Goal: Task Accomplishment & Management: Manage account settings

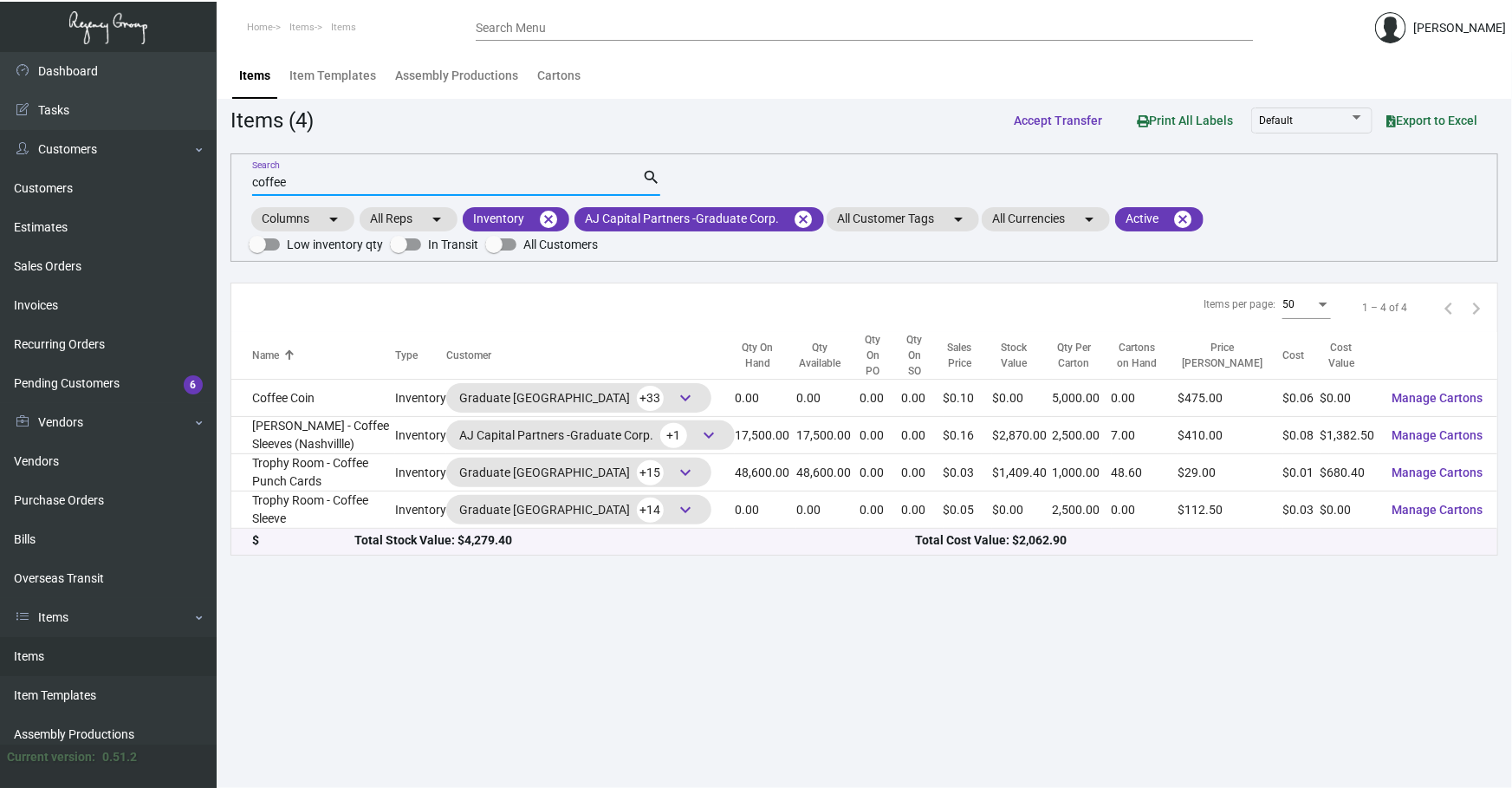
scroll to position [157, 0]
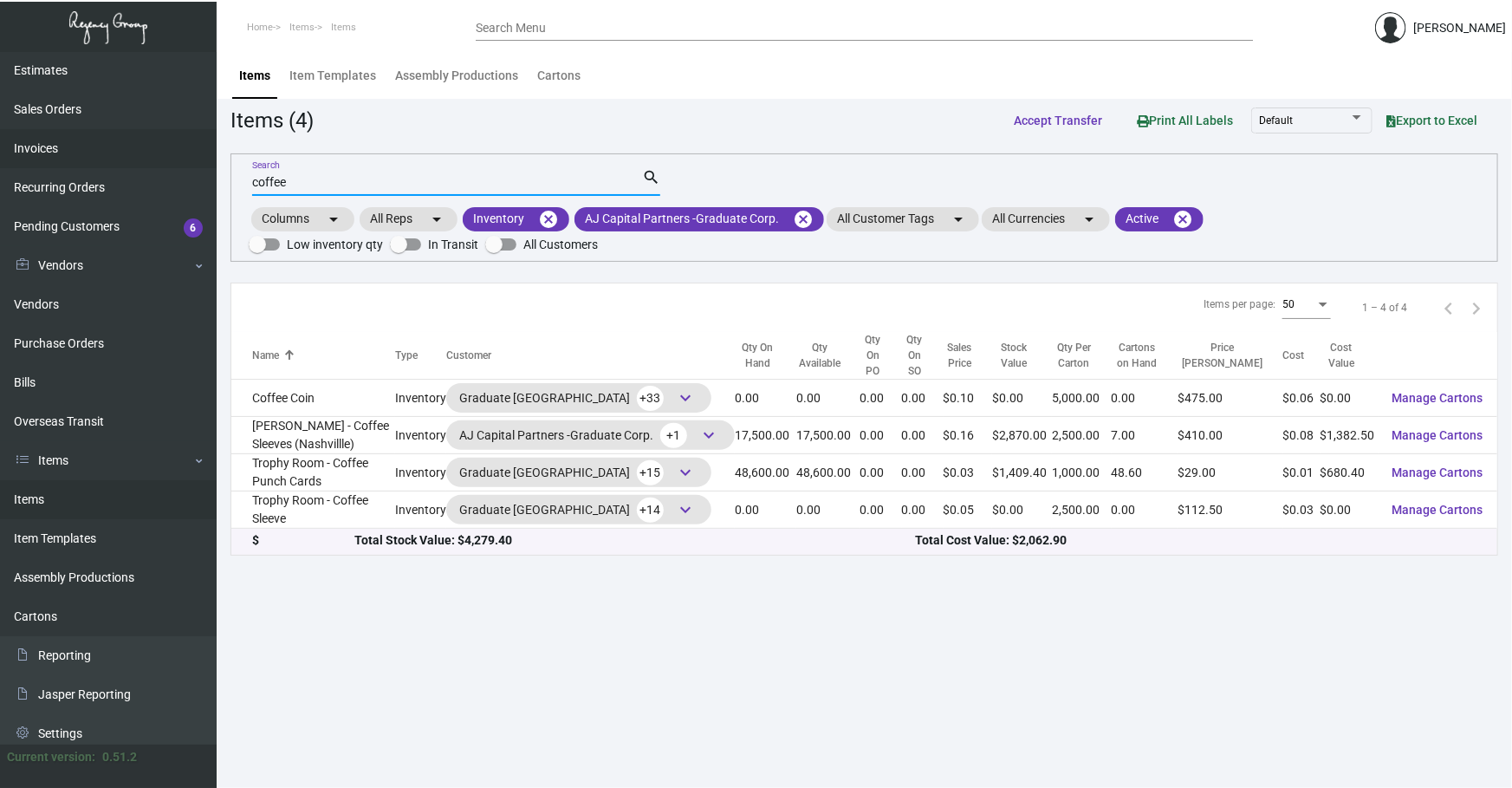
drag, startPoint x: 457, startPoint y: 180, endPoint x: 0, endPoint y: 163, distance: 457.3
click at [52, 182] on div "Dashboard Dashboard Tasks Customers Customers Estimates Sales Orders Invoices R…" at bounding box center [756, 419] width 1512 height 736
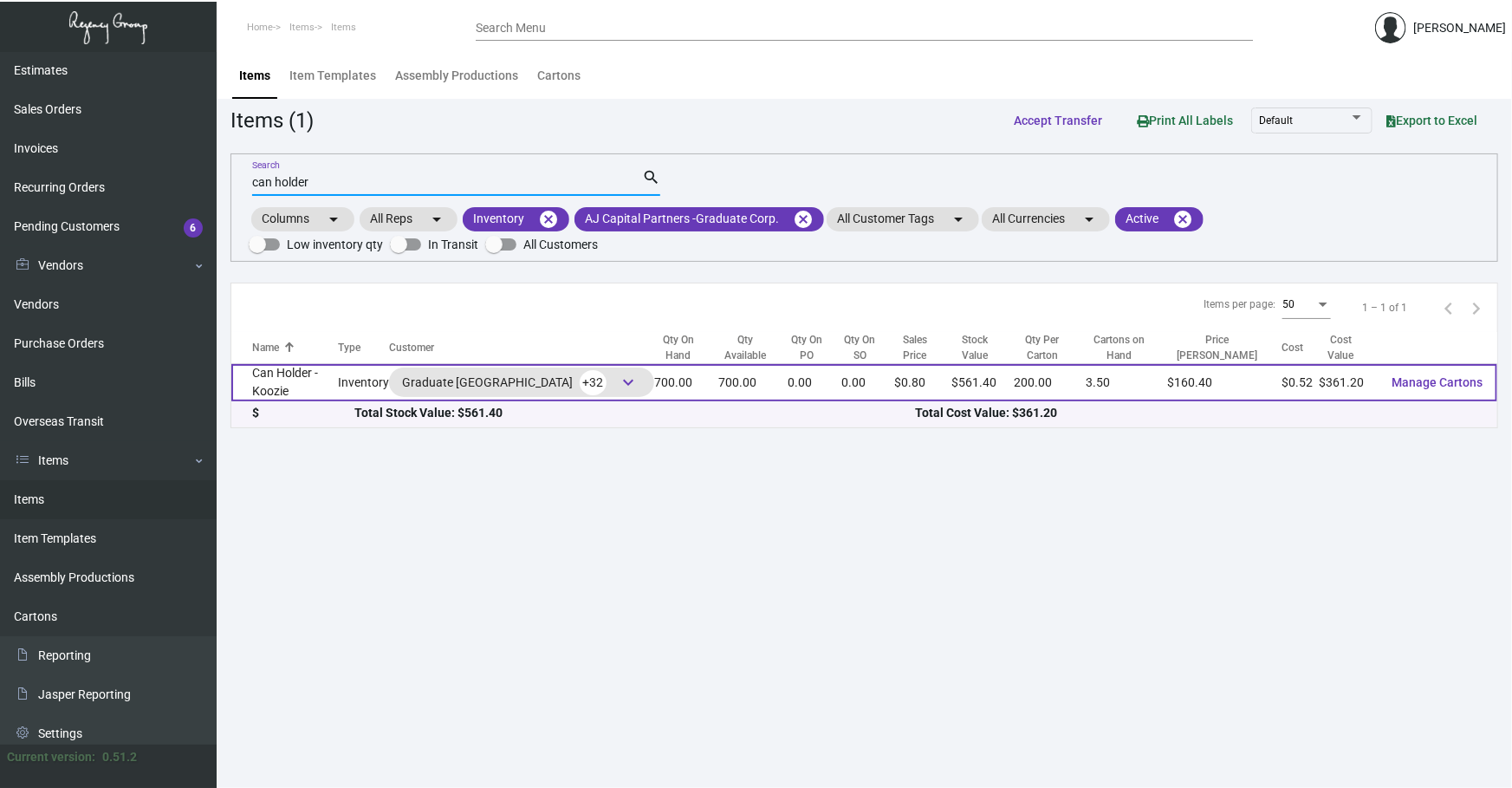
type input "can holder"
click at [321, 393] on td "Can Holder - Koozie" at bounding box center [284, 383] width 106 height 38
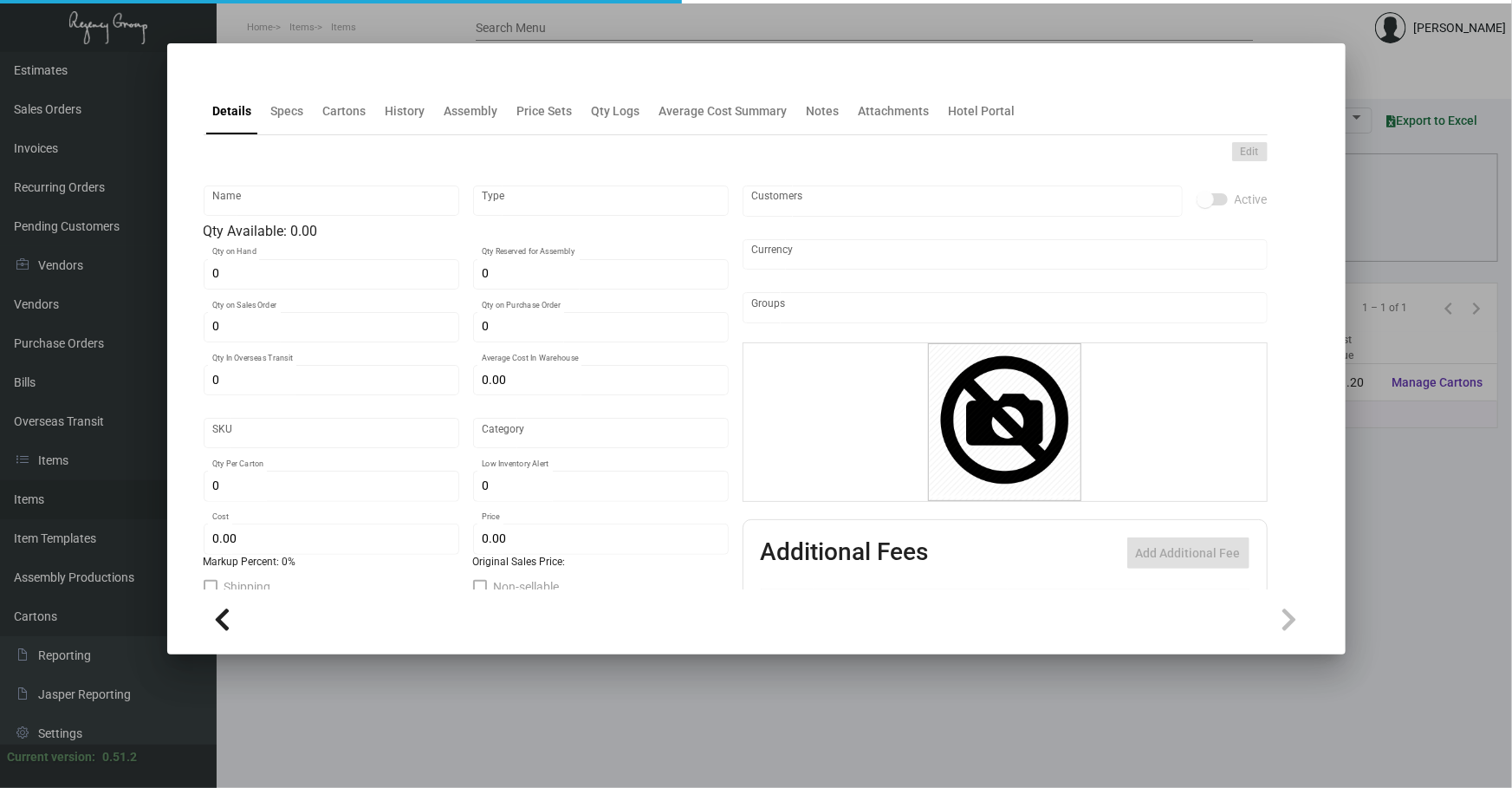
type input "Can Holder - Koozie"
type input "Inventory"
type input "700"
type input "$ 0.00"
type input "Standard"
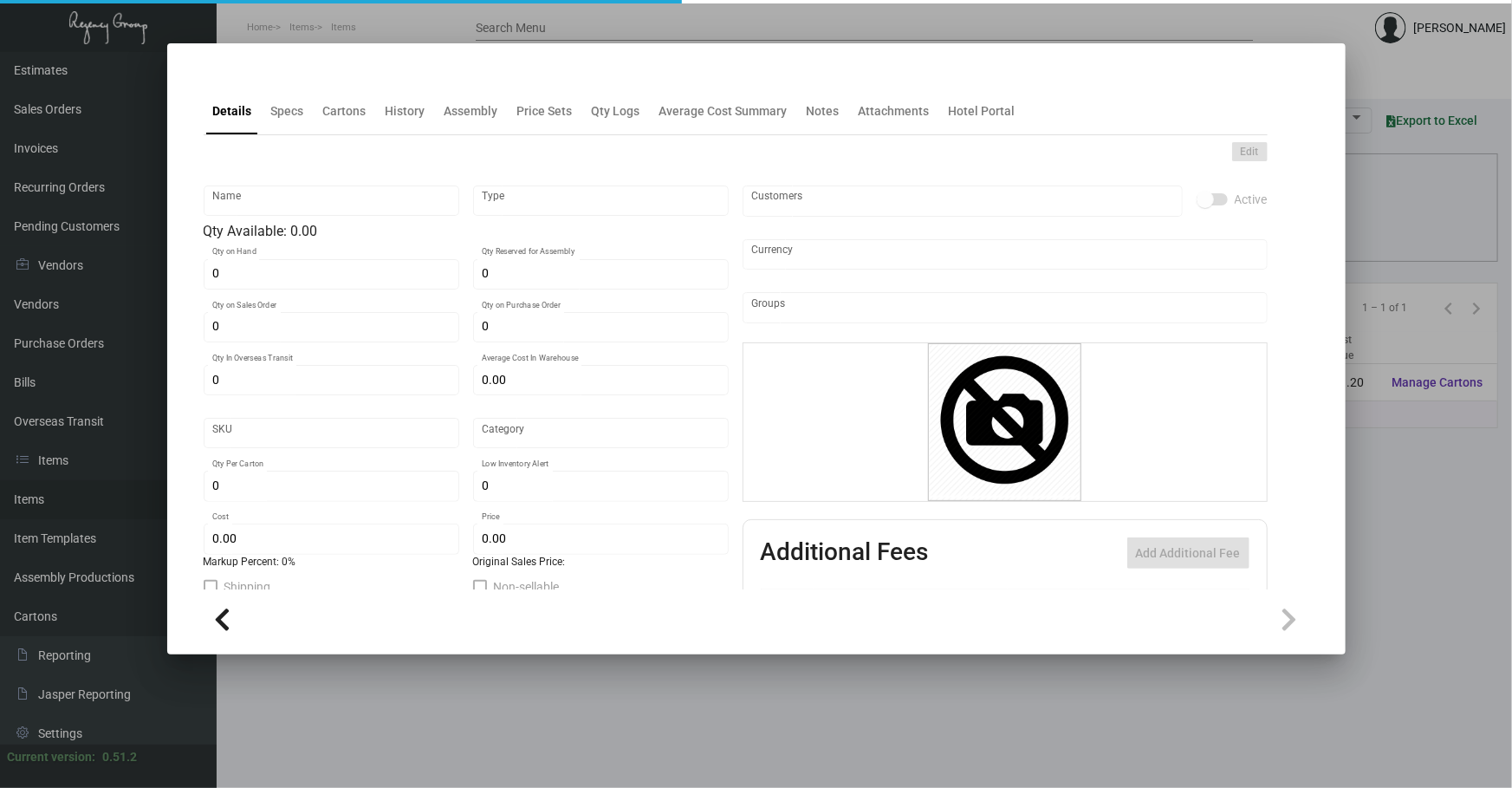
type input "200"
type input "600"
type input "$ 0.516"
type input "$ 0.802"
checkbox input "true"
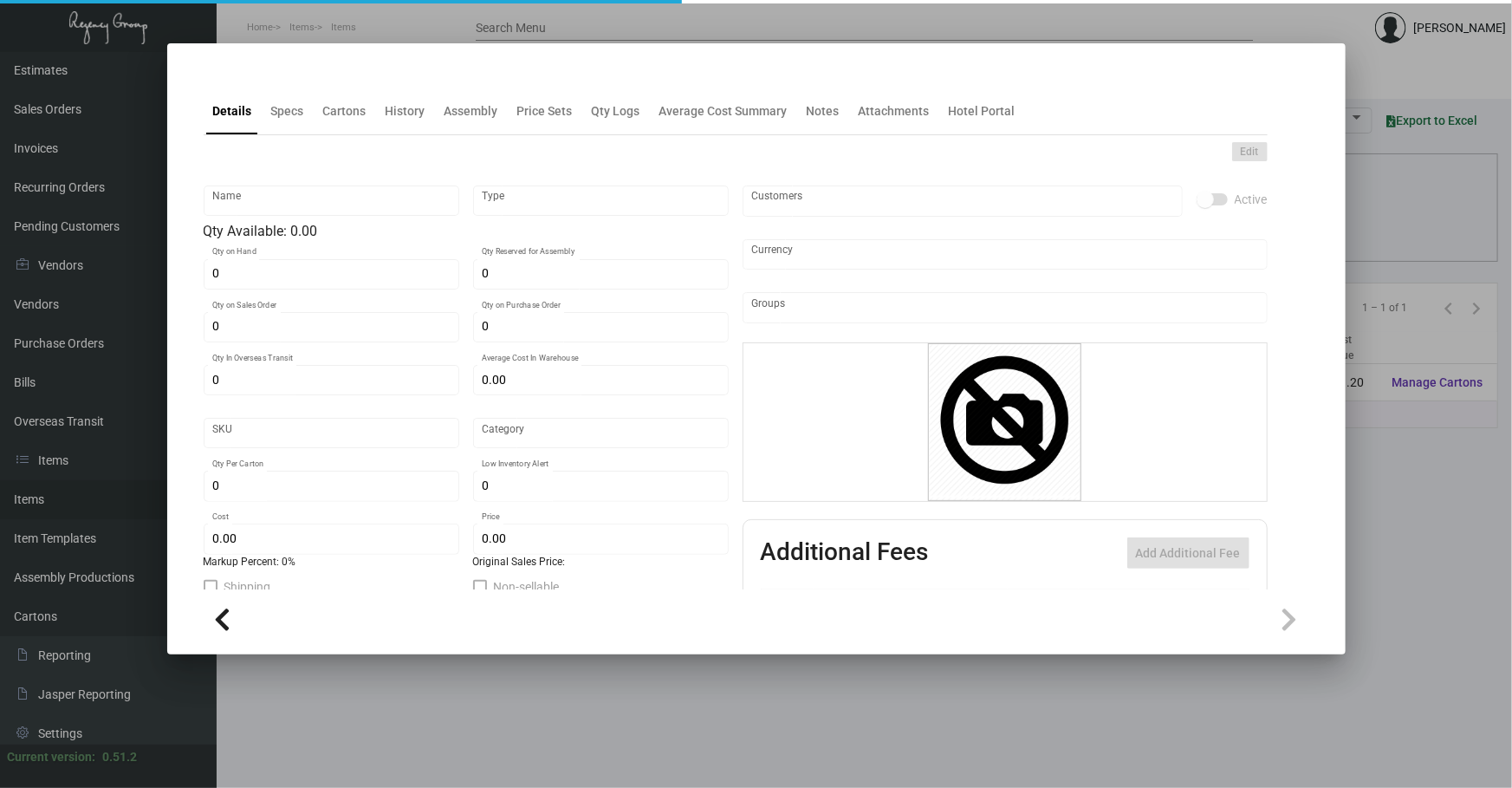
checkbox input "true"
type input "United States Dollar $"
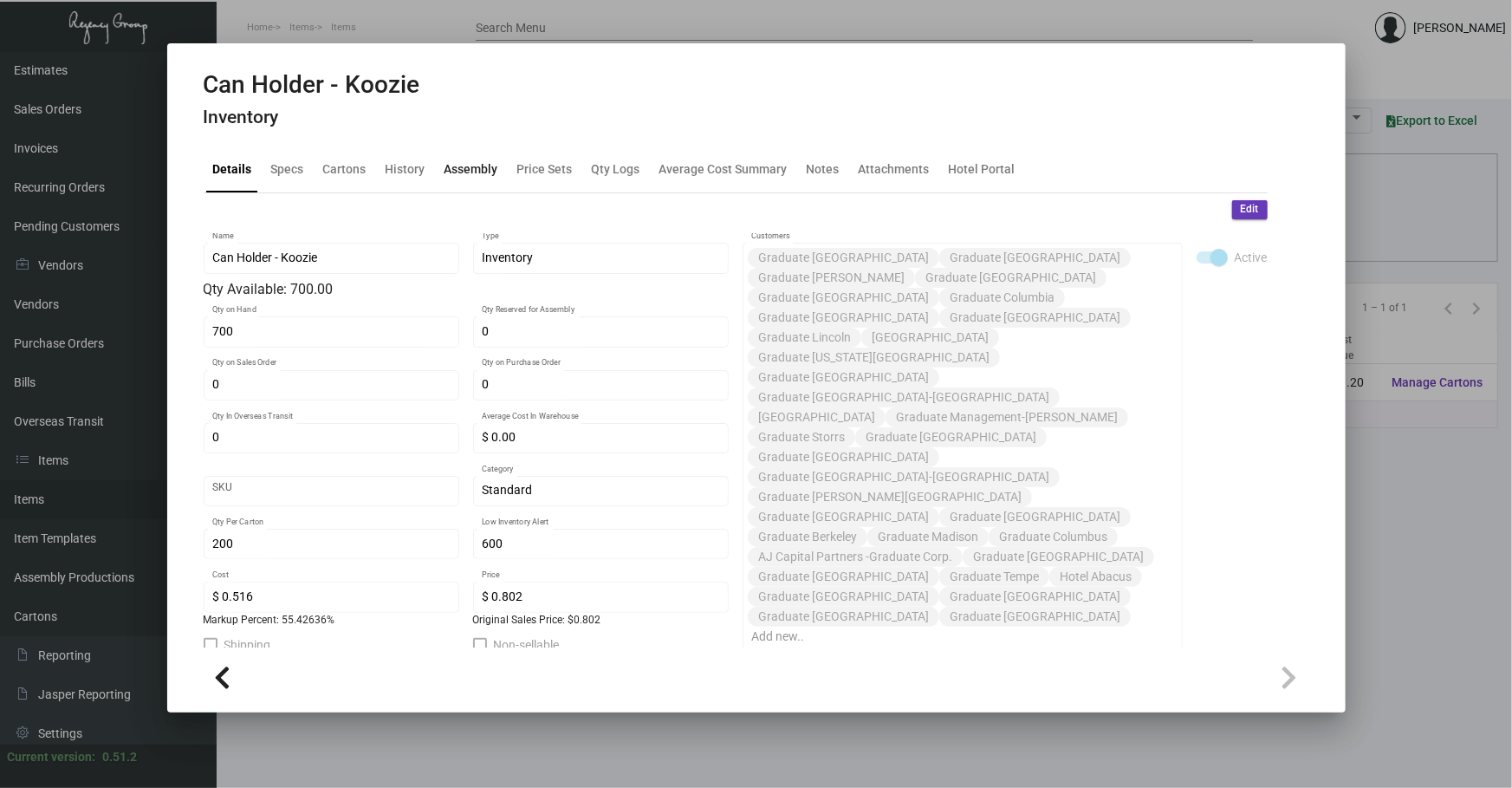
click at [444, 159] on div "Assembly" at bounding box center [471, 168] width 54 height 18
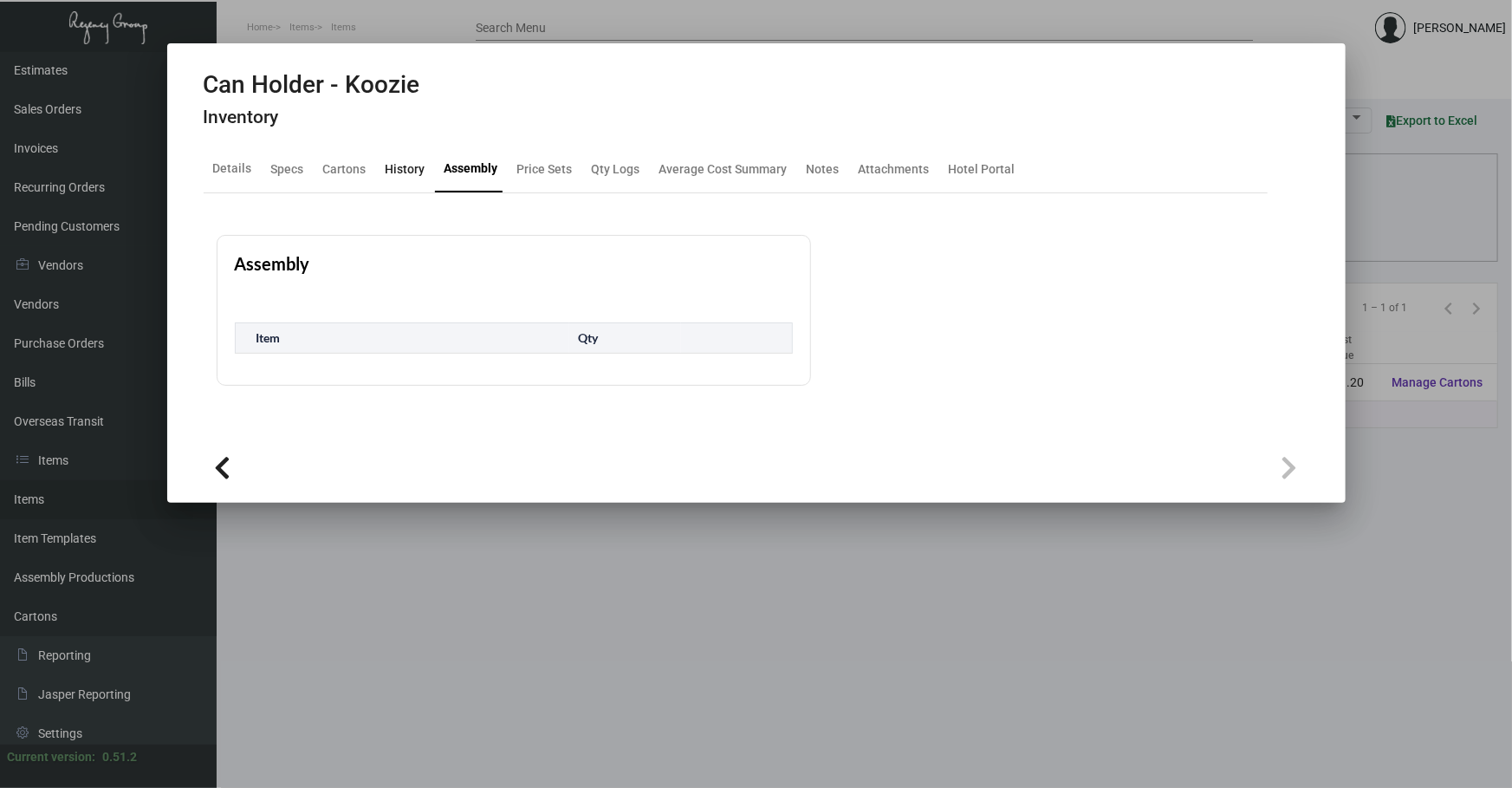
click at [405, 172] on div "History" at bounding box center [405, 168] width 40 height 18
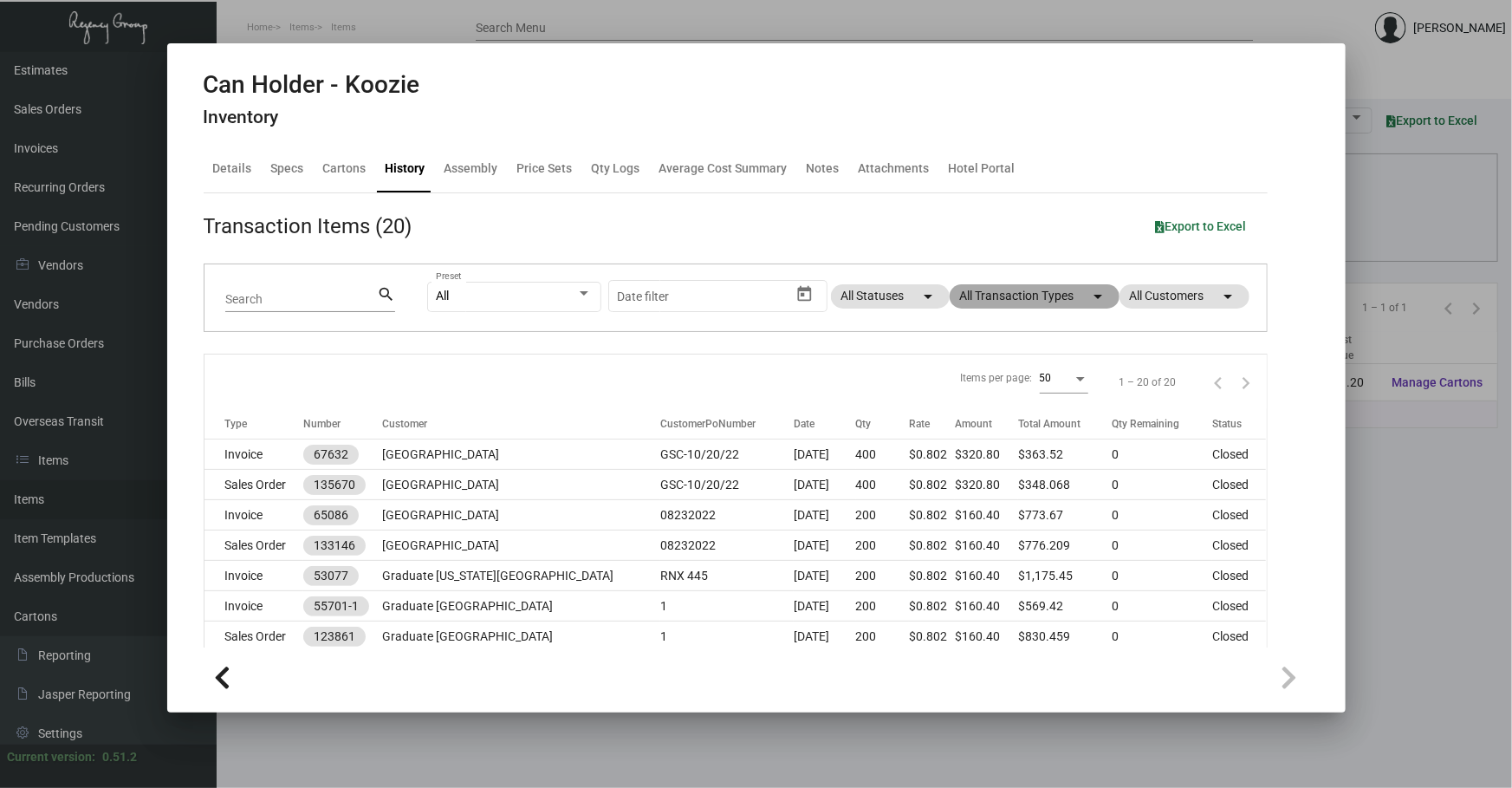
click at [1041, 294] on mat-chip "All Transaction Types arrow_drop_down" at bounding box center [1035, 296] width 170 height 24
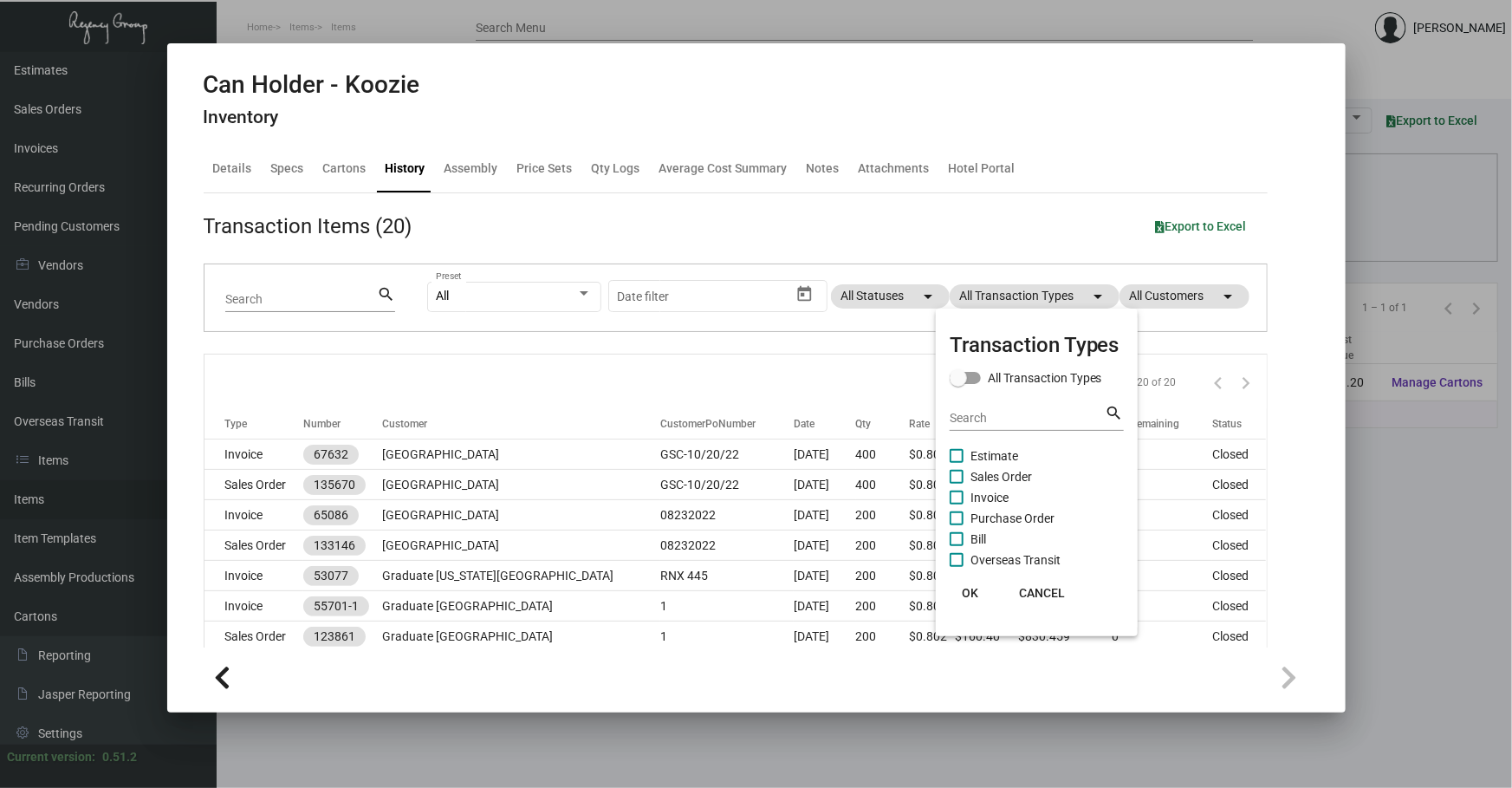
click at [980, 514] on span "Purchase Order" at bounding box center [1012, 518] width 84 height 21
click at [957, 525] on input "Purchase Order" at bounding box center [956, 525] width 1 height 1
checkbox input "true"
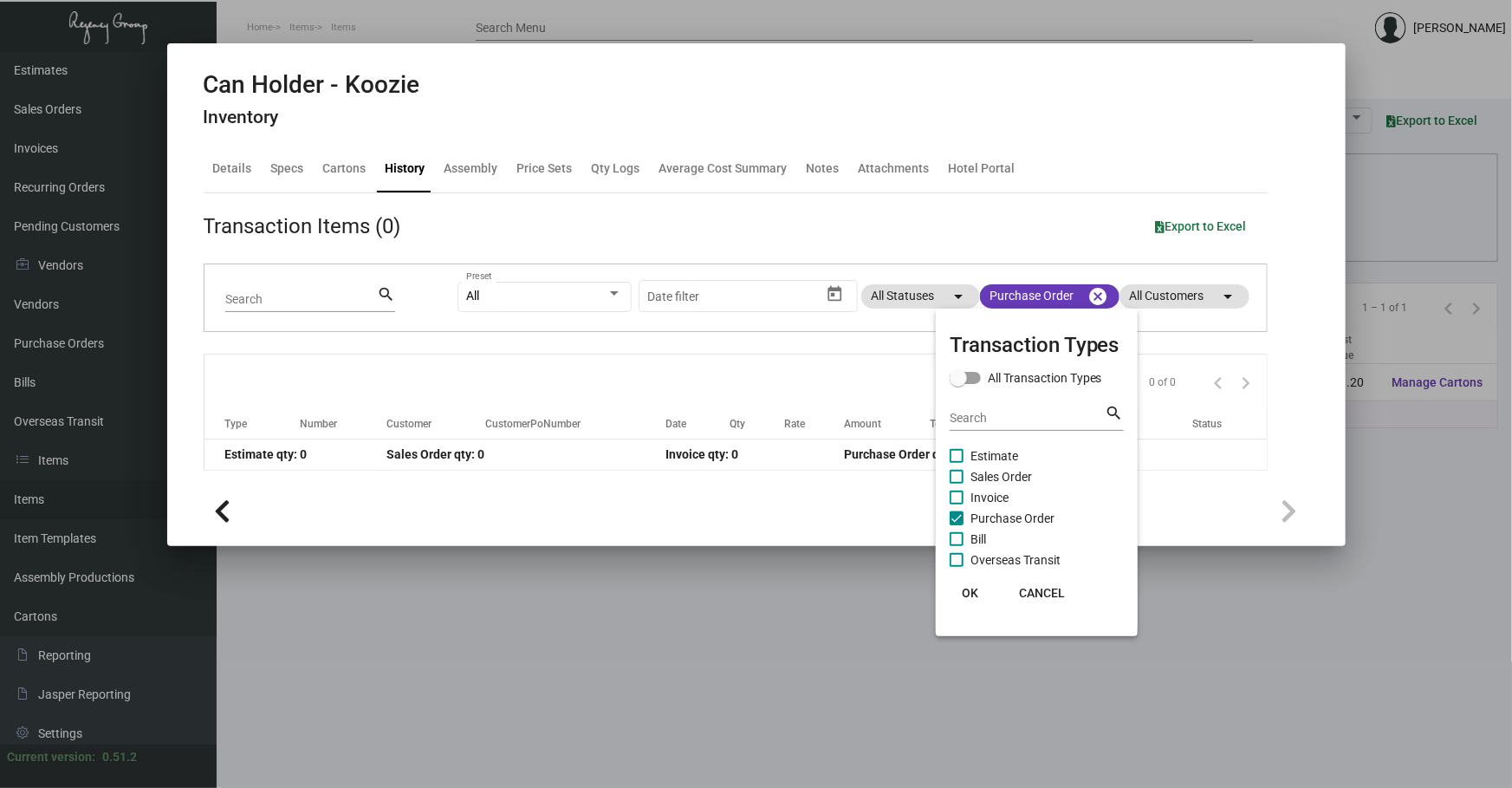
click at [773, 351] on div at bounding box center [756, 394] width 1512 height 788
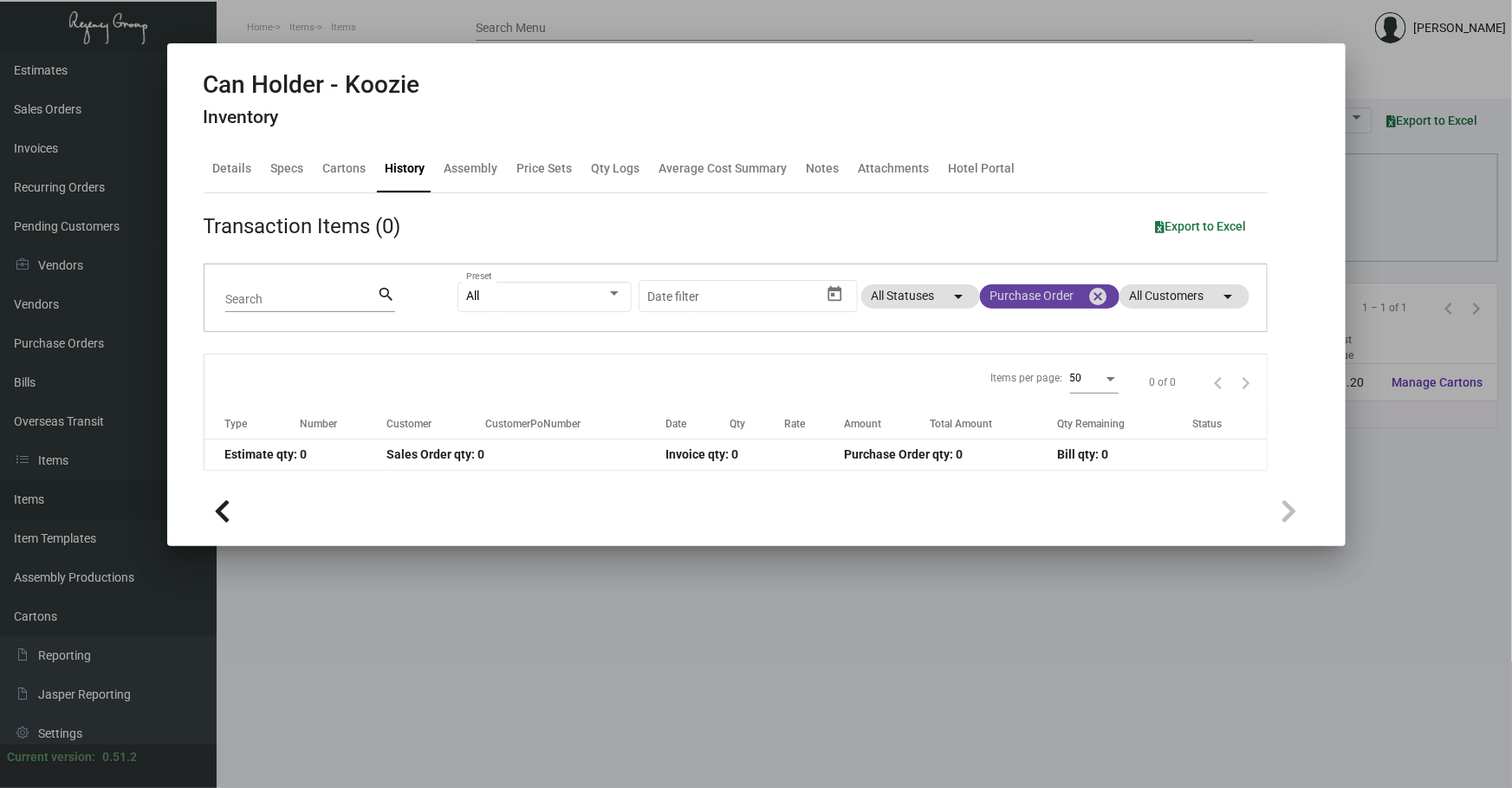
click at [1066, 293] on mat-chip "Purchase Order cancel" at bounding box center [1050, 296] width 139 height 24
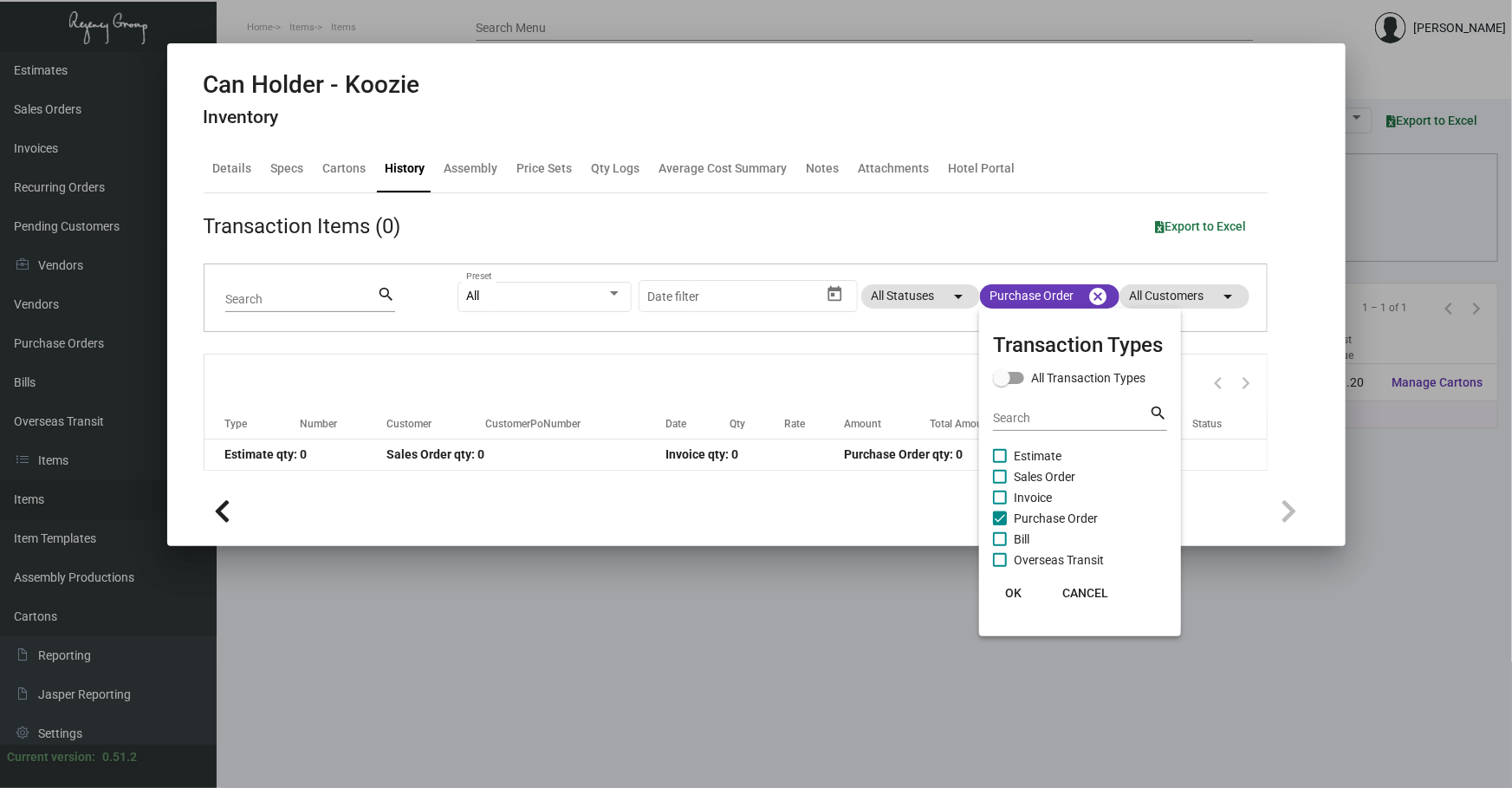
click at [1108, 295] on div at bounding box center [756, 394] width 1512 height 788
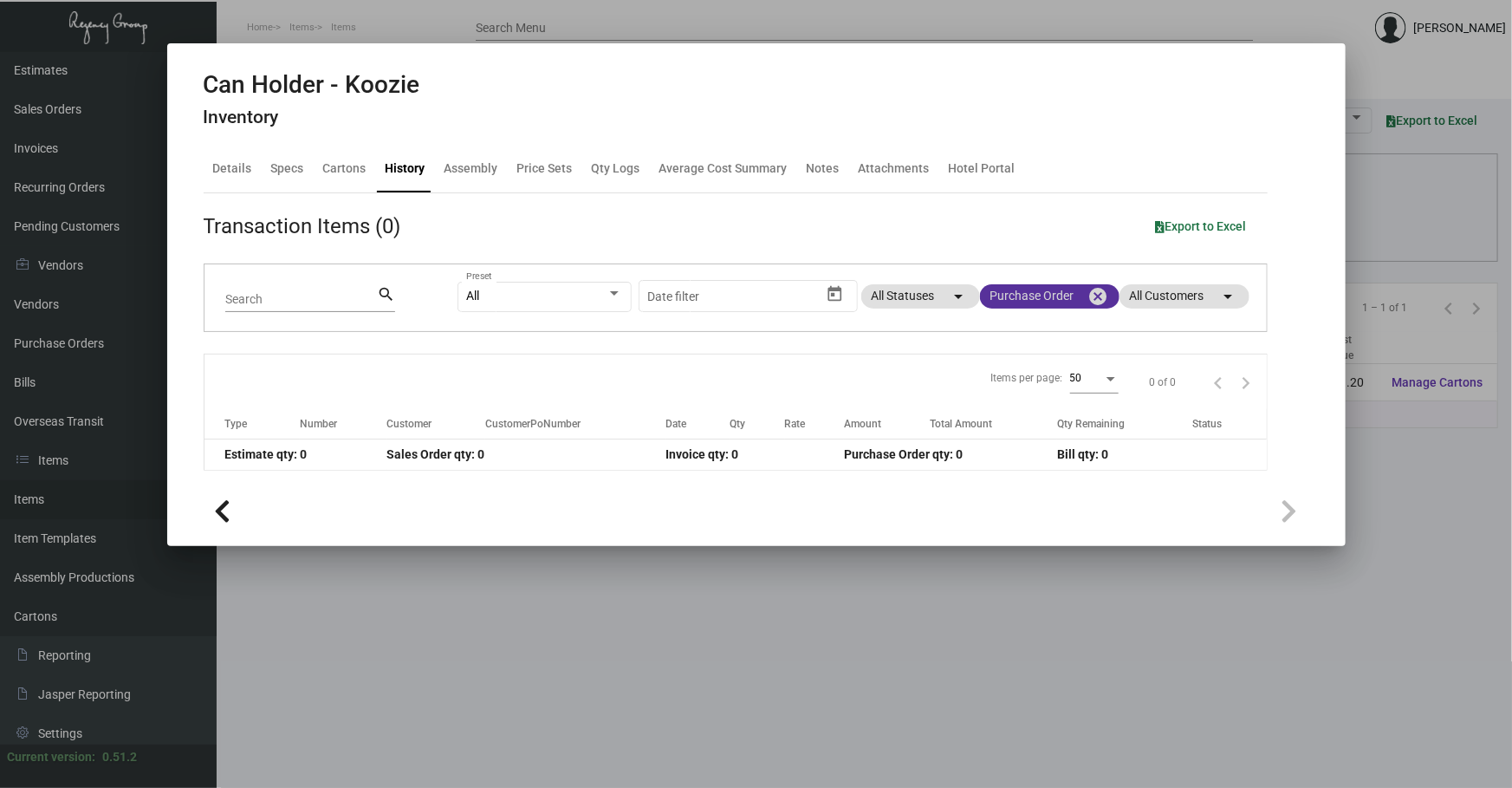
click at [1098, 302] on mat-icon "cancel" at bounding box center [1098, 296] width 21 height 21
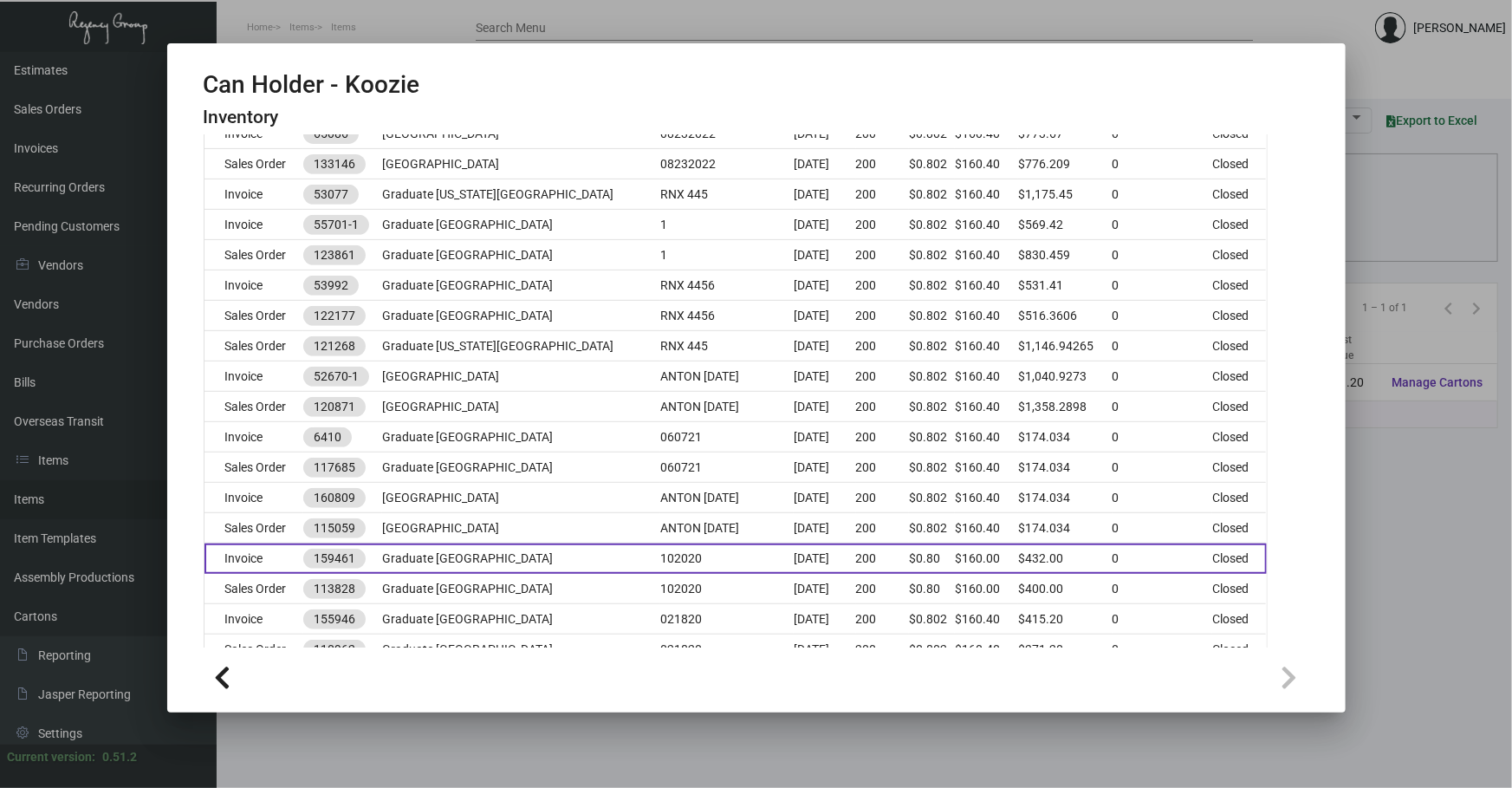
scroll to position [438, 0]
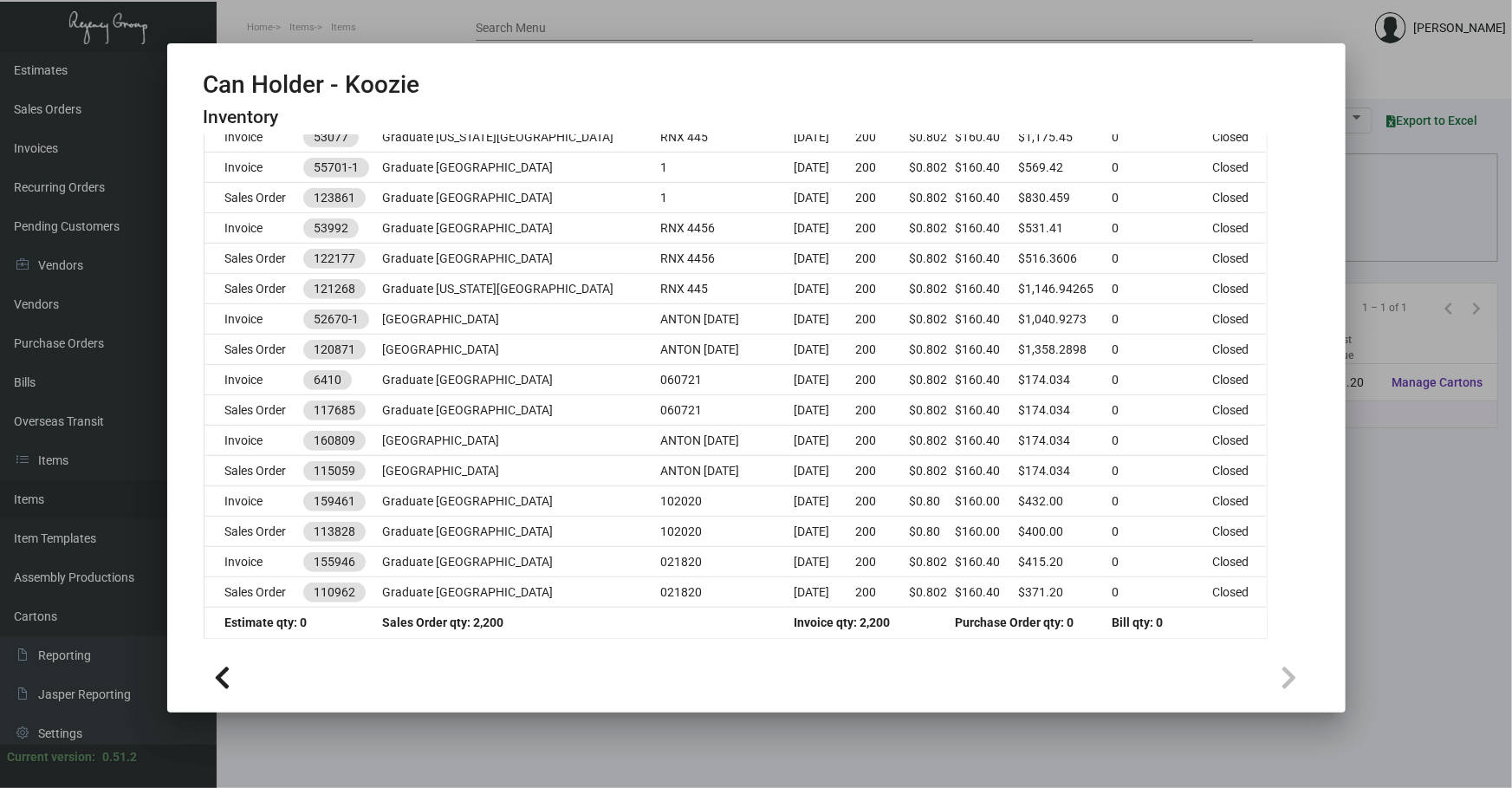
click at [523, 747] on div at bounding box center [756, 394] width 1512 height 788
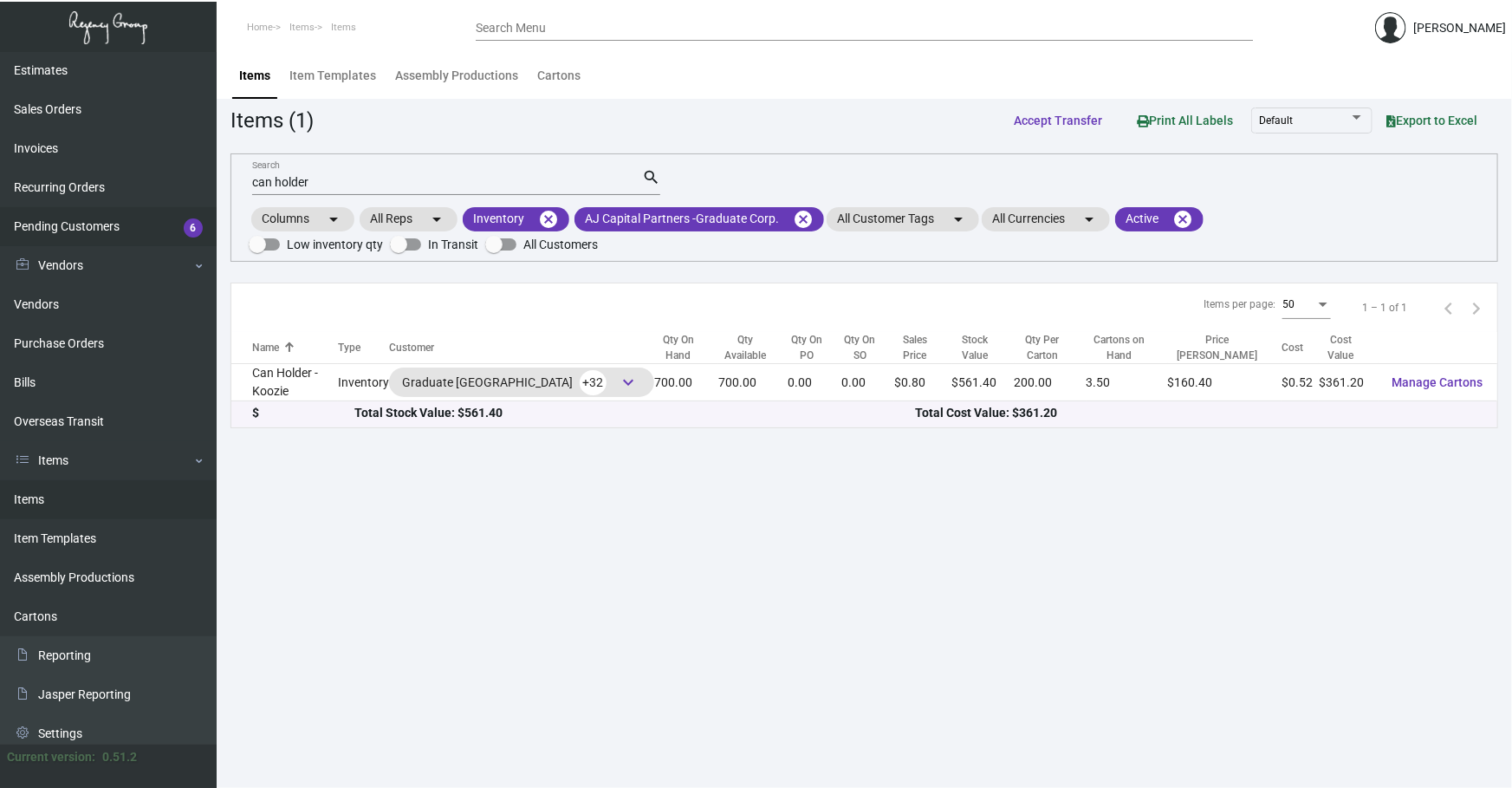
drag, startPoint x: 411, startPoint y: 185, endPoint x: 0, endPoint y: 218, distance: 412.3
click at [0, 219] on div "Dashboard Dashboard Tasks Customers Customers Estimates Sales Orders Invoices R…" at bounding box center [756, 419] width 1512 height 736
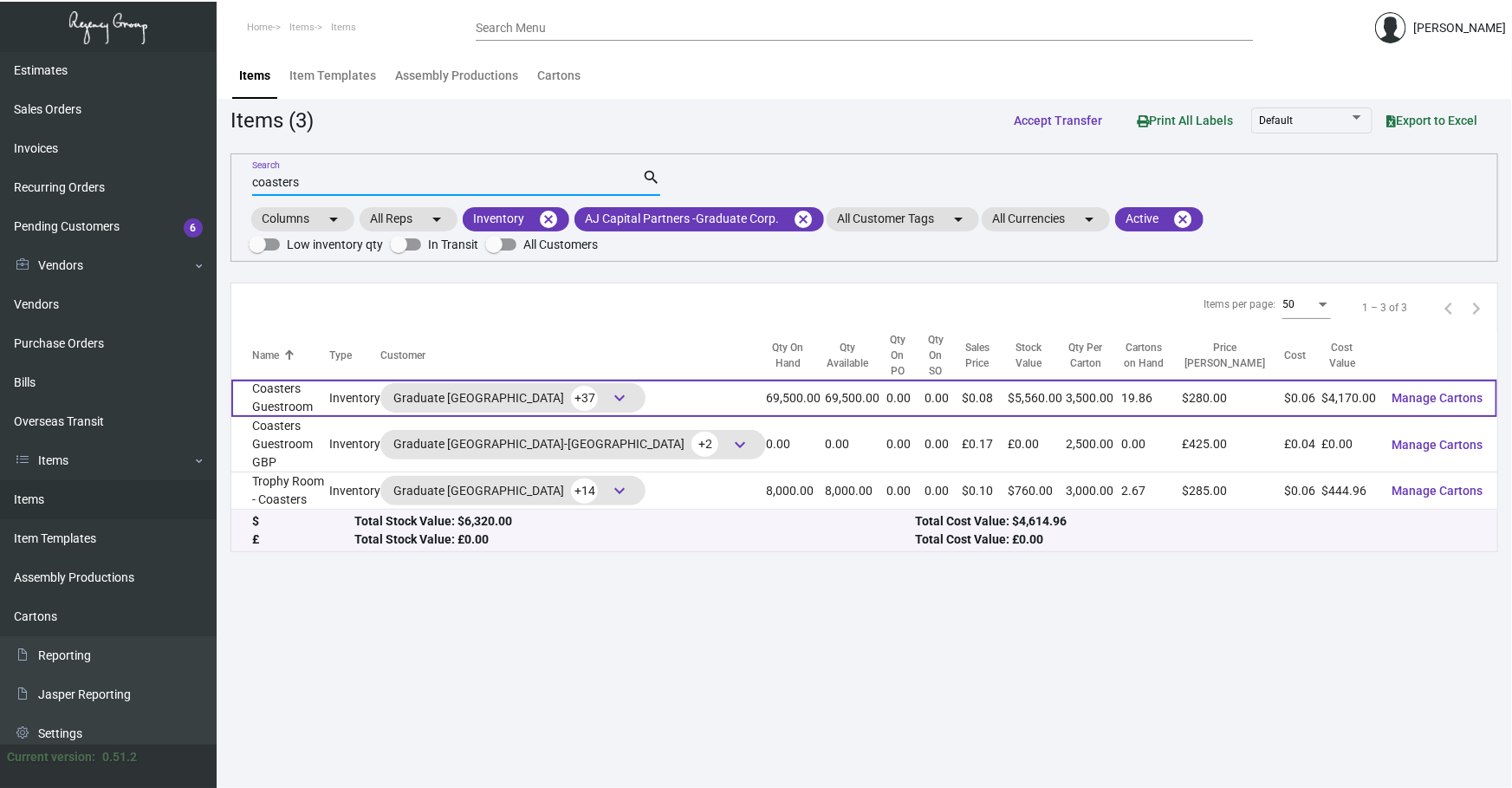
type input "coasters"
click at [310, 389] on td "Coasters Guestroom" at bounding box center [280, 398] width 97 height 38
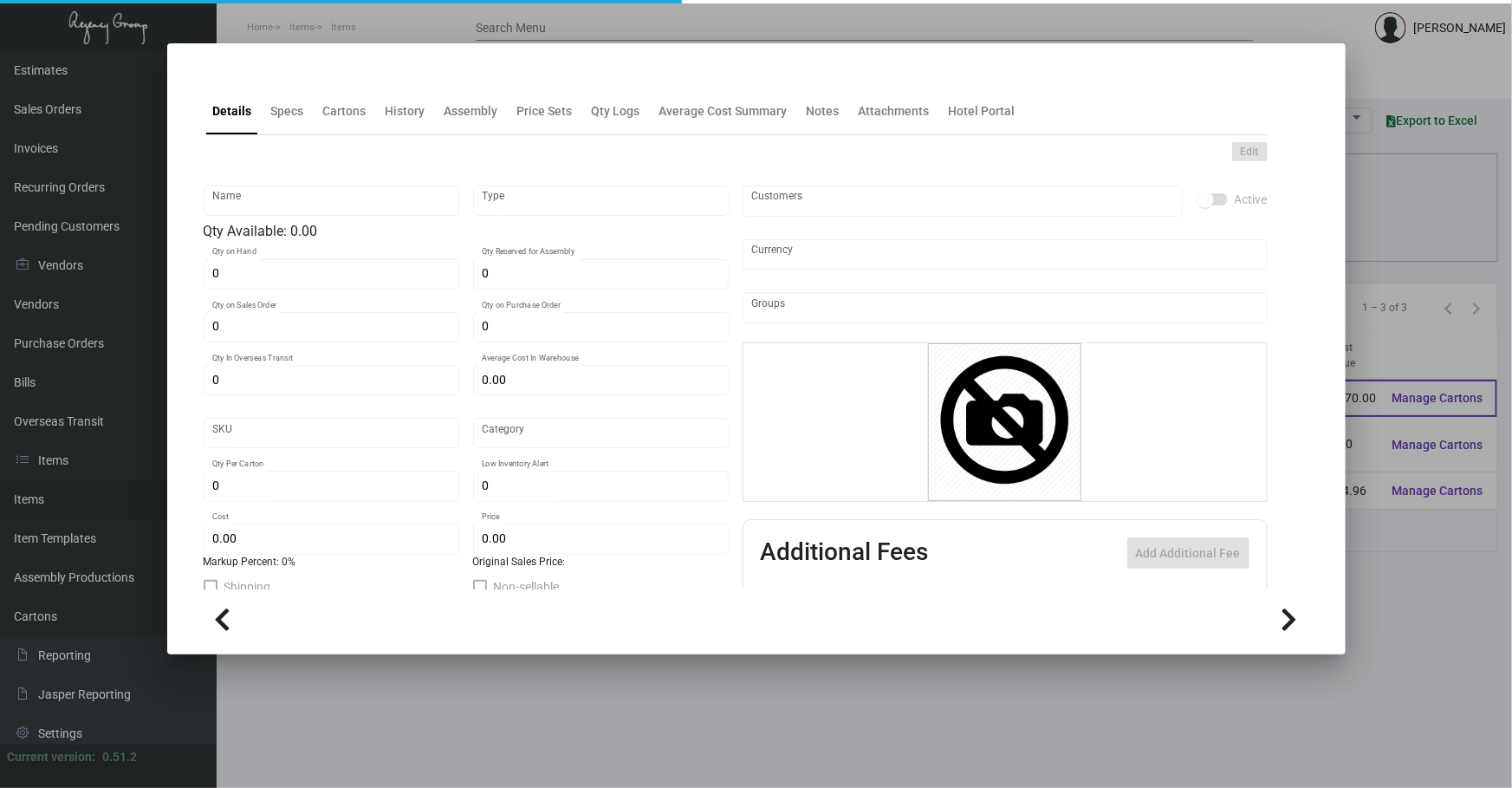
type input "Coasters Guestroom"
type input "Inventory"
type input "69,500"
type input "$ 0.142"
type input "1338"
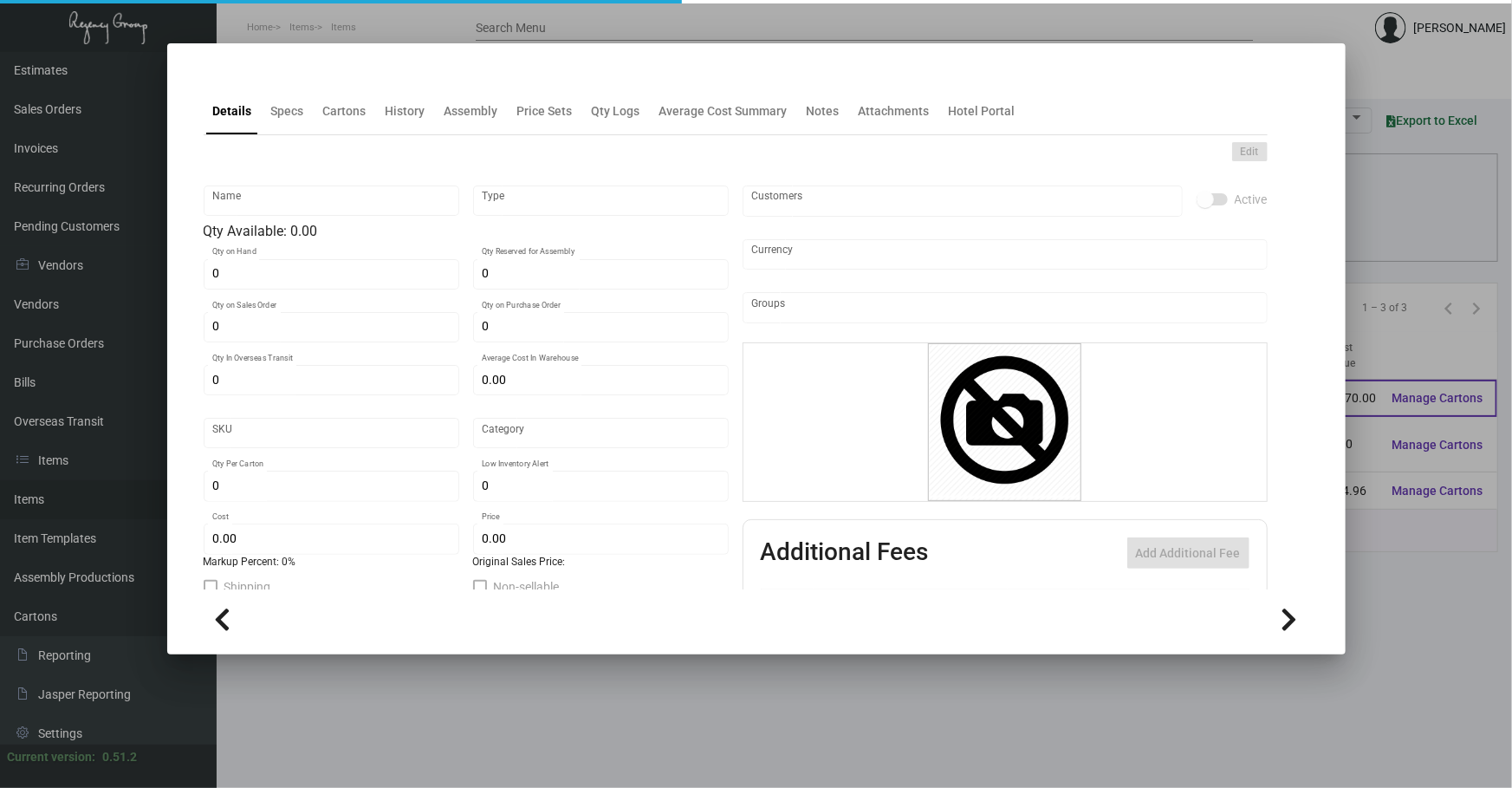
type input "Standard"
type input "3,500"
type input "35,000"
type input "$ 0.06"
type input "$ 0.08"
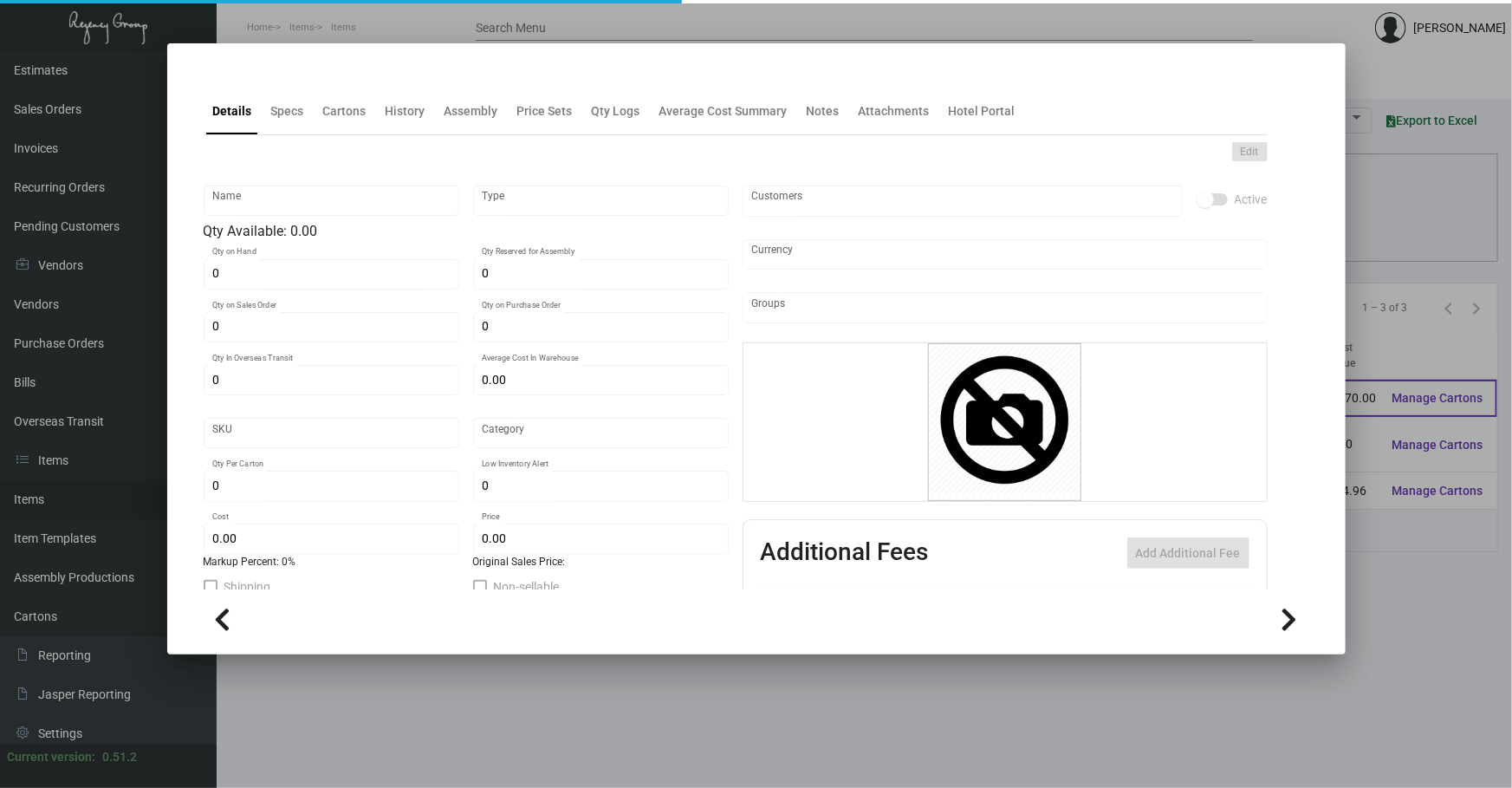
type textarea "Guestroom Coasters: Size 3.5" round coaster, 60 pt. pulp board material printin…"
checkbox input "true"
type input "United States Dollar $"
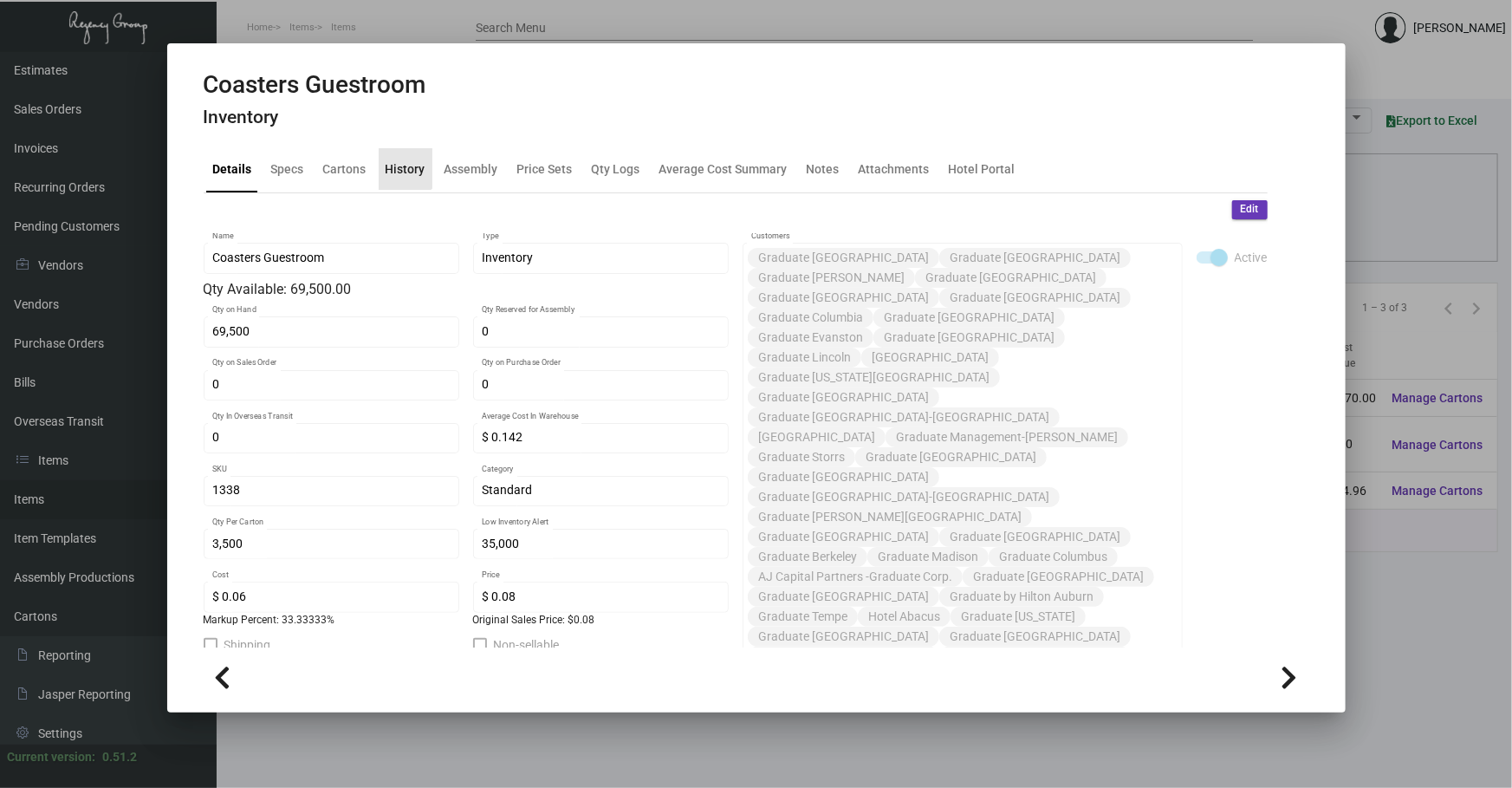
click at [403, 150] on div "History" at bounding box center [405, 169] width 54 height 42
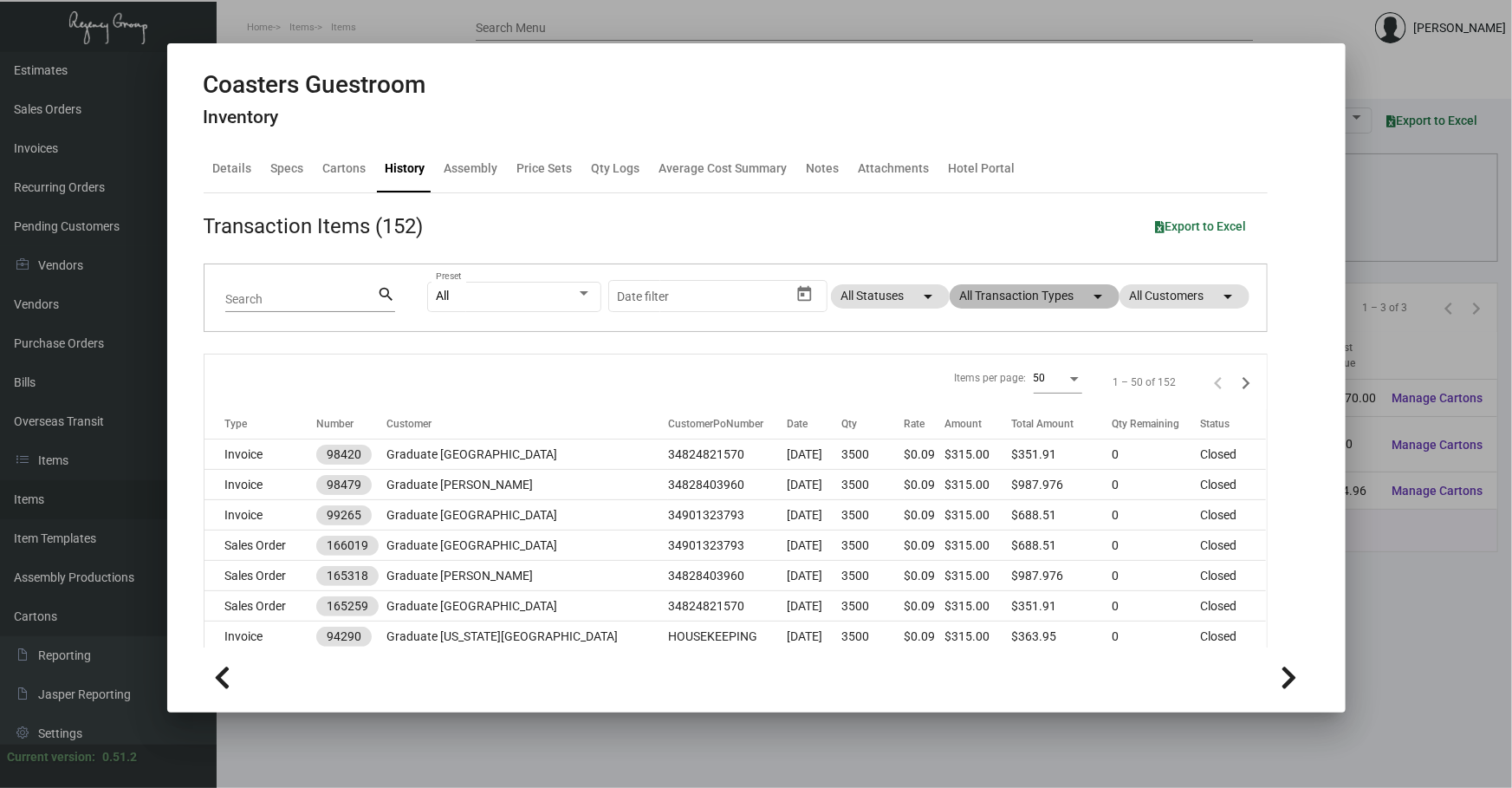
click at [1057, 303] on mat-chip "All Transaction Types arrow_drop_down" at bounding box center [1035, 296] width 170 height 24
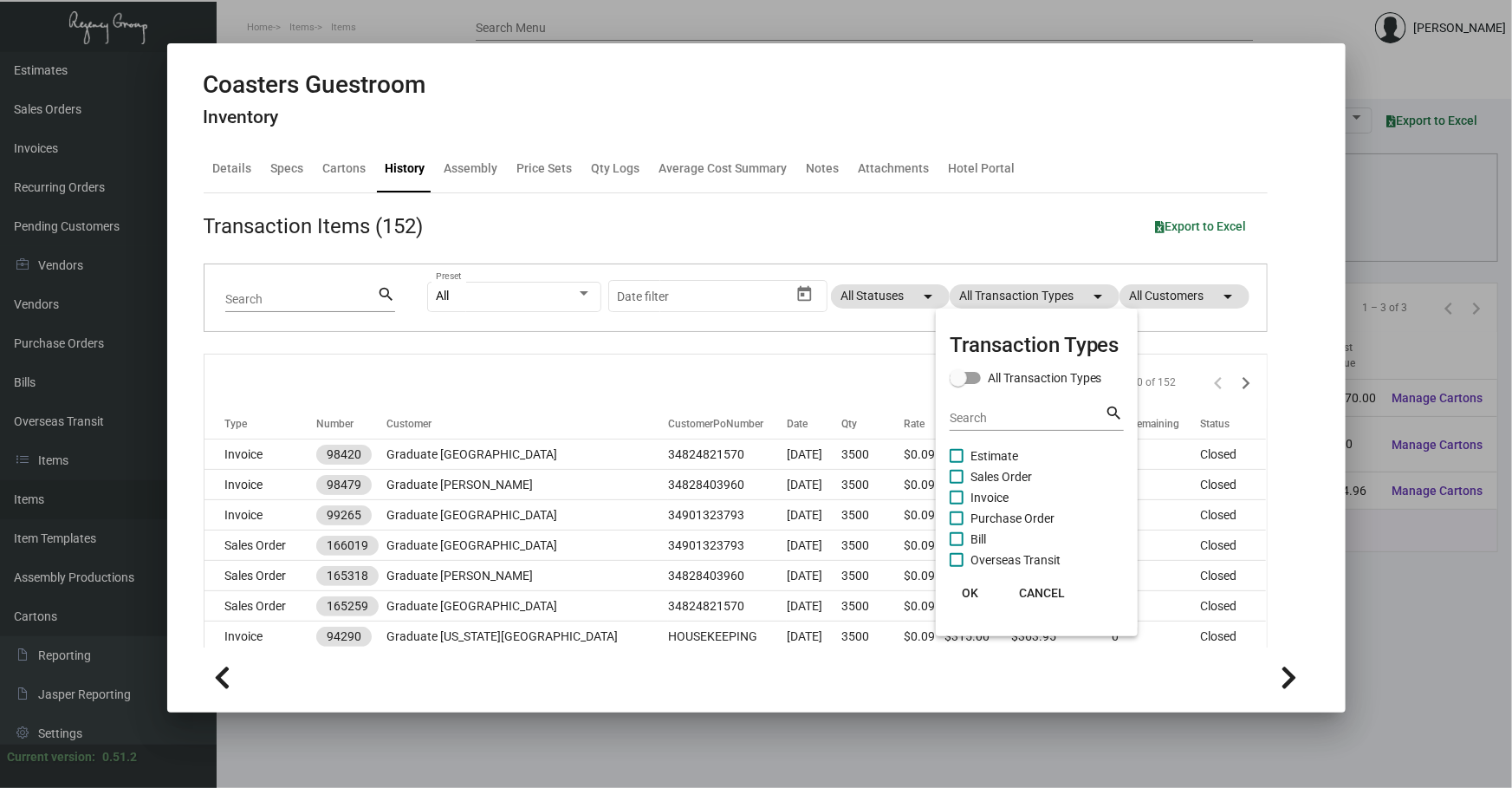
click at [1001, 520] on span "Purchase Order" at bounding box center [1012, 518] width 84 height 21
click at [957, 525] on input "Purchase Order" at bounding box center [956, 525] width 1 height 1
checkbox input "true"
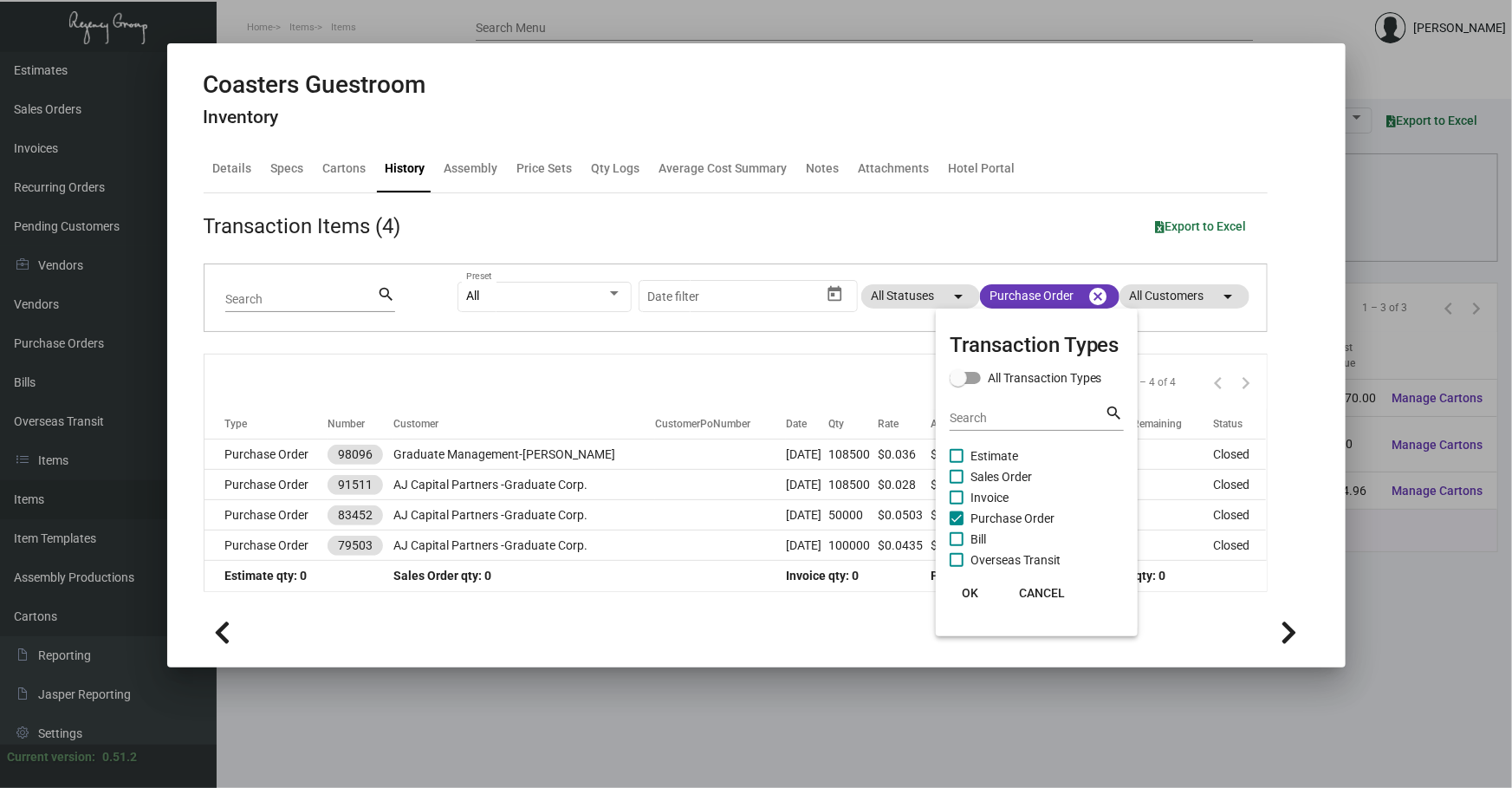
click at [504, 453] on div at bounding box center [756, 394] width 1512 height 788
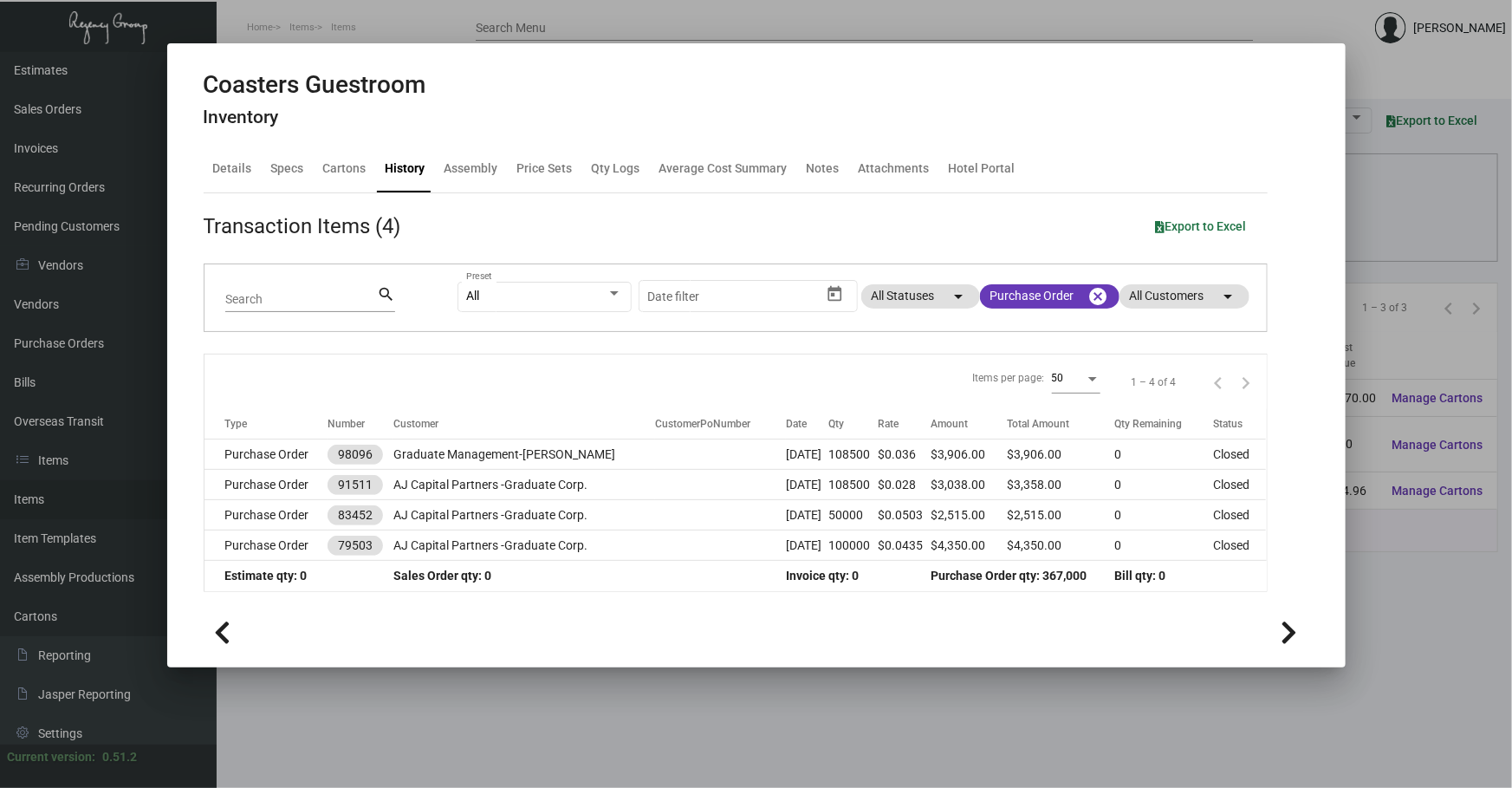
click at [504, 453] on td "Graduate Management-[PERSON_NAME]" at bounding box center [524, 454] width 262 height 30
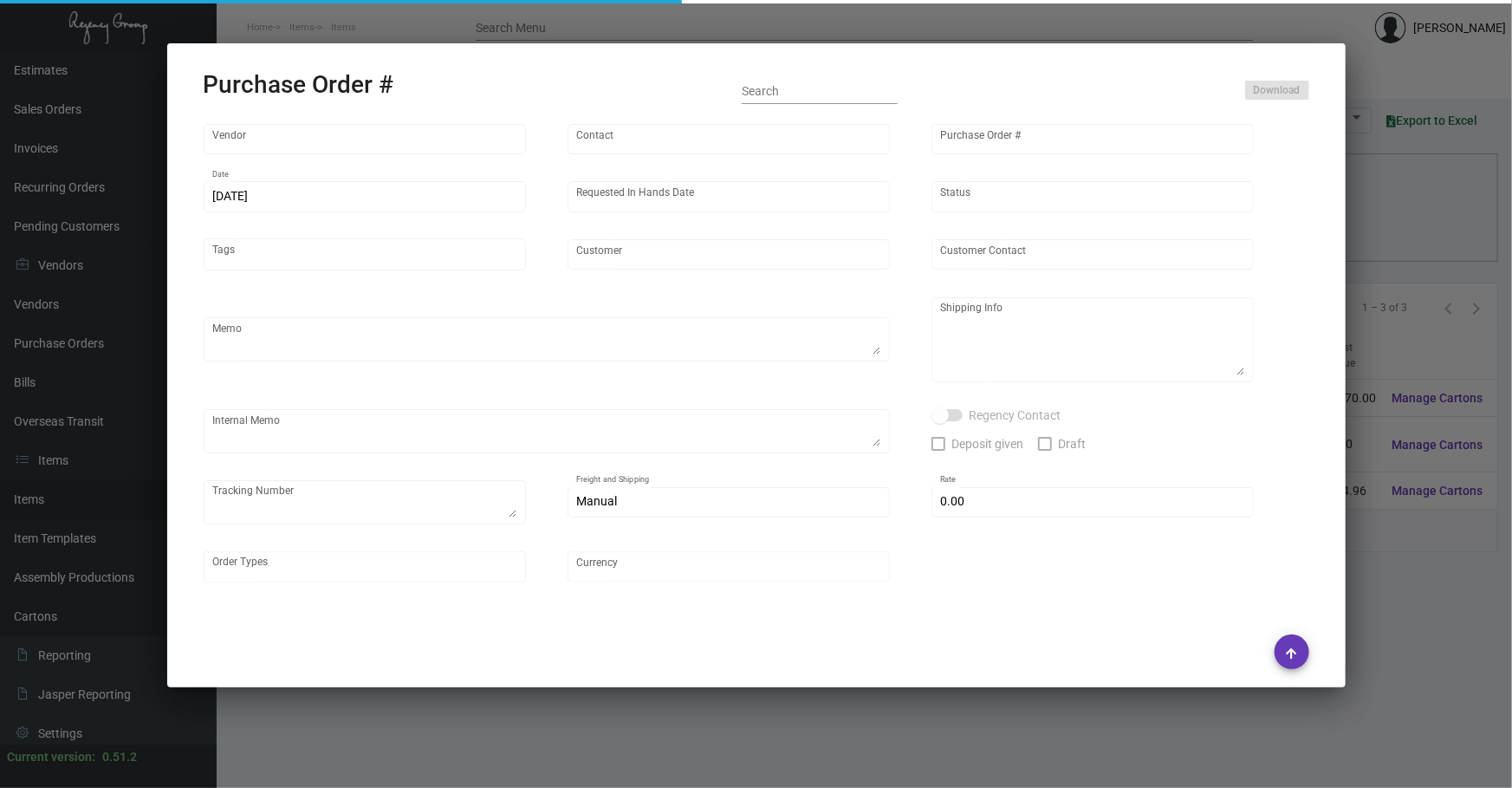
type input "Admatch Corporation"
type input "Order Entry"
type input "98096"
type input "[DATE]"
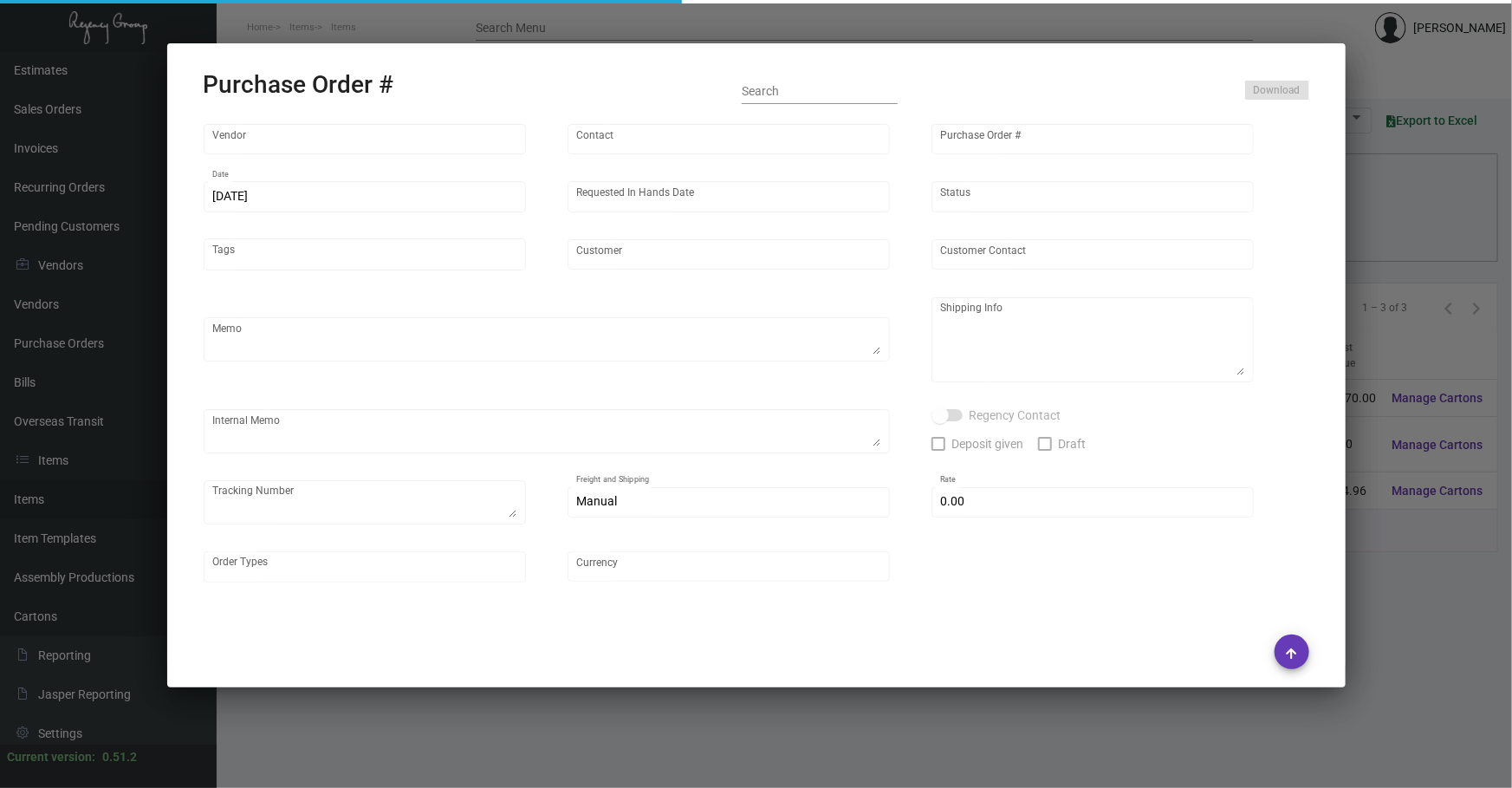
type input "Graduate Management-[PERSON_NAME]"
type textarea "When ready to ship, please contact: [EMAIL_ADDRESS][DOMAIN_NAME] for all shipme…"
type textarea "[PERSON_NAME] Regency Group NJ [STREET_ADDRESS]"
type textarea "5/24 - Shifl/New Penn $165.00 - [PHONE_NUMBER] - 1 pallet [URL][DOMAIN_NAME]"
checkbox input "true"
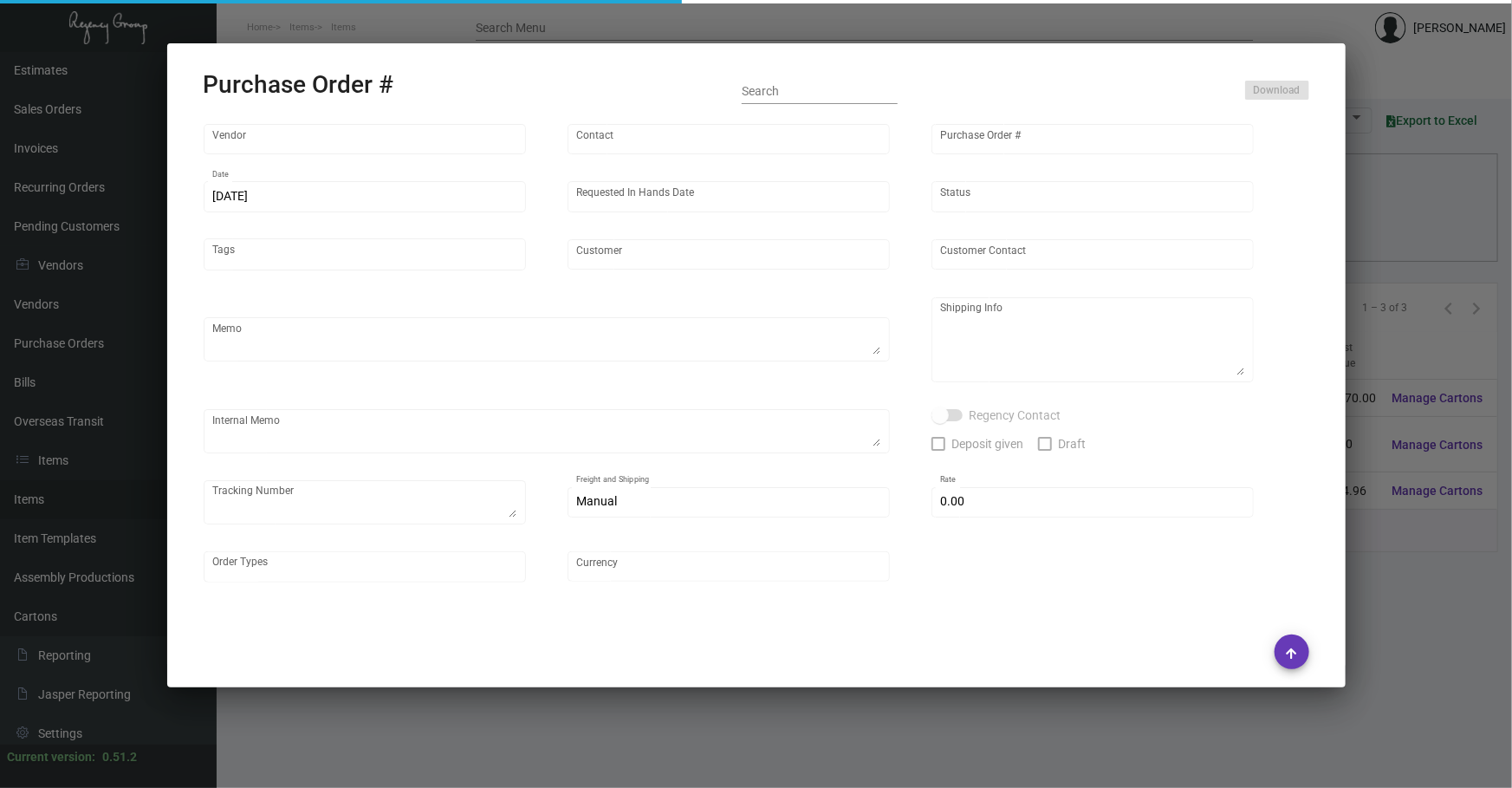
type input "$ 0.00"
type input "United States Dollar $"
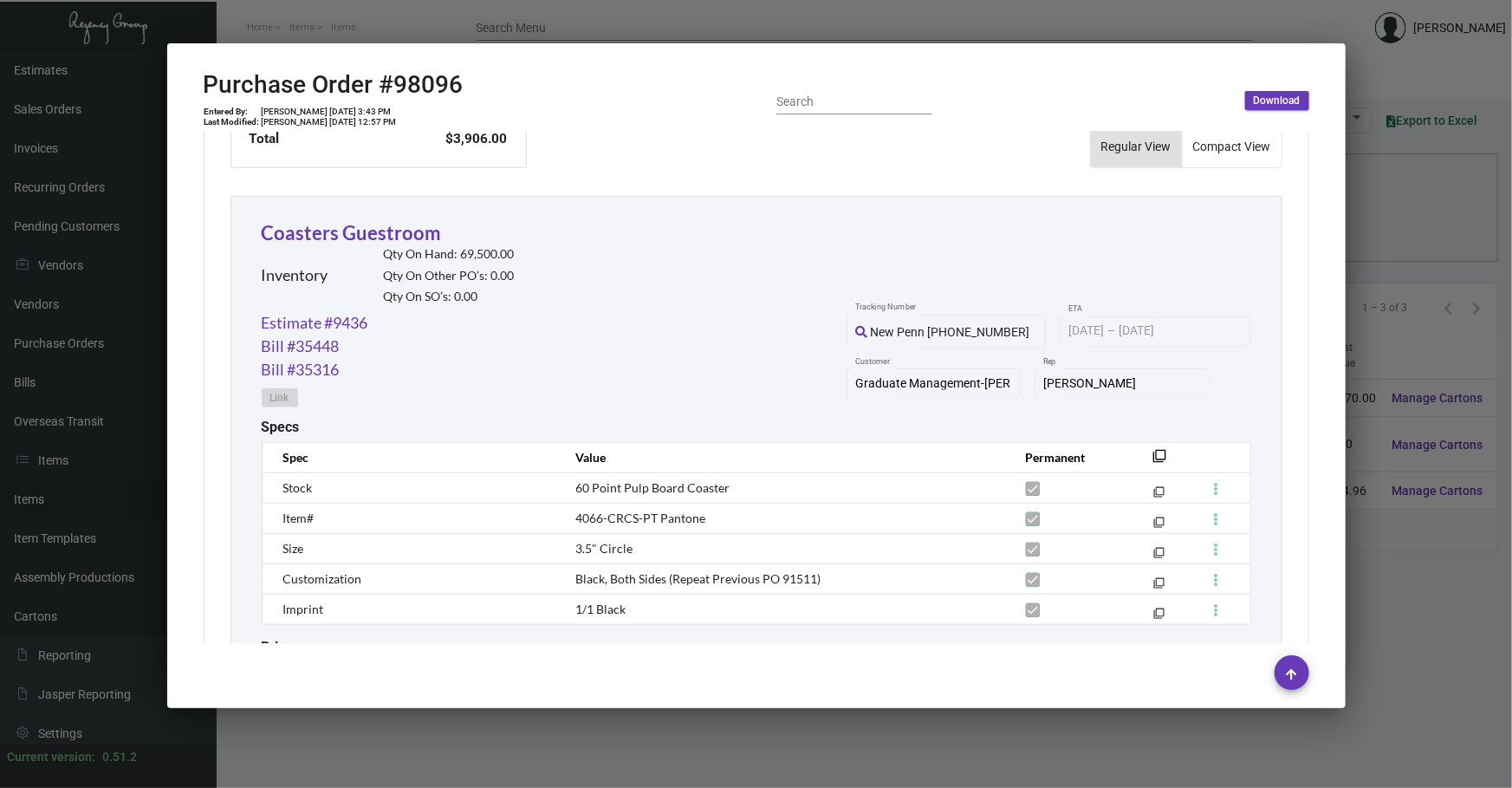
scroll to position [762, 0]
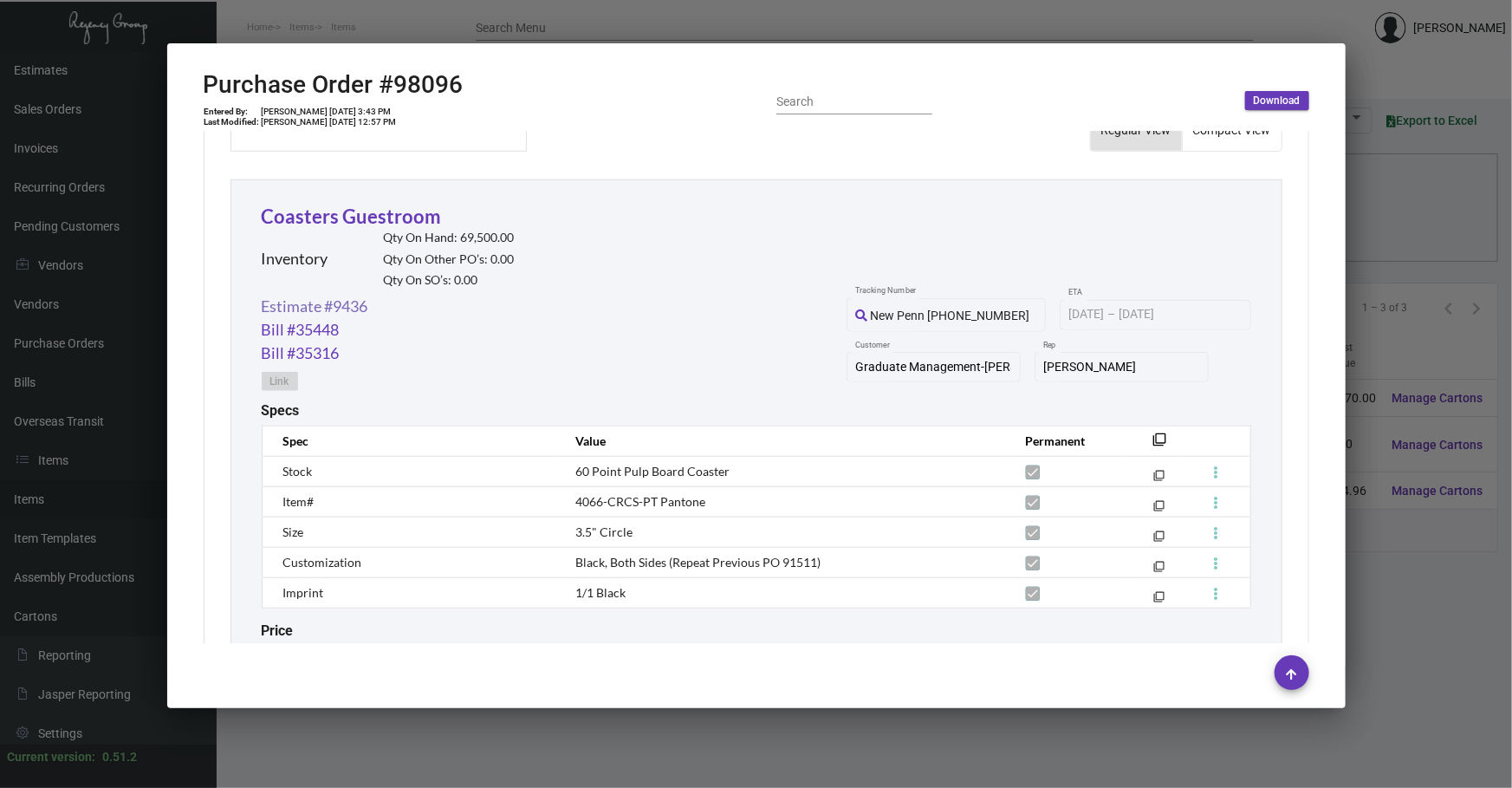
click at [340, 302] on link "Estimate #9436" at bounding box center [315, 306] width 106 height 23
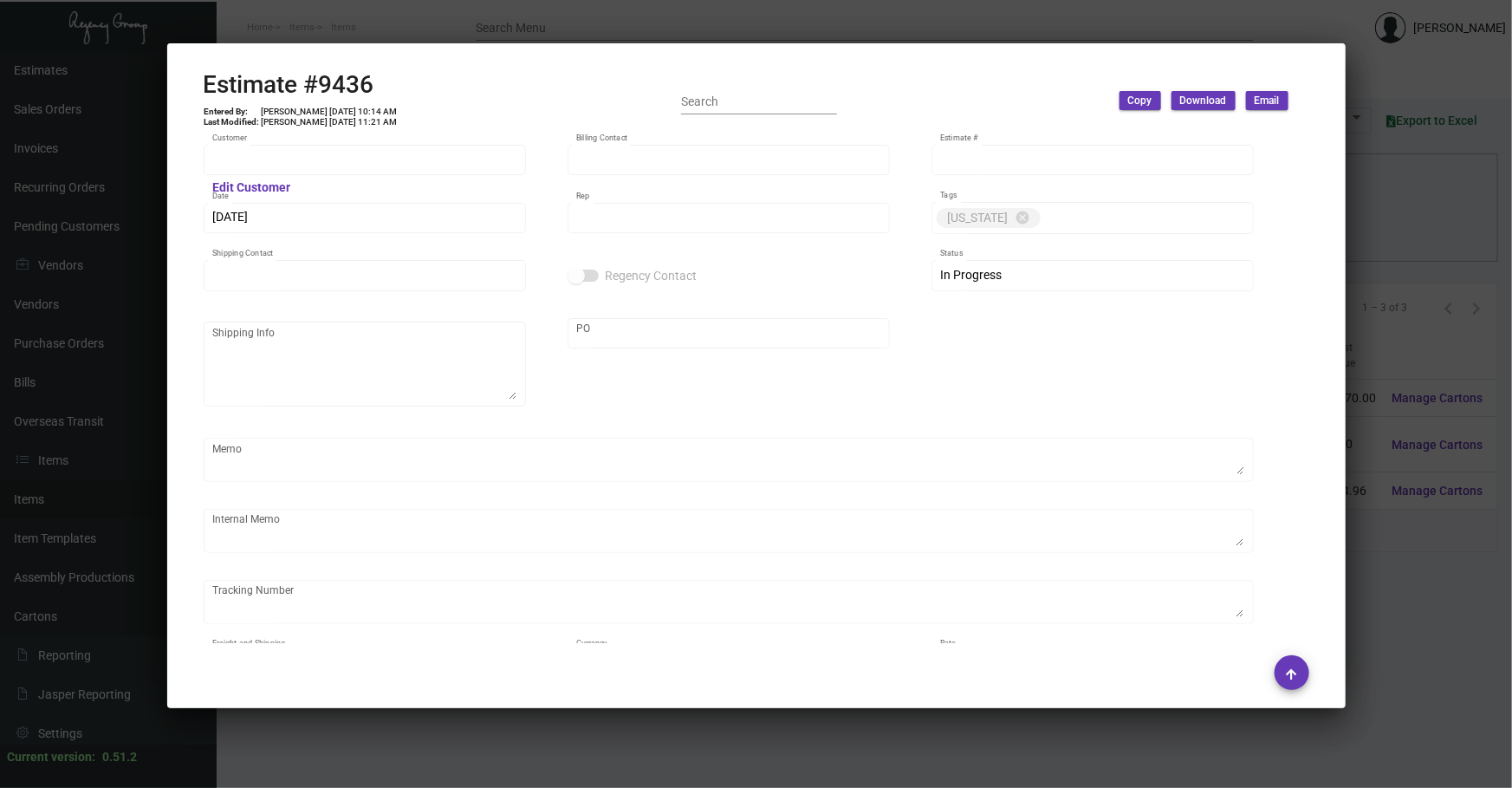
type input "Graduate Management-[PERSON_NAME]"
type input "[PERSON_NAME]"
type input "9436"
type input "[DATE]"
type input "[PERSON_NAME]"
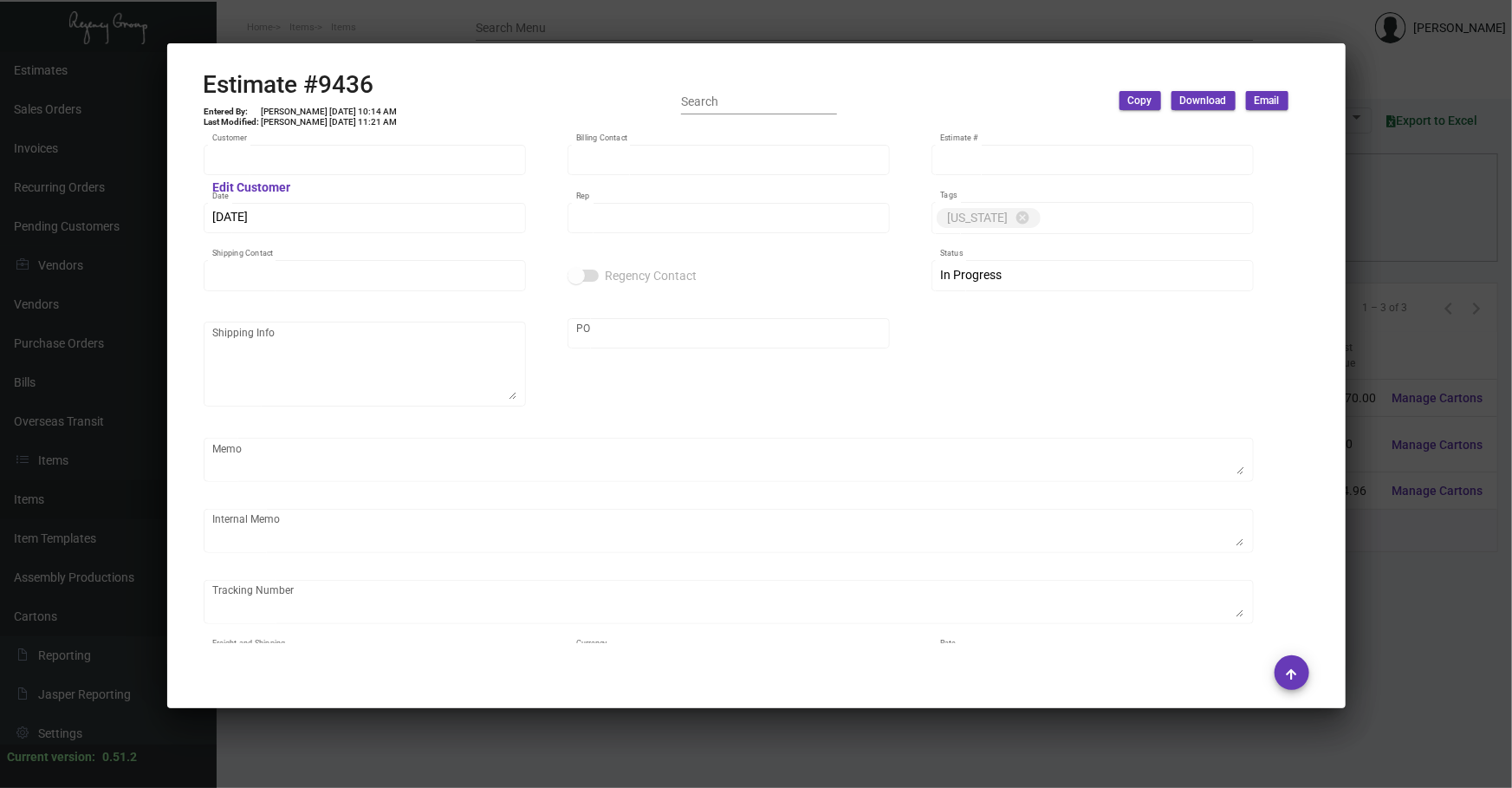
type input "[PERSON_NAME]"
type input "United States Dollar $"
type input "8.50000 %"
click at [1367, 615] on div at bounding box center [756, 394] width 1512 height 788
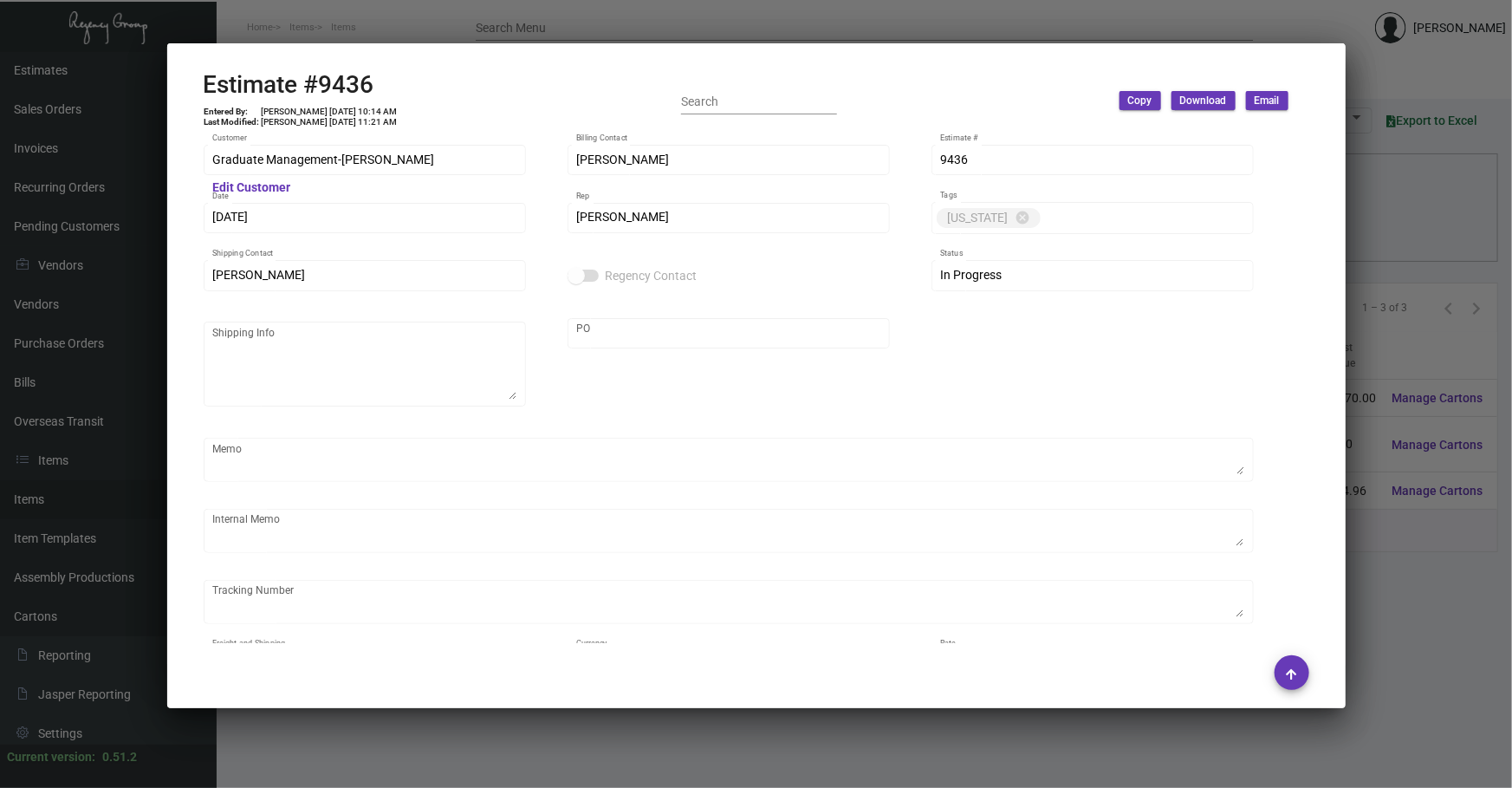
click at [1367, 615] on div at bounding box center [756, 394] width 1512 height 788
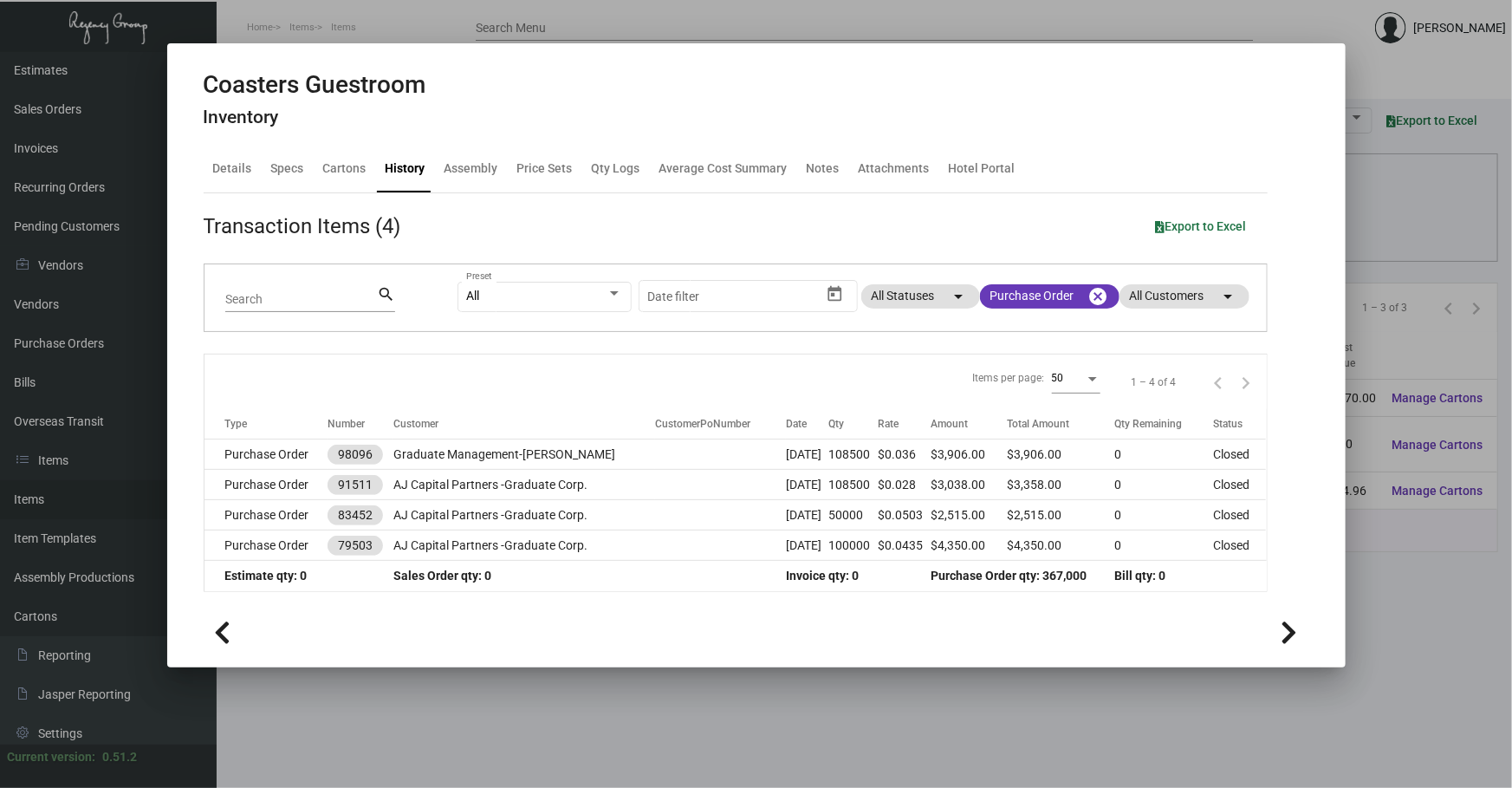
click at [545, 673] on div at bounding box center [756, 394] width 1512 height 788
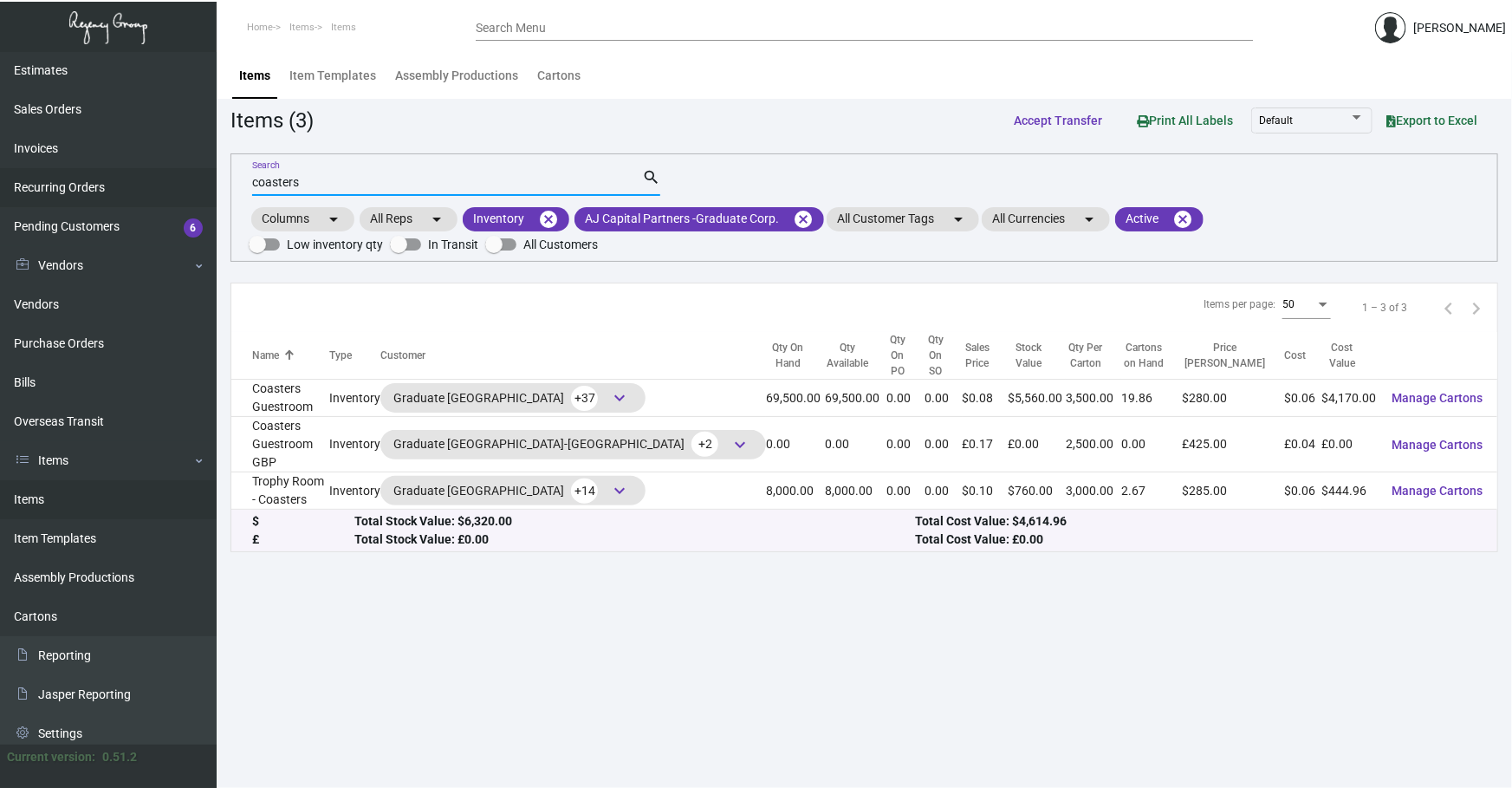
drag, startPoint x: 306, startPoint y: 179, endPoint x: 0, endPoint y: 186, distance: 306.1
click at [0, 227] on div "Dashboard Dashboard Tasks Customers Customers Estimates Sales Orders Invoices R…" at bounding box center [756, 419] width 1512 height 736
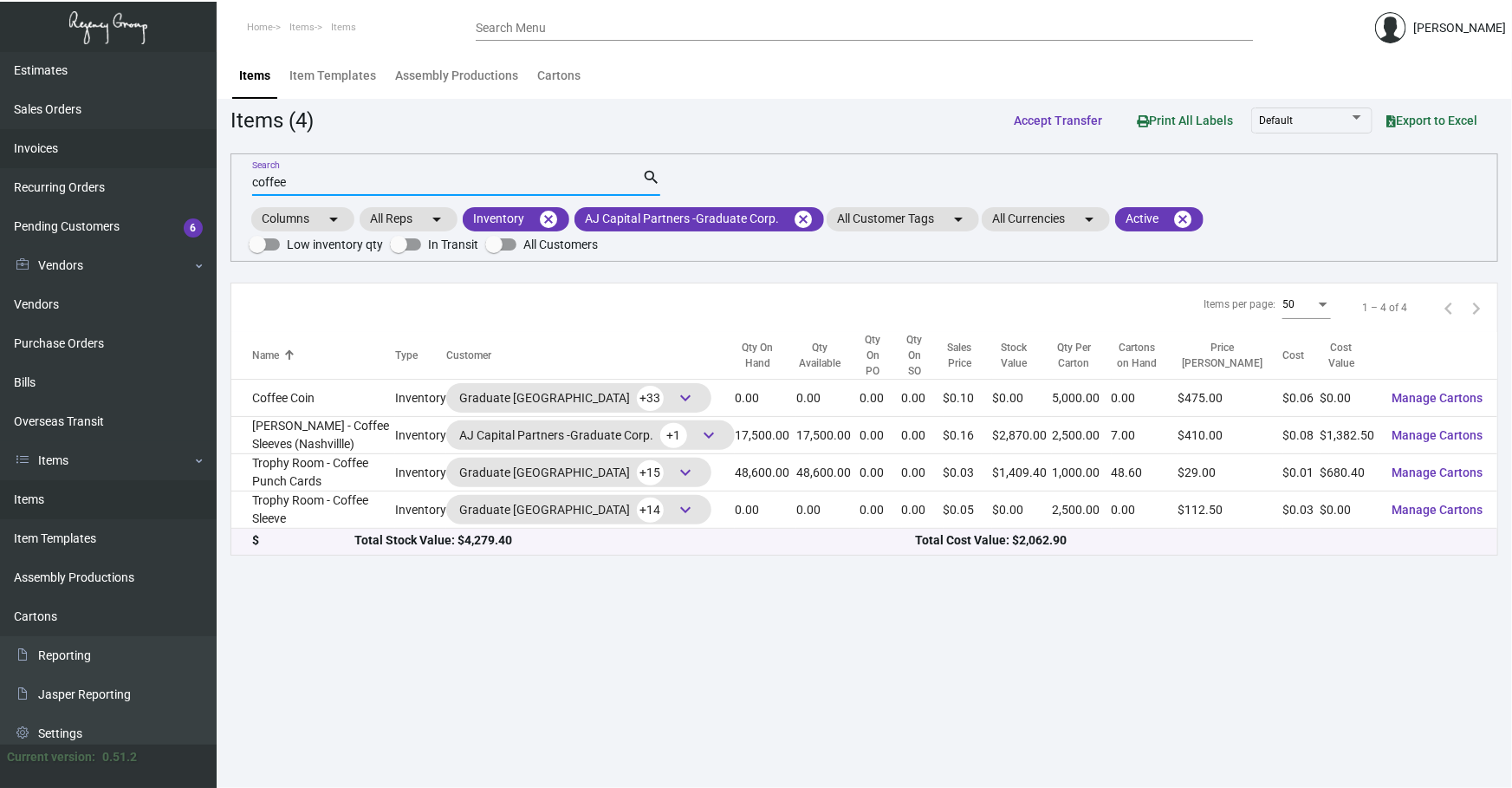
drag, startPoint x: 299, startPoint y: 178, endPoint x: 72, endPoint y: 162, distance: 227.6
click at [84, 181] on div "Dashboard Dashboard Tasks Customers Customers Estimates Sales Orders Invoices R…" at bounding box center [756, 419] width 1512 height 736
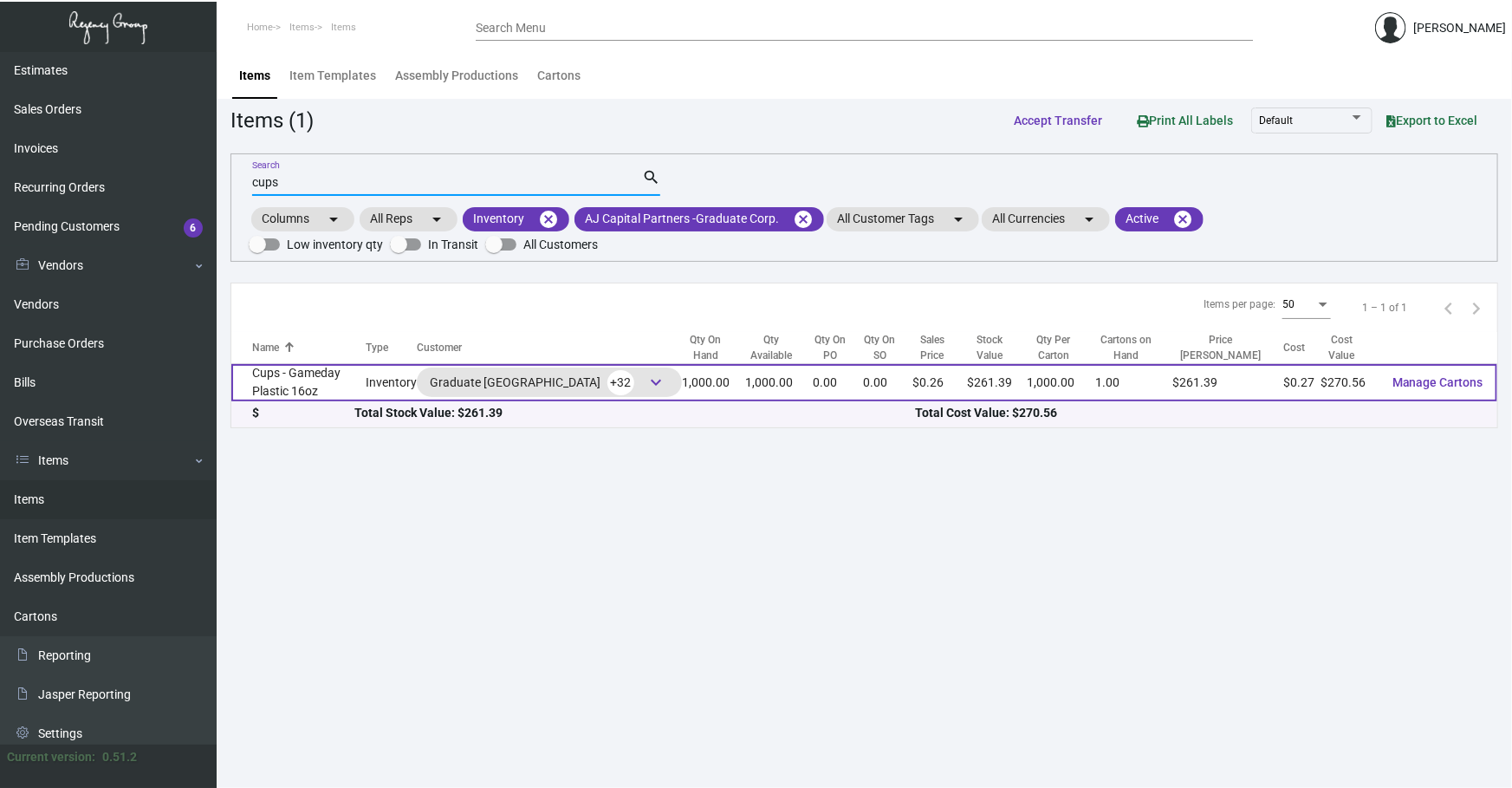
type input "cups"
click at [328, 376] on td "Cups - Gameday Plastic 16oz" at bounding box center [299, 383] width 134 height 38
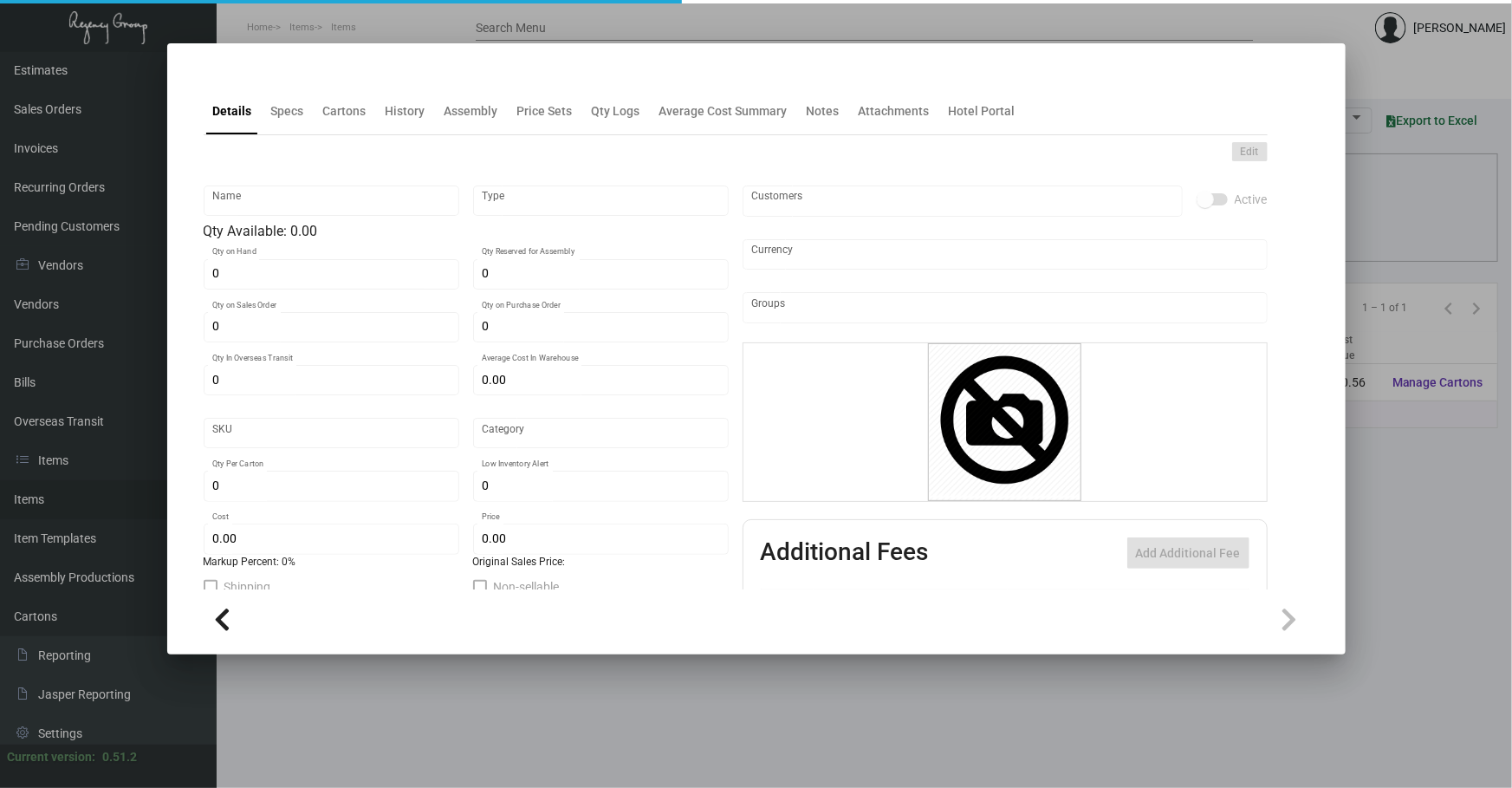
type input "Cups - Gameday Plastic 16oz"
type input "Inventory"
type input "1,000"
type input "$ 0.00"
type input "GPC"
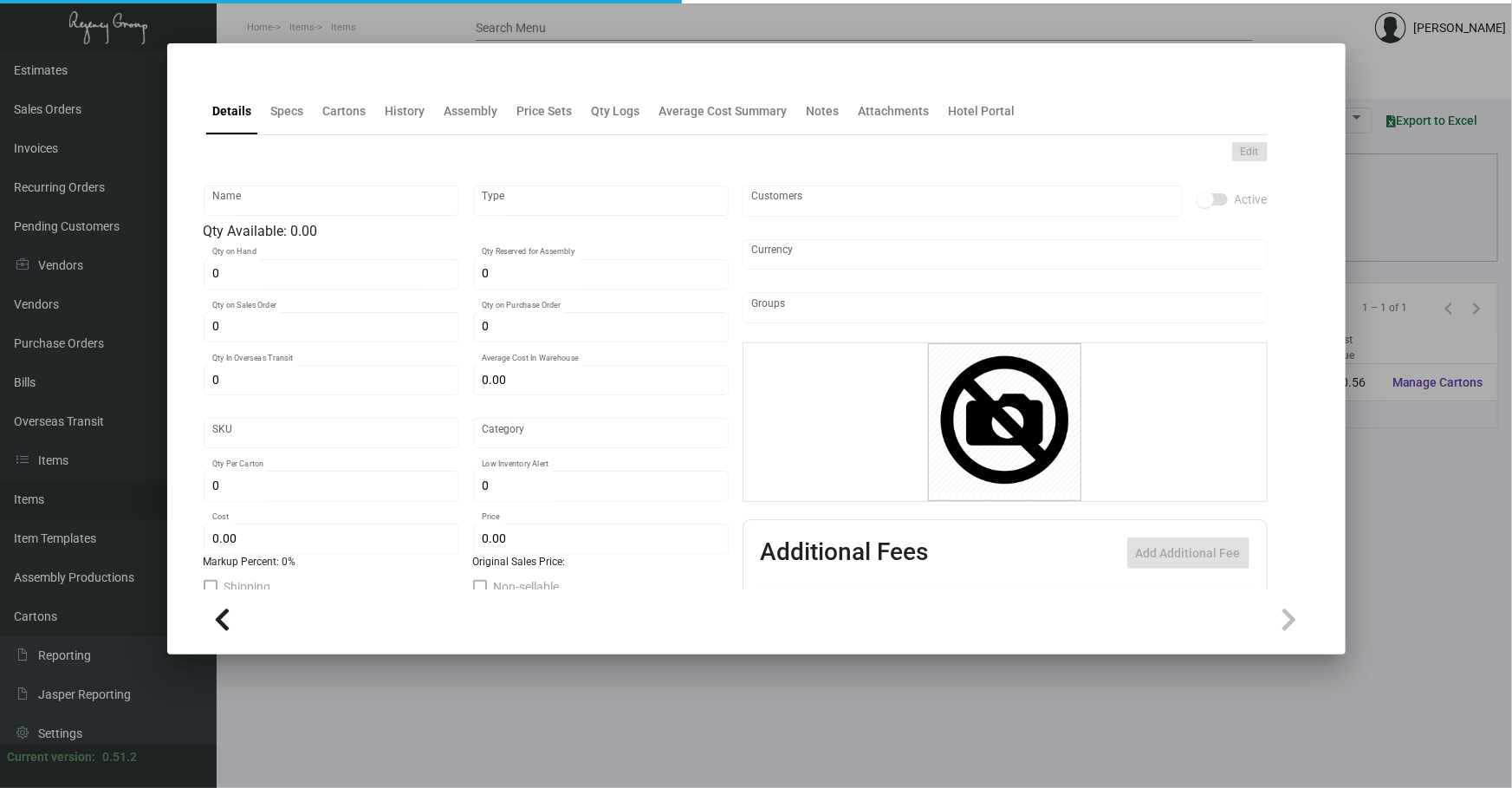
type input "Standard"
type input "1,000"
type input "$ 0.27056"
type input "$ 0.26139"
checkbox input "true"
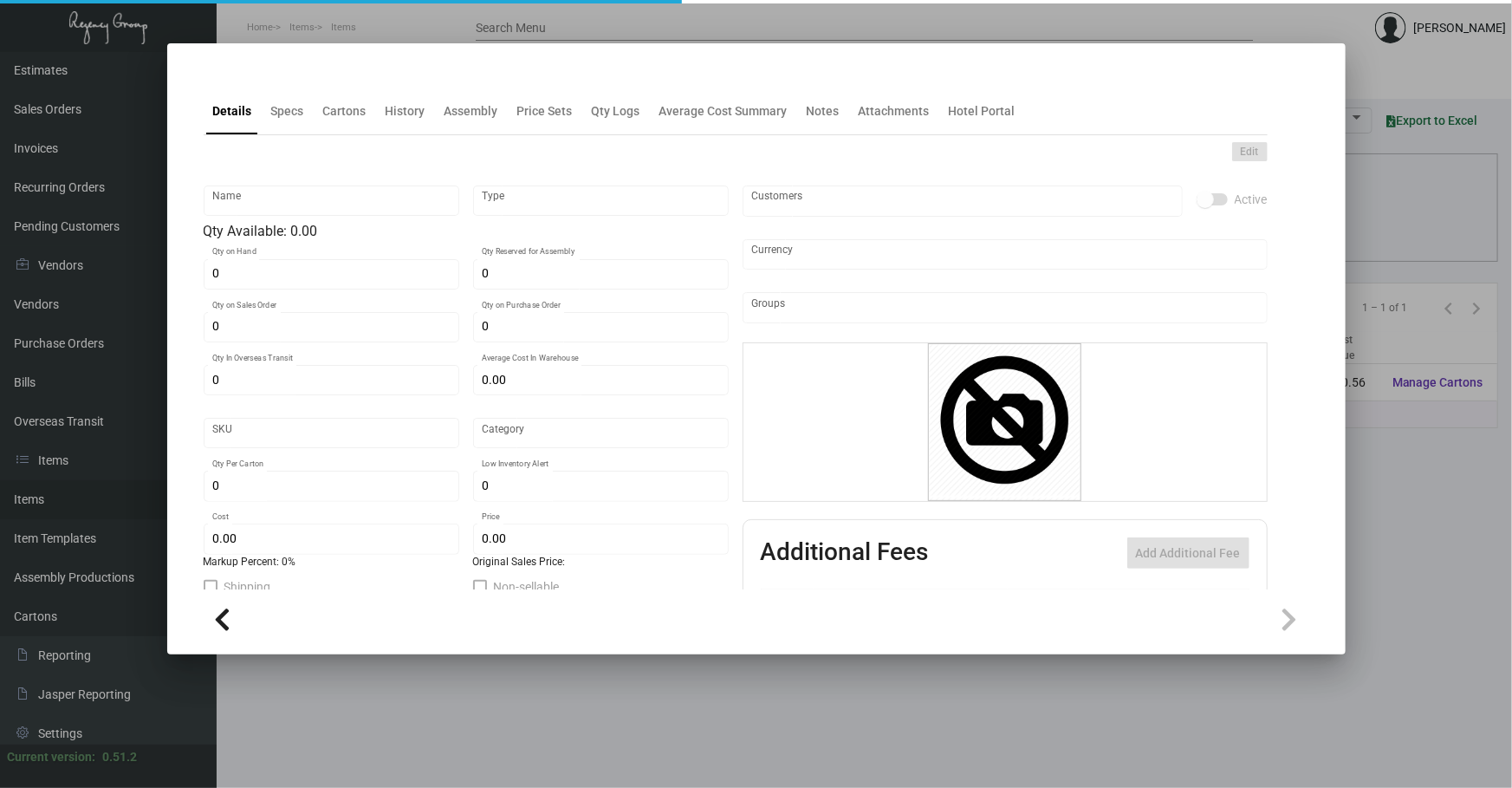
checkbox input "true"
type input "United States Dollar $"
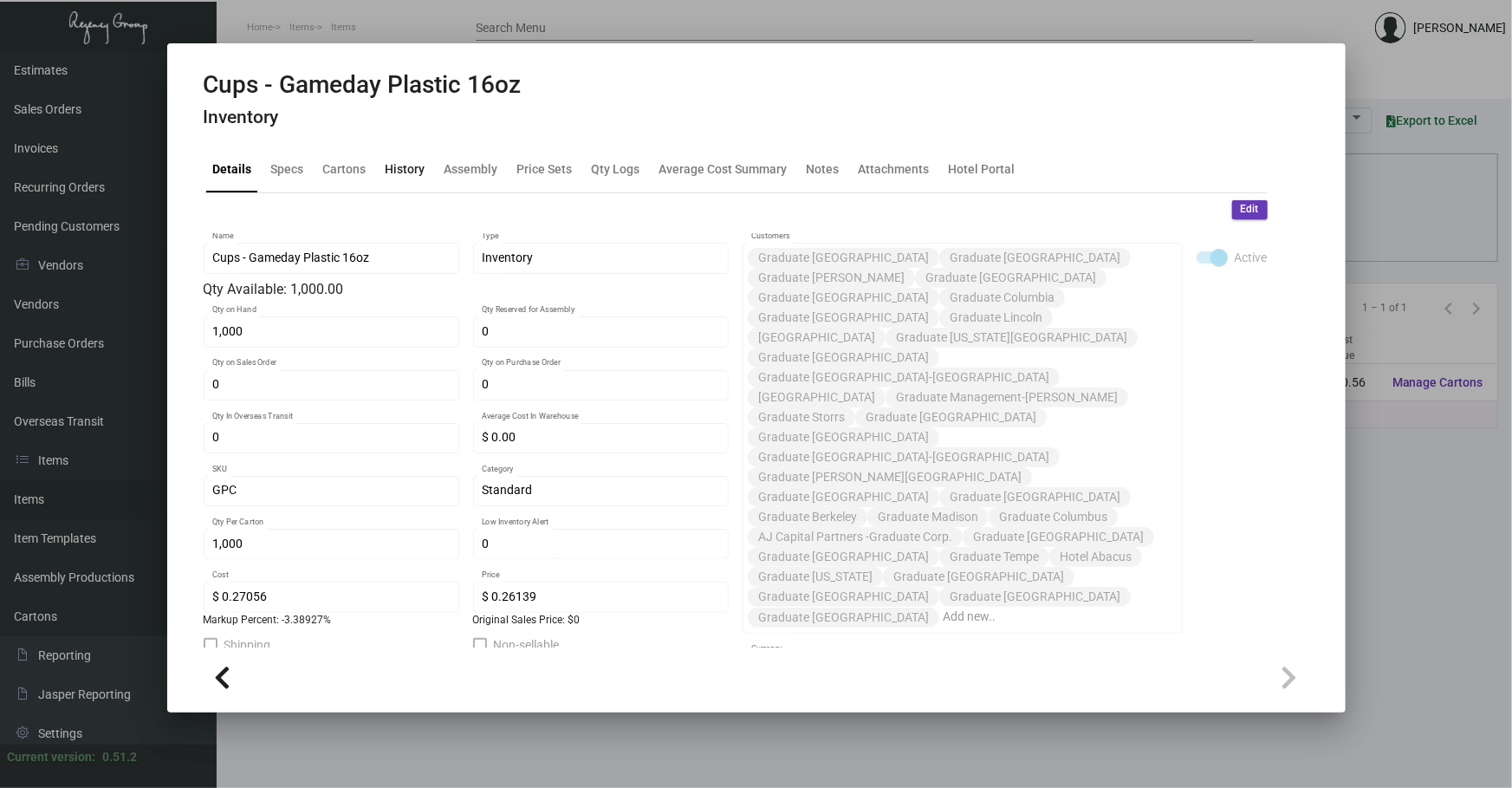
click at [414, 161] on div "History" at bounding box center [405, 168] width 40 height 18
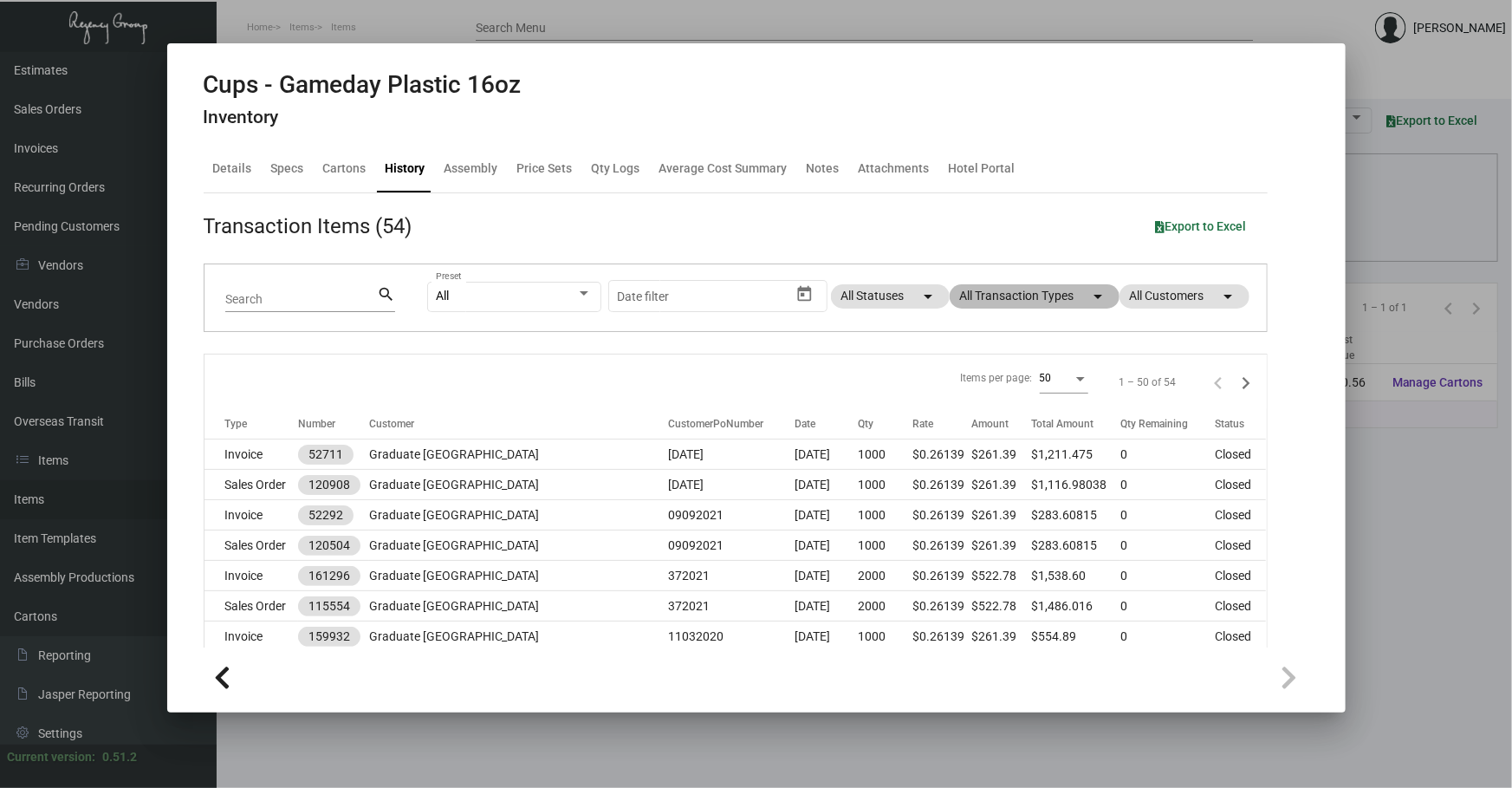
click at [1051, 295] on mat-chip "All Transaction Types arrow_drop_down" at bounding box center [1035, 296] width 170 height 24
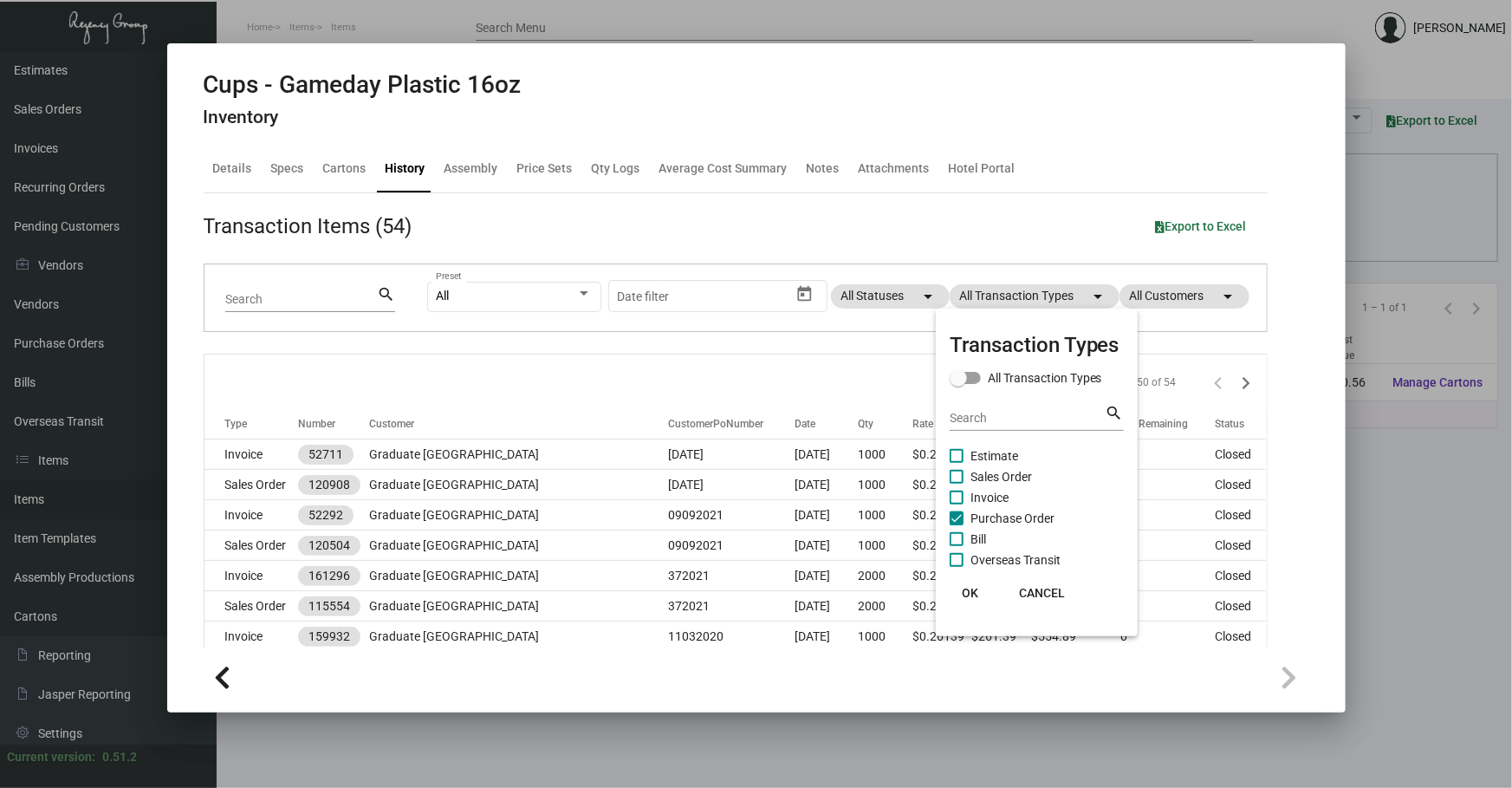
click at [1036, 518] on span "Purchase Order" at bounding box center [1012, 518] width 84 height 21
click at [957, 525] on input "Purchase Order" at bounding box center [956, 525] width 1 height 1
click at [1036, 518] on span "Purchase Order" at bounding box center [1012, 518] width 84 height 21
click at [957, 525] on input "Purchase Order" at bounding box center [956, 525] width 1 height 1
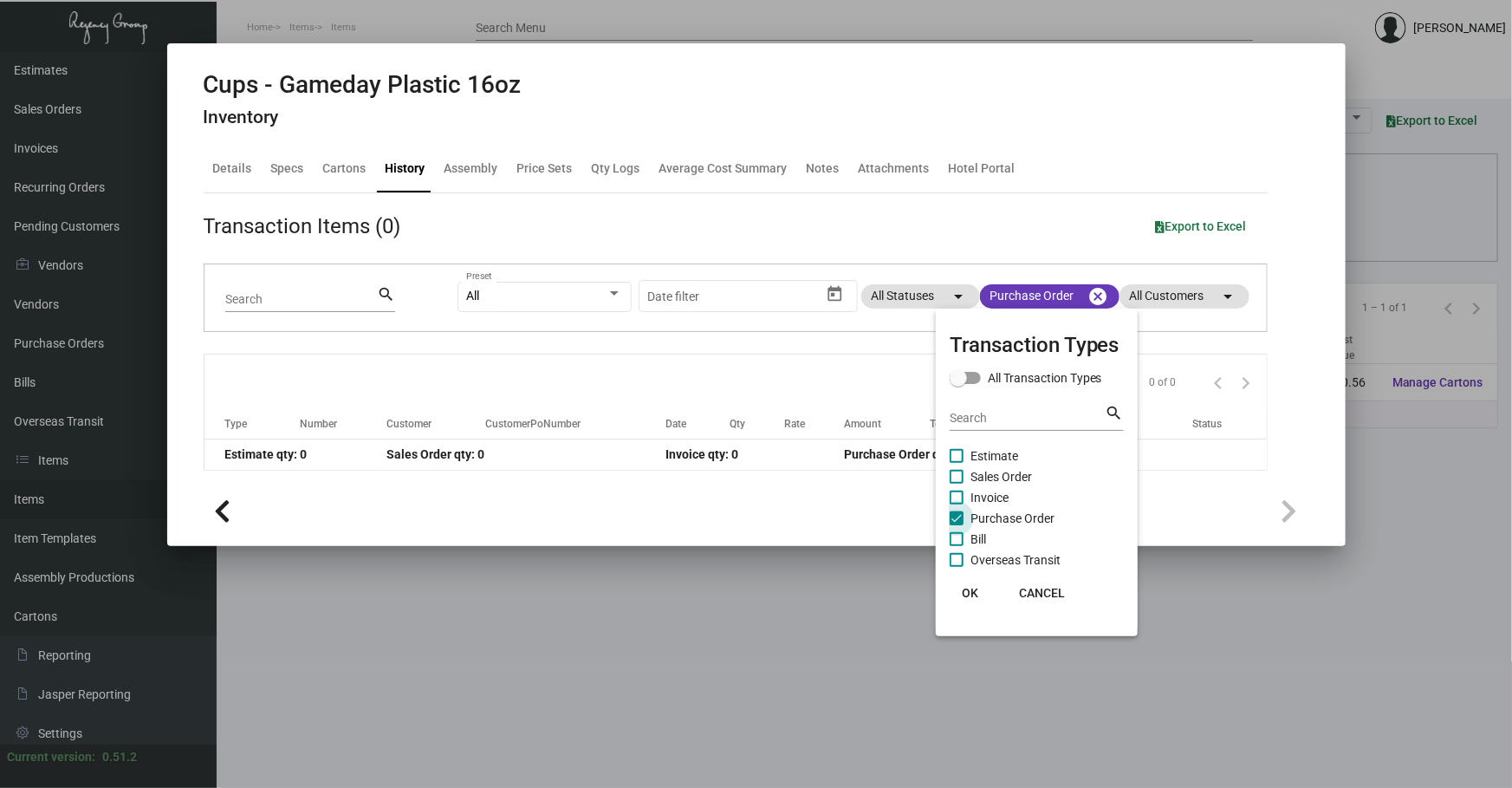
click at [983, 509] on span "Purchase Order" at bounding box center [1012, 518] width 84 height 21
click at [957, 525] on input "Purchase Order" at bounding box center [956, 525] width 1 height 1
checkbox input "false"
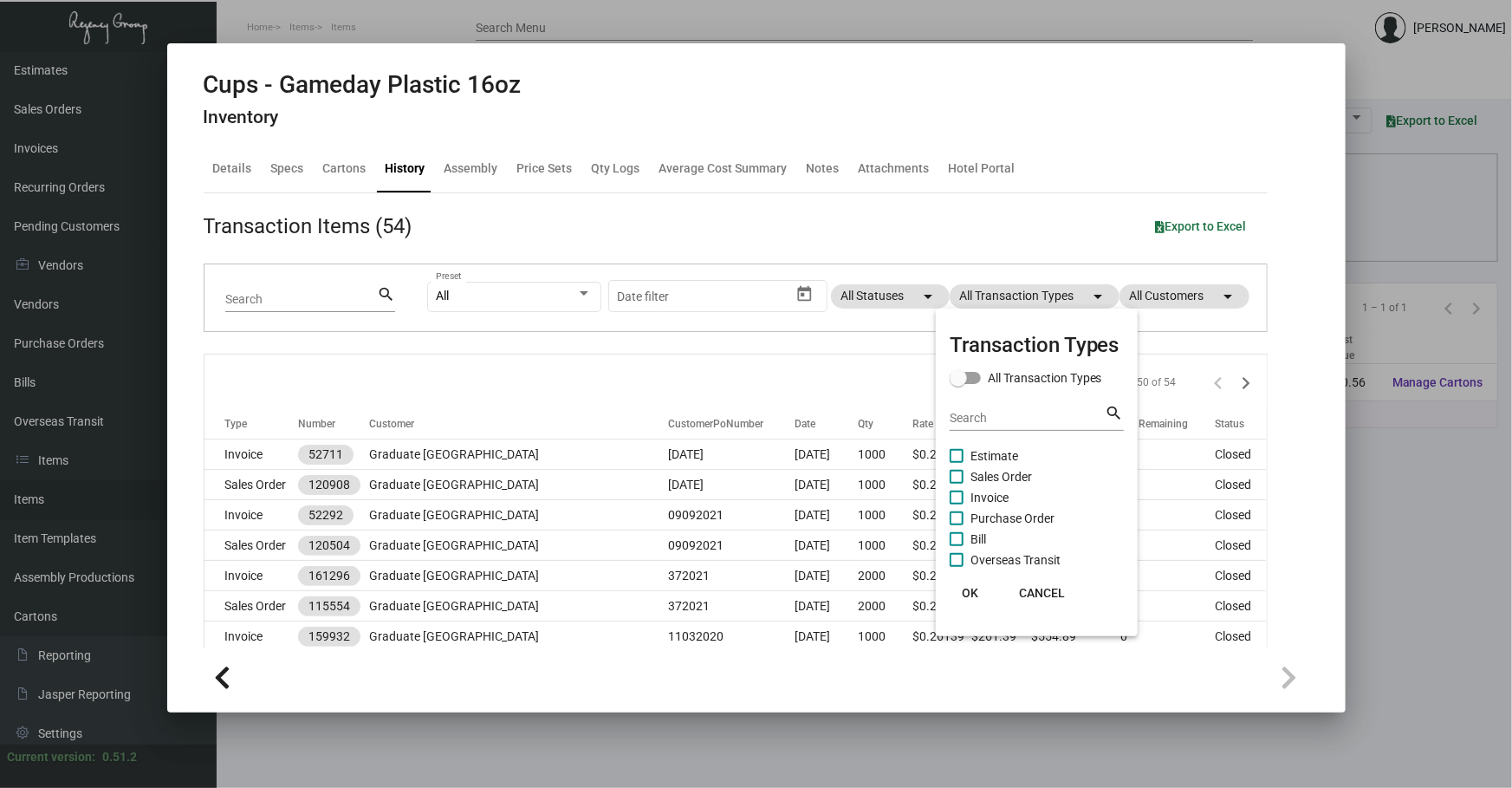
click at [688, 353] on div at bounding box center [756, 394] width 1512 height 788
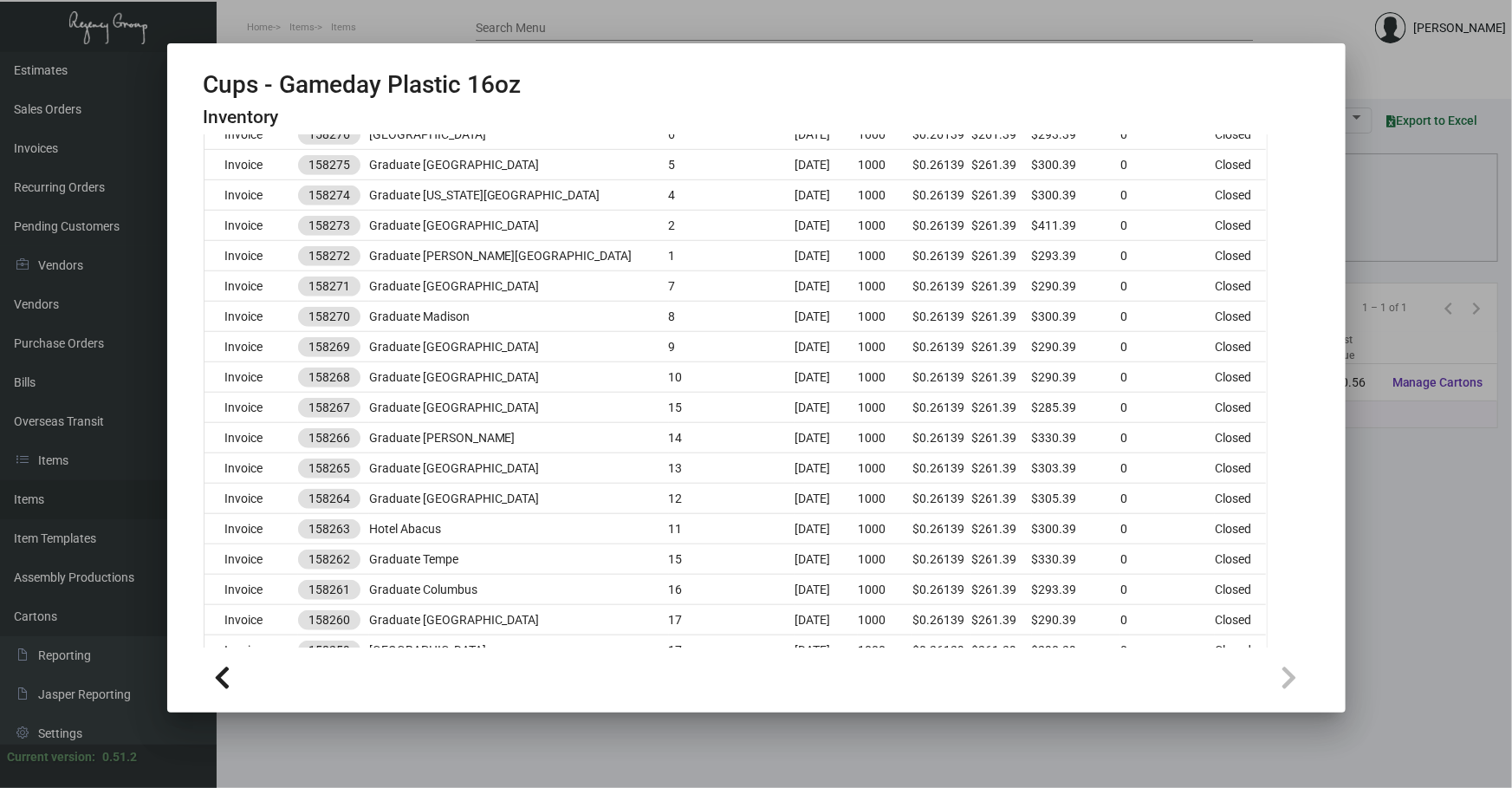
scroll to position [709, 0]
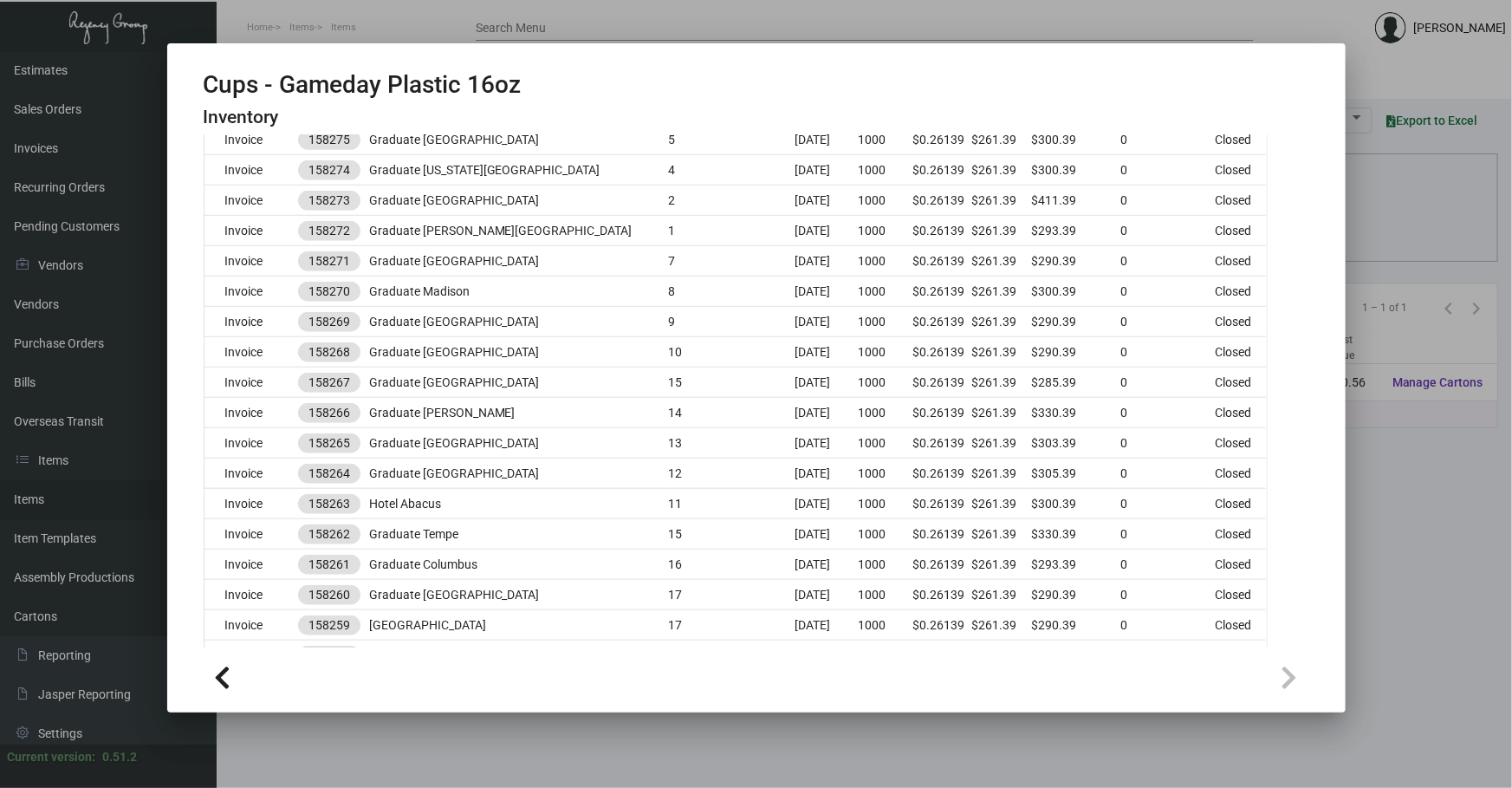
click at [531, 741] on div at bounding box center [756, 394] width 1512 height 788
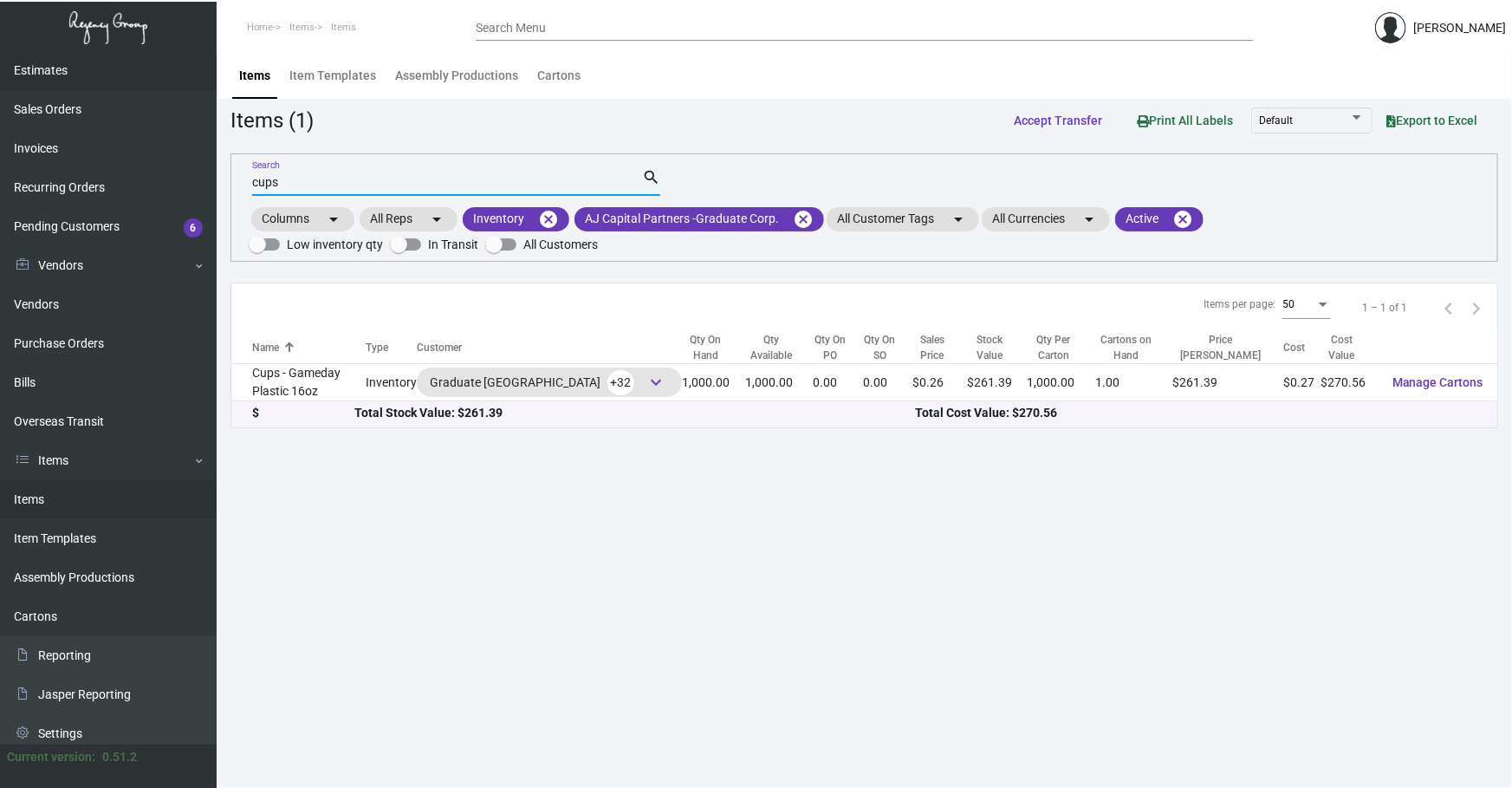
drag, startPoint x: 382, startPoint y: 177, endPoint x: 0, endPoint y: 58, distance: 400.1
click at [0, 154] on div "Dashboard Dashboard Tasks Customers Customers Estimates Sales Orders Invoices R…" at bounding box center [756, 419] width 1512 height 736
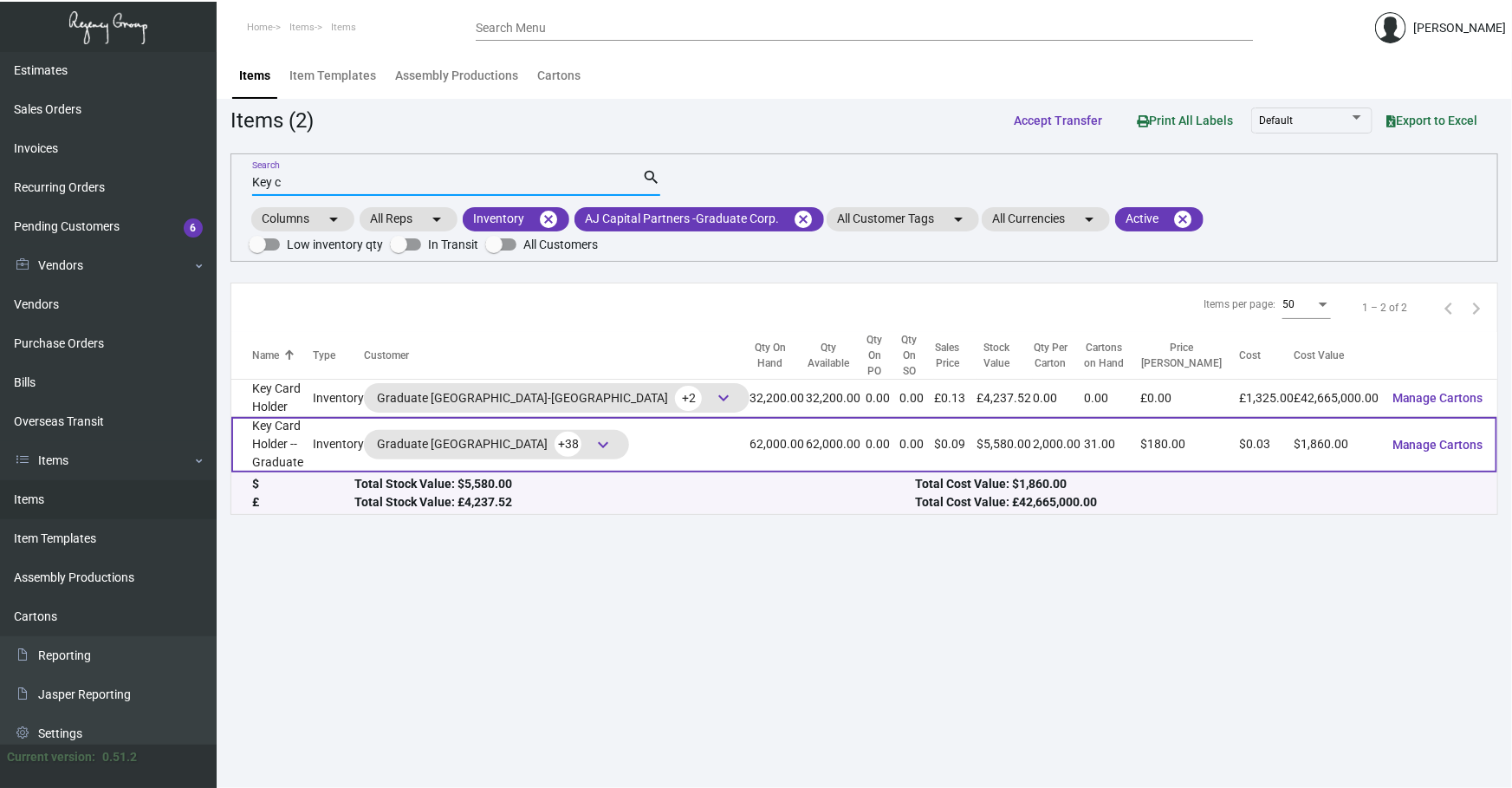
type input "Key c"
click at [313, 417] on td "Key Card Holder -- Graduate" at bounding box center [272, 445] width 81 height 55
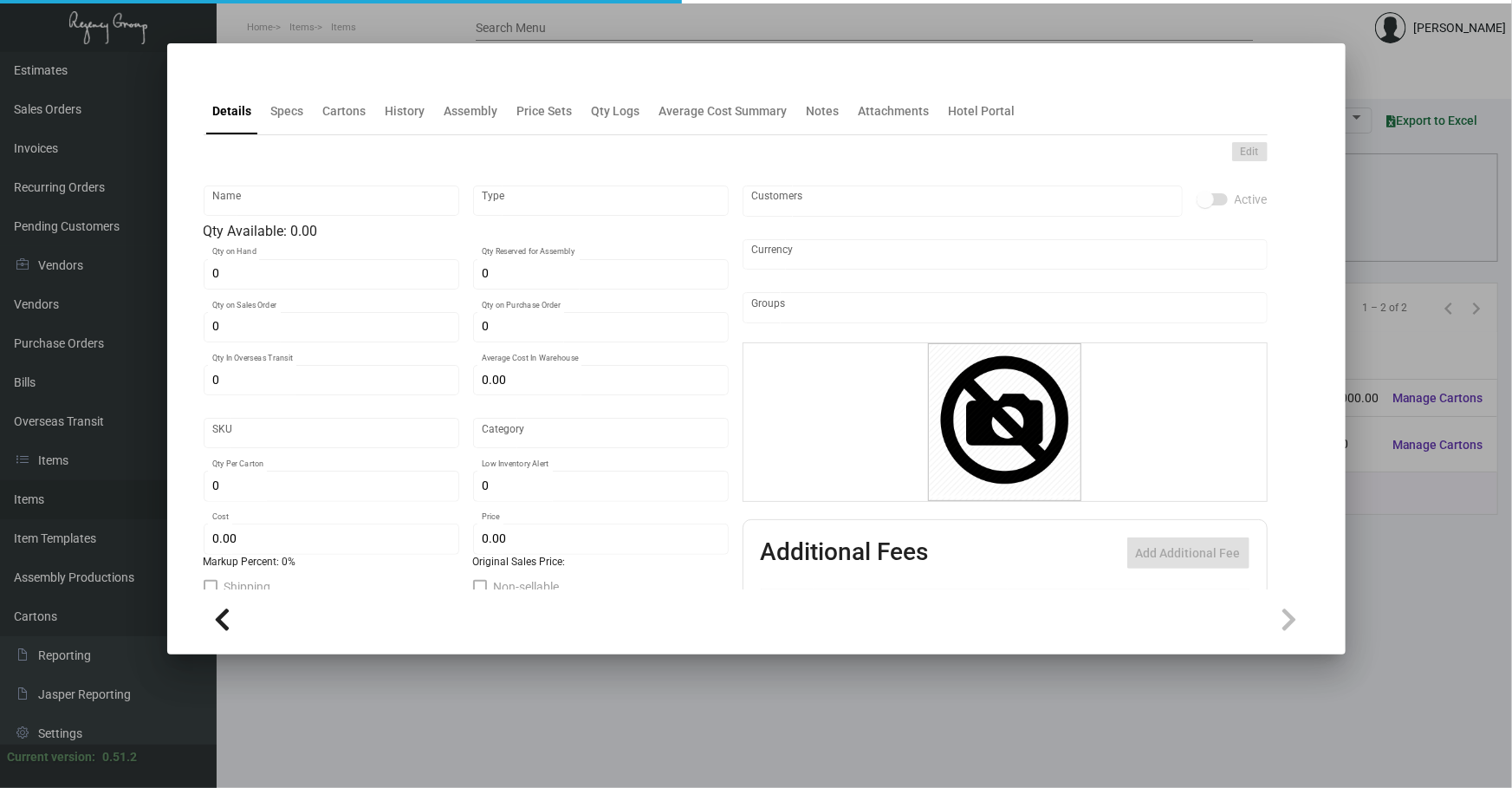
type input "Key Card Holder -- Graduate"
type input "Inventory"
type input "62,000"
type input "$ 0.24708"
type input "879"
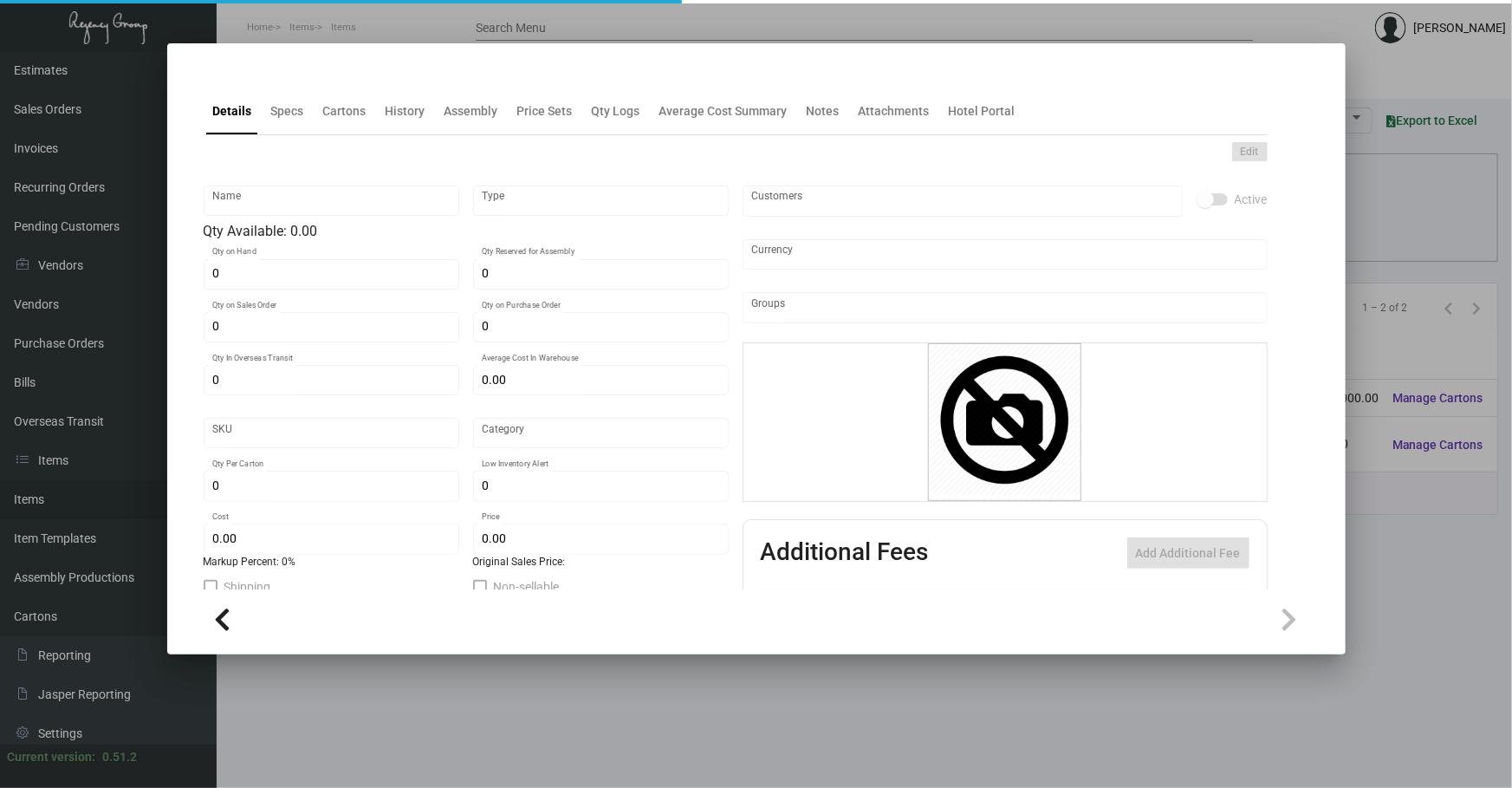
type input "Standard"
type input "2,000"
type input "100,000"
type input "$ 0.03"
type input "$ 0.09"
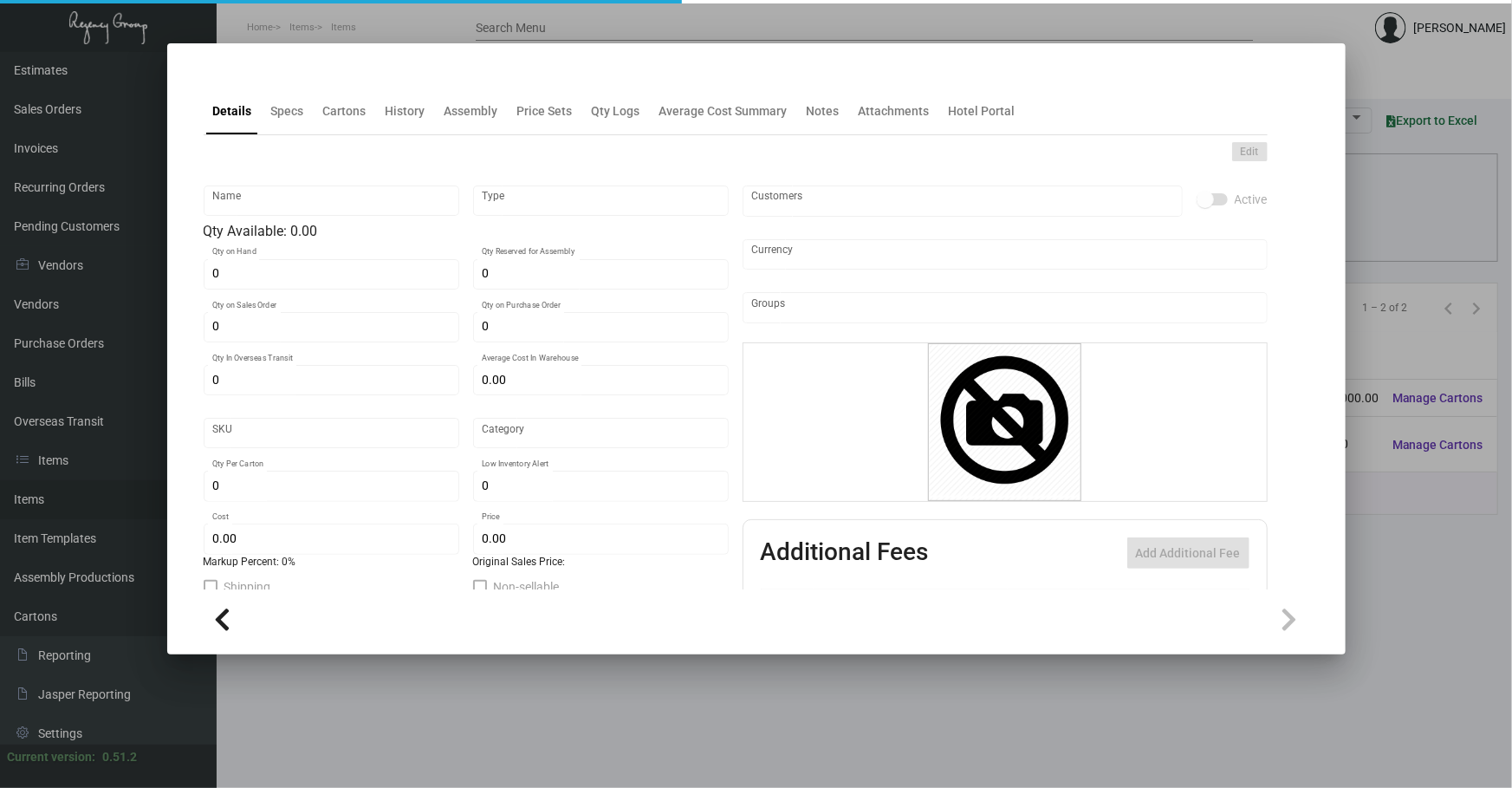
type textarea "Key Card Holder Flat Die Size : 9 x 6.25 Ink: 1/1 Paper: 80# Cover [PERSON_NAME…"
checkbox input "true"
type input "United States Dollar $"
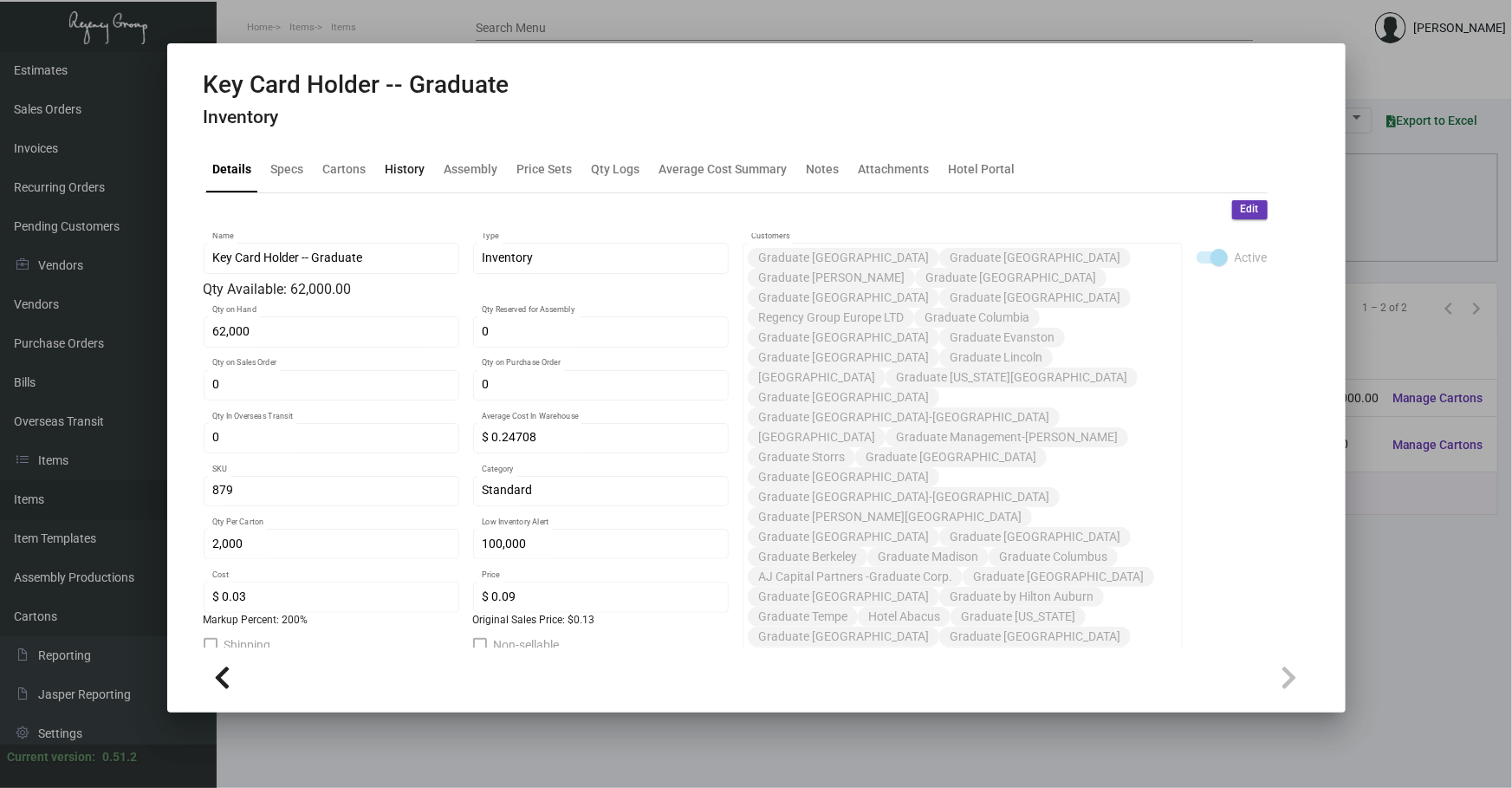
click at [387, 175] on div "History" at bounding box center [405, 168] width 40 height 18
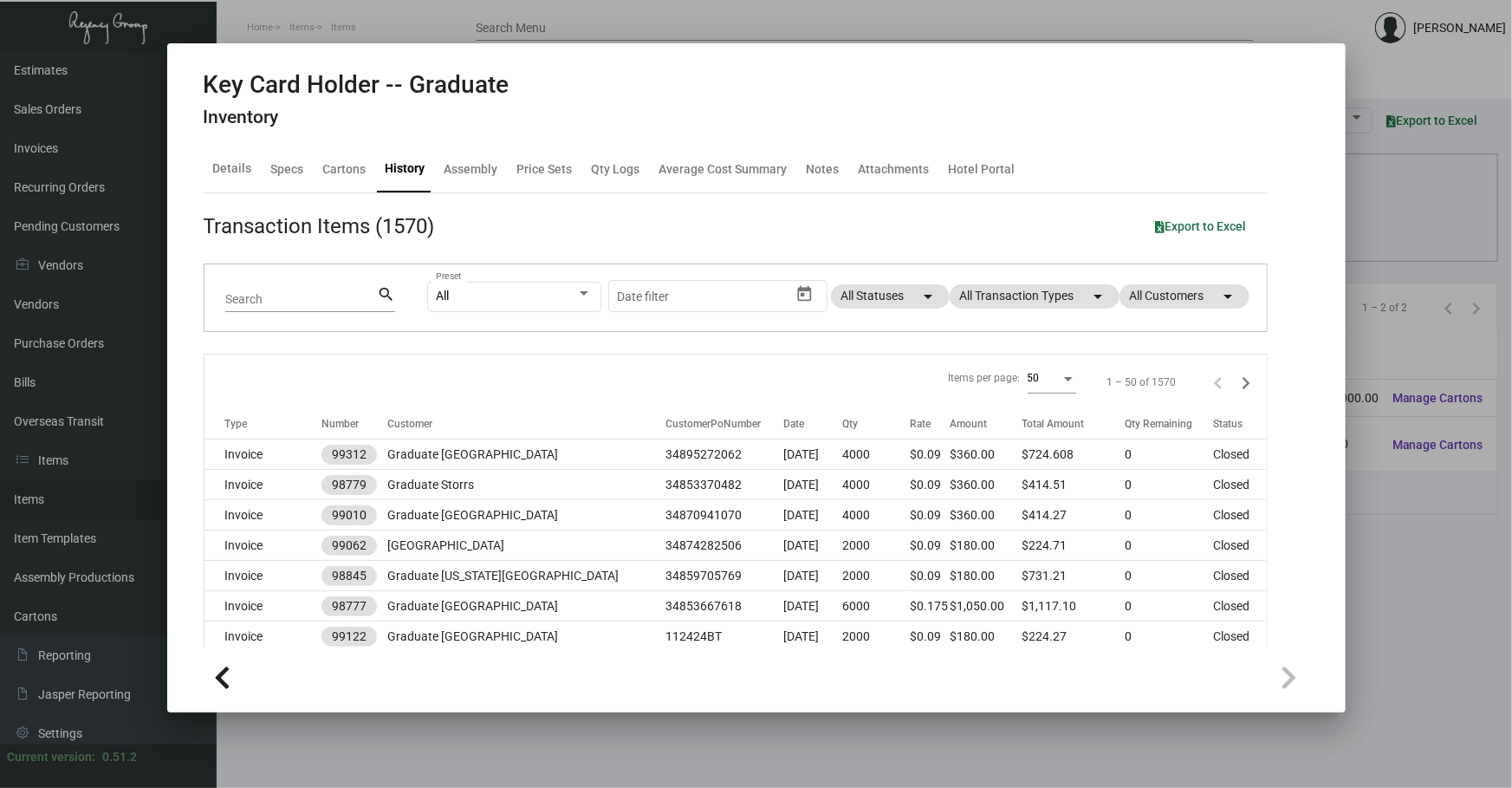
click at [1026, 311] on div "All Preset Start date – Date filter All Statuses arrow_drop_down All Transactio…" at bounding box center [837, 299] width 819 height 68
click at [1023, 303] on mat-chip "All Transaction Types arrow_drop_down" at bounding box center [1035, 296] width 170 height 24
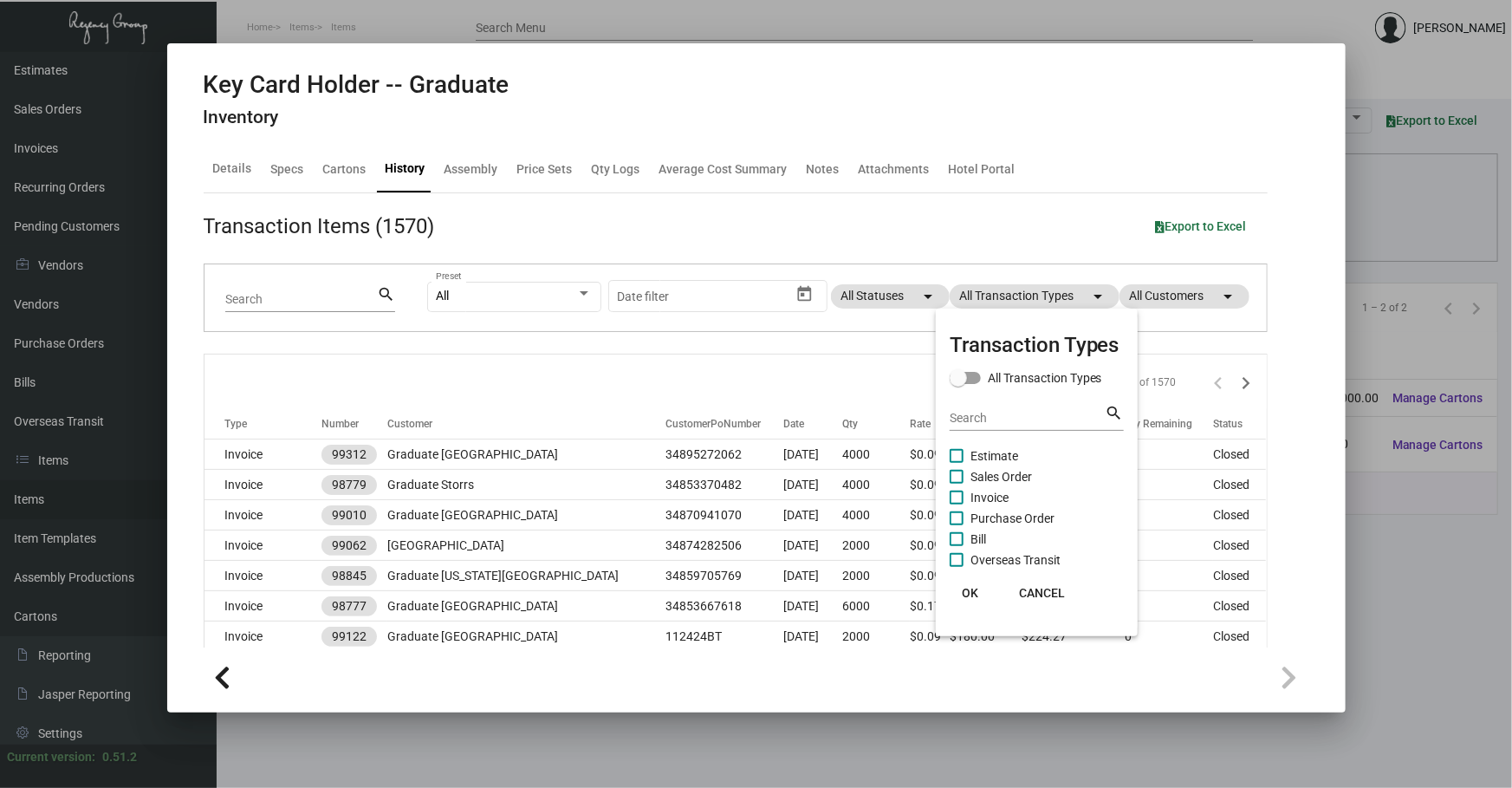
click at [1017, 517] on span "Purchase Order" at bounding box center [1012, 518] width 84 height 21
click at [957, 525] on input "Purchase Order" at bounding box center [956, 525] width 1 height 1
checkbox input "true"
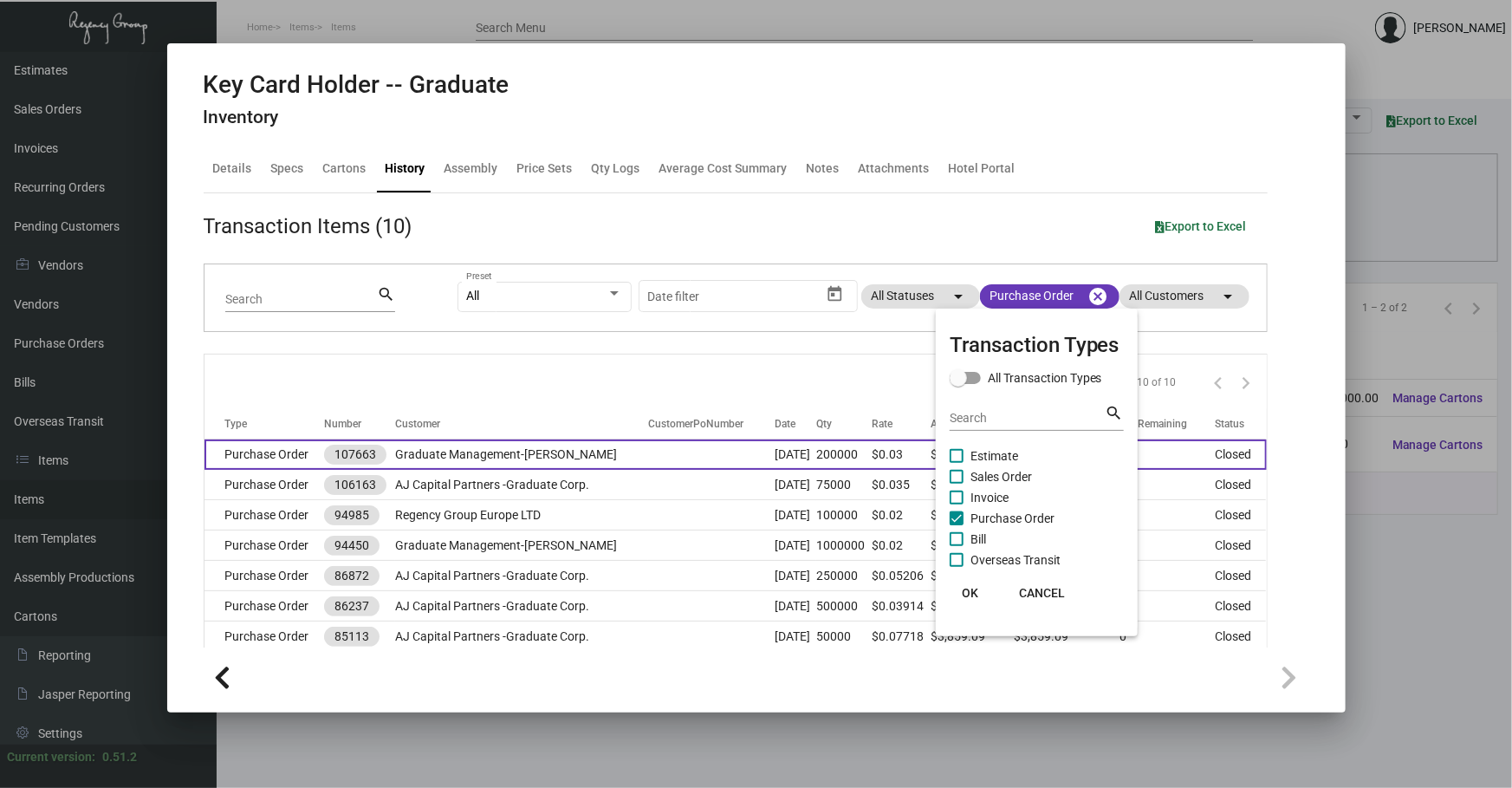
click at [635, 453] on div at bounding box center [756, 394] width 1512 height 788
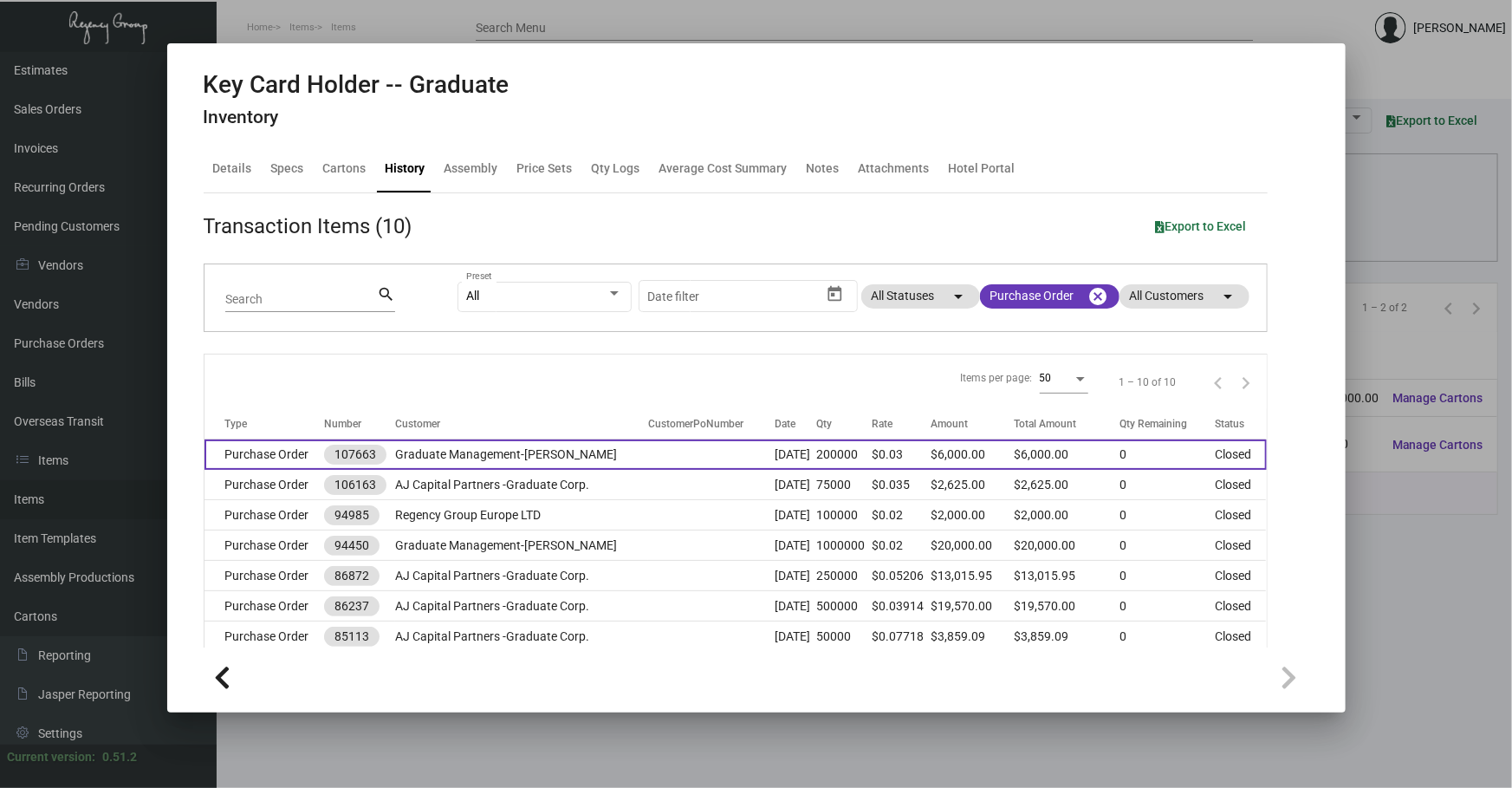
click at [648, 453] on td at bounding box center [711, 454] width 126 height 30
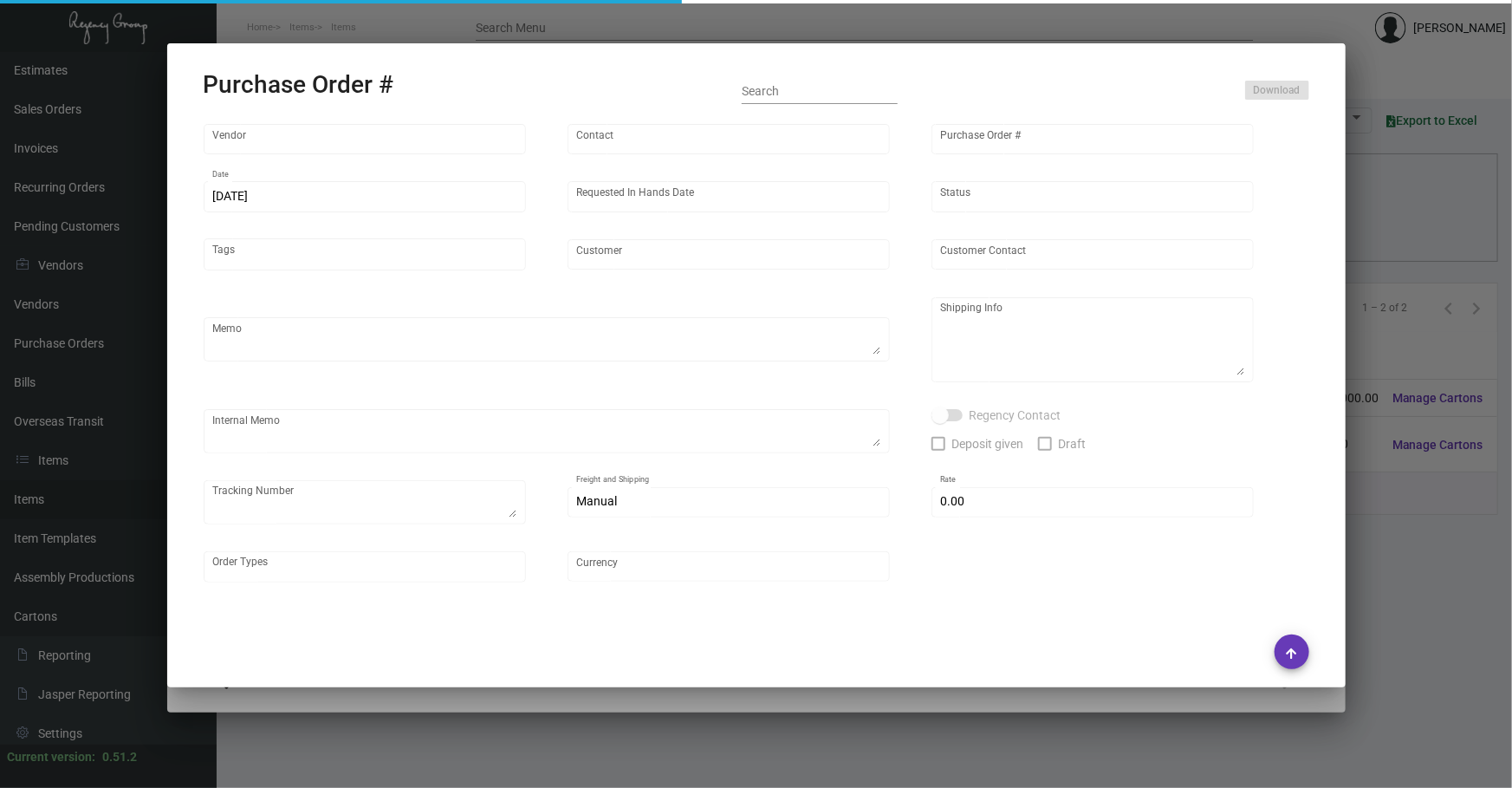
type input "Shanghai East Industrial Co., Ltd,"
type input "[PERSON_NAME]"
type input "107663"
type input "[DATE]"
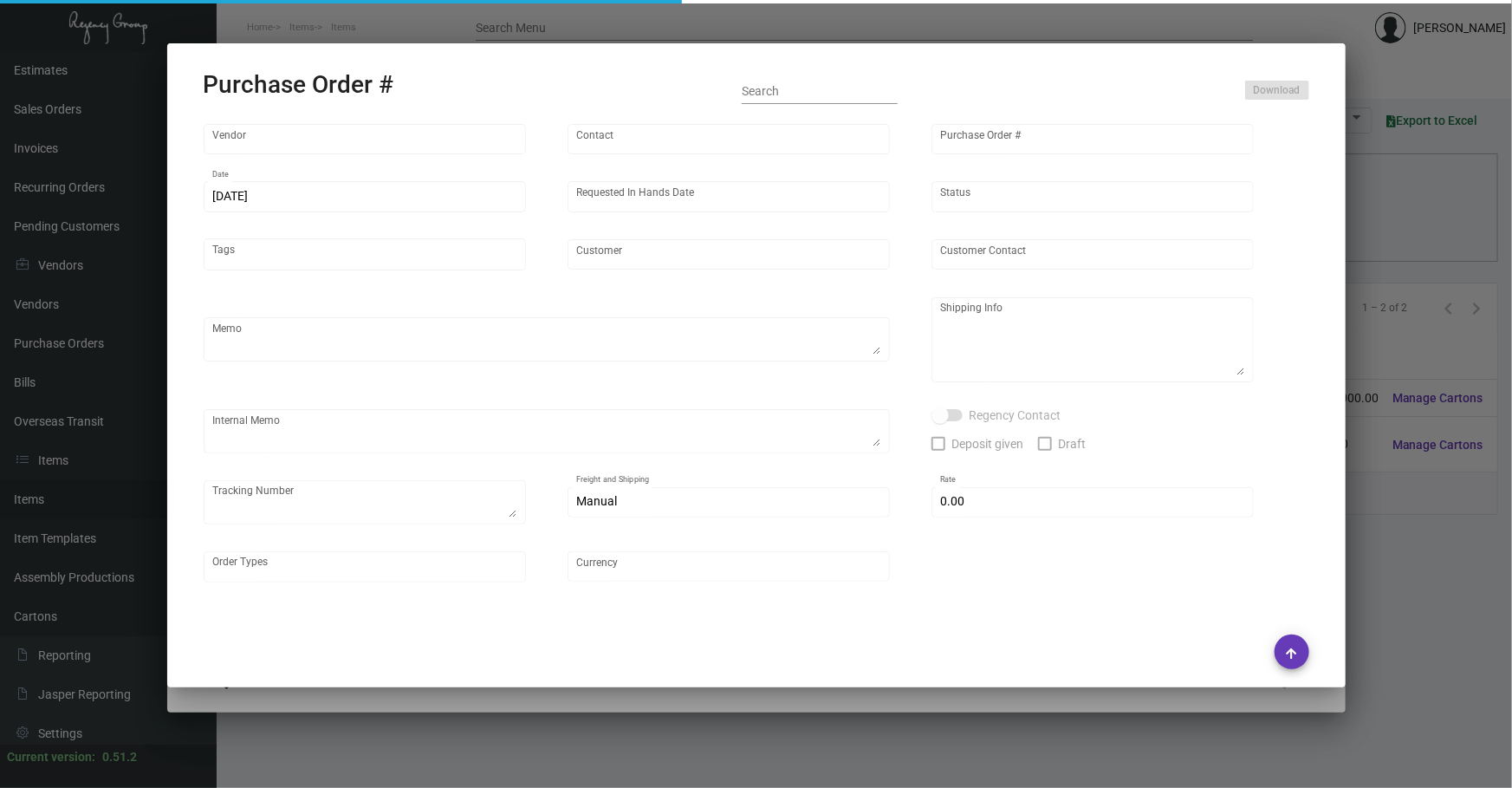
type input "Graduate Management-[PERSON_NAME]"
type textarea "Please ship 100k by air and the rest by boat - all to our NJ warehouse."
type textarea "Regency Group NJ - [PERSON_NAME] [STREET_ADDRESS]"
type textarea "packing - 100pcs/bubble, 2000pcs/ctn, total 50 cartons (for 100k sent first)"
checkbox input "true"
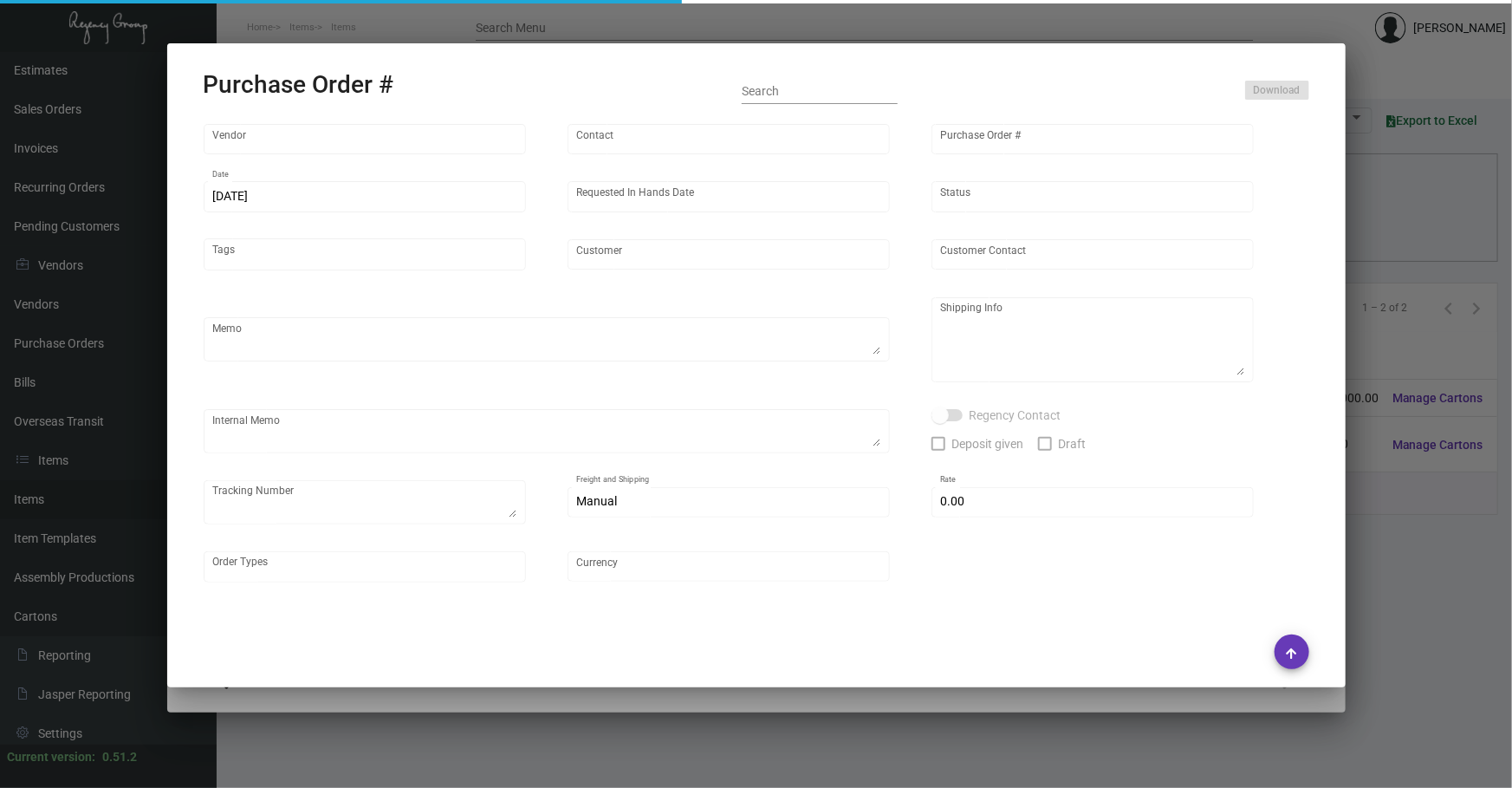
type input "$ 0.00"
type input "United States Dollar $"
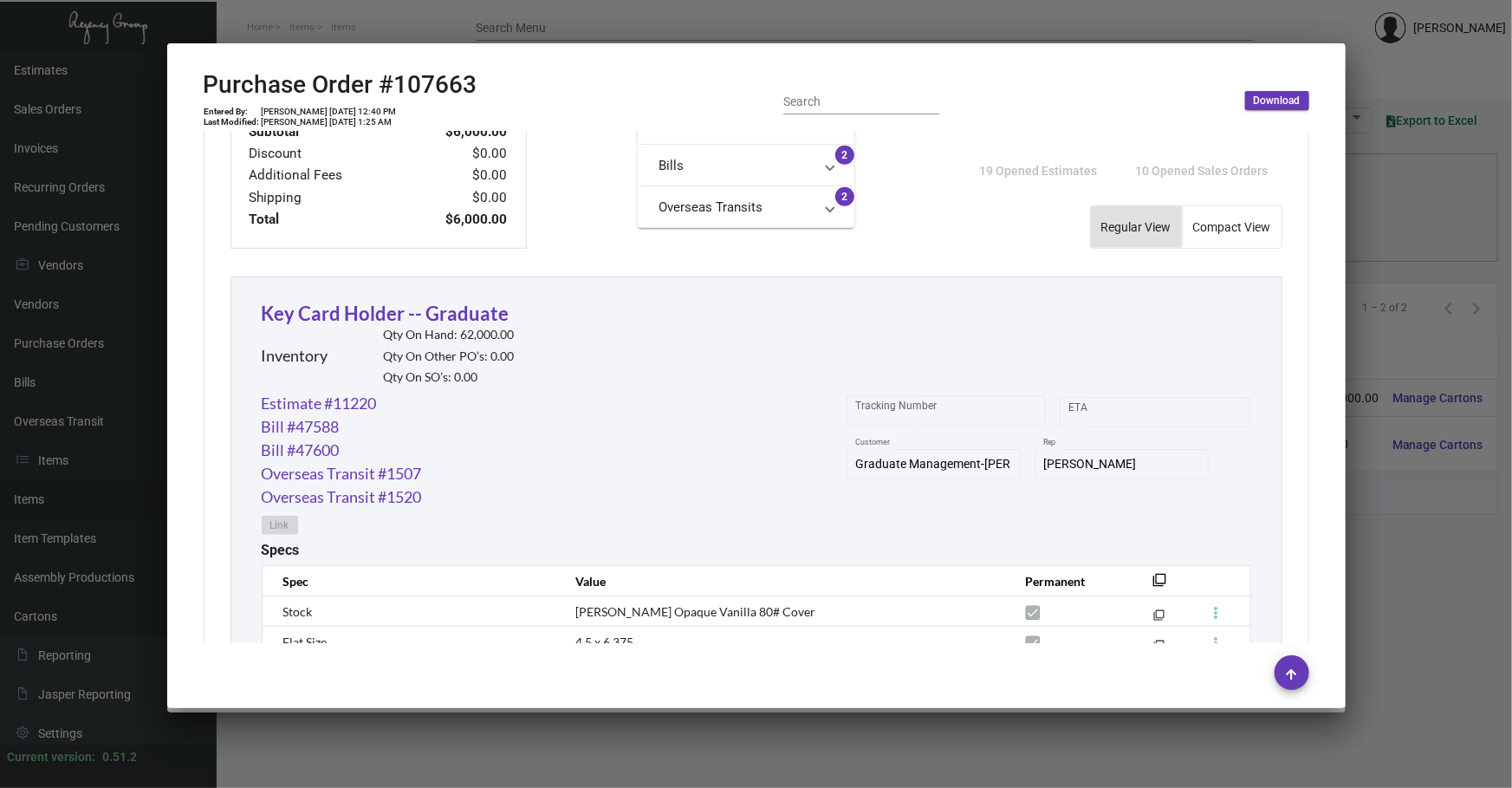
scroll to position [709, 0]
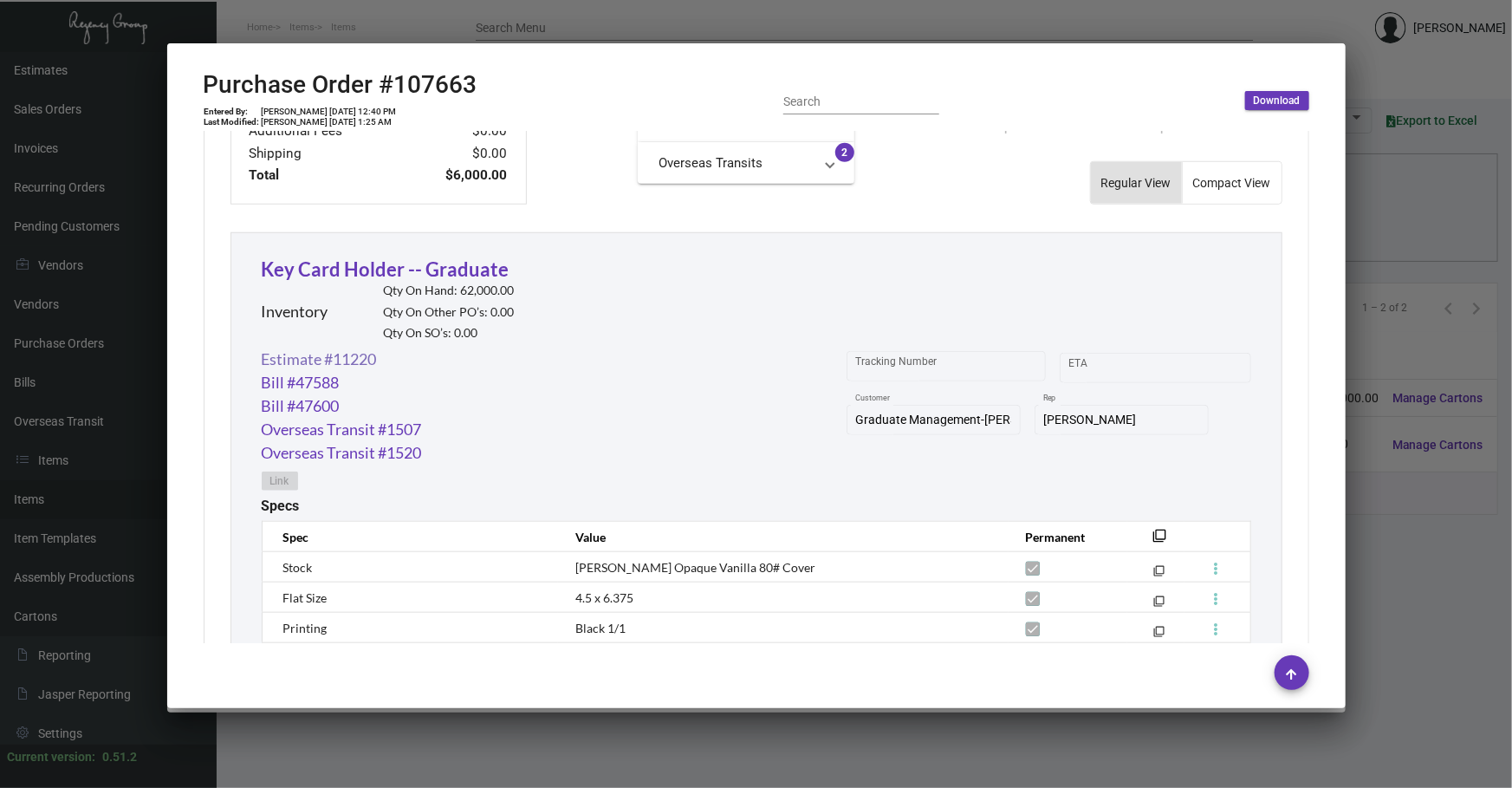
click at [357, 350] on link "Estimate #11220" at bounding box center [319, 360] width 115 height 23
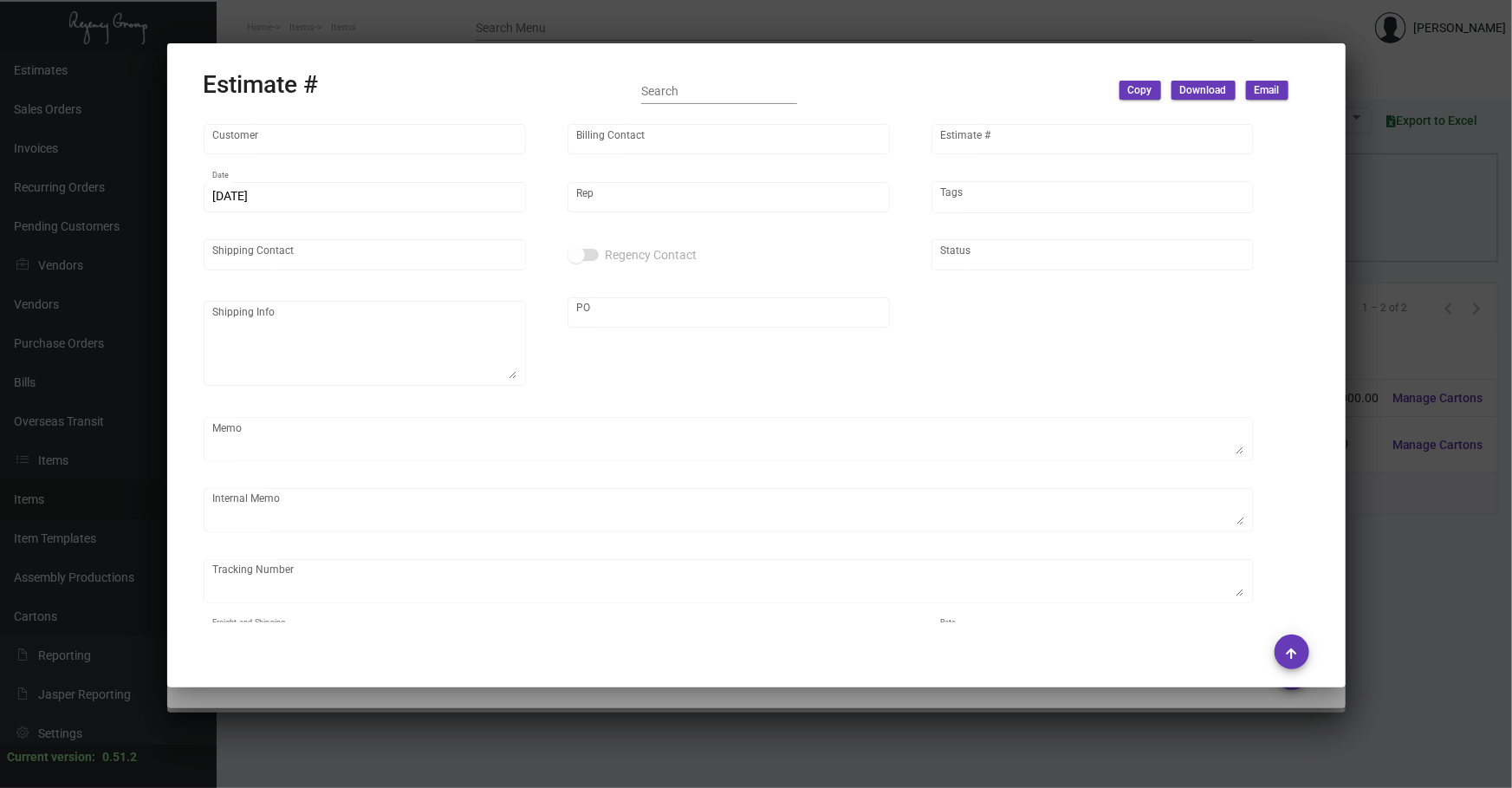
type input "Graduate Management-[PERSON_NAME]"
type input "[PERSON_NAME]"
type input "11220"
type input "[DATE]"
type input "[PERSON_NAME]"
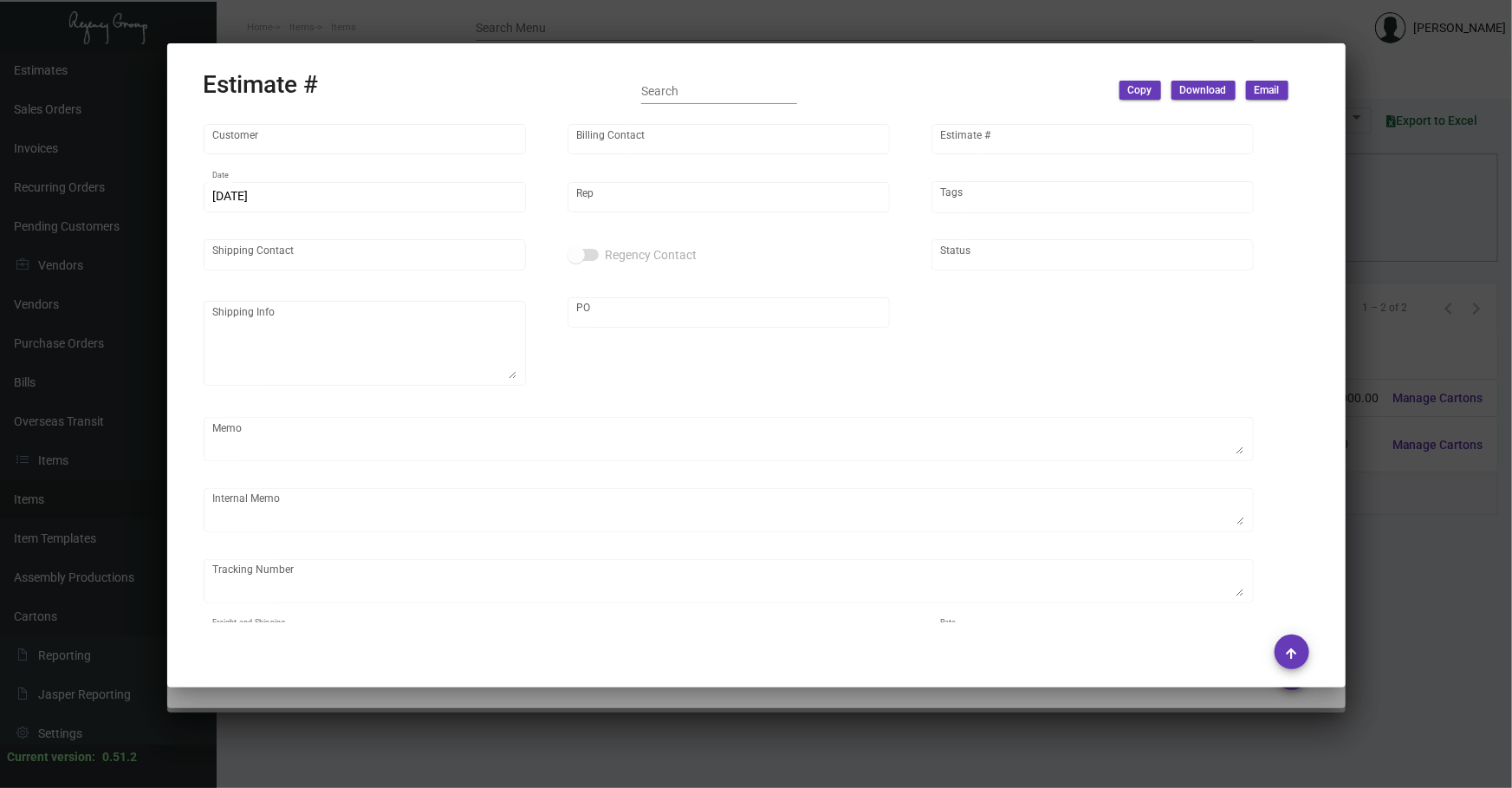
type input "[PERSON_NAME]"
type input "United States Dollar $"
type input "8.50000 %"
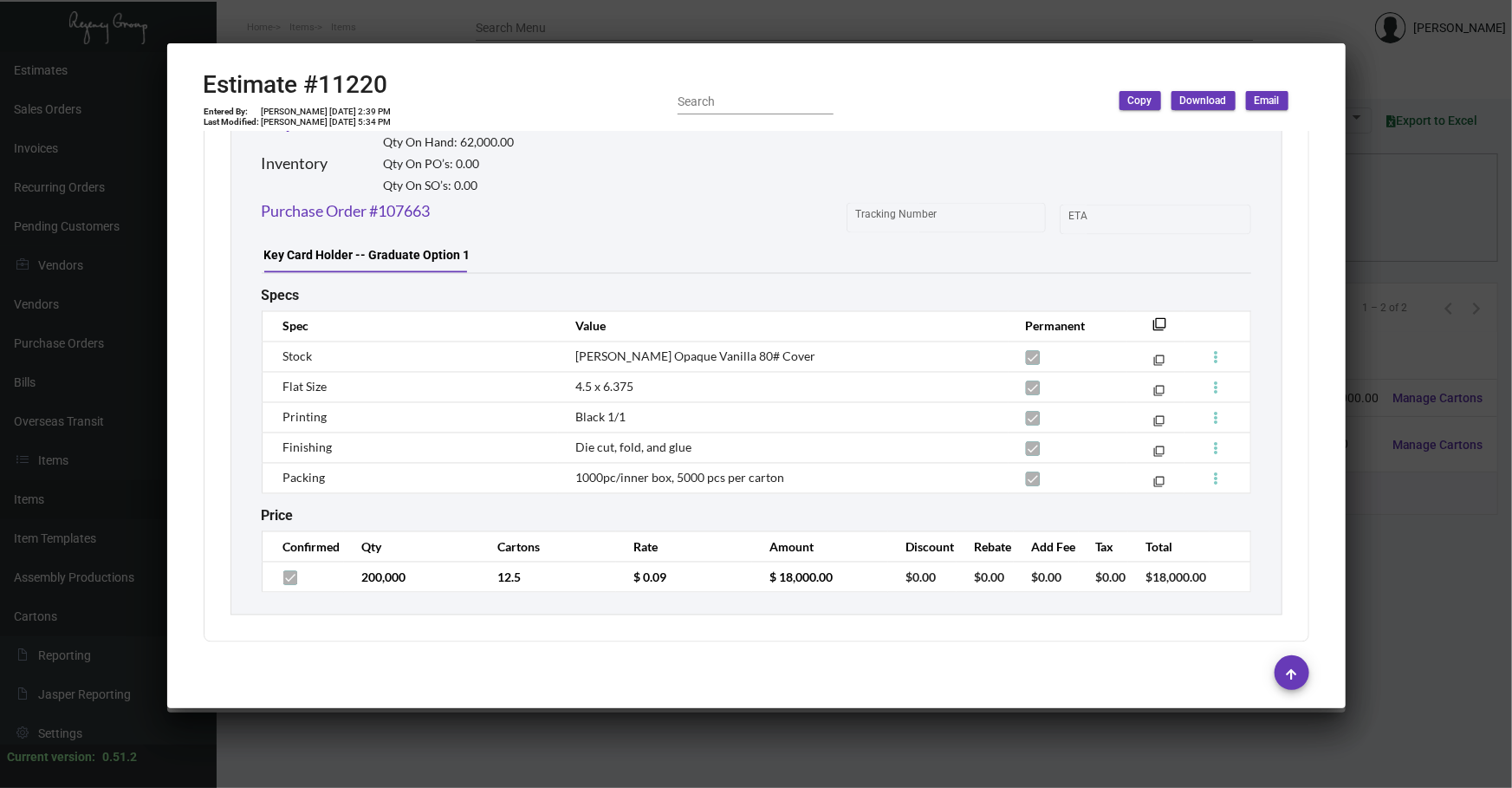
scroll to position [1543, 0]
click at [462, 728] on div at bounding box center [756, 394] width 1512 height 788
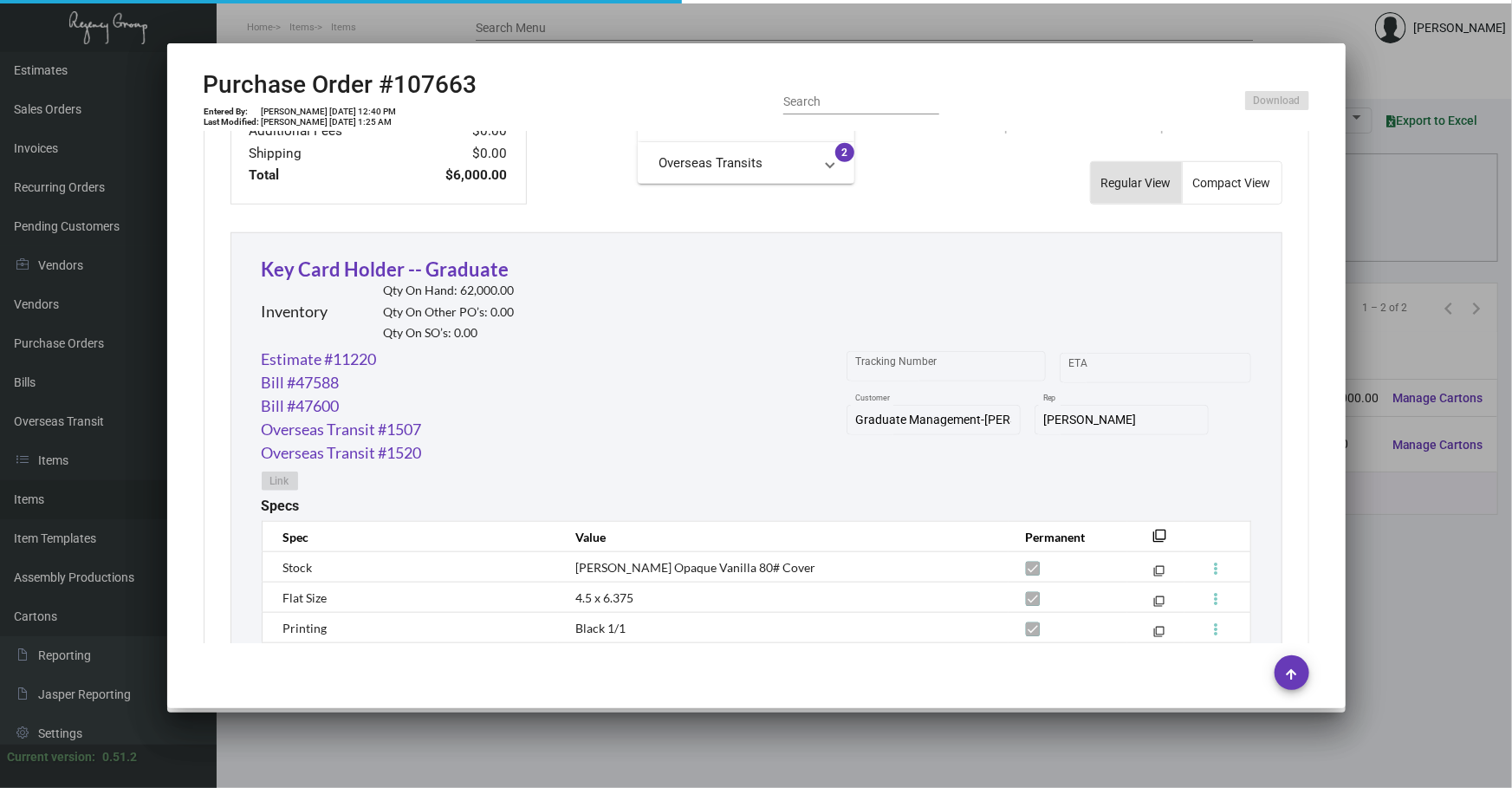
click at [462, 728] on div at bounding box center [756, 394] width 1512 height 788
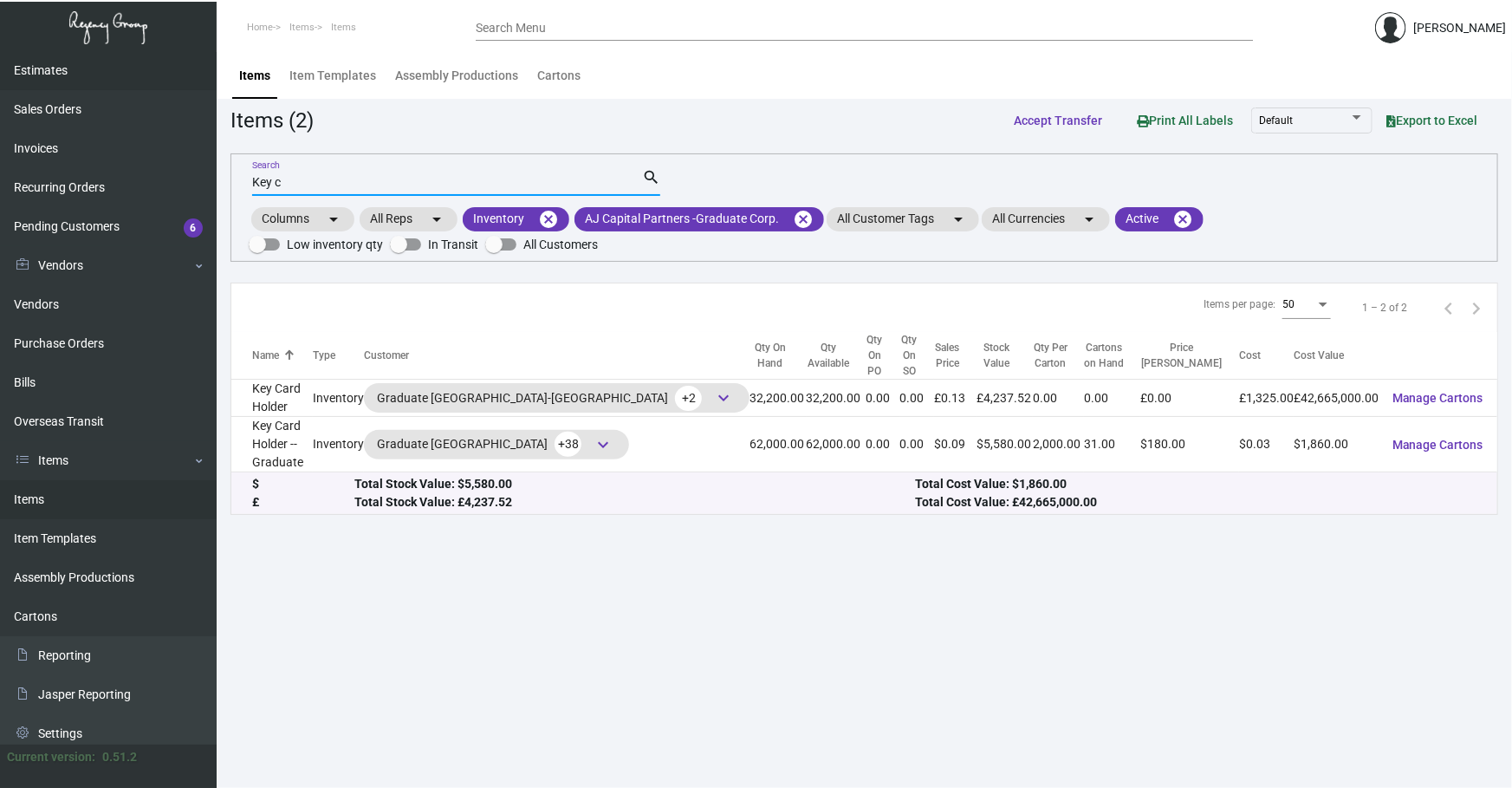
drag, startPoint x: 449, startPoint y: 184, endPoint x: 0, endPoint y: 81, distance: 460.7
click at [0, 151] on div "Dashboard Dashboard Tasks Customers Customers Estimates Sales Orders Invoices R…" at bounding box center [756, 419] width 1512 height 736
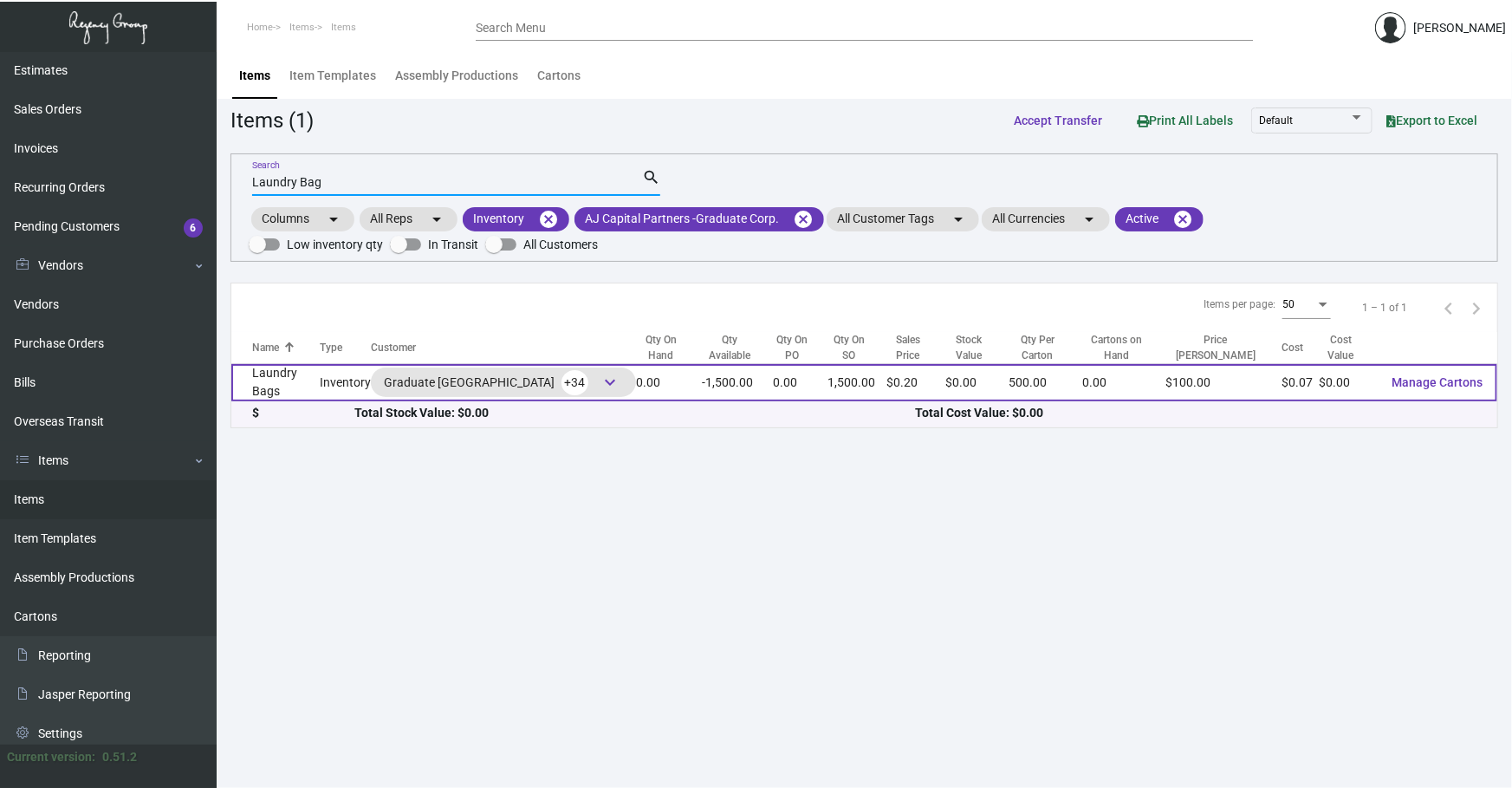
type input "Laundry Bag"
click at [315, 383] on td "Laundry Bags" at bounding box center [275, 383] width 89 height 38
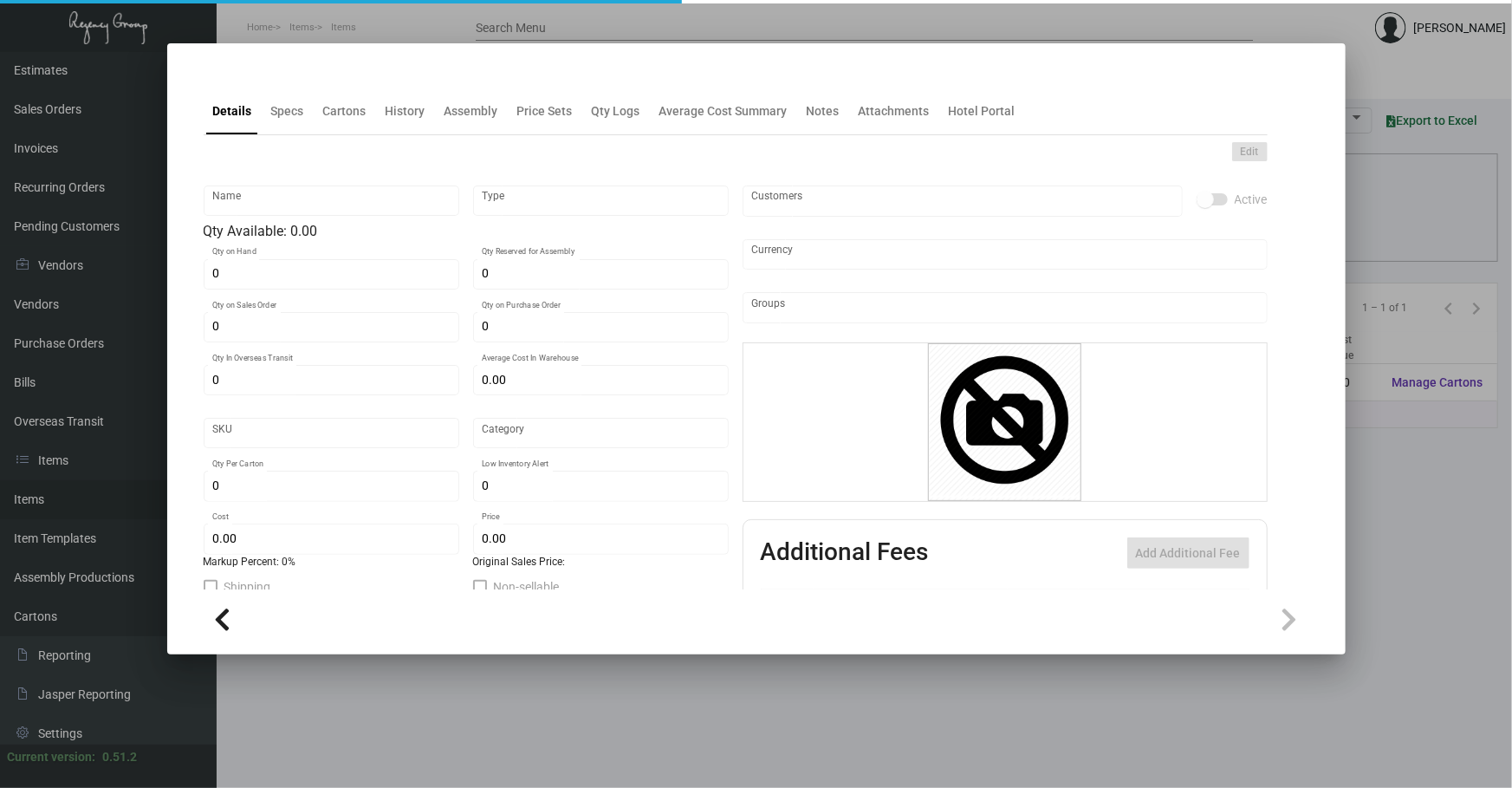
type input "Laundry Bags"
type input "Inventory"
type input "1,500"
type input "$ 0.07"
type input "1347"
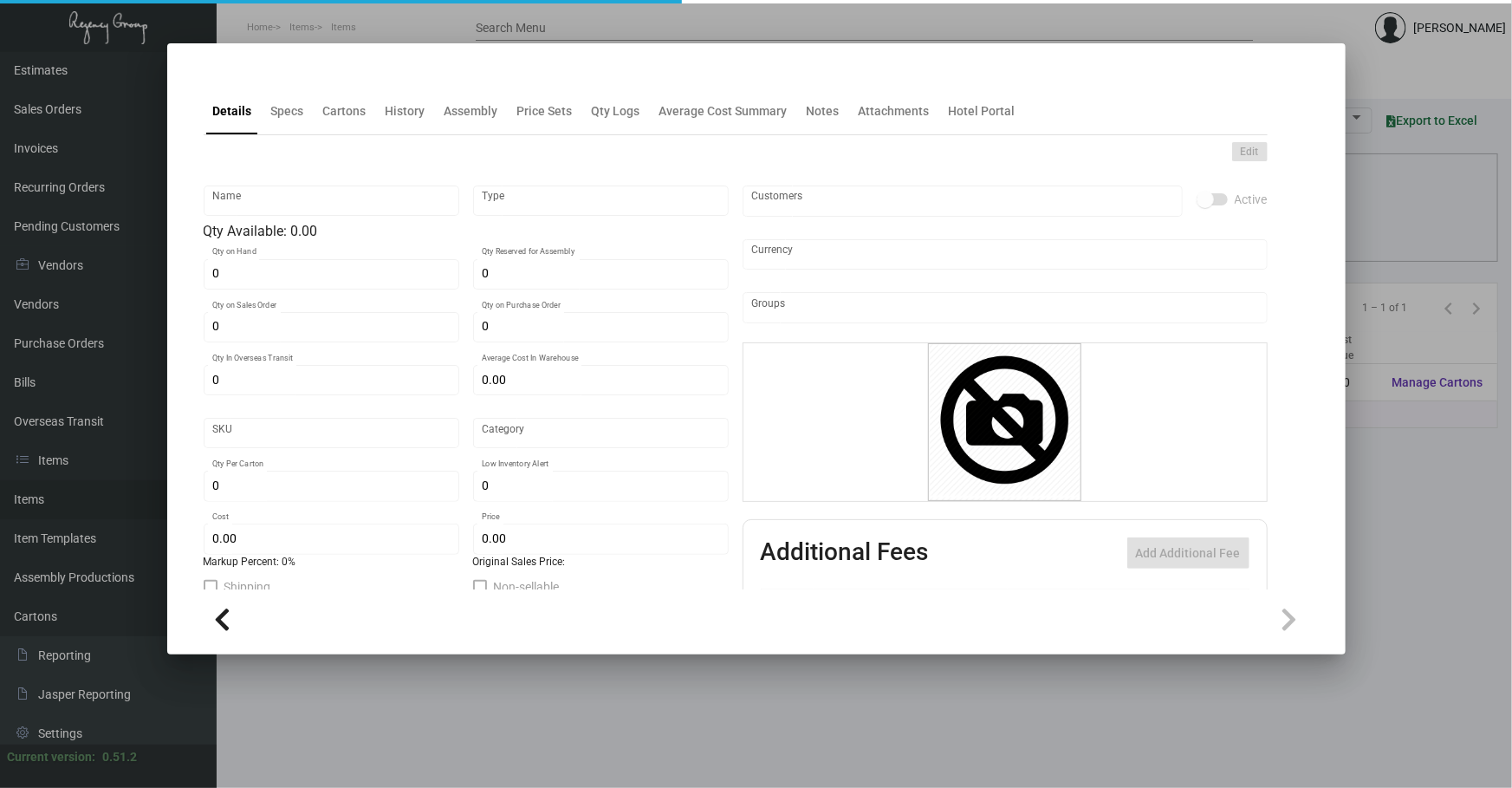
type input "Standard"
type input "500"
type input "10,000"
type input "$ 0.07"
type input "$ 0.20"
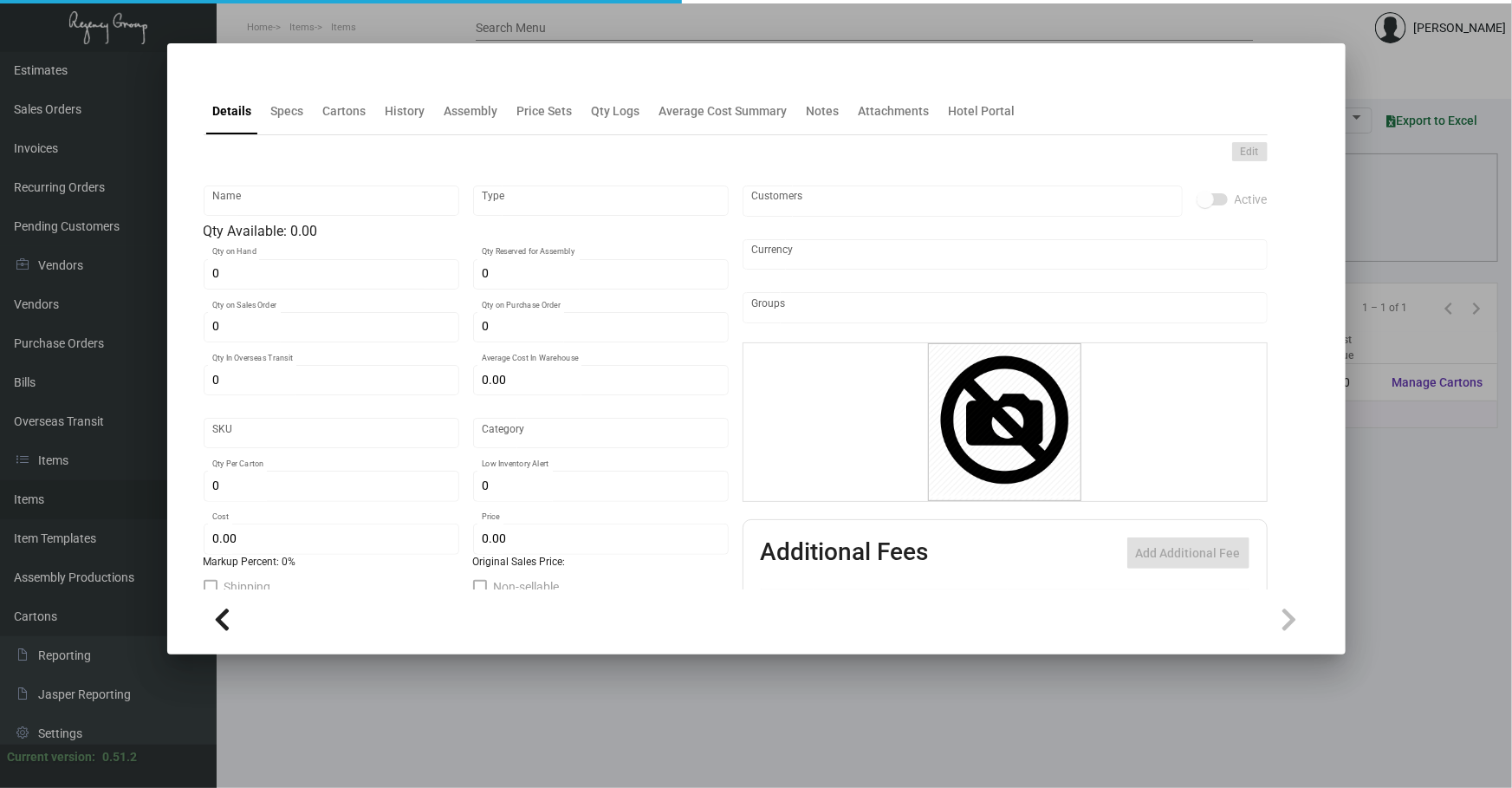
checkbox input "true"
type input "United States Dollar $"
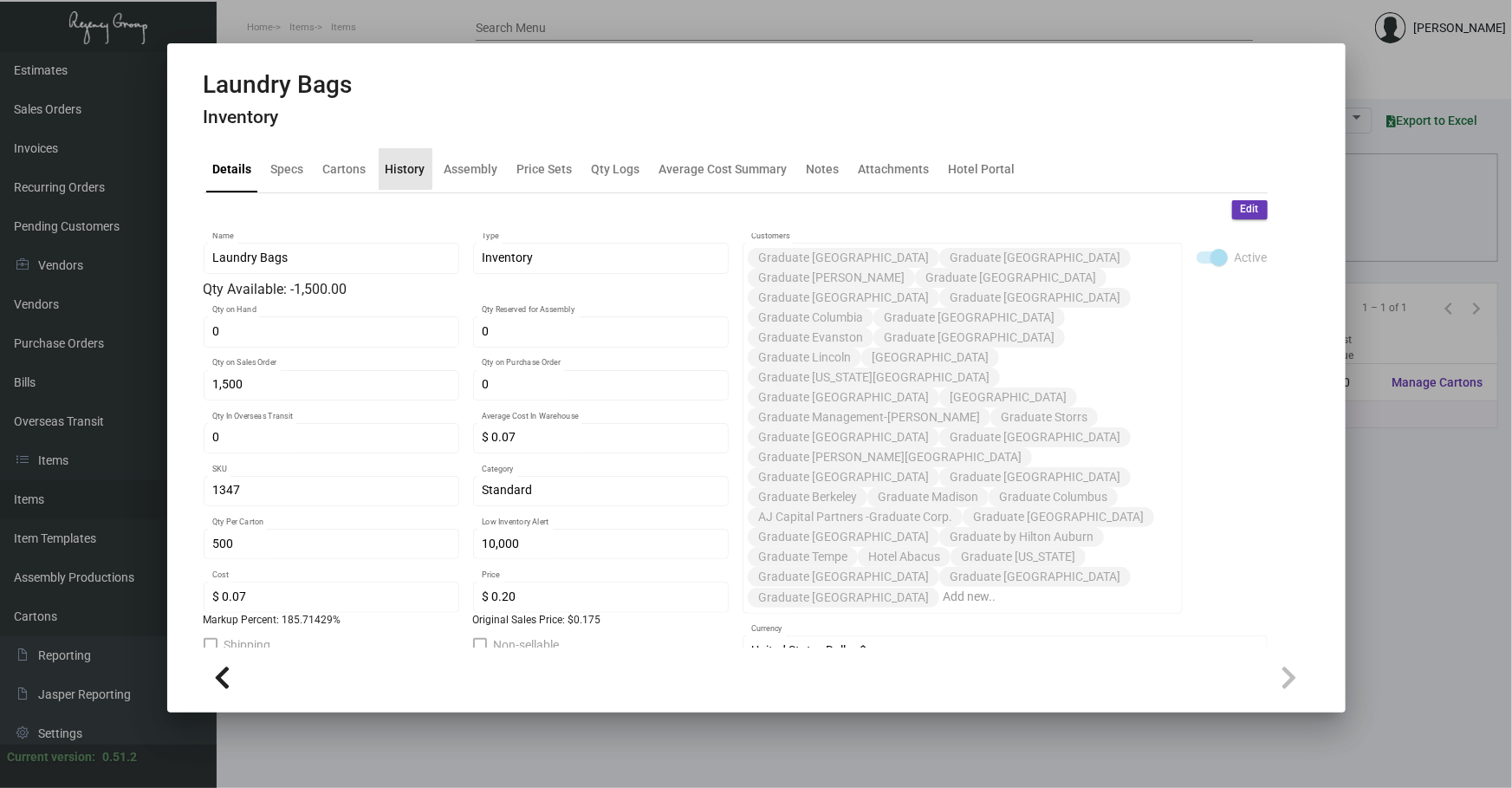
click at [403, 153] on div "History" at bounding box center [405, 169] width 54 height 42
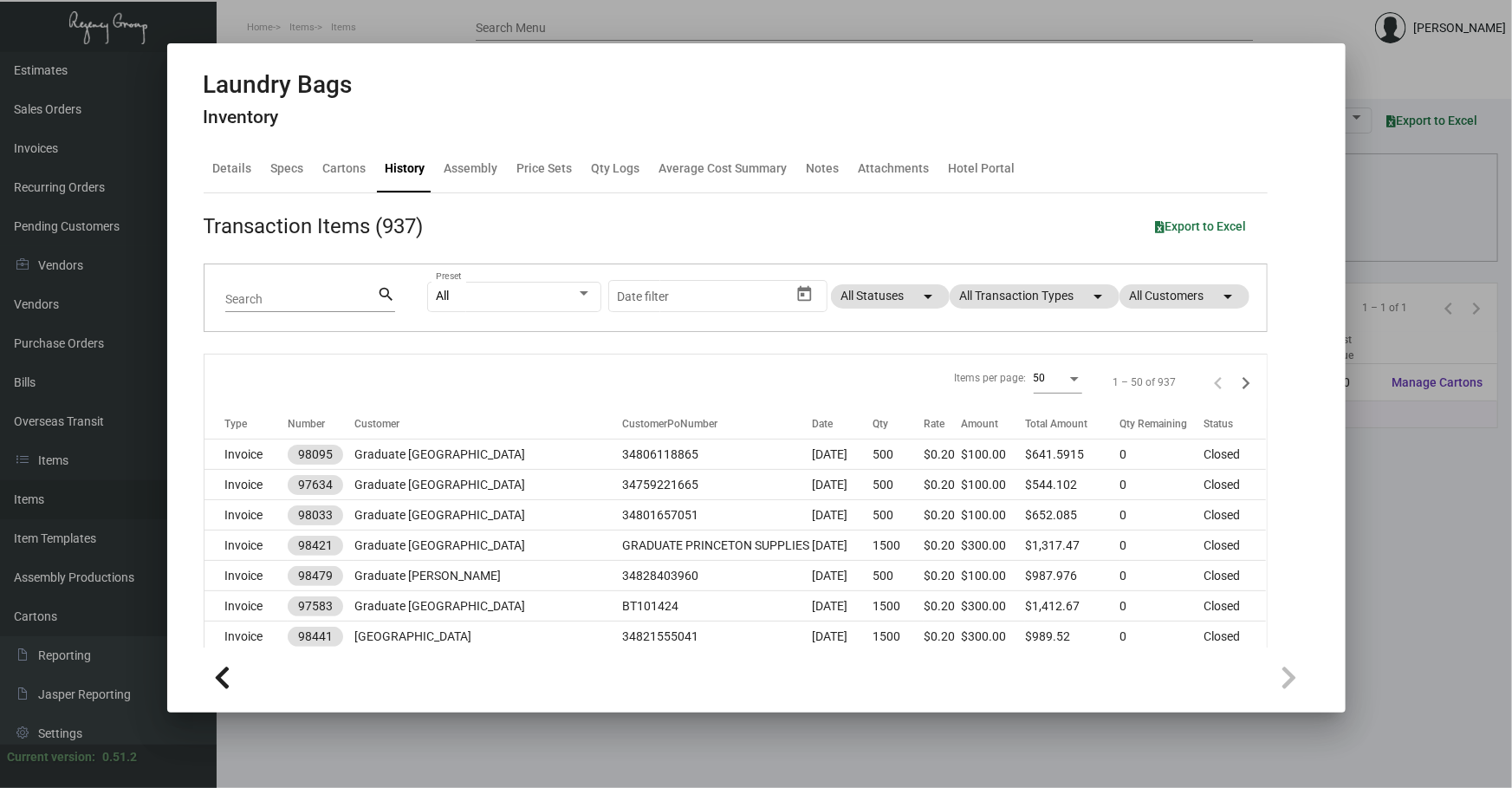
click at [1266, 508] on mat-tab-group "Details Specs Cartons History Assembly Price Sets Qty Logs Average Cost Summary…" at bounding box center [735, 391] width 1105 height 513
click at [1066, 298] on mat-chip "All Transaction Types arrow_drop_down" at bounding box center [1035, 296] width 170 height 24
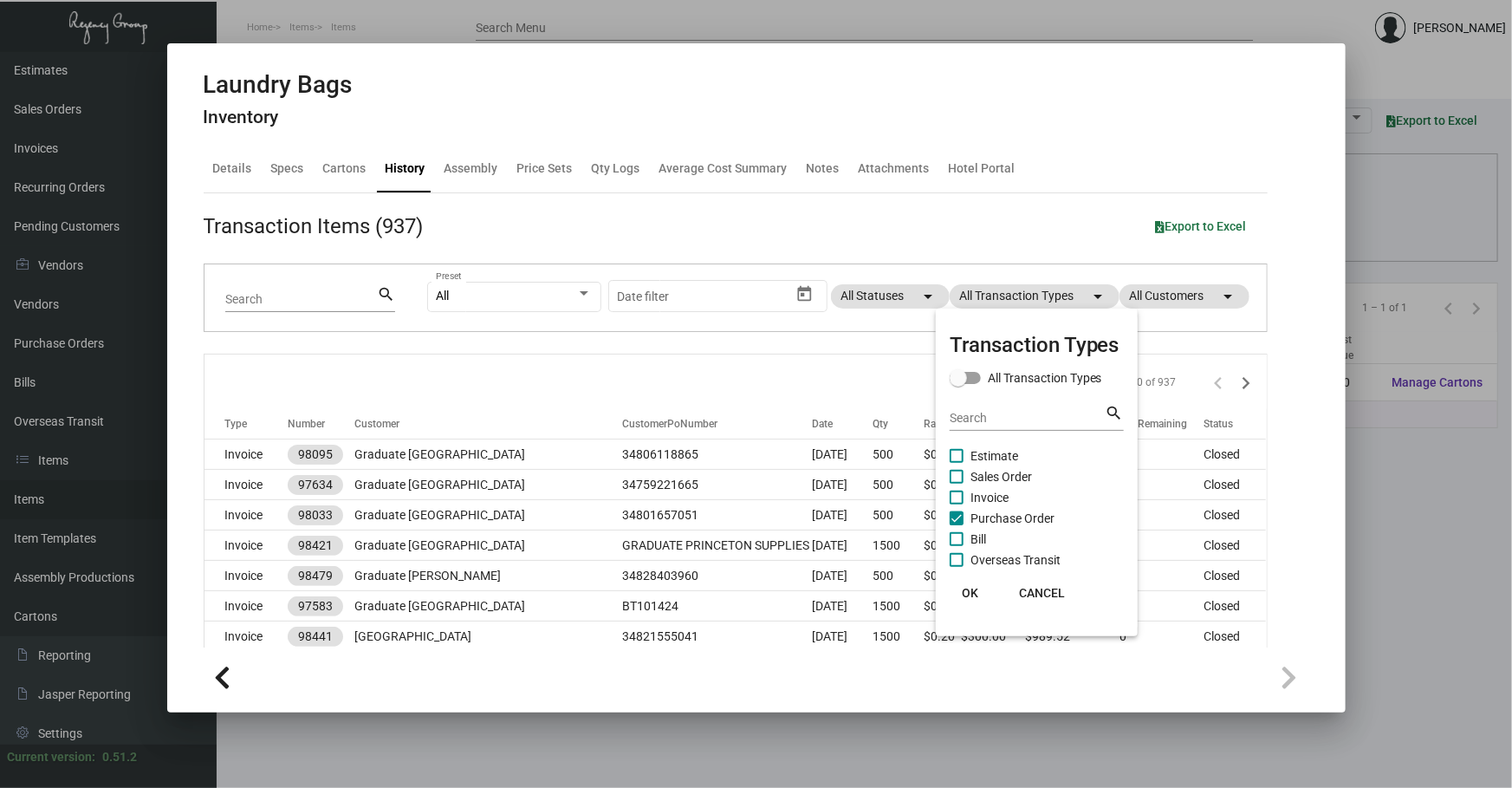
click at [984, 512] on span "Purchase Order" at bounding box center [1012, 518] width 84 height 21
click at [957, 525] on input "Purchase Order" at bounding box center [956, 525] width 1 height 1
click at [984, 512] on span "Purchase Order" at bounding box center [1012, 518] width 84 height 21
click at [957, 525] on input "Purchase Order" at bounding box center [956, 525] width 1 height 1
checkbox input "true"
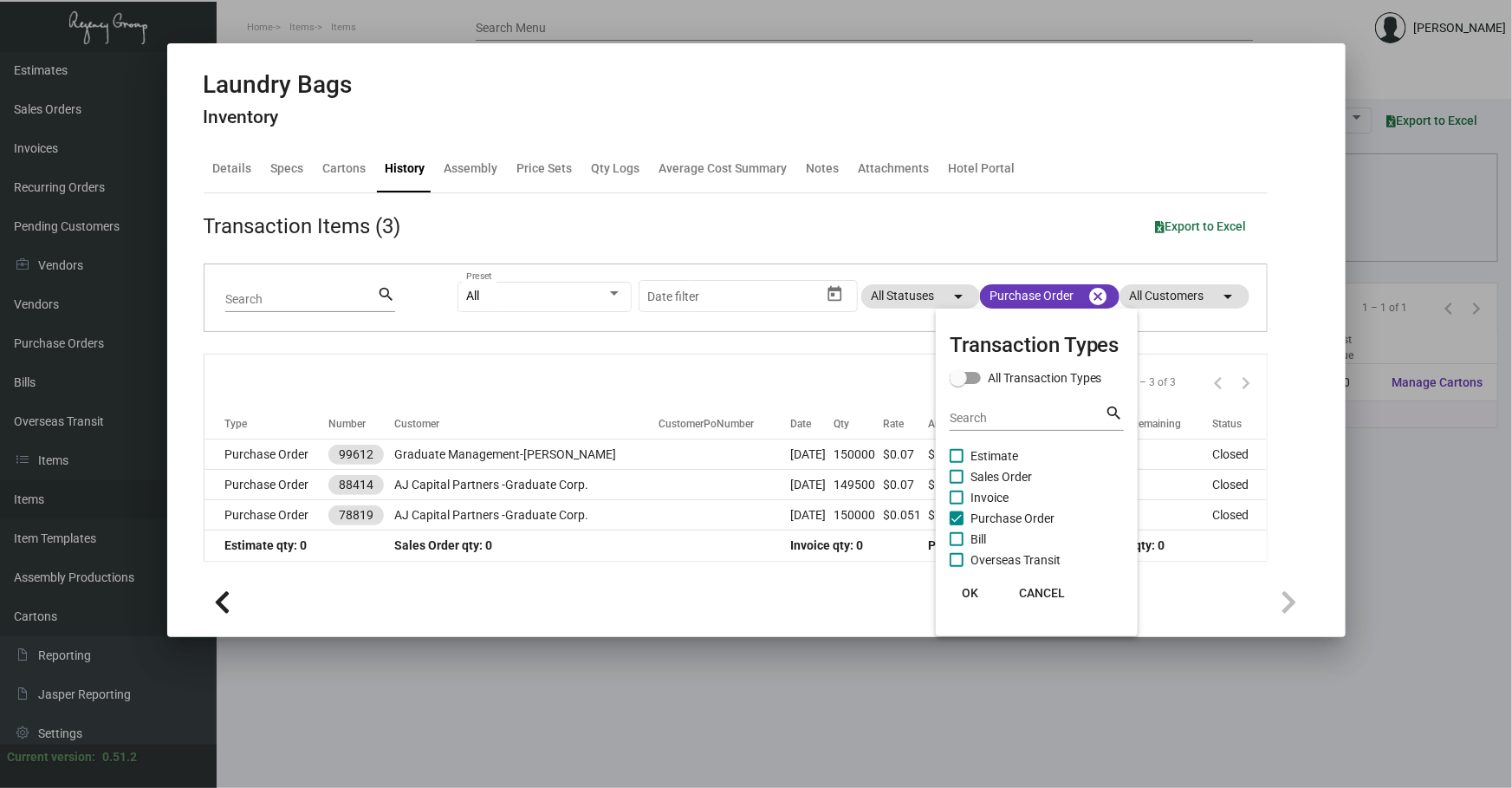
click at [654, 460] on div at bounding box center [756, 394] width 1512 height 788
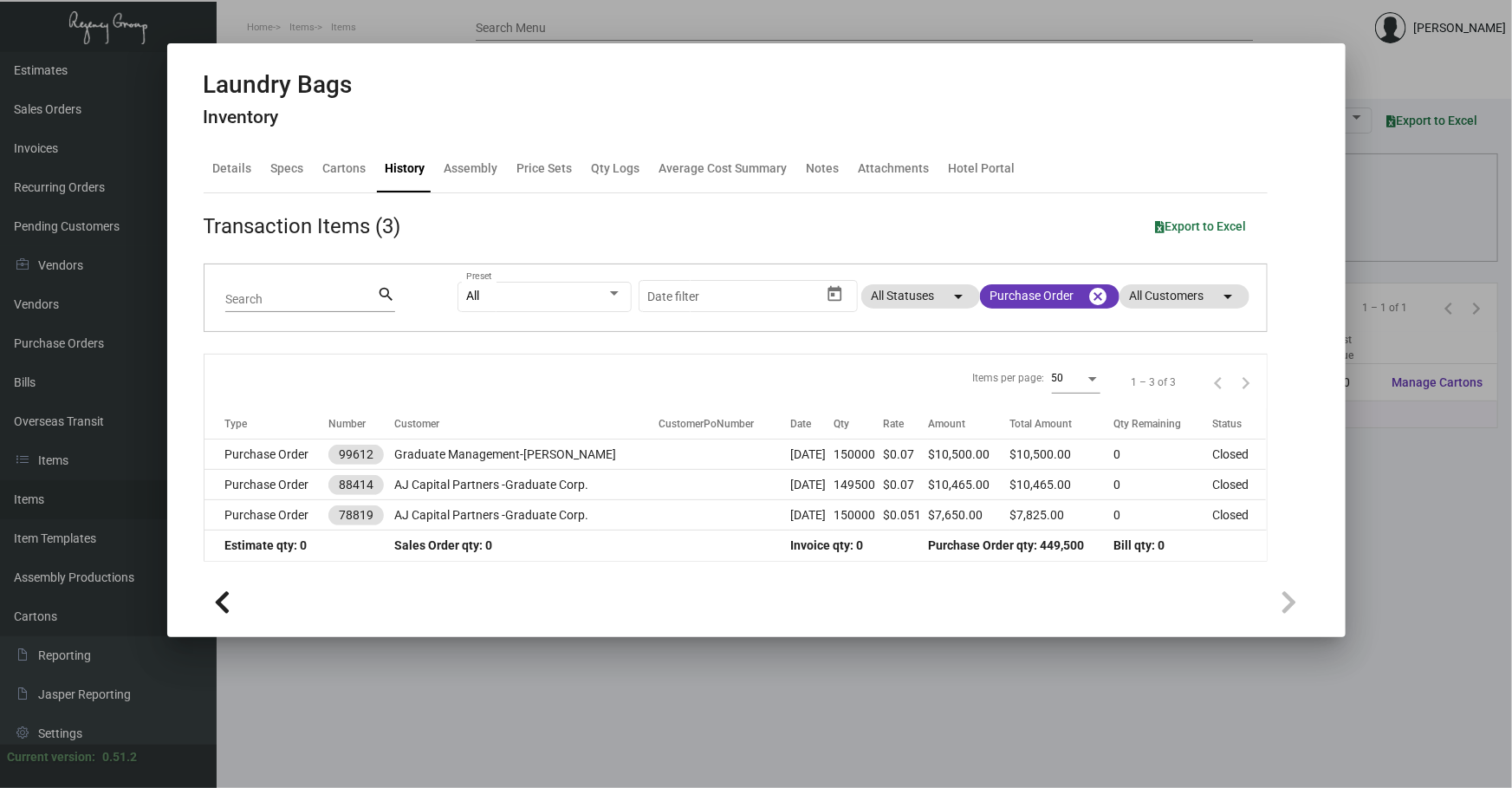
click at [658, 460] on td at bounding box center [723, 454] width 131 height 30
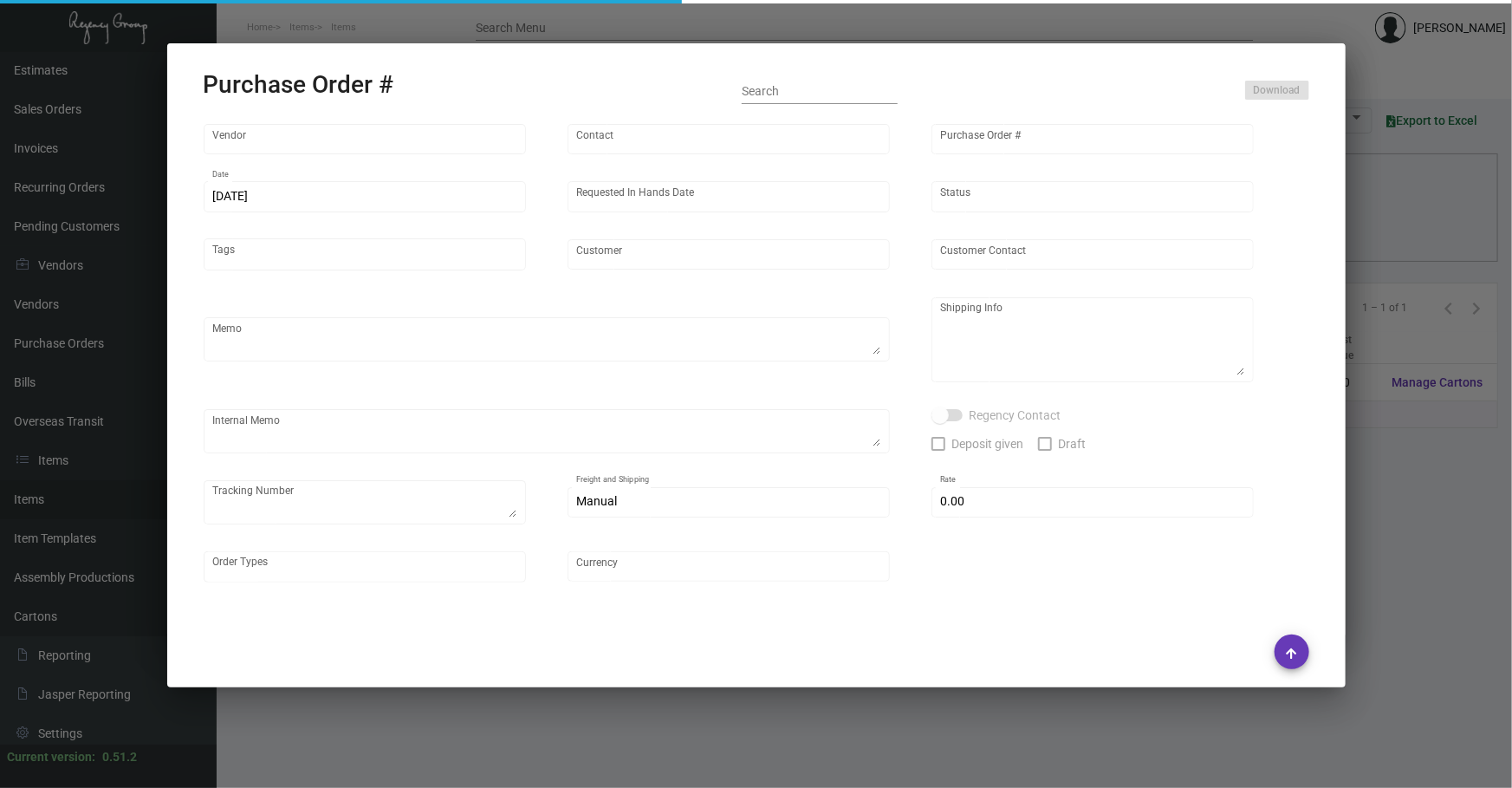
type input "Ningbo Titu Int. Trading Co."
type input "Skipper -"
type input "99612"
type input "[DATE]"
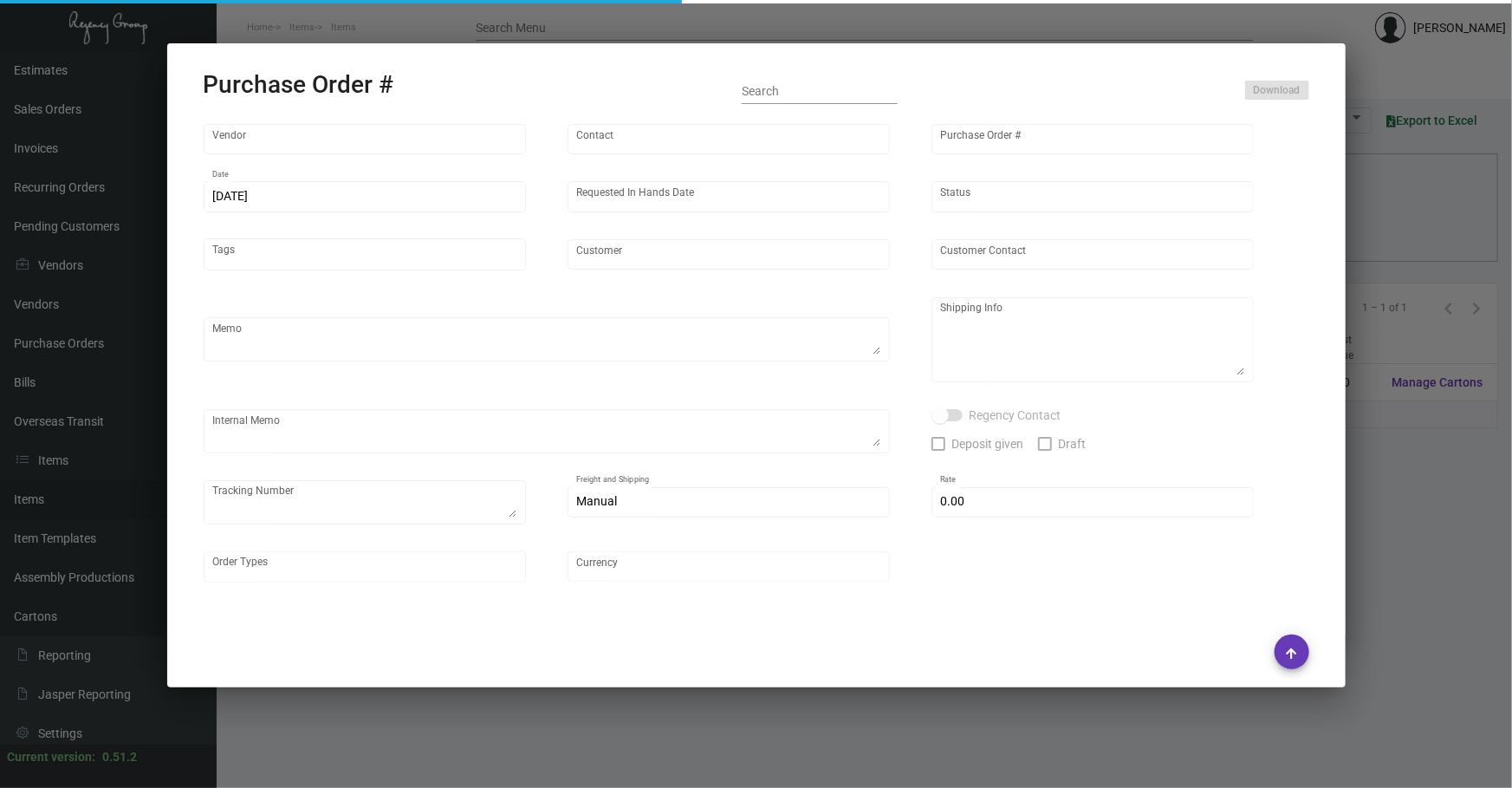
type input "Graduate Management-[PERSON_NAME]"
type textarea "Regency Group NJ - [PERSON_NAME] [STREET_ADDRESS]"
checkbox input "true"
type input "$ 0.00"
type input "United States Dollar $"
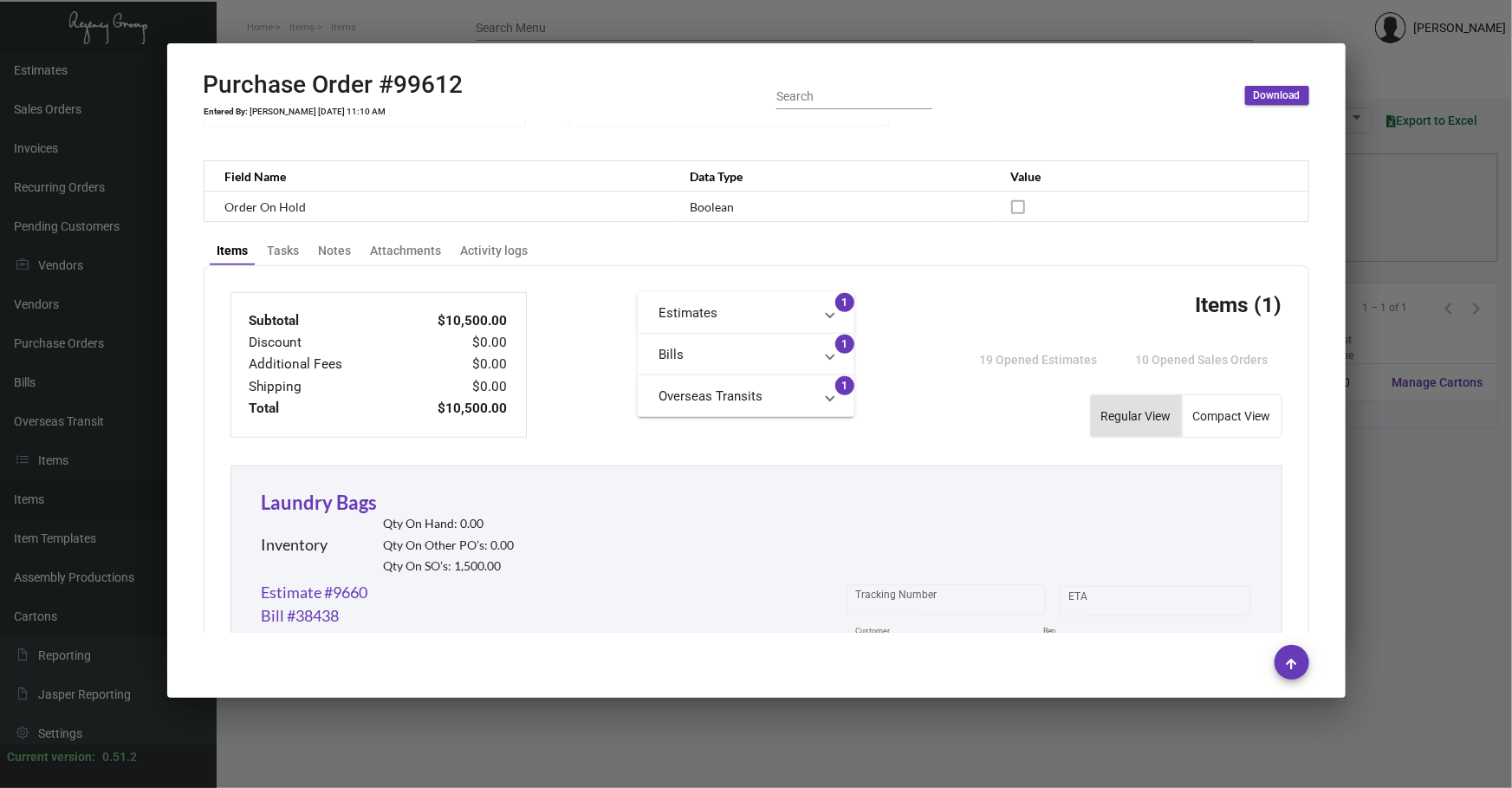
scroll to position [577, 0]
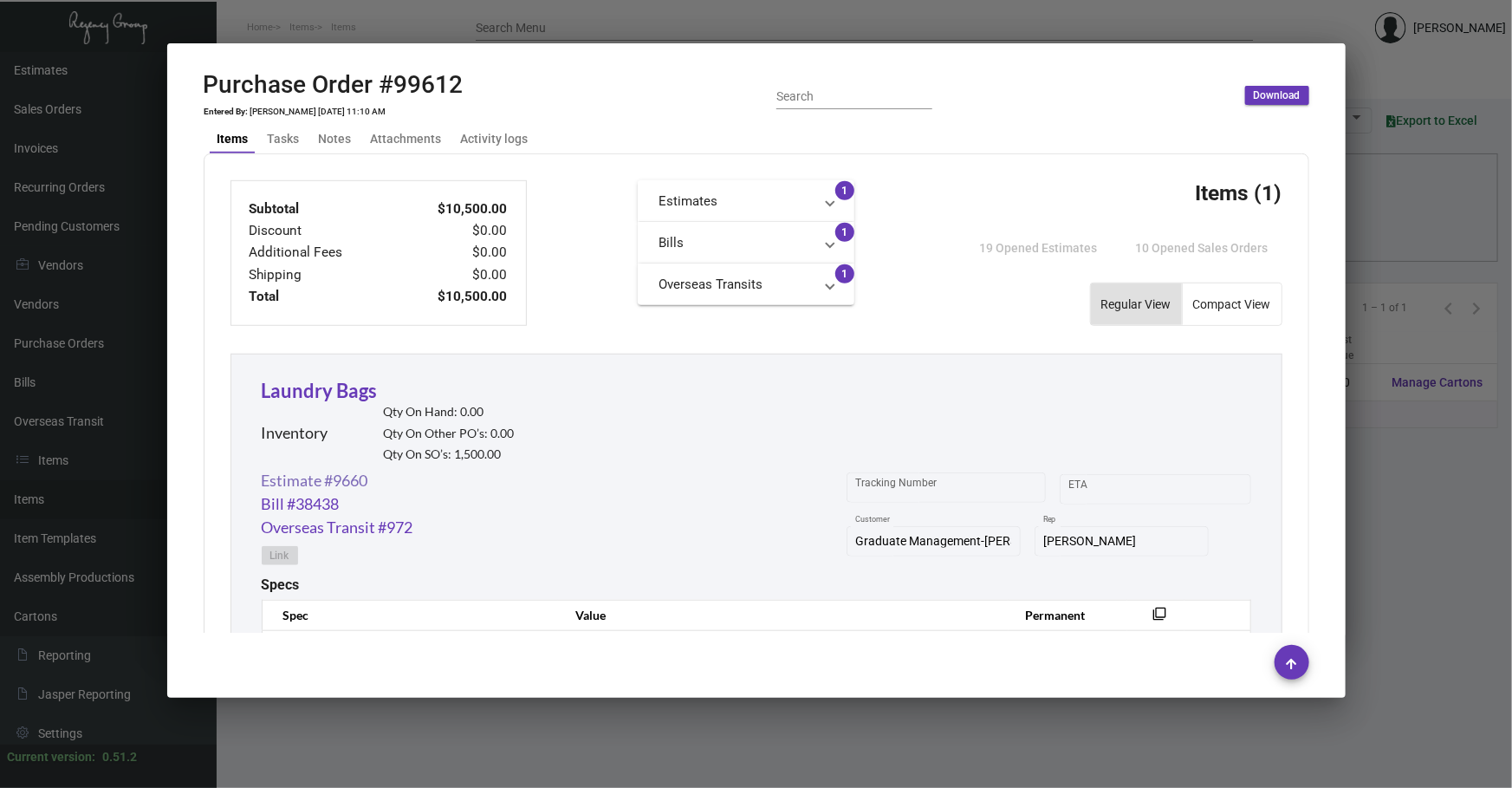
click at [364, 481] on link "Estimate #9660" at bounding box center [315, 480] width 106 height 23
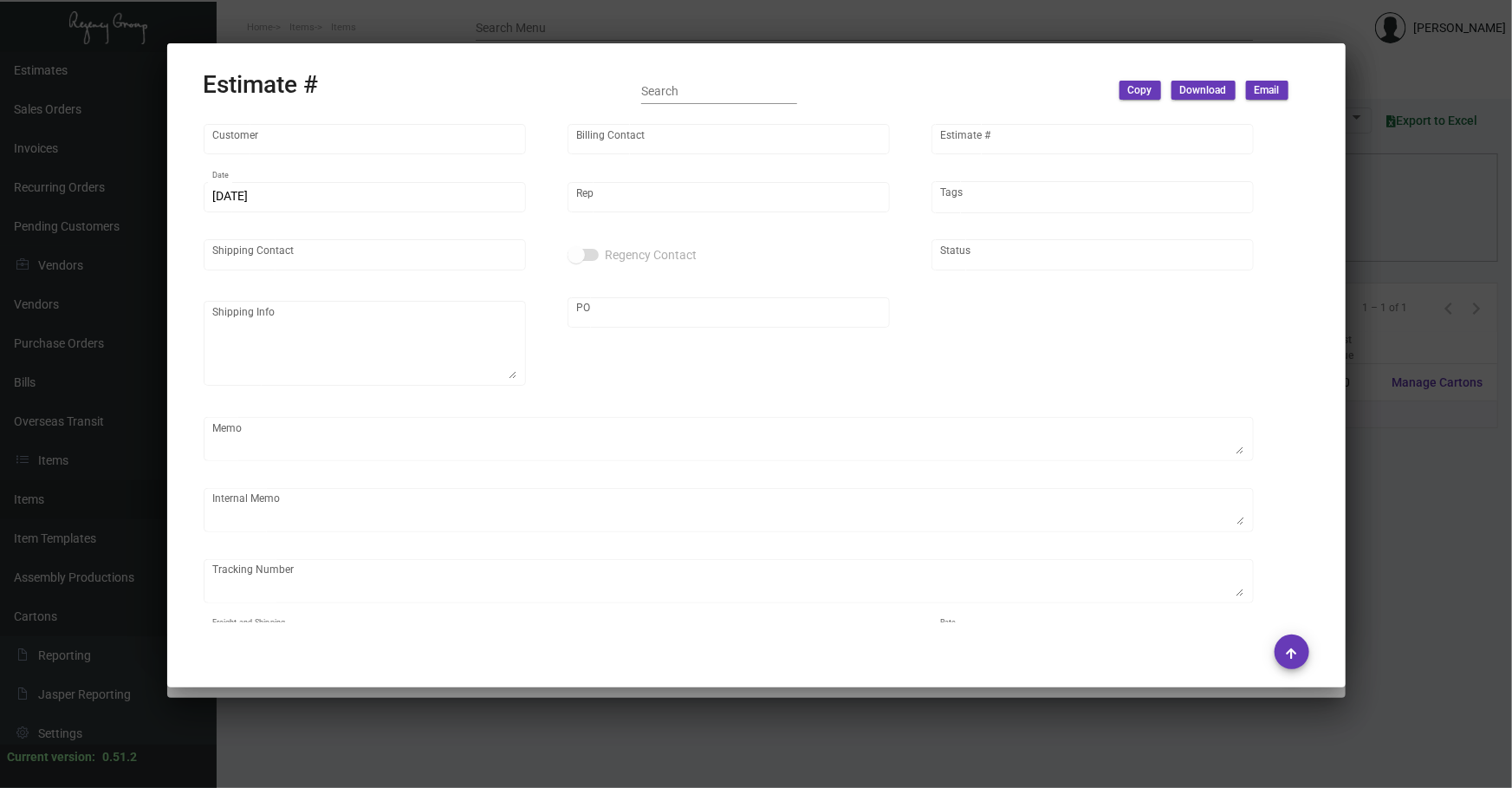
type input "Graduate Management-[PERSON_NAME]"
type input "[PERSON_NAME]"
type input "9660"
type input "[DATE]"
type input "[PERSON_NAME]"
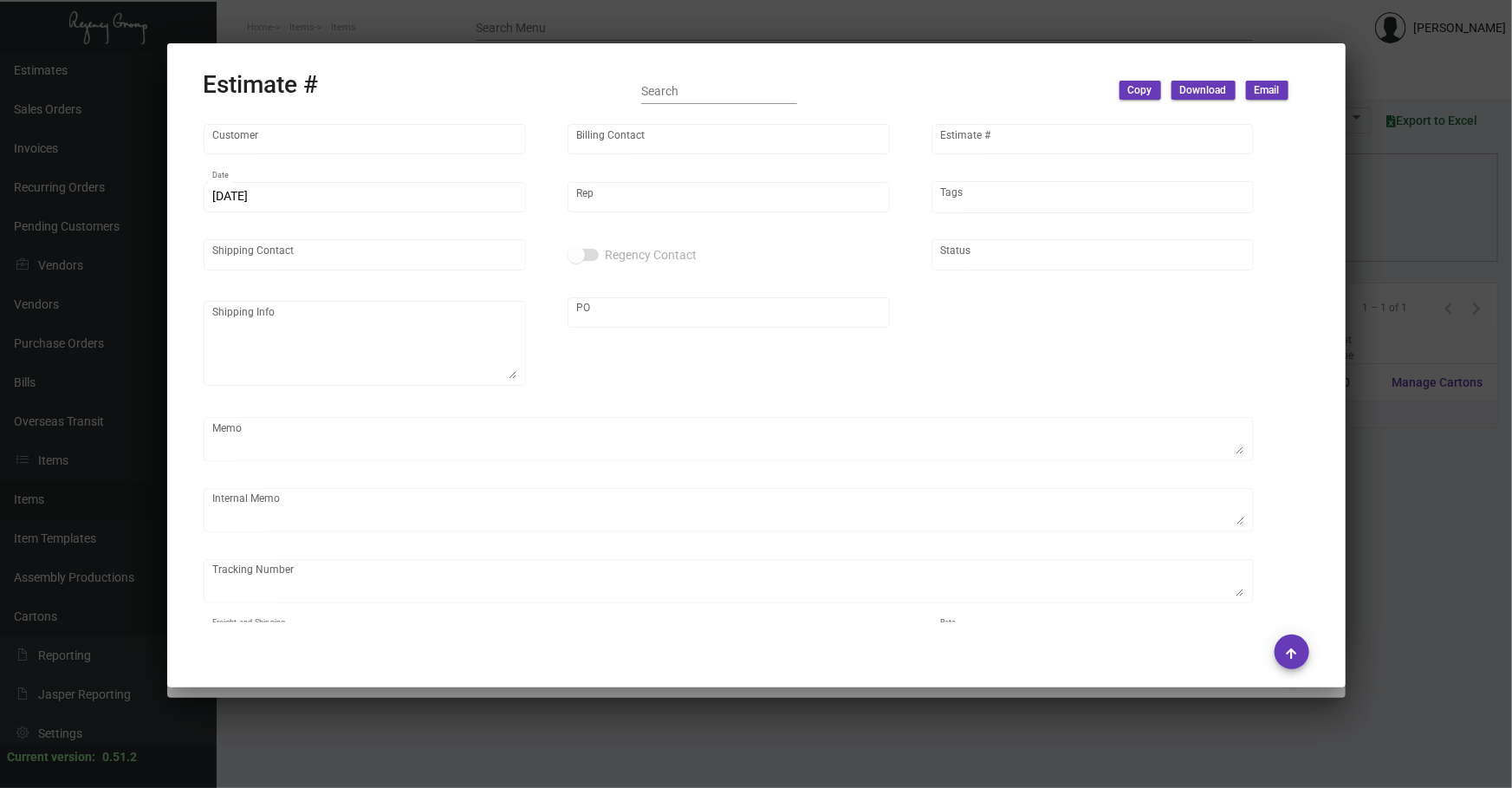
type input "[PERSON_NAME]"
type input "United States Dollar $"
type input "8.50000 %"
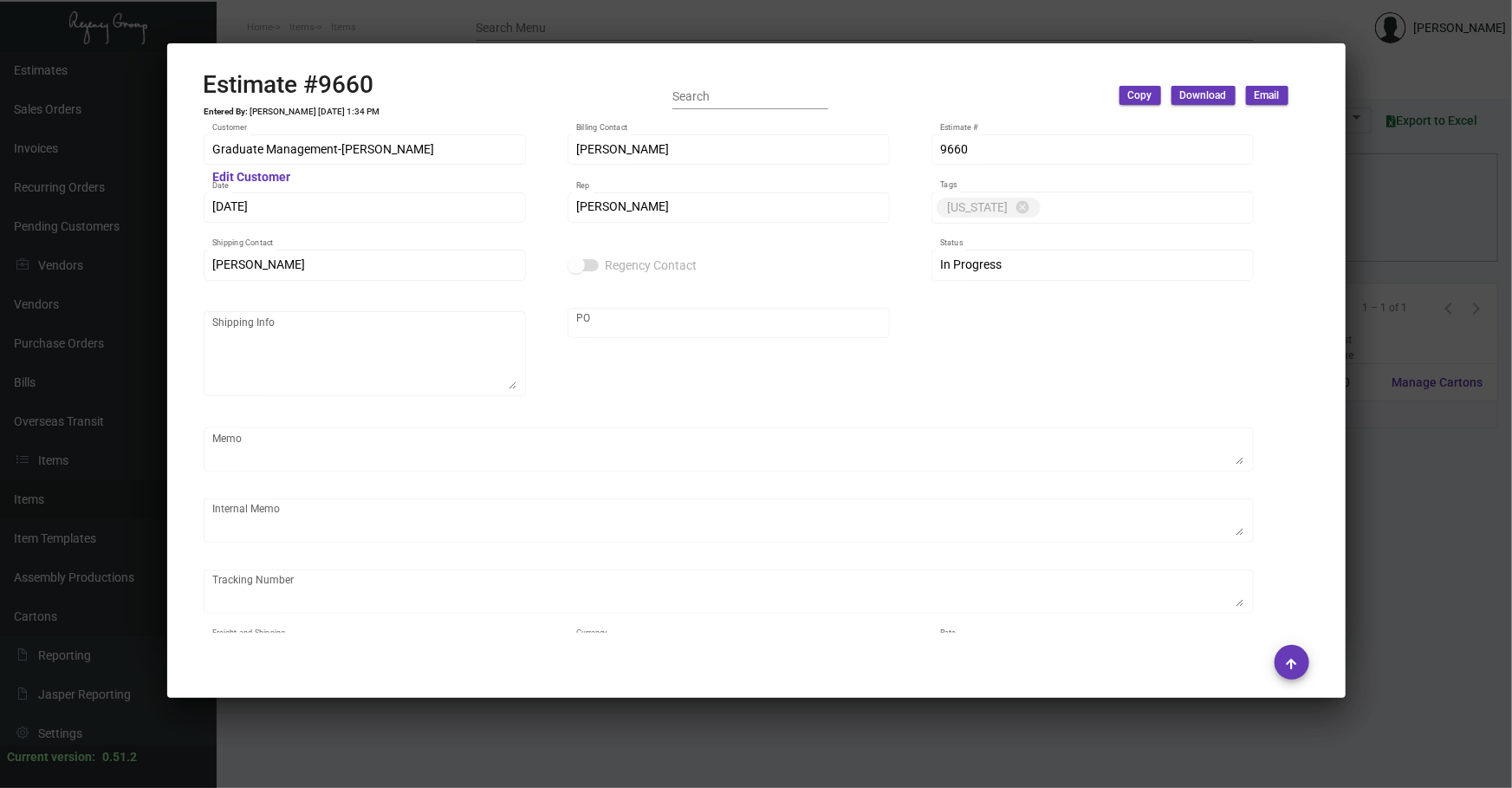
click at [884, 722] on div at bounding box center [756, 394] width 1512 height 788
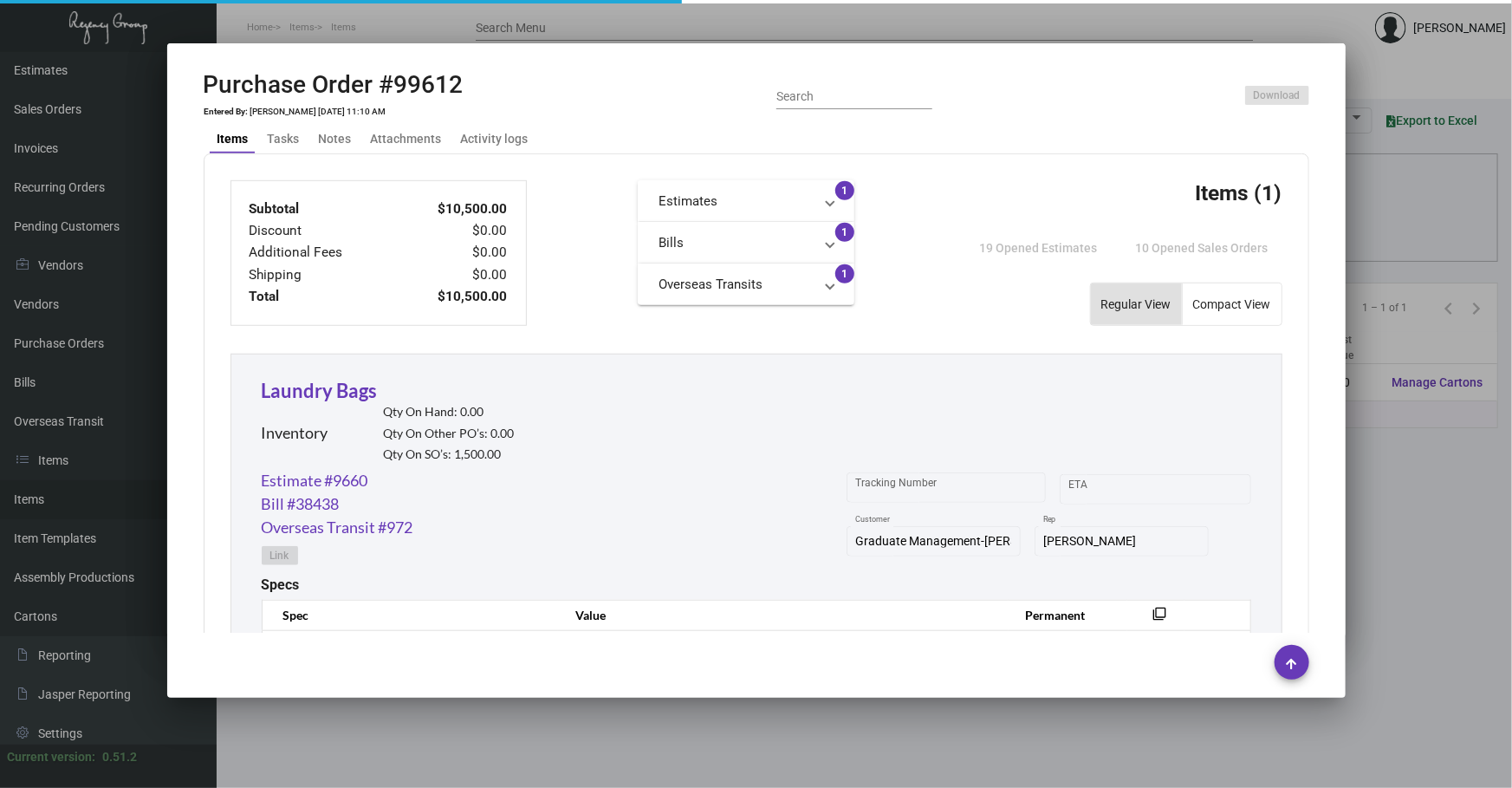
click at [884, 722] on div at bounding box center [756, 394] width 1512 height 788
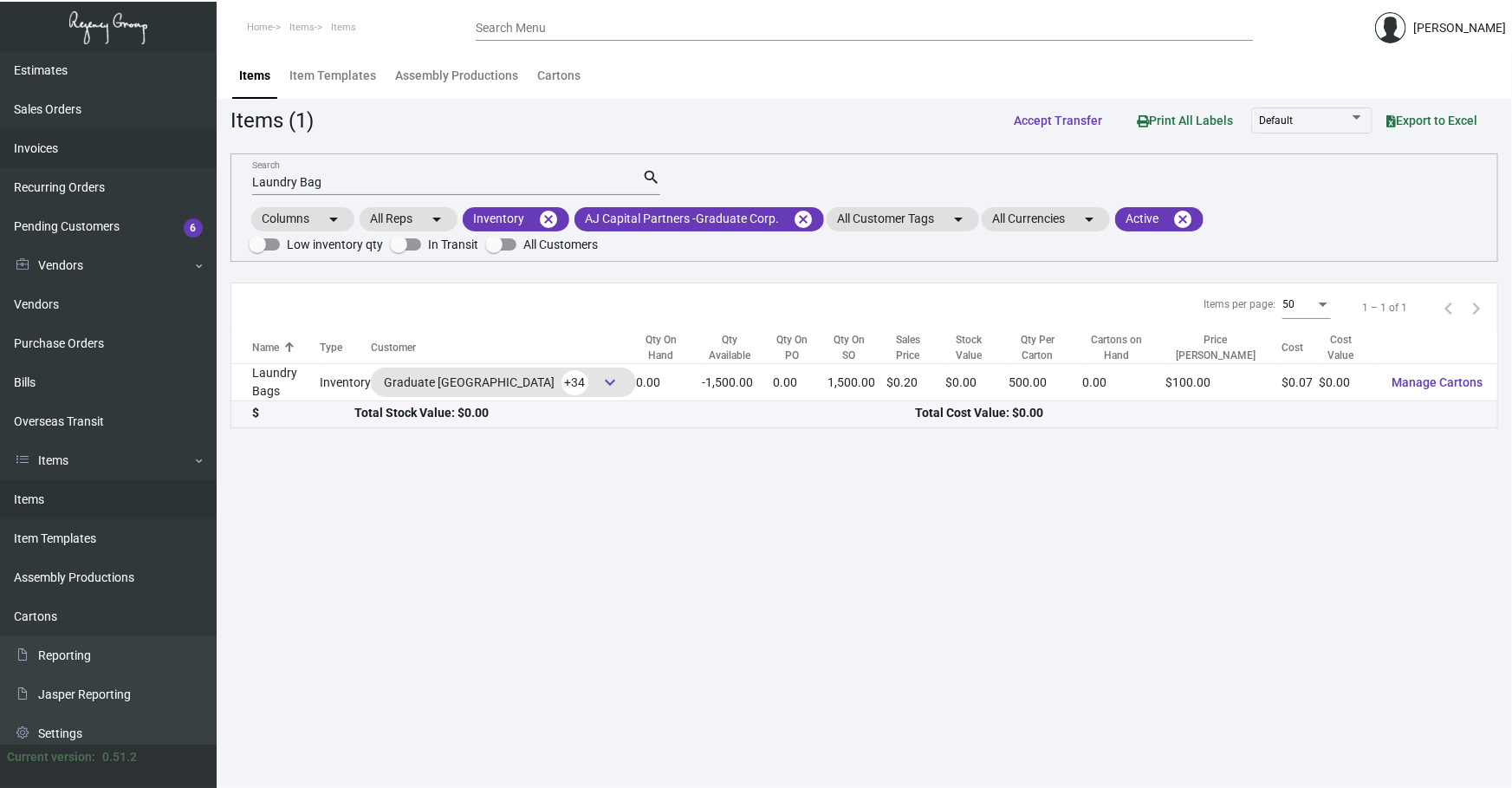
drag, startPoint x: 364, startPoint y: 178, endPoint x: 0, endPoint y: 139, distance: 366.1
click at [0, 149] on div "Dashboard Dashboard Tasks Customers Customers Estimates Sales Orders Invoices R…" at bounding box center [756, 419] width 1512 height 736
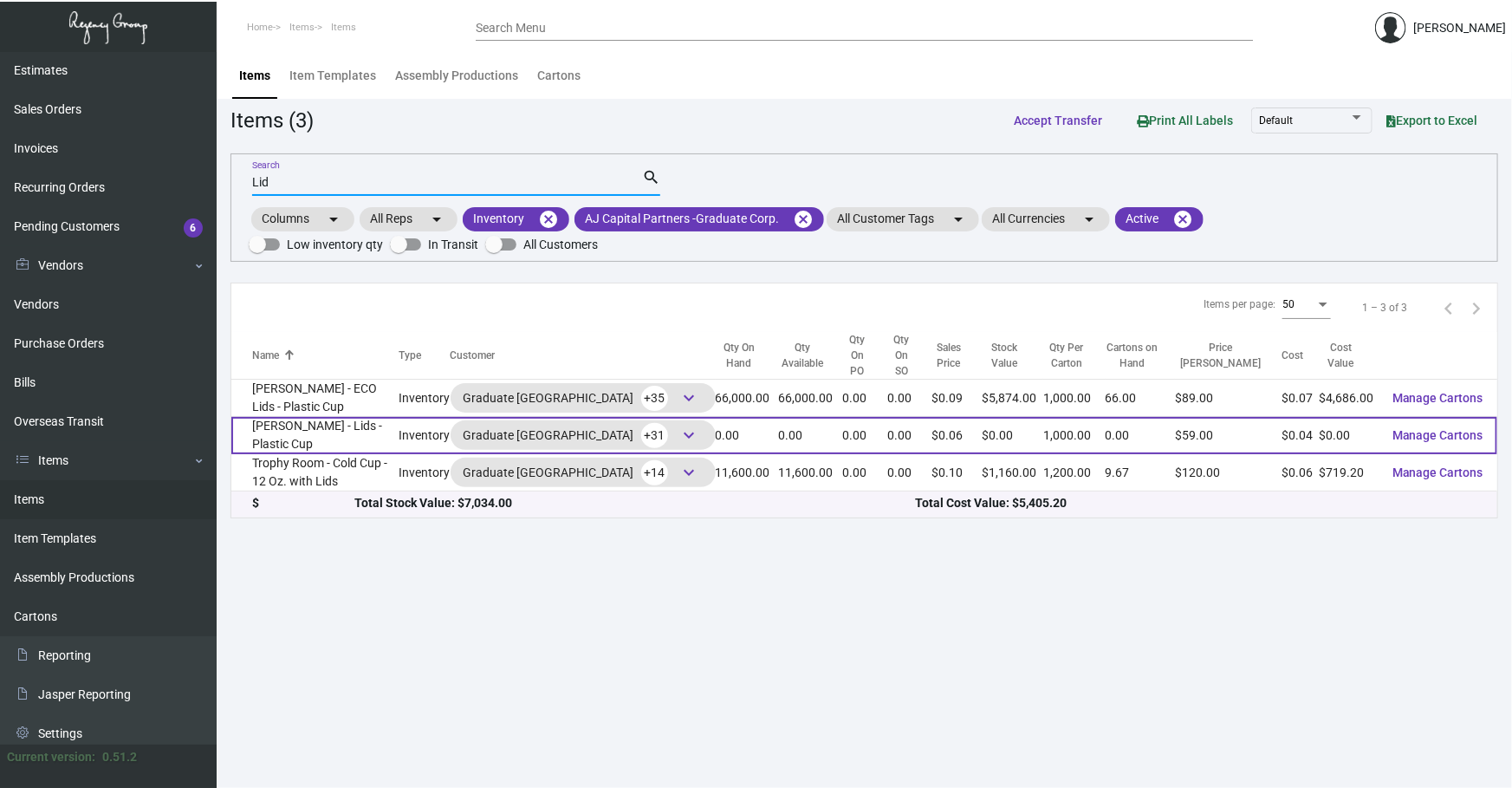
type input "Lid"
click at [291, 428] on td "[PERSON_NAME] - Lids - Plastic Cup" at bounding box center [316, 436] width 168 height 38
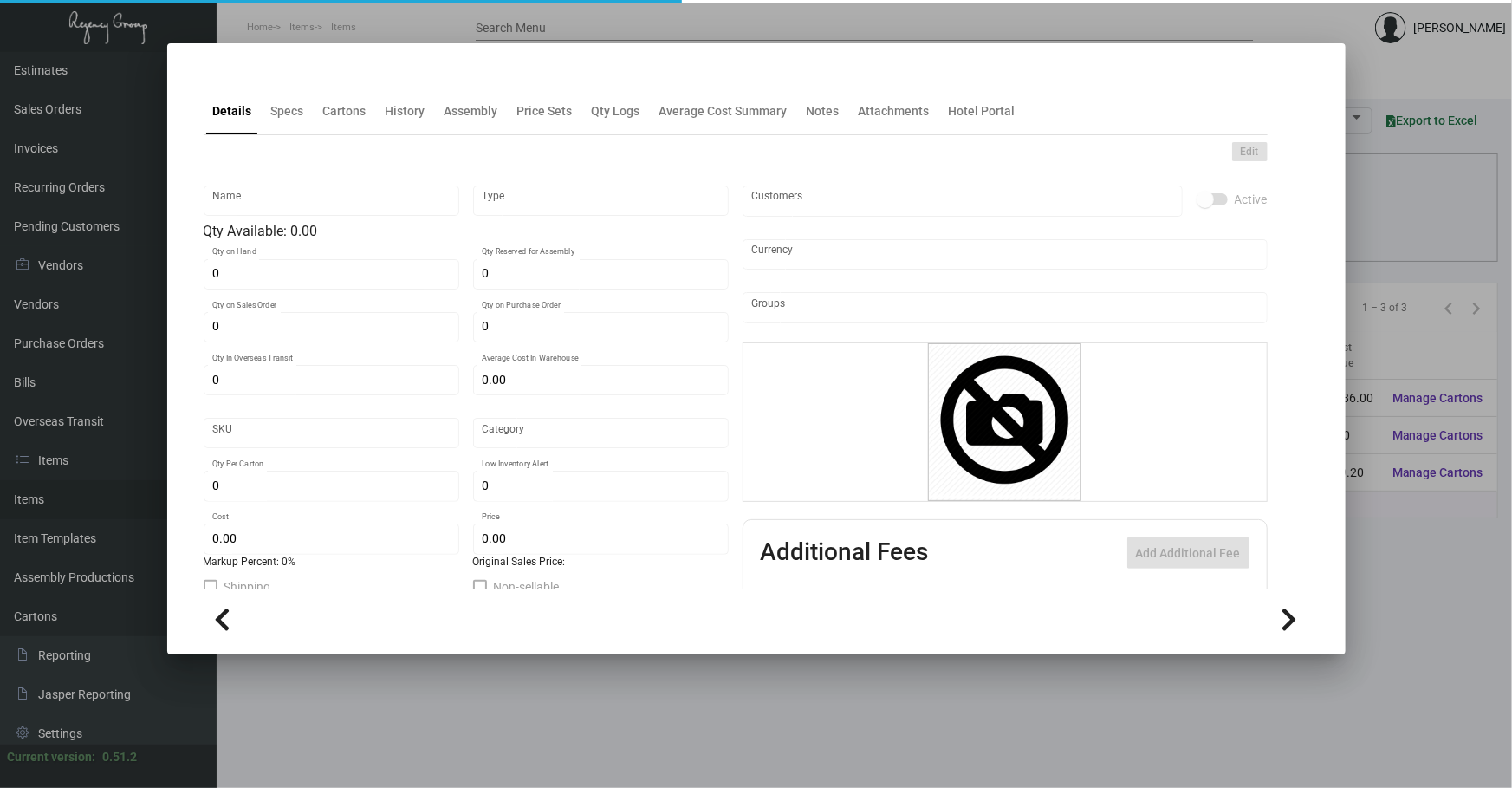
type input "[PERSON_NAME] - Lids - Plastic Cup"
type input "Inventory"
type input "$ 0.036"
type input "2626"
type input "Standard"
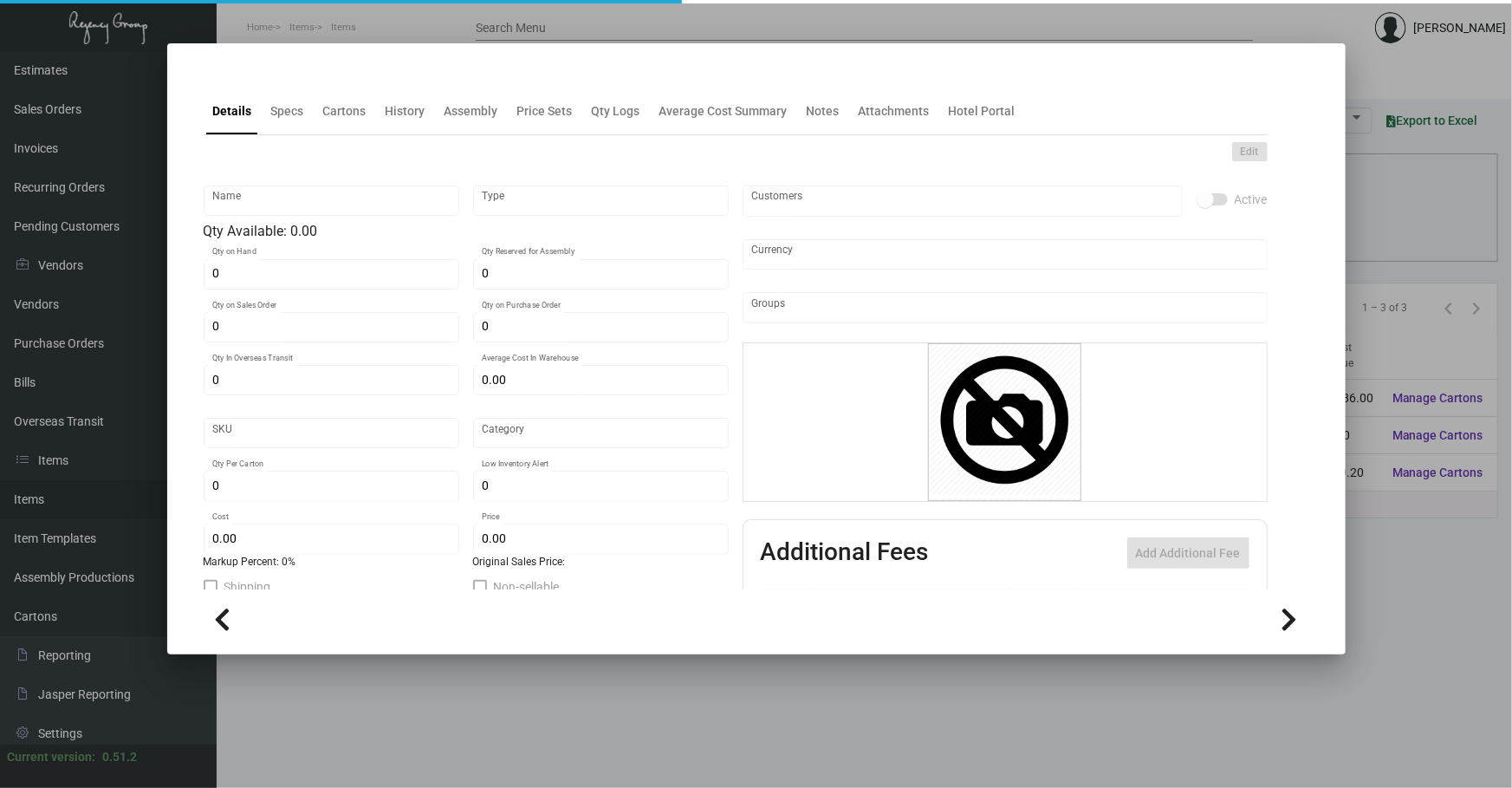
type input "1,000"
type input "5,000"
type input "$ 0.036"
type input "$ 0.059"
type textarea "[PERSON_NAME] Cold Cup Lid Multi Size, Clear to fit 12oz/16oz cups"
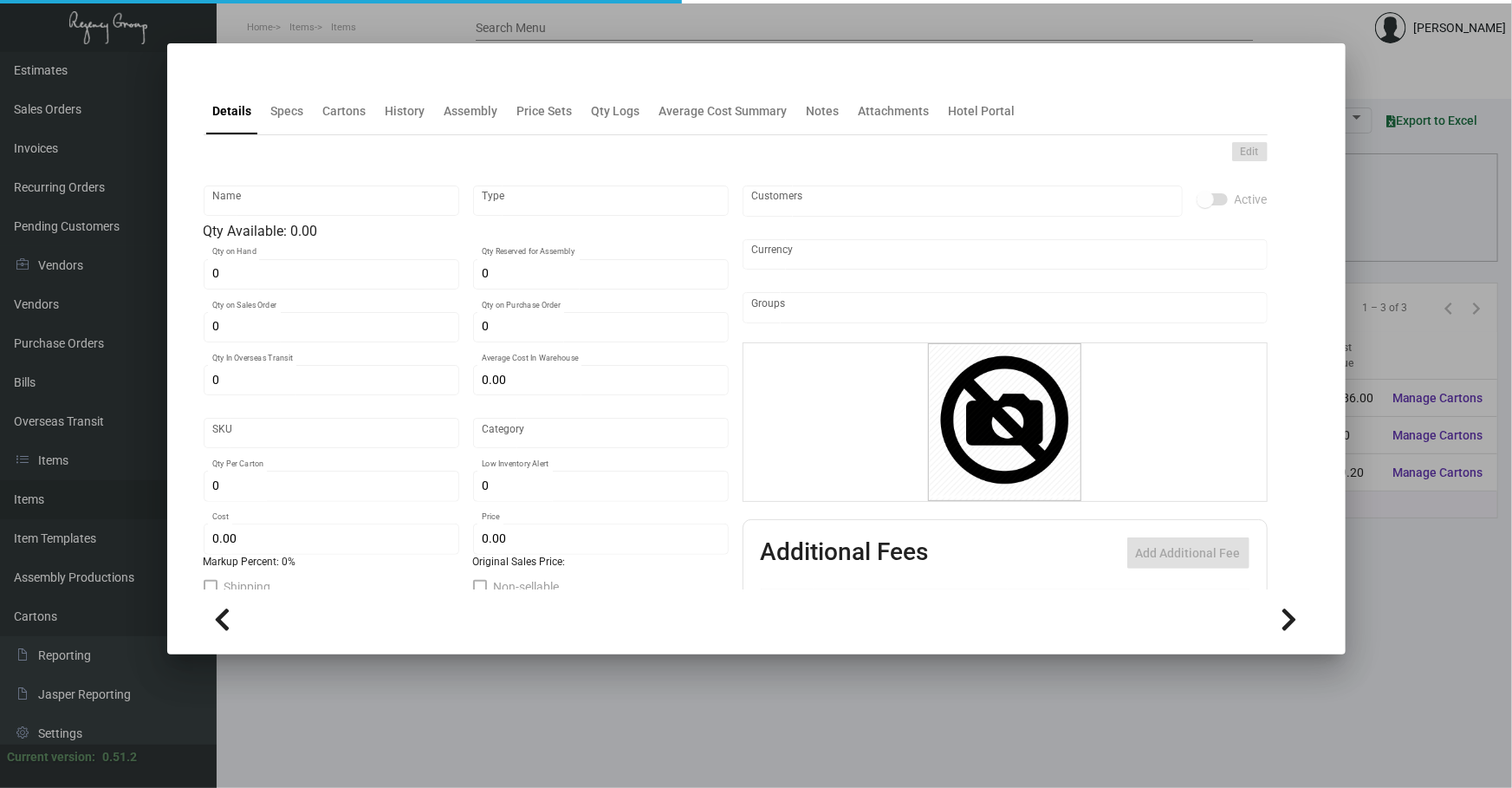
type textarea "[PERSON_NAME] Cold Cup Lid Multi Size, Clear to fit 12oz/16oz cups"
checkbox input "true"
type input "United States Dollar $"
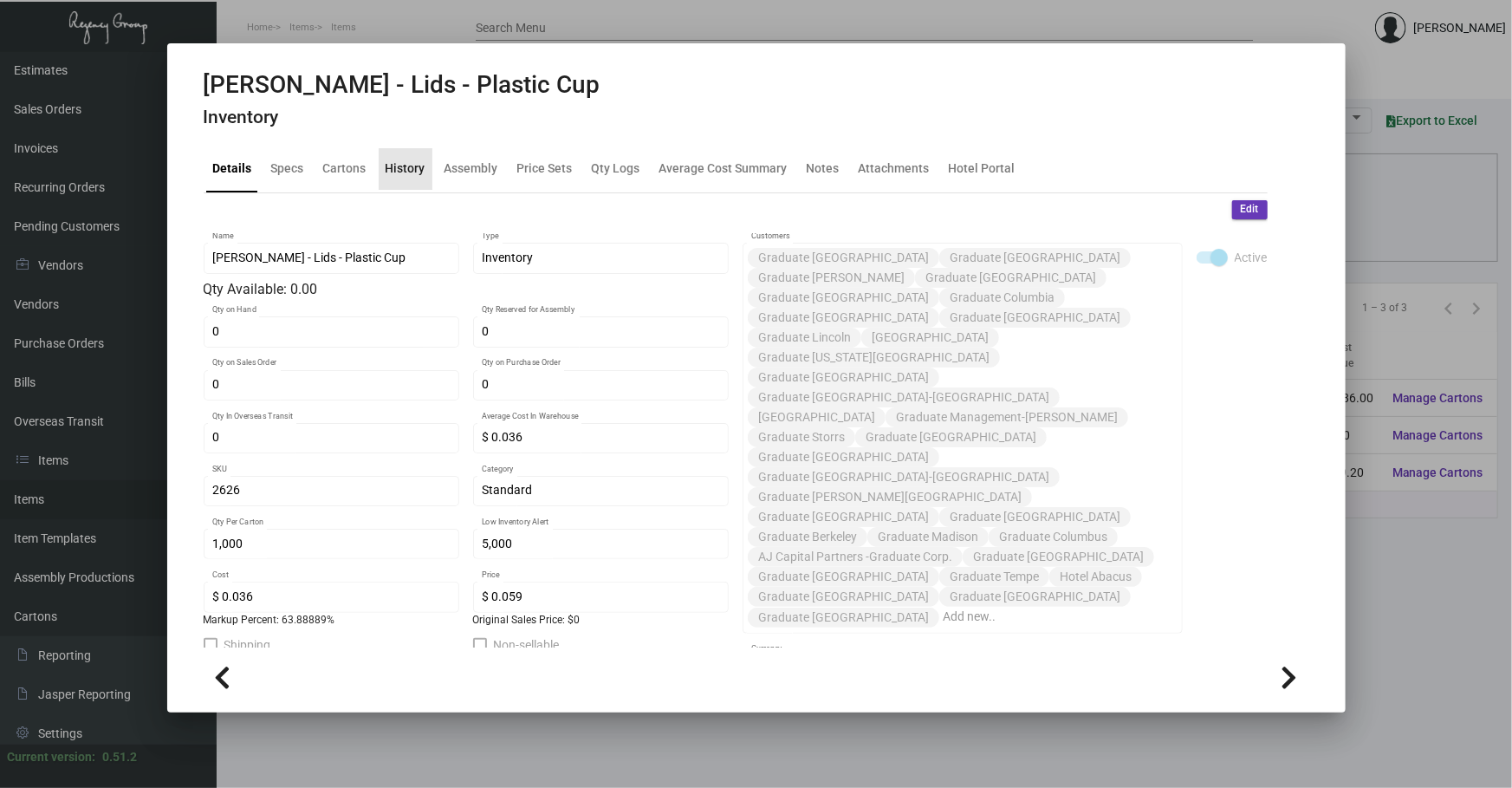
click at [416, 172] on div "History" at bounding box center [405, 168] width 40 height 18
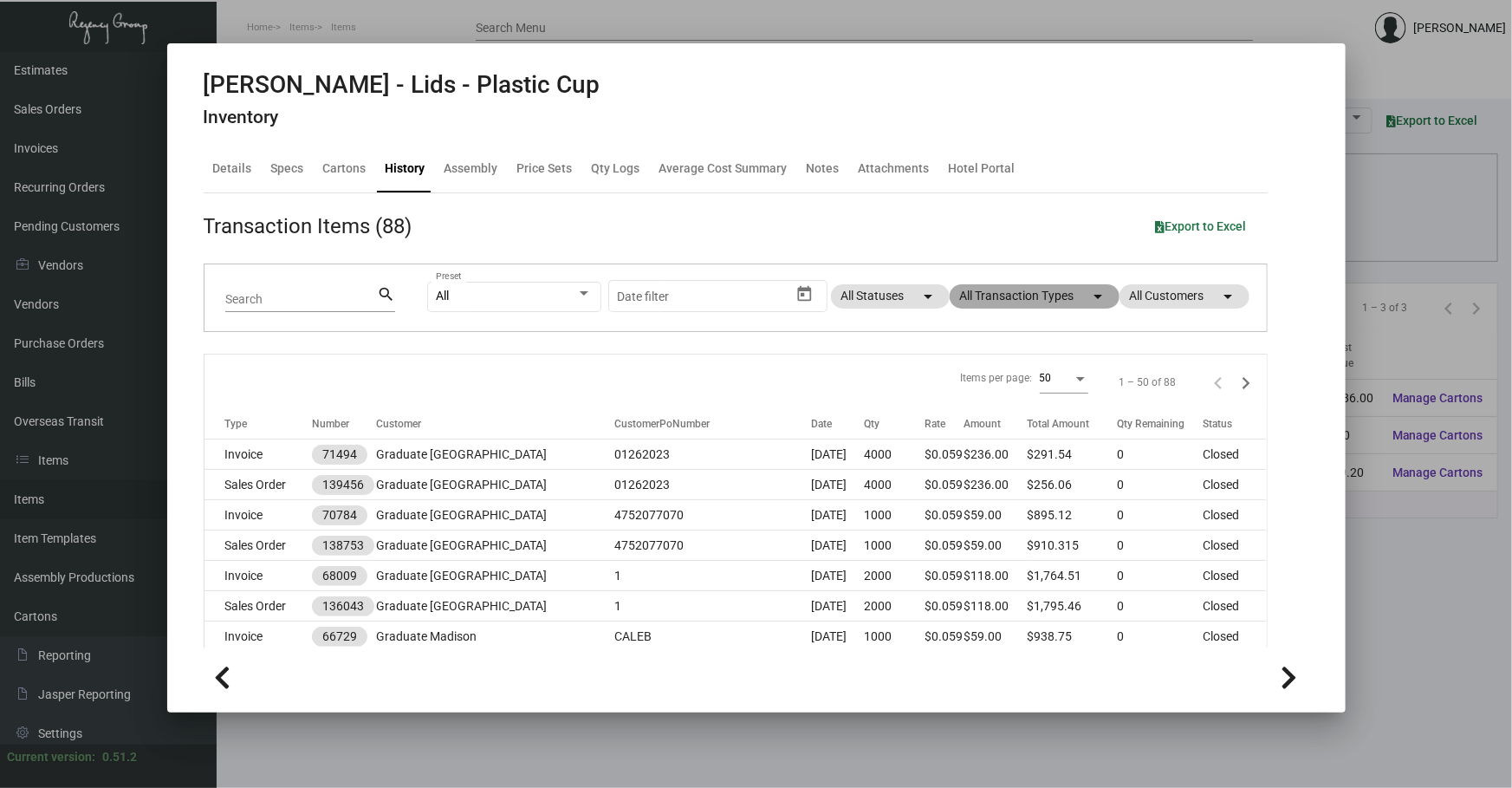
click at [1059, 289] on mat-chip "All Transaction Types arrow_drop_down" at bounding box center [1035, 296] width 170 height 24
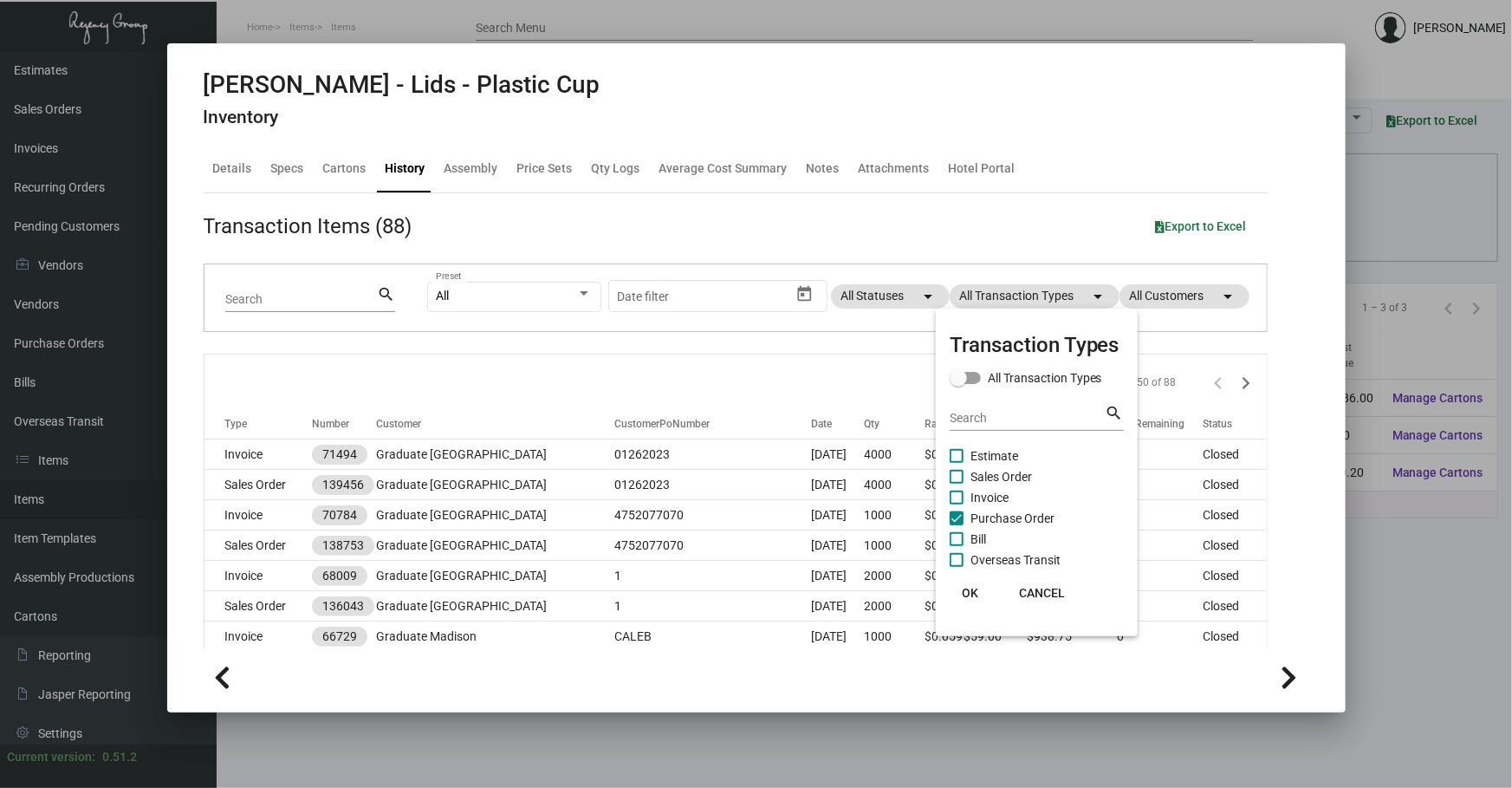
click at [993, 514] on span "Purchase Order" at bounding box center [1012, 518] width 84 height 21
click at [957, 525] on input "Purchase Order" at bounding box center [956, 525] width 1 height 1
click at [993, 514] on span "Purchase Order" at bounding box center [1012, 518] width 84 height 21
click at [957, 525] on input "Purchase Order" at bounding box center [956, 525] width 1 height 1
checkbox input "true"
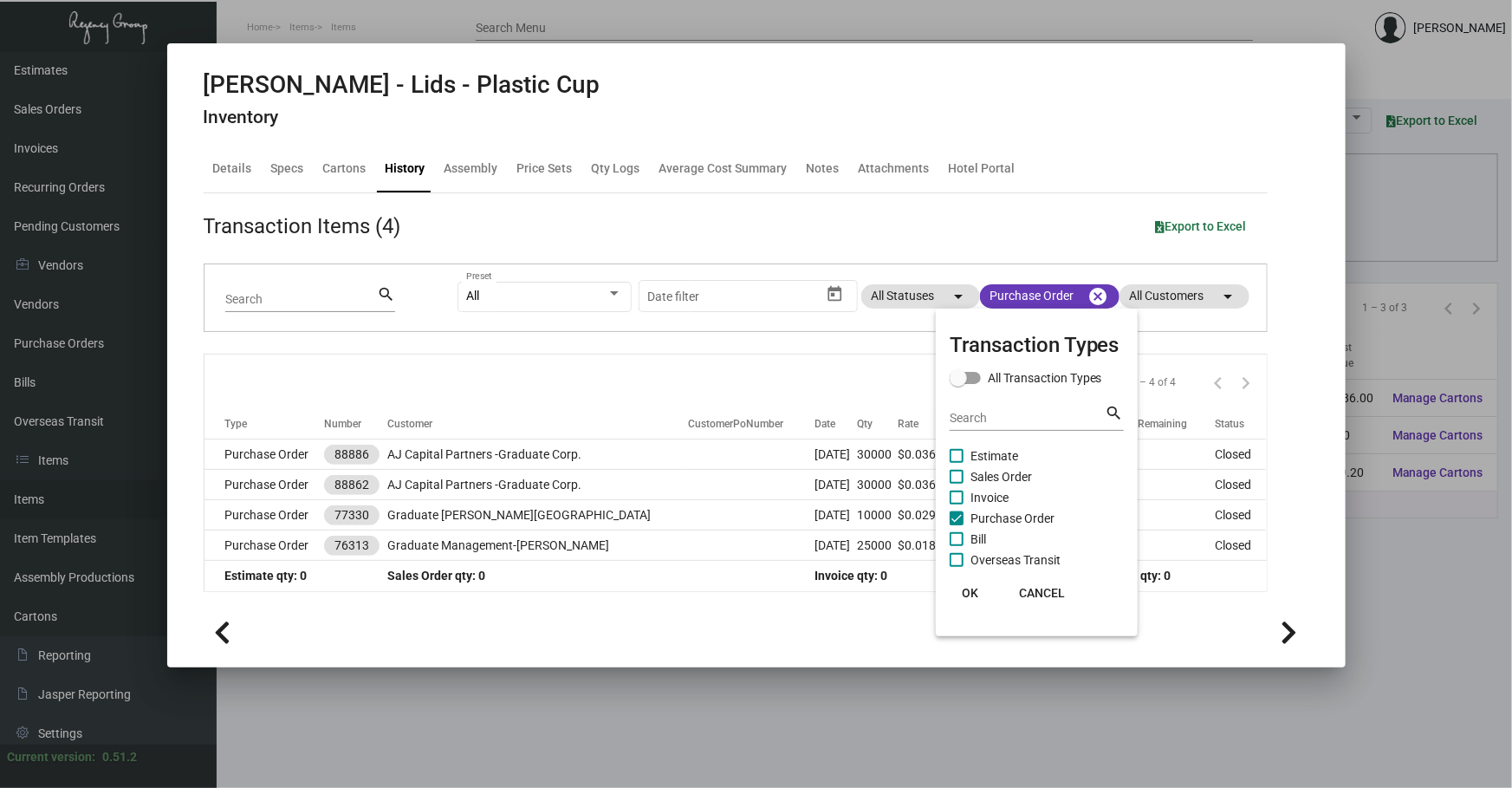
click at [650, 371] on div at bounding box center [756, 394] width 1512 height 788
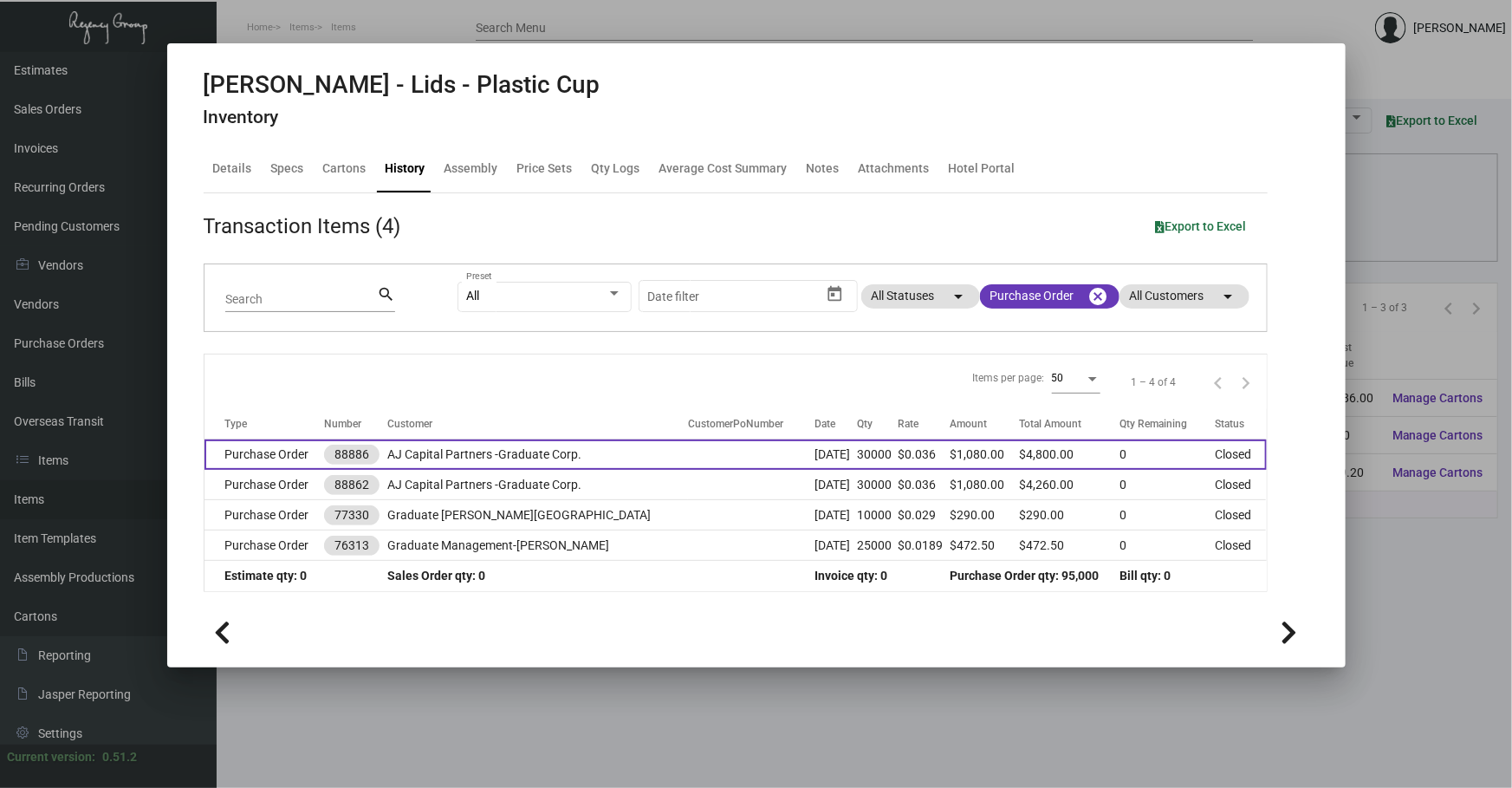
click at [688, 450] on td at bounding box center [750, 454] width 126 height 30
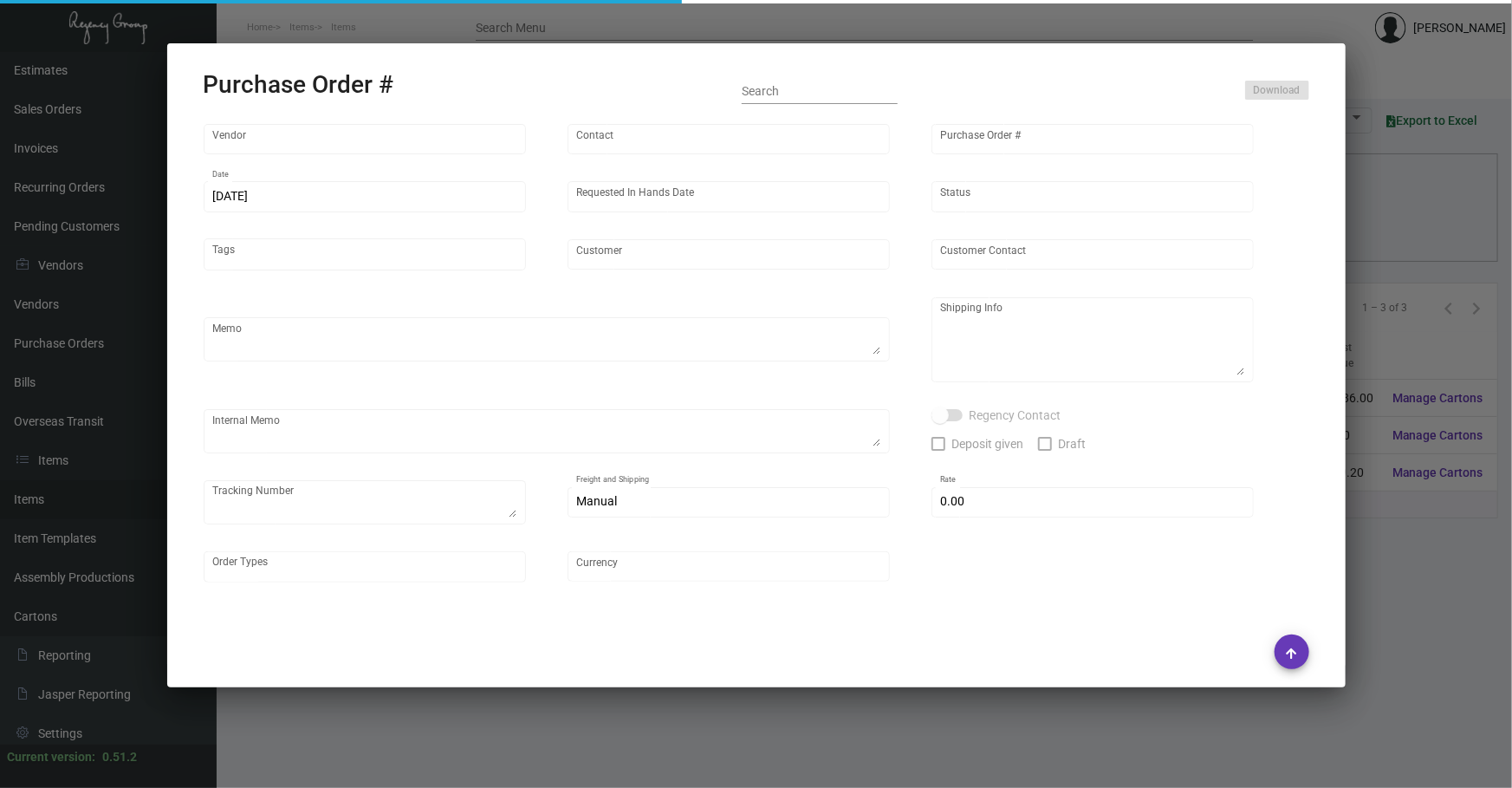
type input "L and L Promos"
type input "[PERSON_NAME]"
type input "88886"
type input "[DATE]"
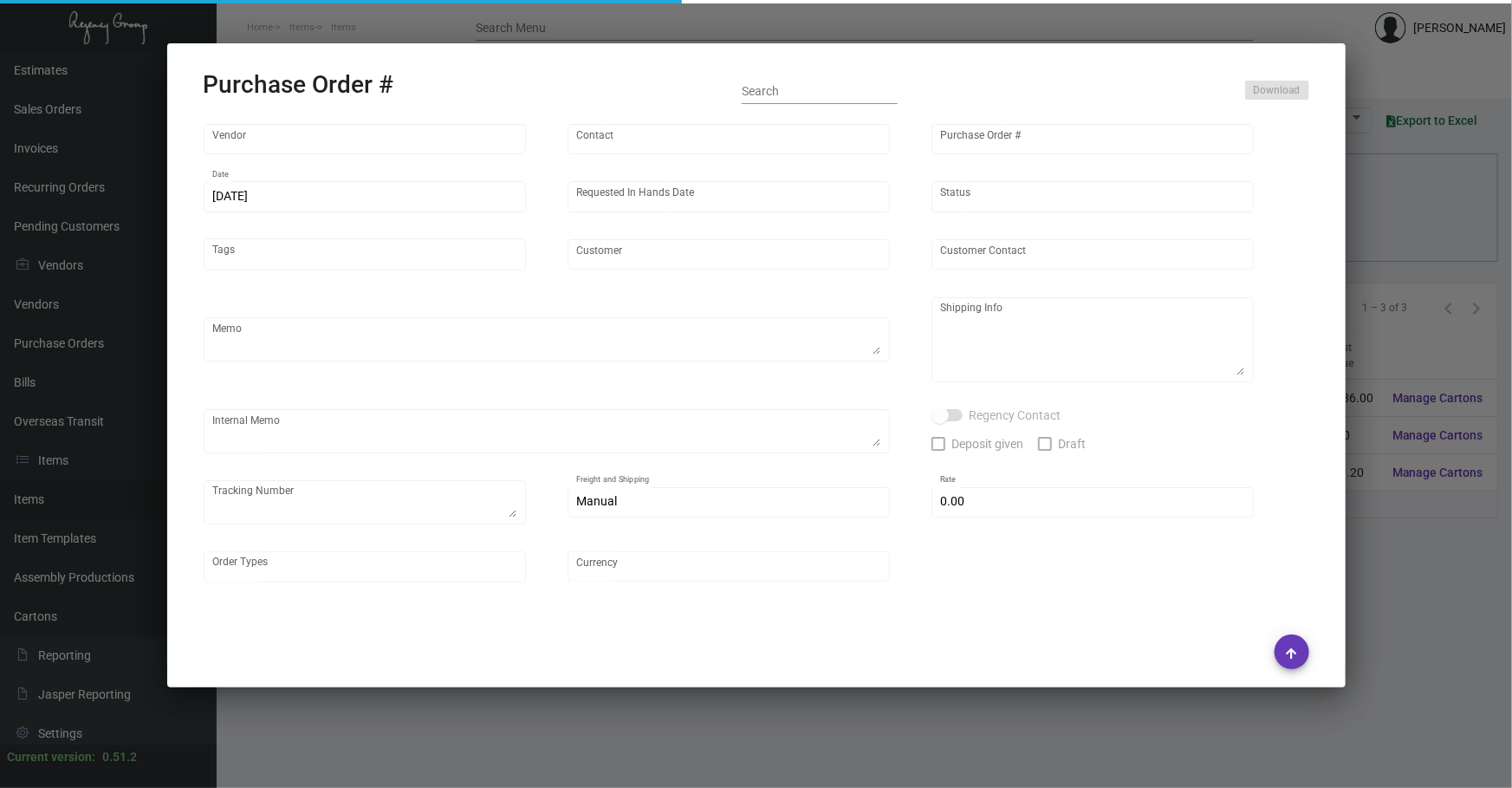
type input "AJ Capital Partners -Graduate Corp."
type textarea "Via Boat."
type textarea "Regency Group NJ [PERSON_NAME] [STREET_ADDRESS]"
checkbox input "true"
type input "$ 0.00"
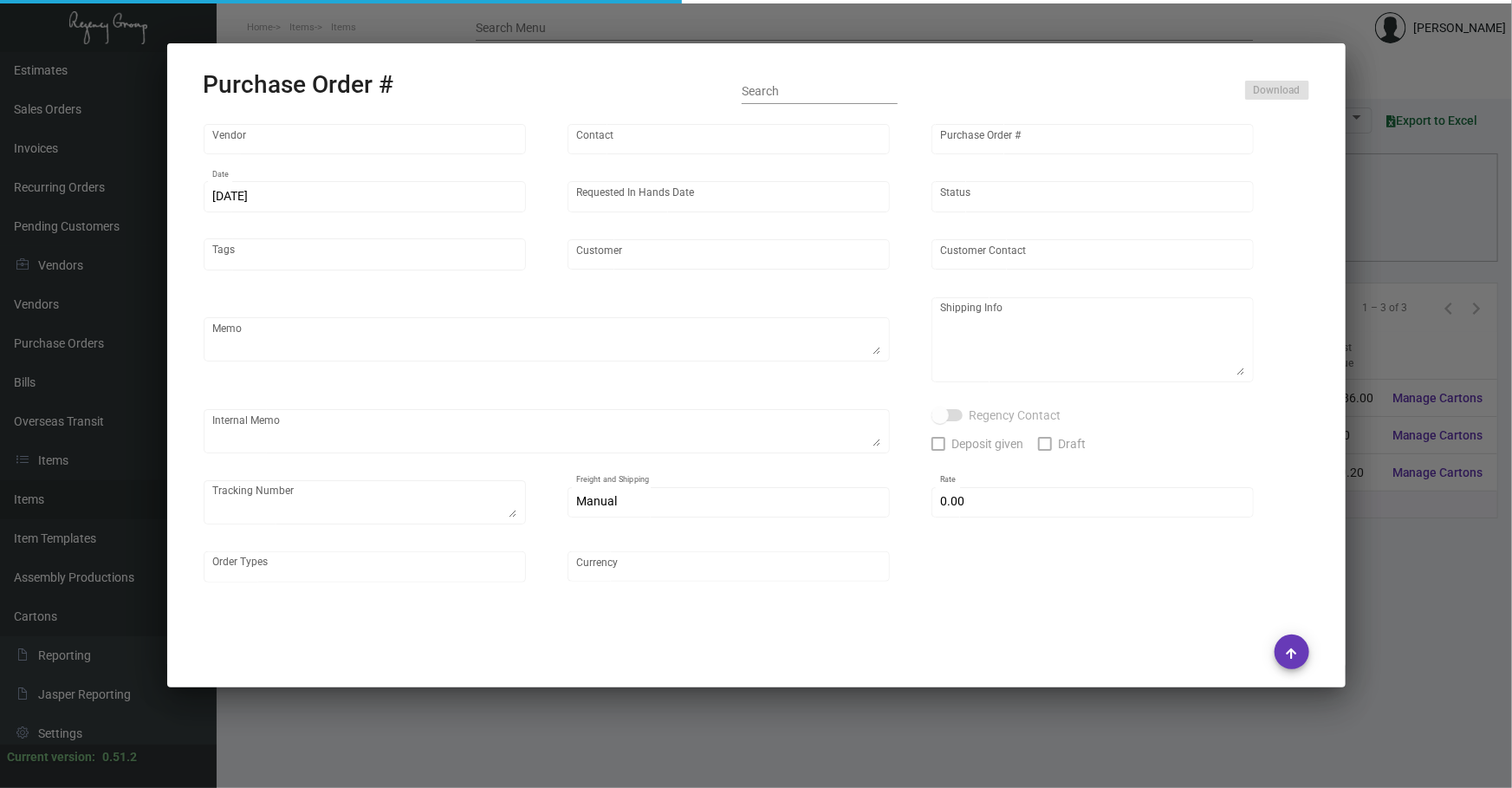
type input "United States Dollar $"
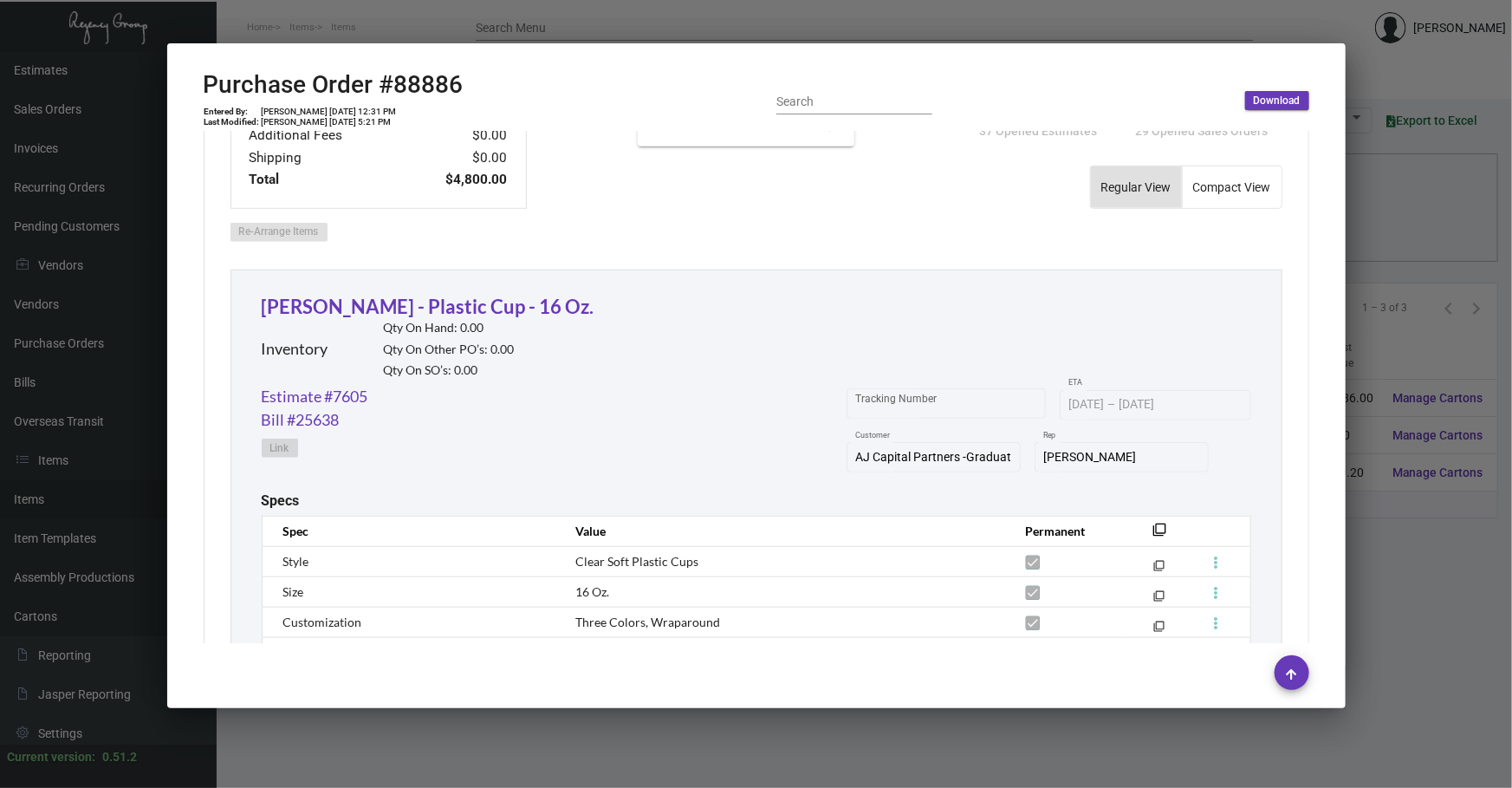
scroll to position [709, 0]
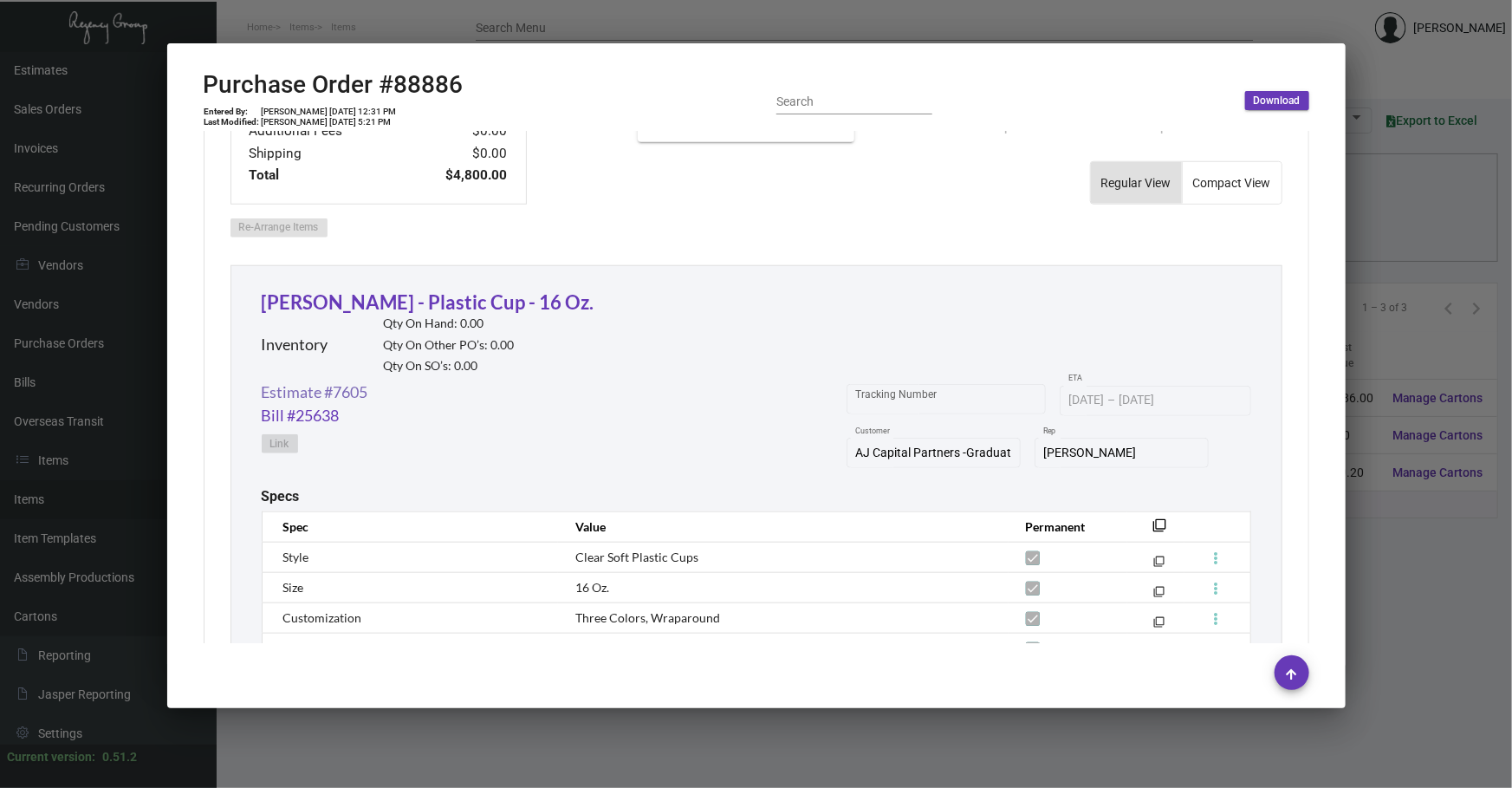
click at [353, 388] on link "Estimate #7605" at bounding box center [315, 392] width 106 height 23
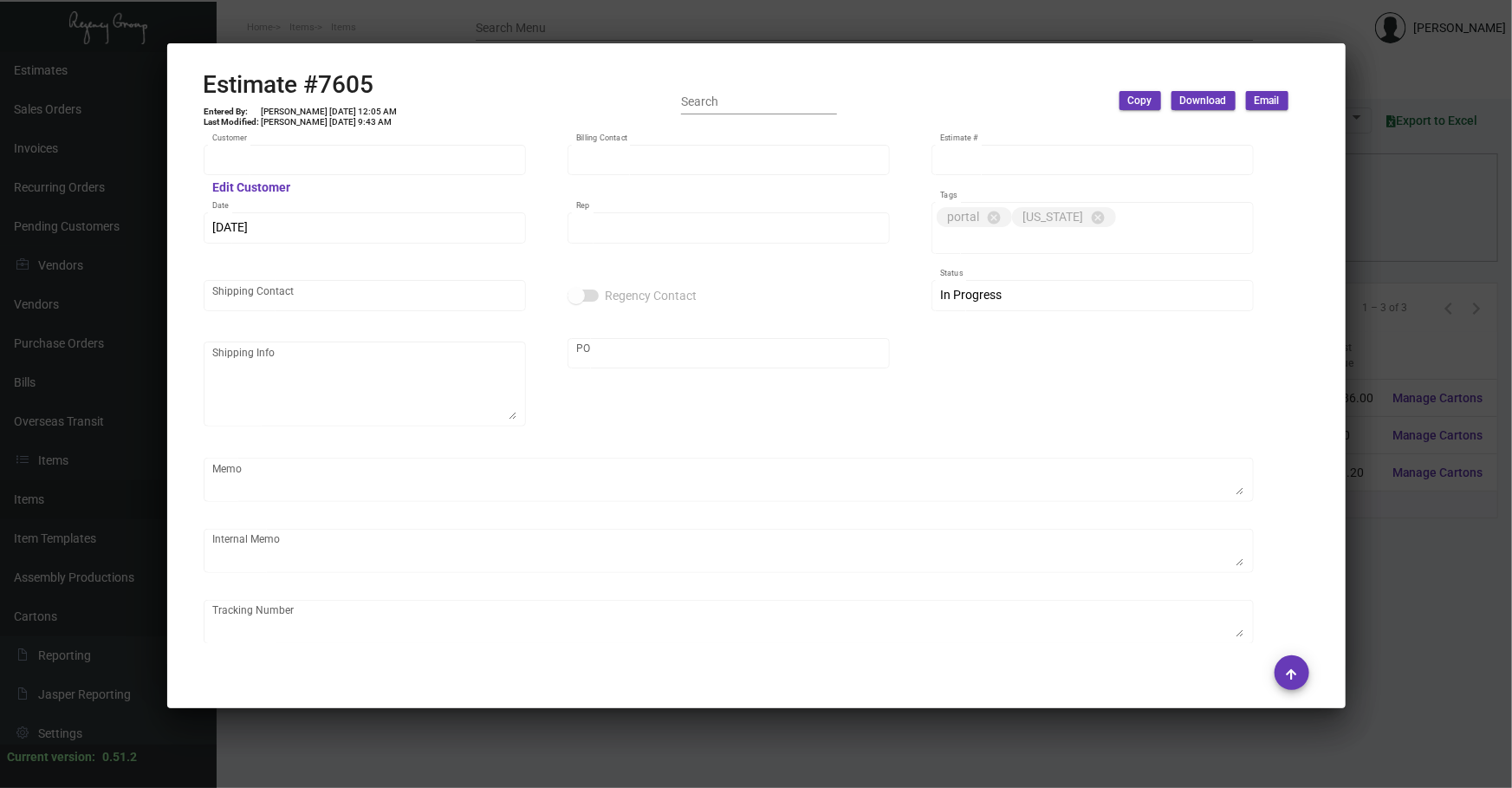
type input "AJ Capital Partners -Graduate Corp."
type input "[PERSON_NAME]"
type input "7605"
type input "[DATE]"
type input "[PERSON_NAME]"
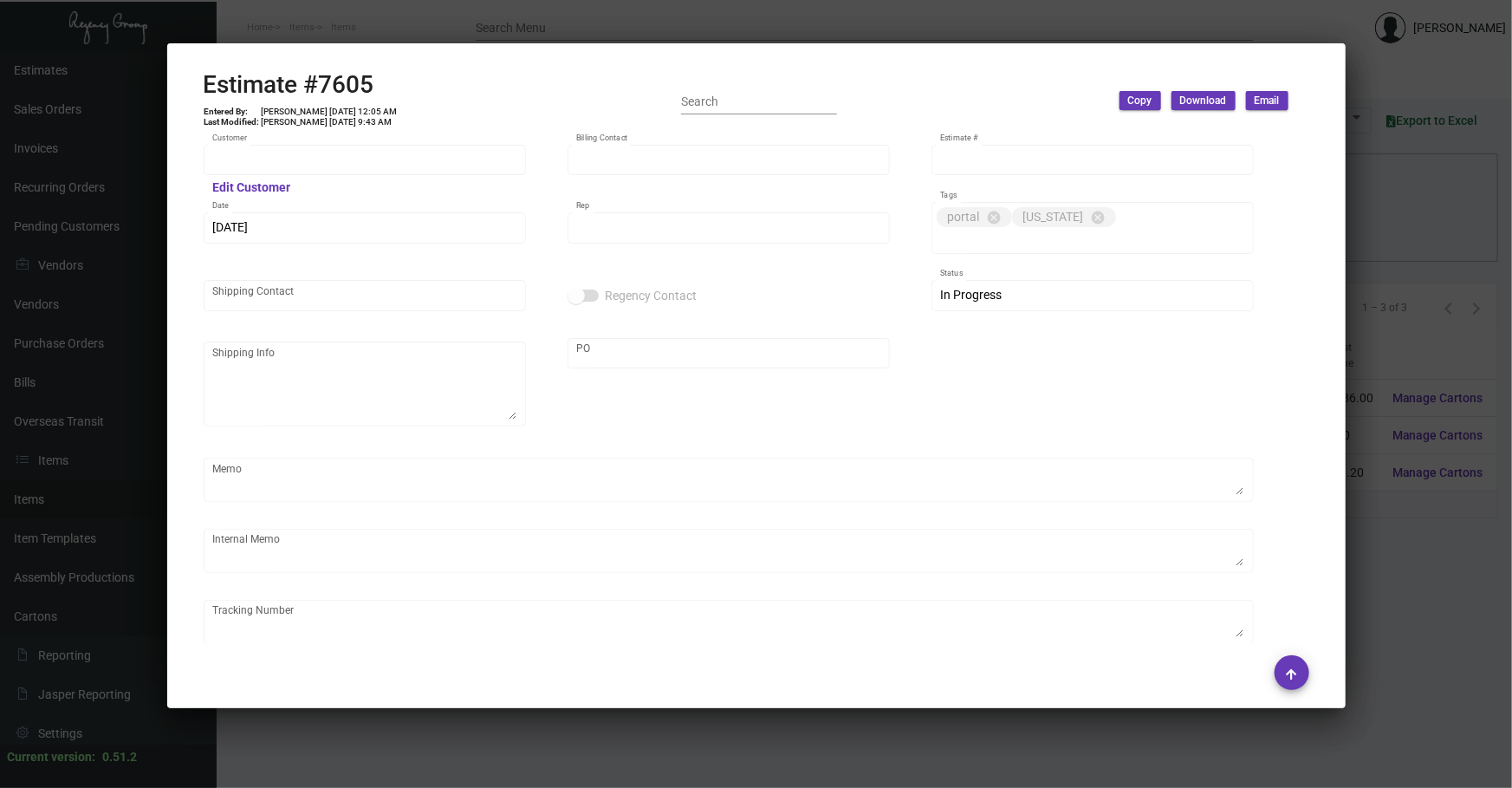
type input "United States Dollar $"
type input "8.50000 %"
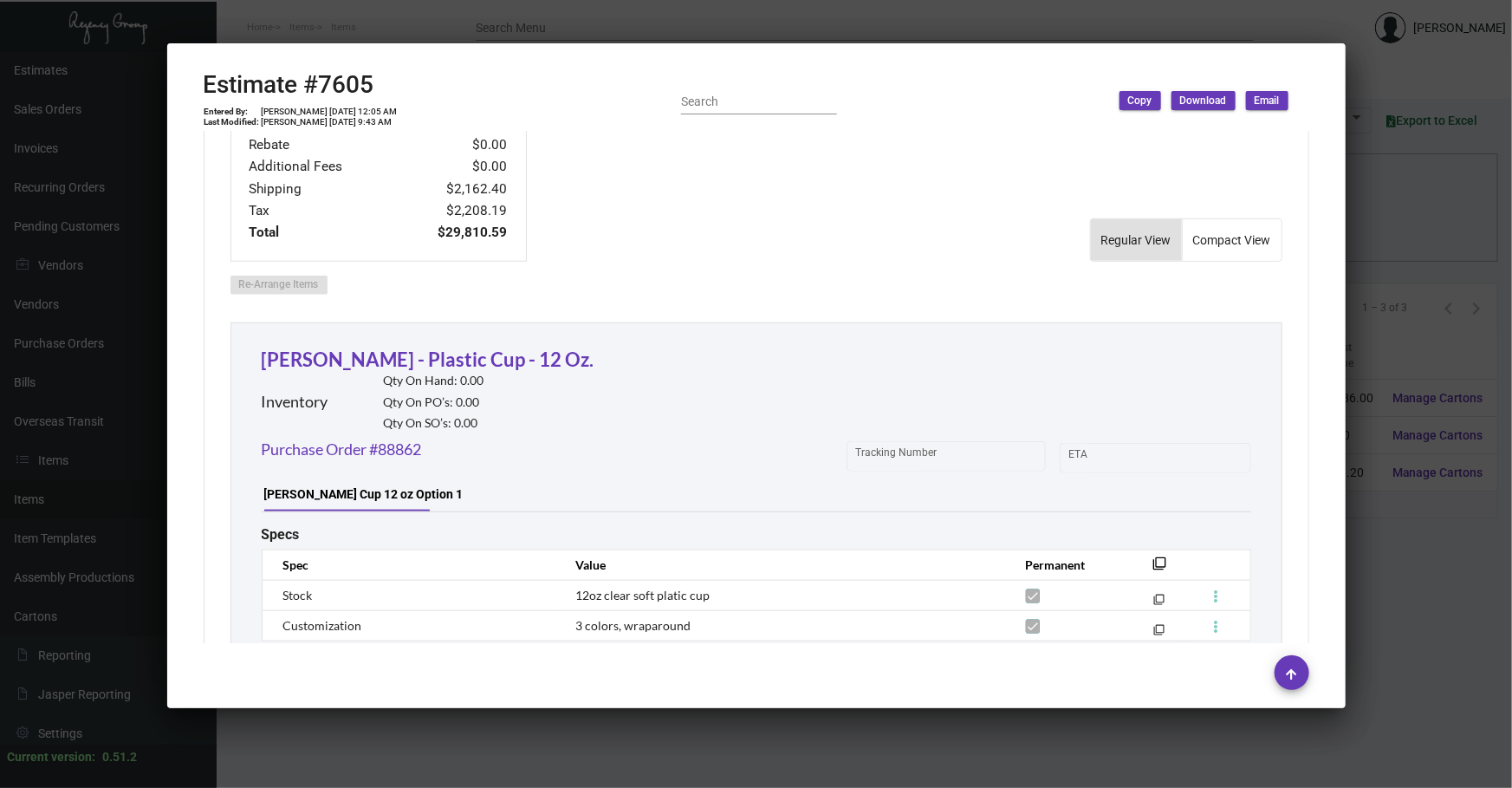
scroll to position [893, 0]
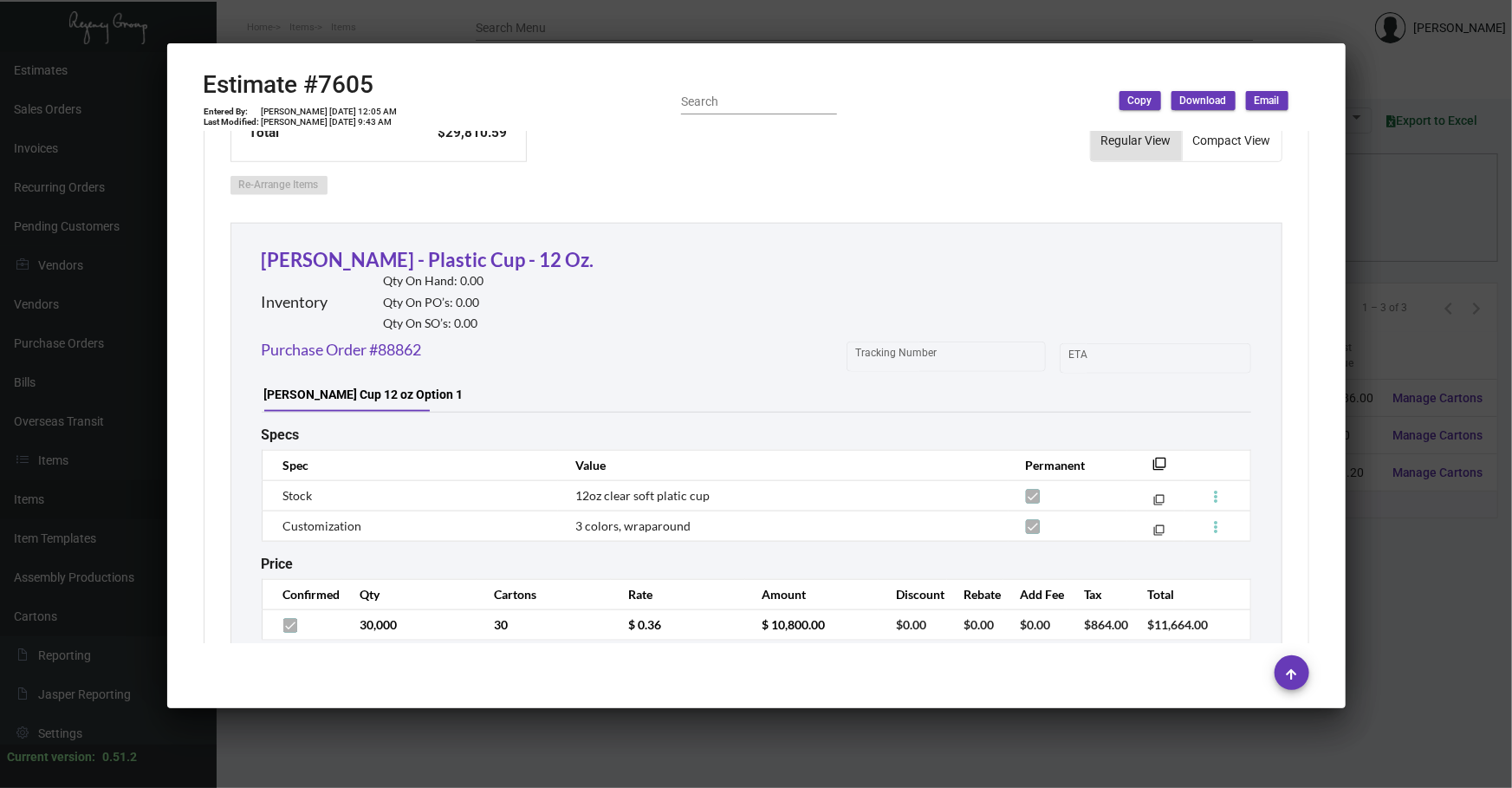
click at [401, 755] on div at bounding box center [756, 394] width 1512 height 788
click at [401, 753] on div at bounding box center [756, 394] width 1512 height 788
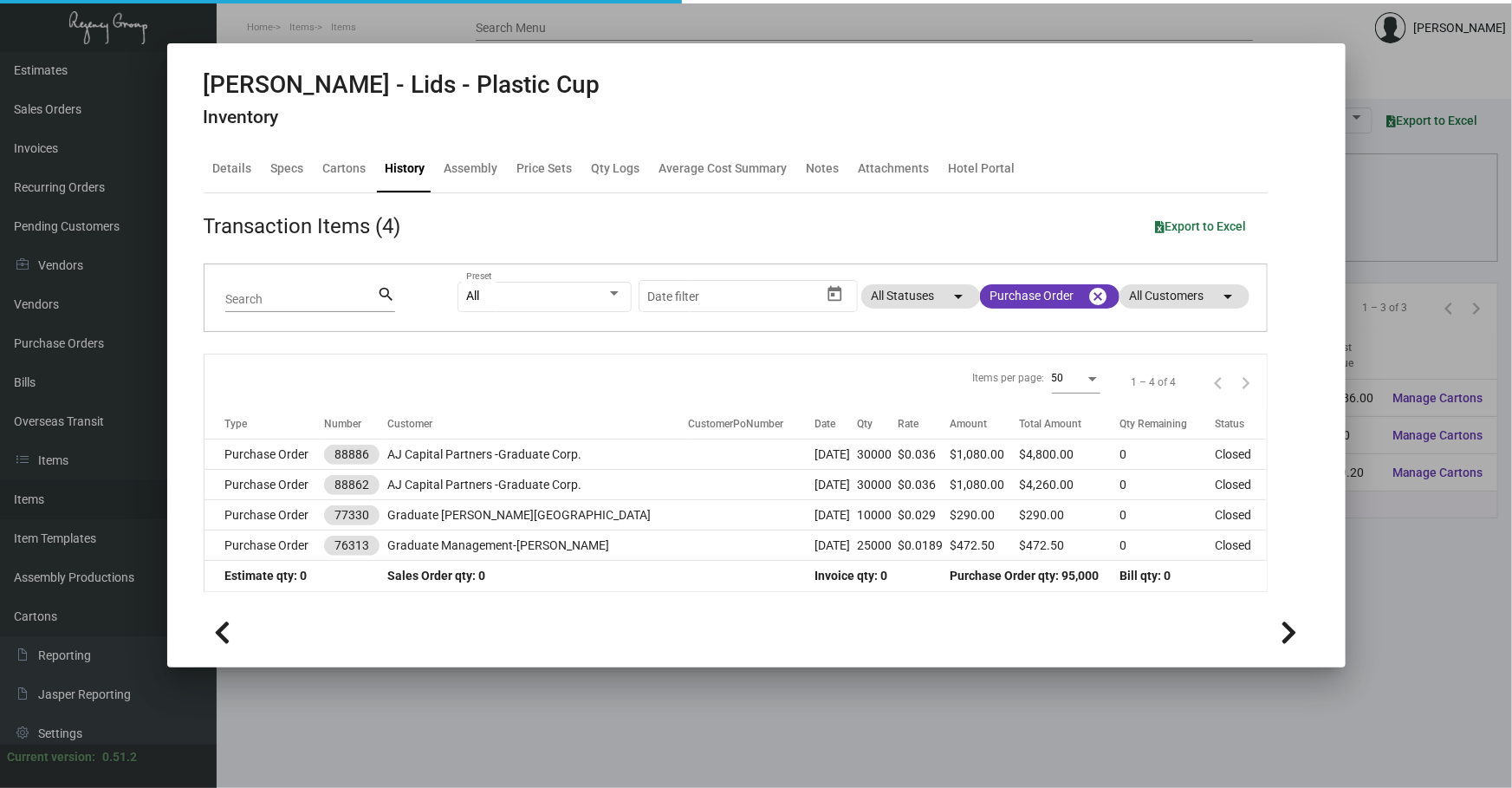
click at [401, 753] on div at bounding box center [756, 394] width 1512 height 788
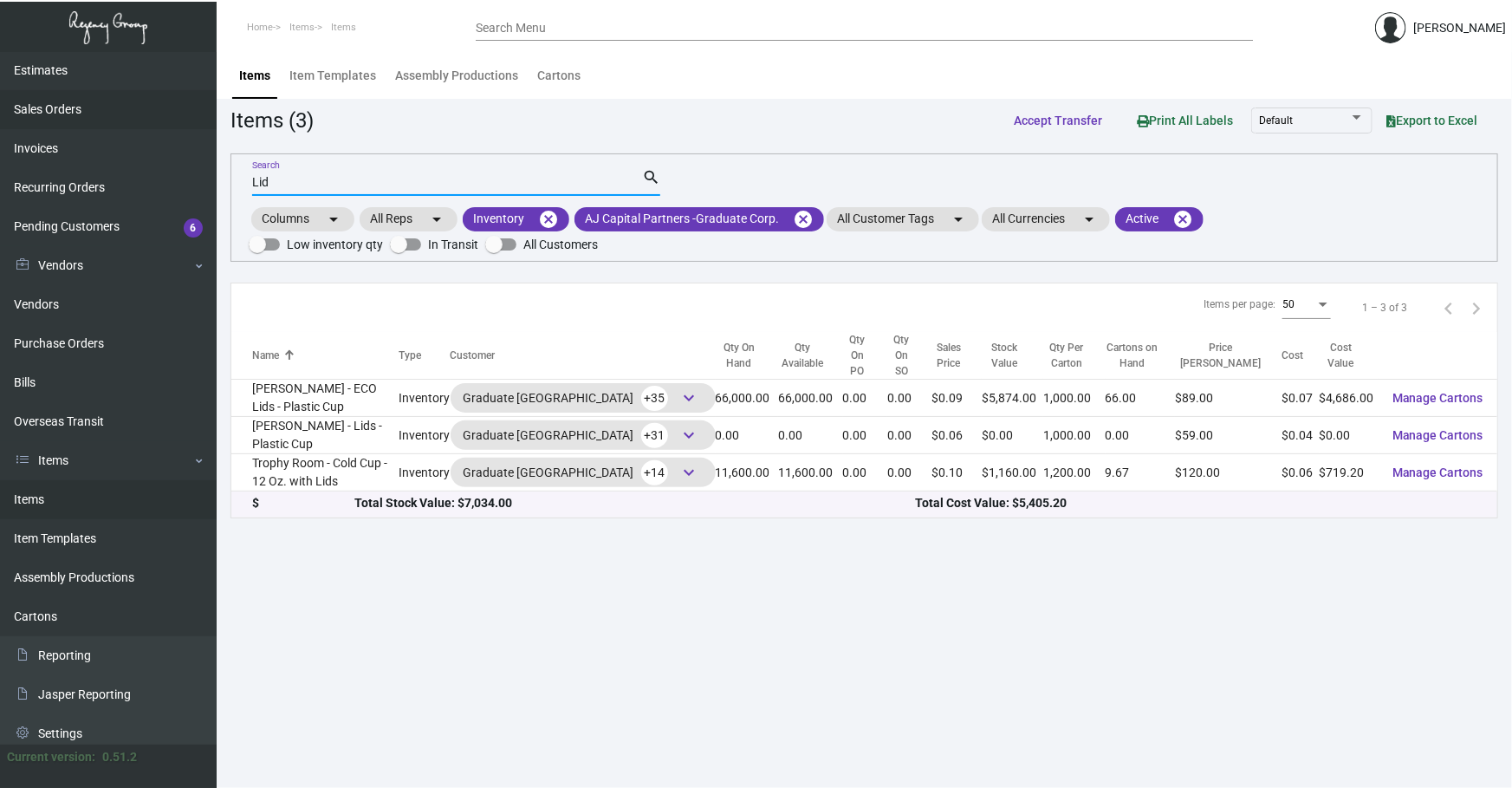
drag, startPoint x: 445, startPoint y: 176, endPoint x: 0, endPoint y: 98, distance: 451.8
click at [0, 173] on div "Dashboard Dashboard Tasks Customers Customers Estimates Sales Orders Invoices R…" at bounding box center [756, 419] width 1512 height 736
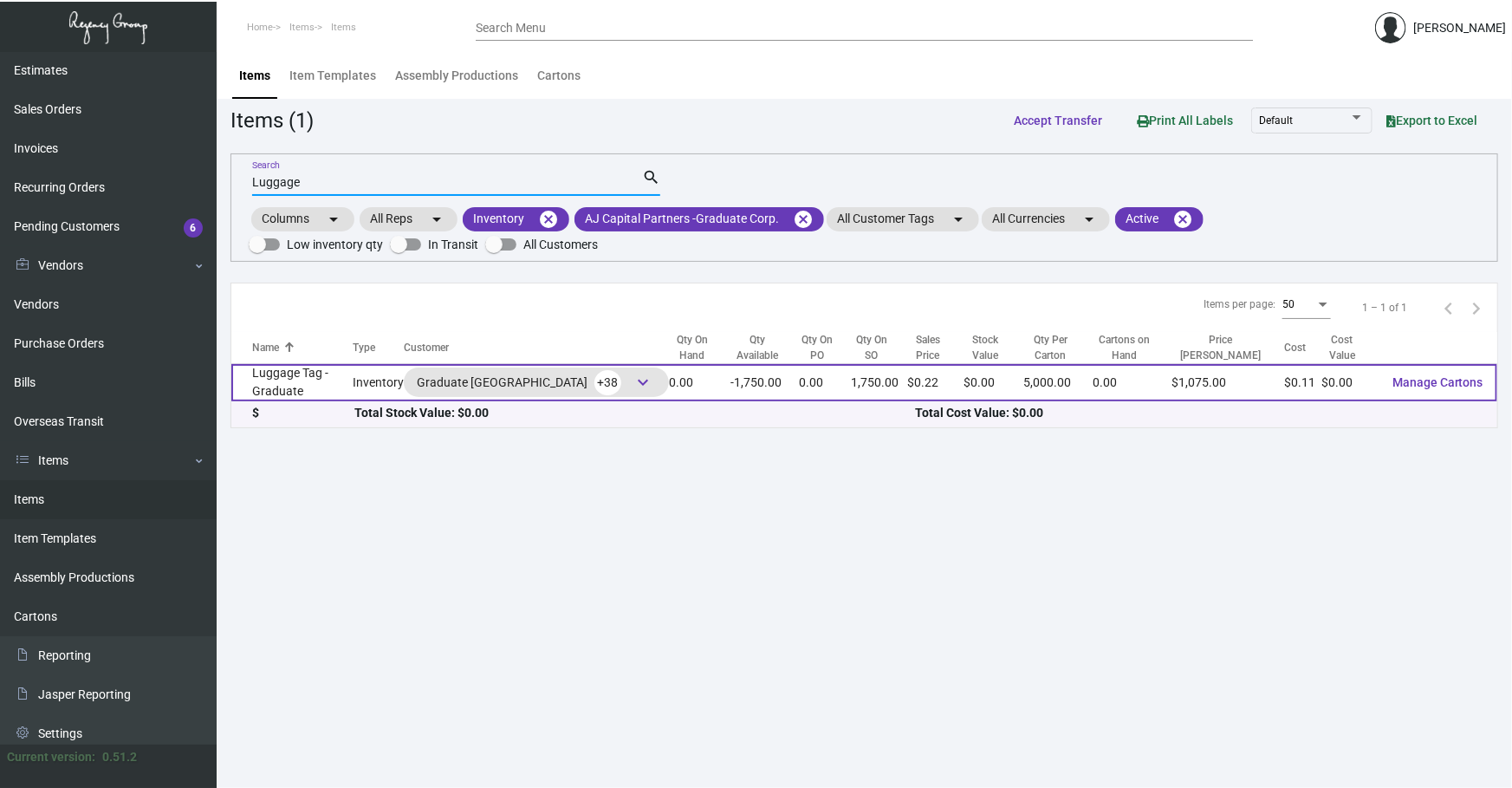
type input "Luggage"
click at [312, 370] on td "Luggage Tag - Graduate" at bounding box center [292, 383] width 122 height 38
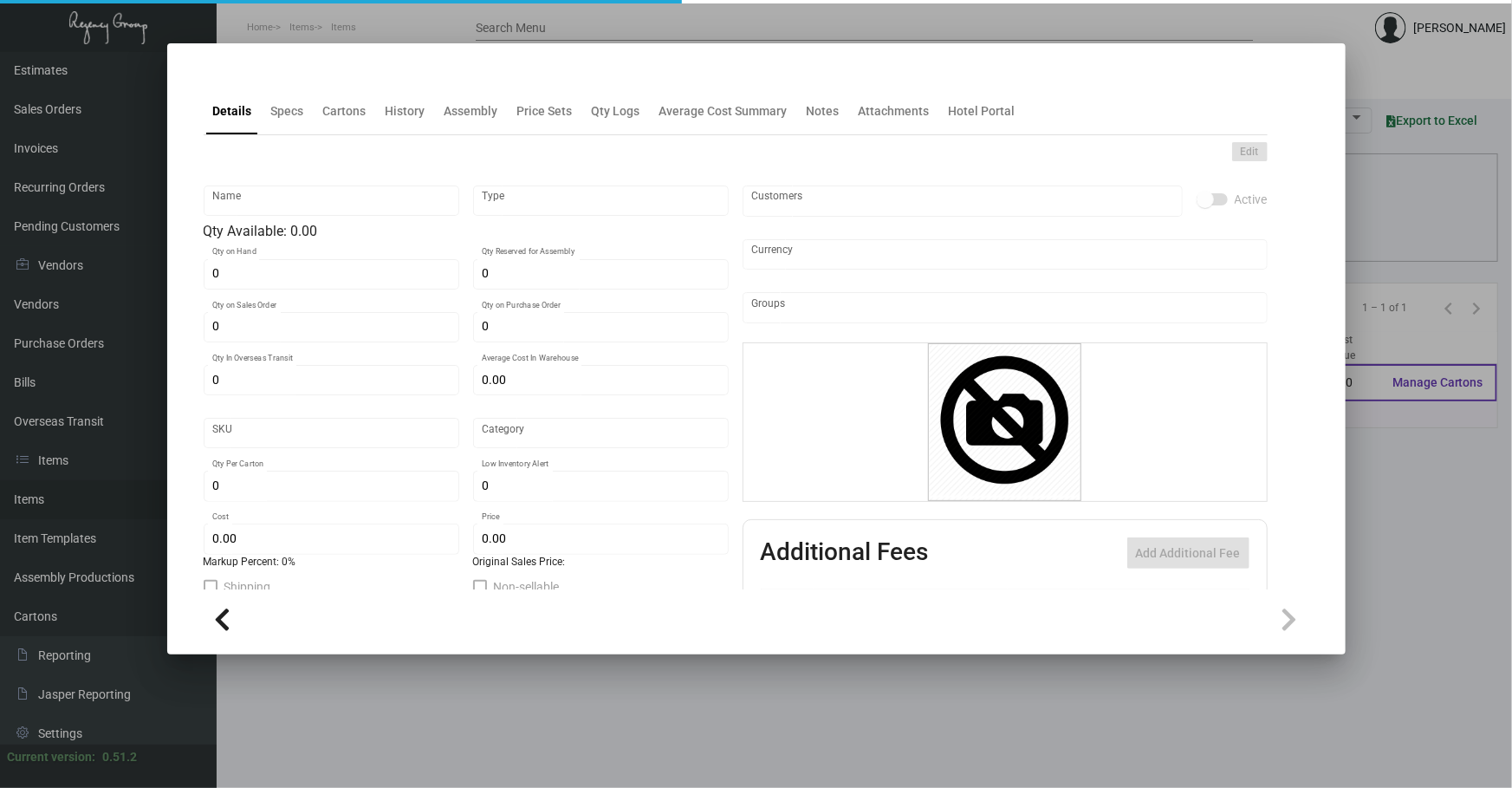
type input "Luggage Tag - Graduate"
type input "Inventory"
type input "1,750"
type input "$ 2.15258"
type input "1348"
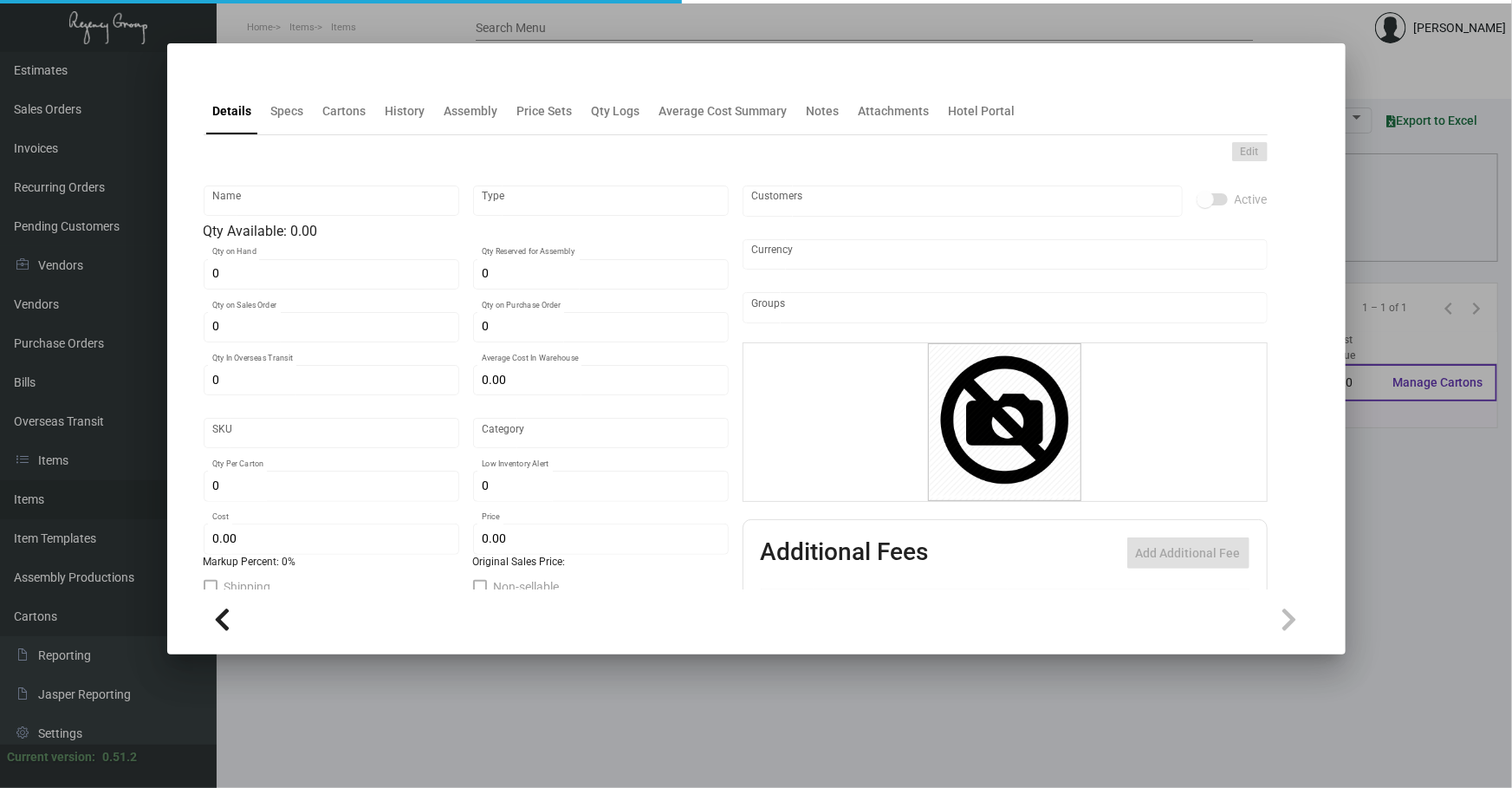
type input "Standard"
type input "5,000"
type input "$ 0.10763"
type input "$ 0.215"
checkbox input "true"
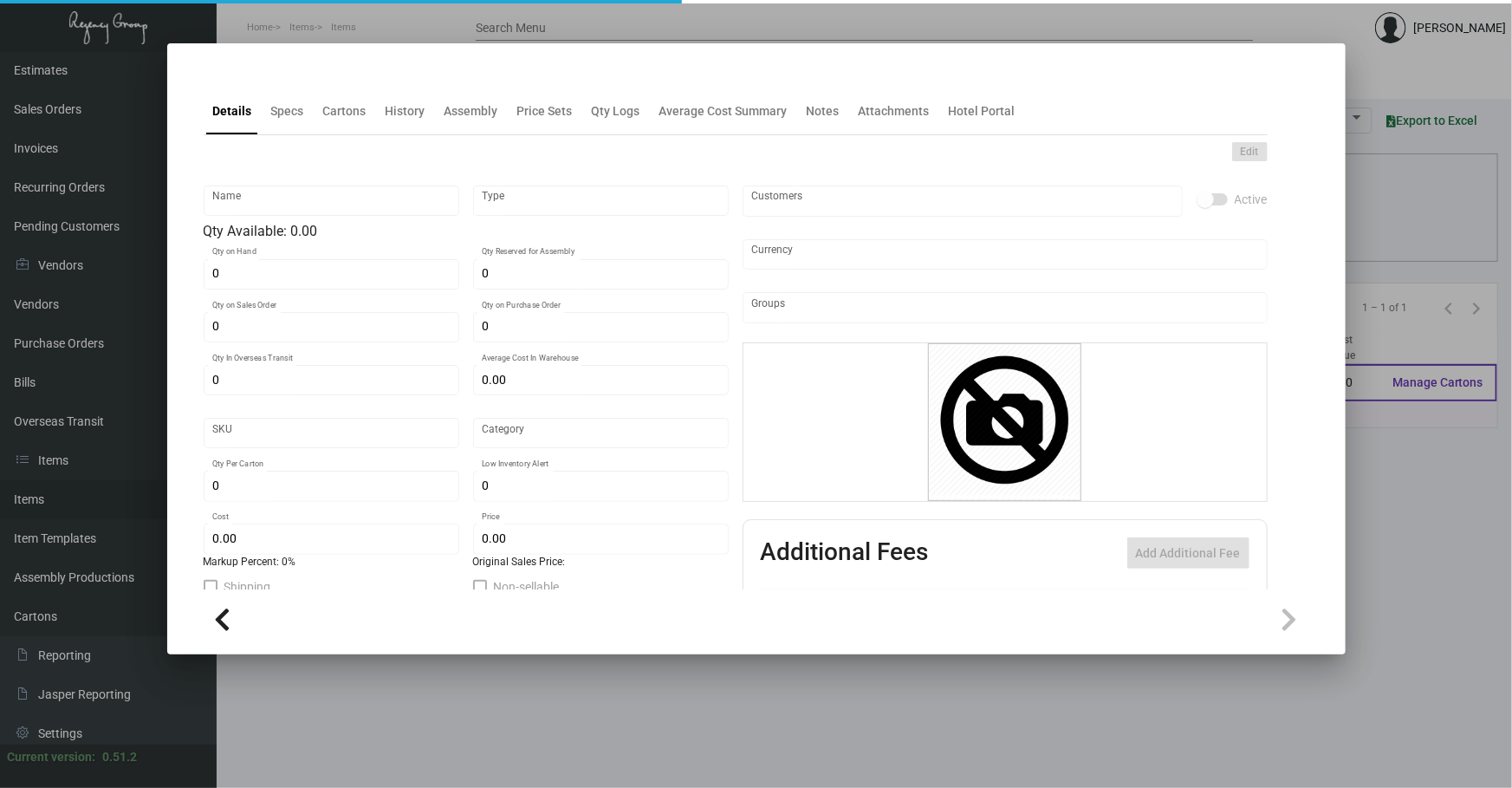
checkbox input "true"
type input "United States Dollar $"
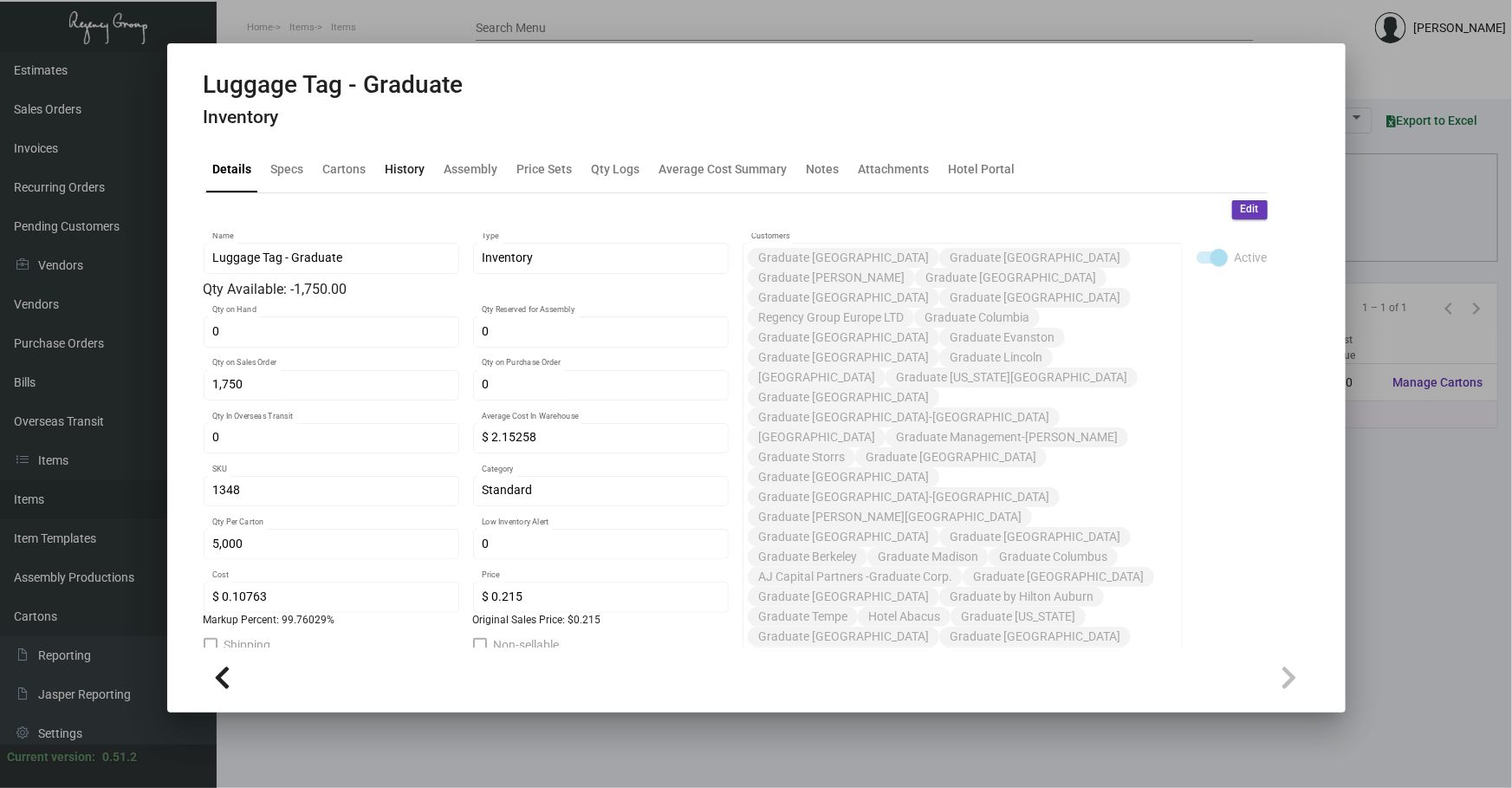
click at [408, 175] on div "History" at bounding box center [405, 168] width 40 height 18
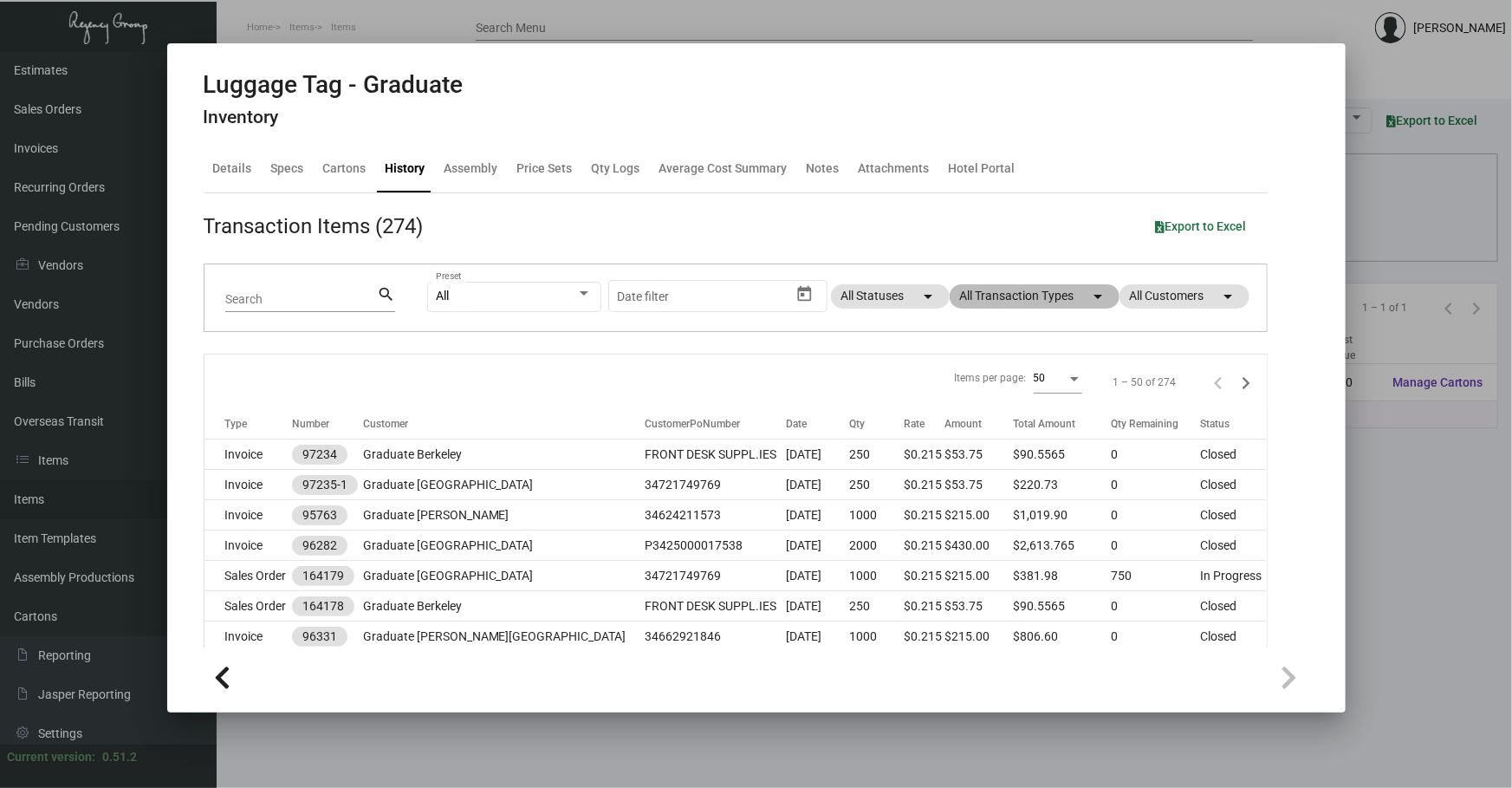
click at [1009, 297] on mat-chip "All Transaction Types arrow_drop_down" at bounding box center [1035, 296] width 170 height 24
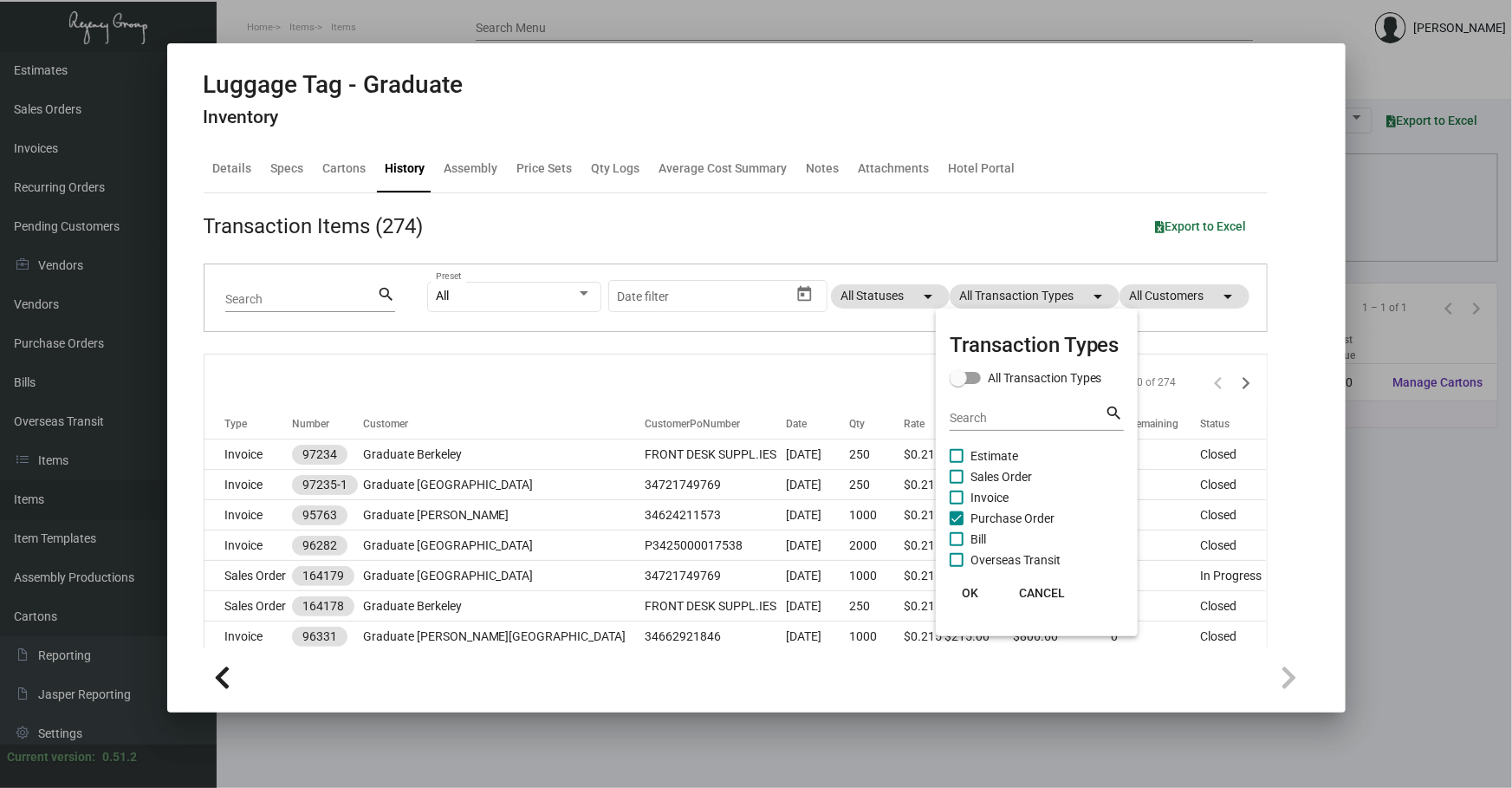
click at [1026, 517] on span "Purchase Order" at bounding box center [1012, 518] width 84 height 21
click at [957, 525] on input "Purchase Order" at bounding box center [956, 525] width 1 height 1
click at [1026, 517] on span "Purchase Order" at bounding box center [1012, 518] width 84 height 21
click at [957, 525] on input "Purchase Order" at bounding box center [956, 525] width 1 height 1
checkbox input "true"
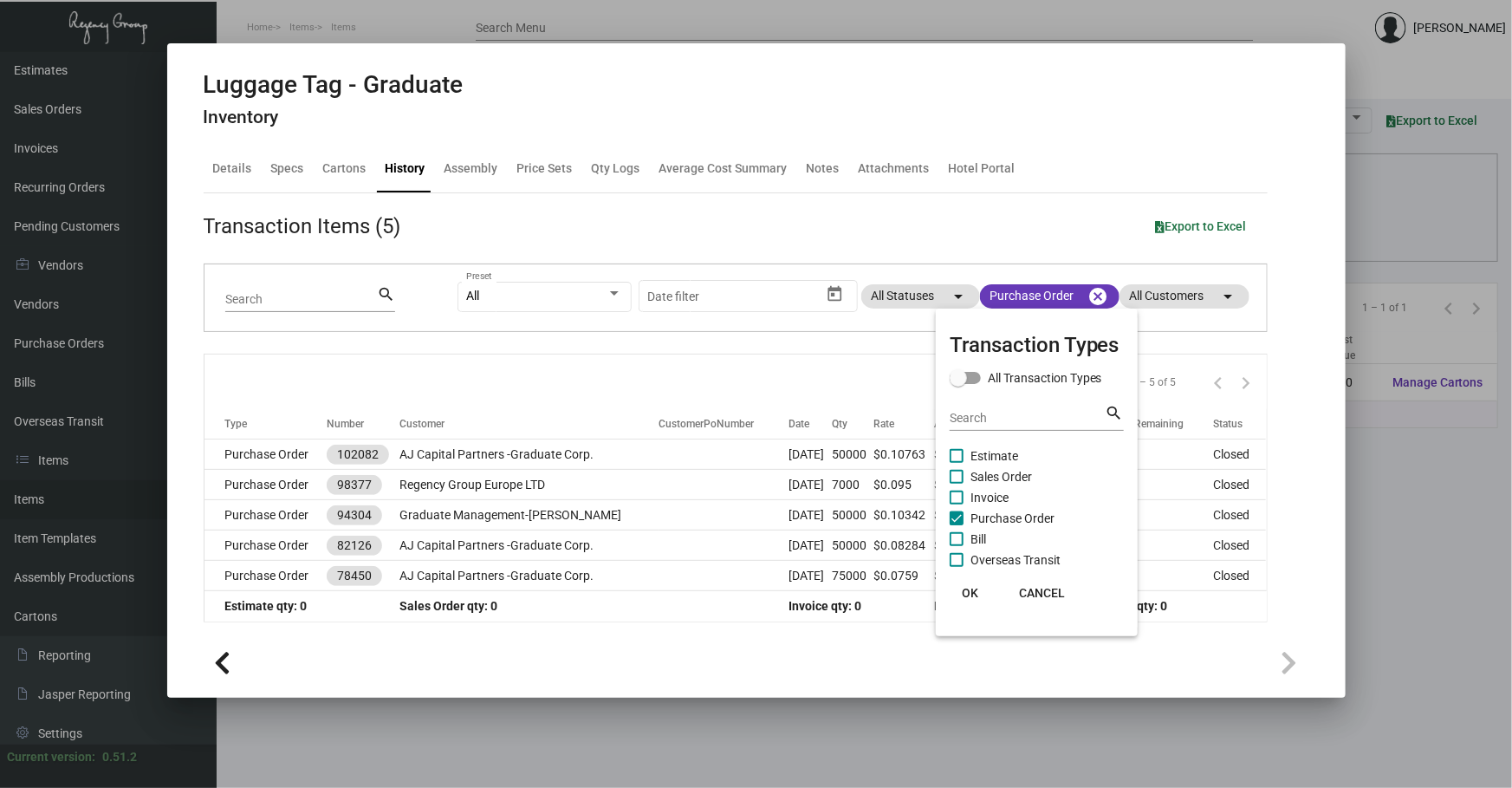
click at [732, 356] on div at bounding box center [756, 394] width 1512 height 788
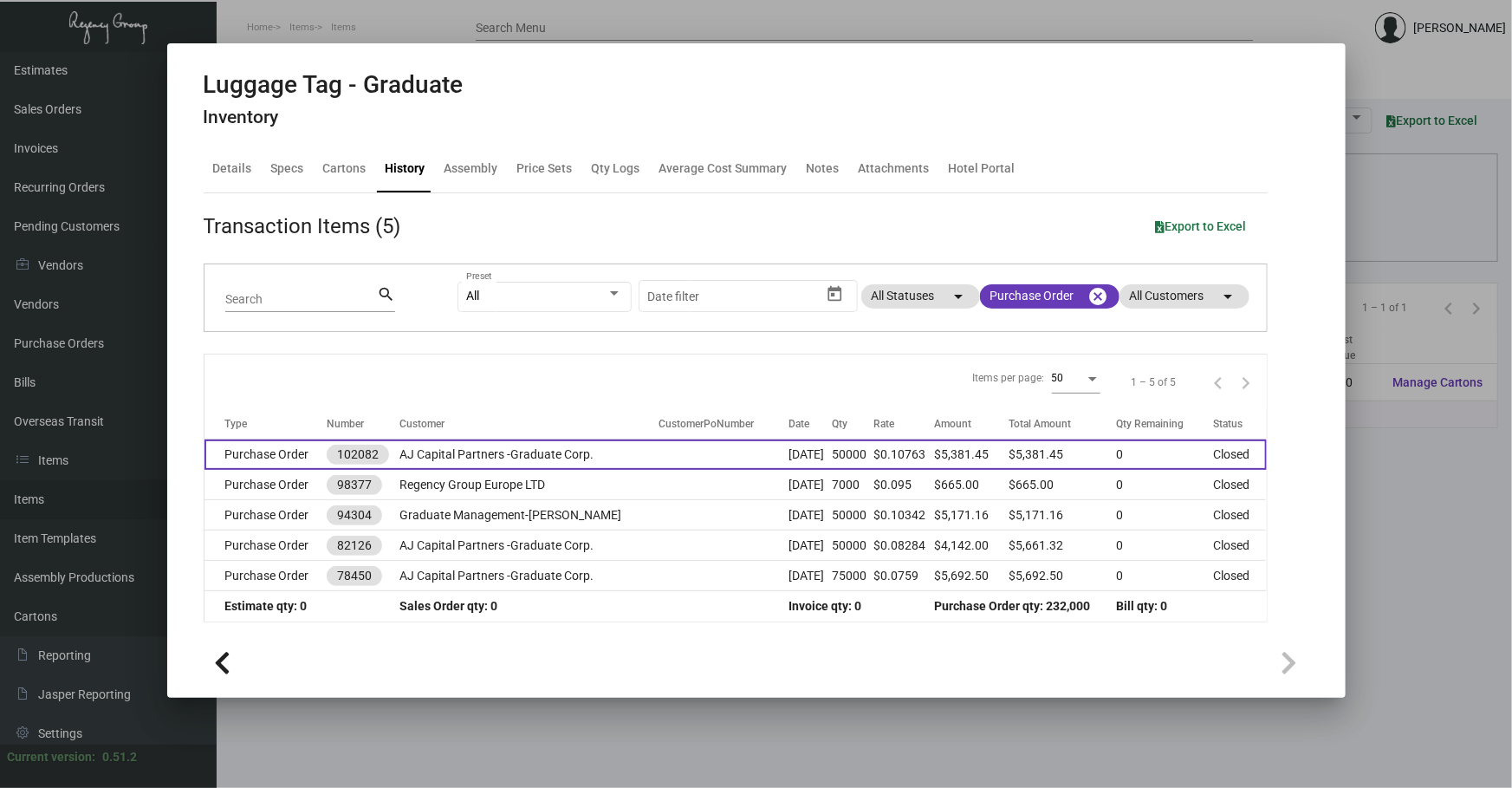
click at [747, 460] on td at bounding box center [722, 454] width 130 height 30
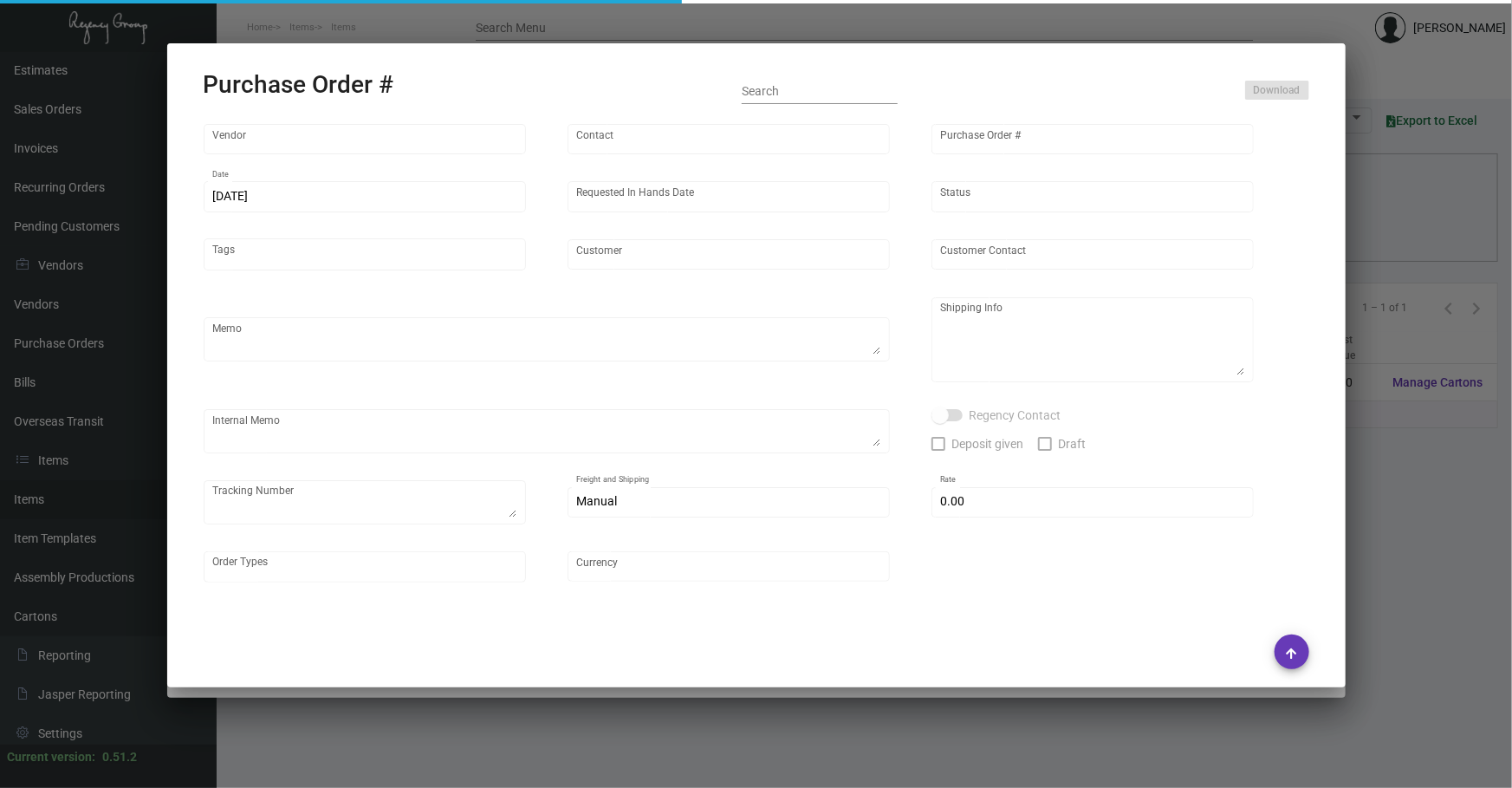
type input "SSP"
type input "[PERSON_NAME]"
type input "102082"
type input "[DATE]"
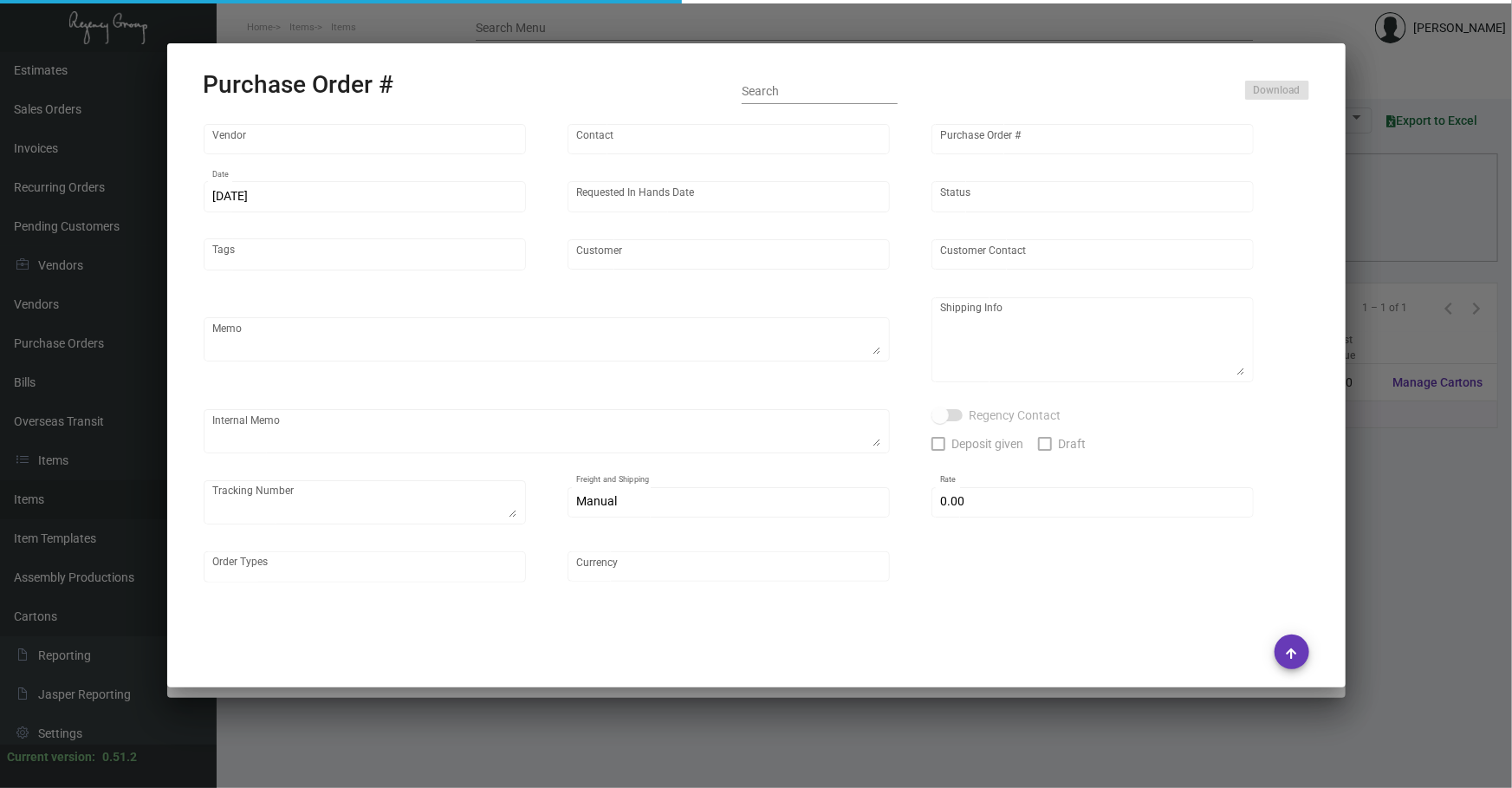
type input "AJ Capital Partners -Graduate Corp."
type textarea "PLEASE SEND PDF PROOFS TO OUR ART TEAM ; [EMAIL_ADDRESS][DOMAIN_NAME] WITH ME I…"
type textarea "Regency Group NJ - [PERSON_NAME] [STREET_ADDRESS]"
type textarea "11.15 - Vendors job# is 9745504 and the approx. ship date is set for [DATE]. [D…"
checkbox input "true"
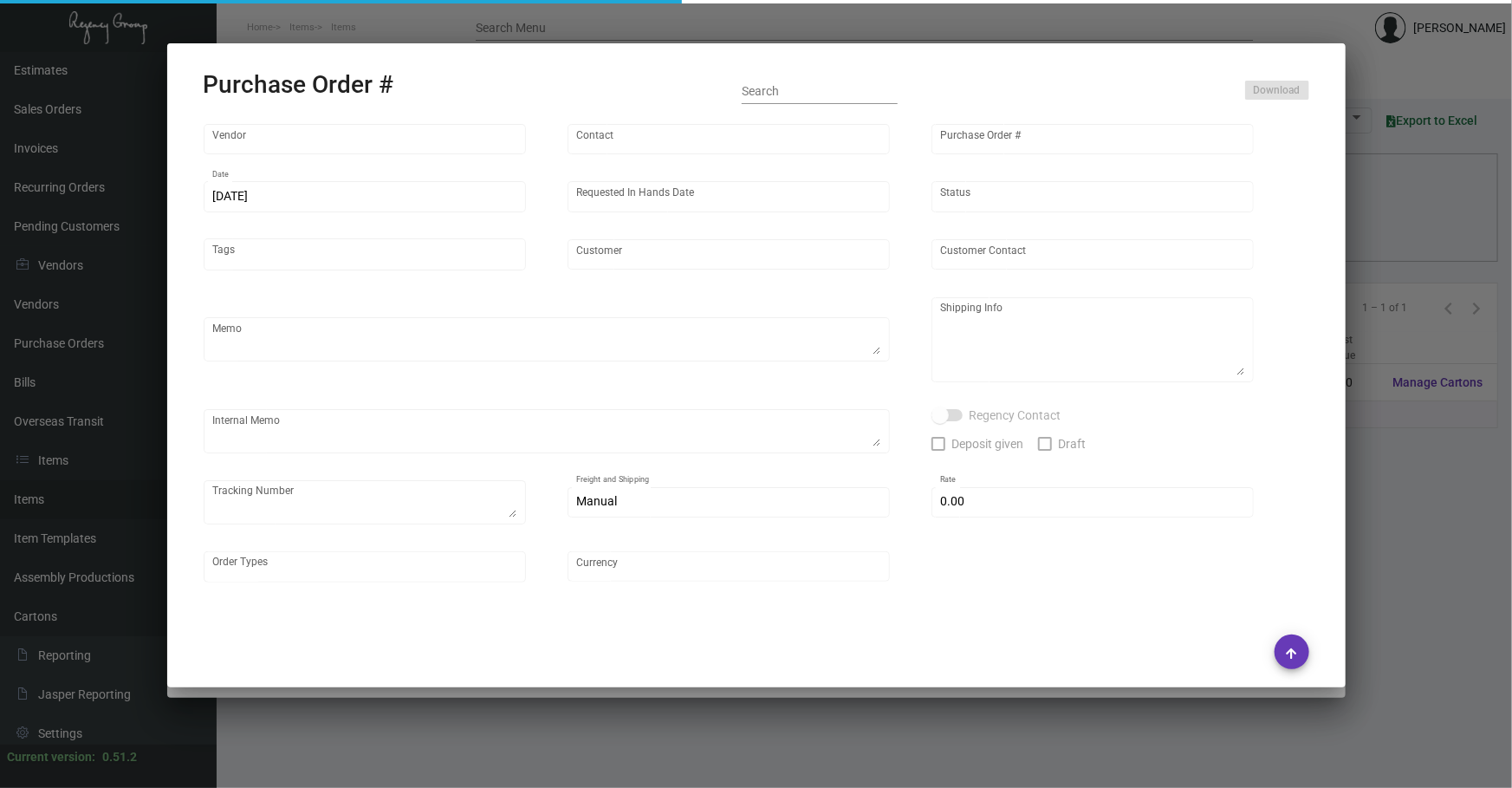
type input "$ 0.00"
type input "United States Dollar $"
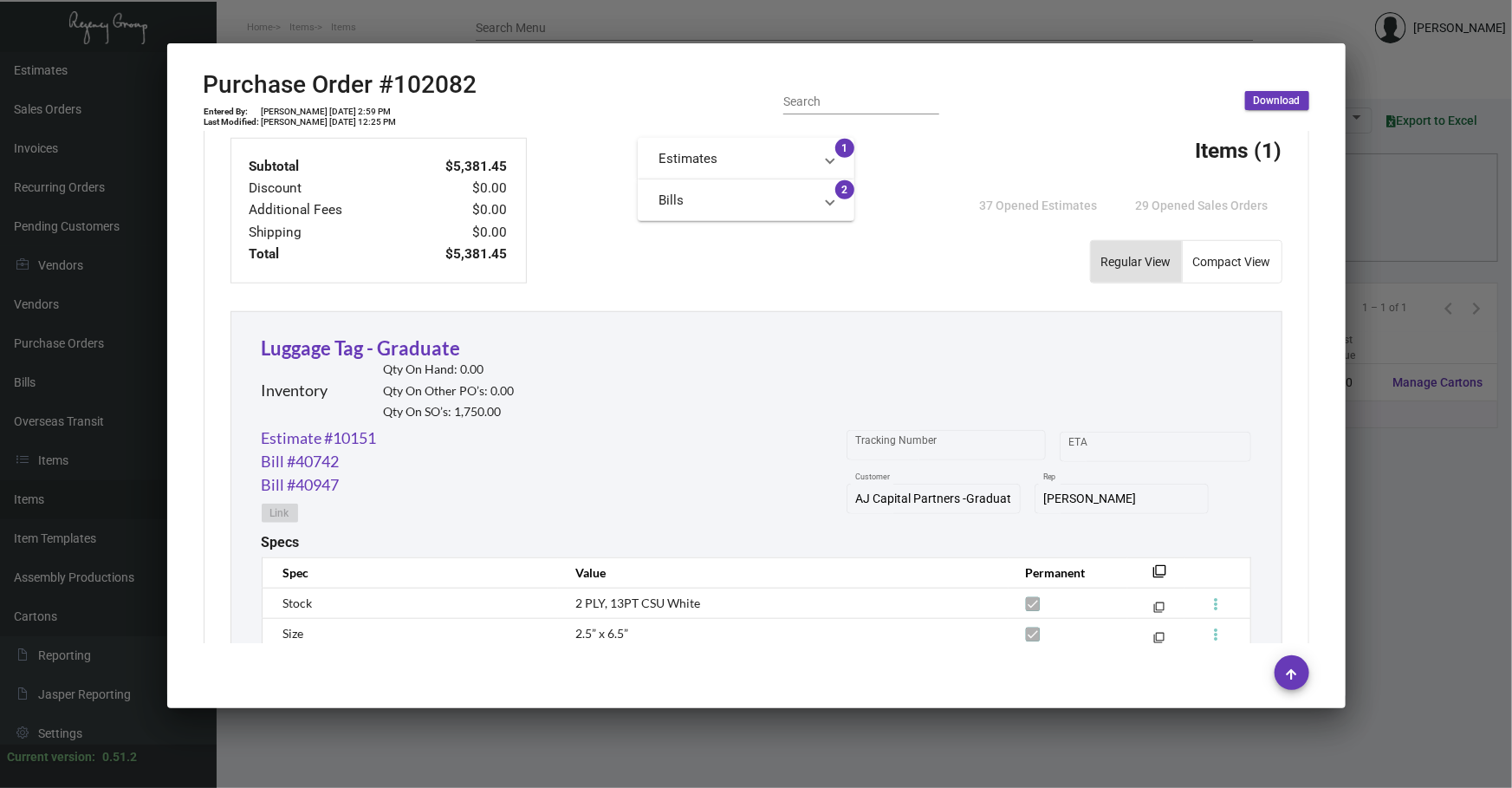
scroll to position [683, 0]
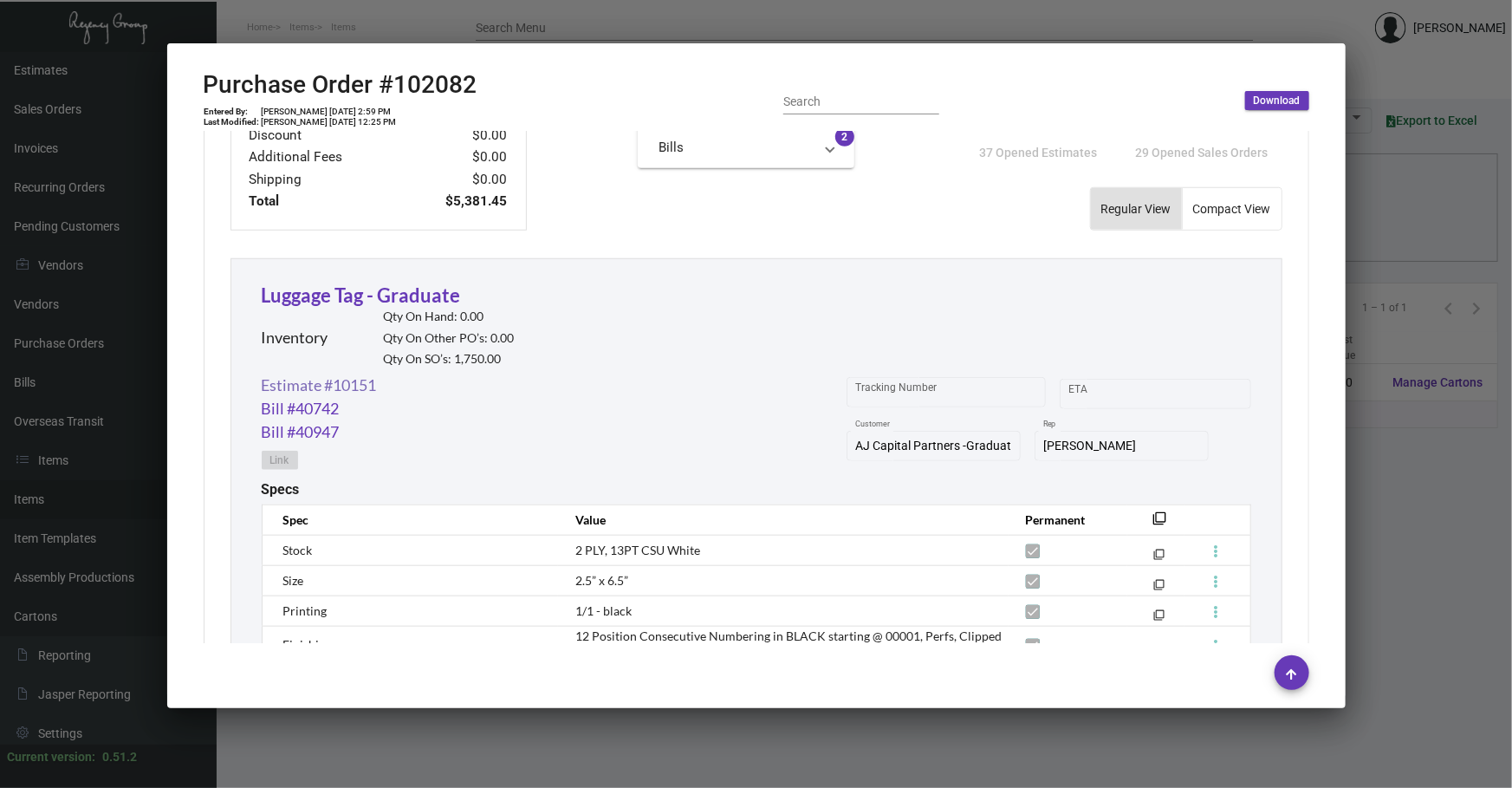
click at [312, 386] on link "Estimate #10151" at bounding box center [319, 386] width 115 height 23
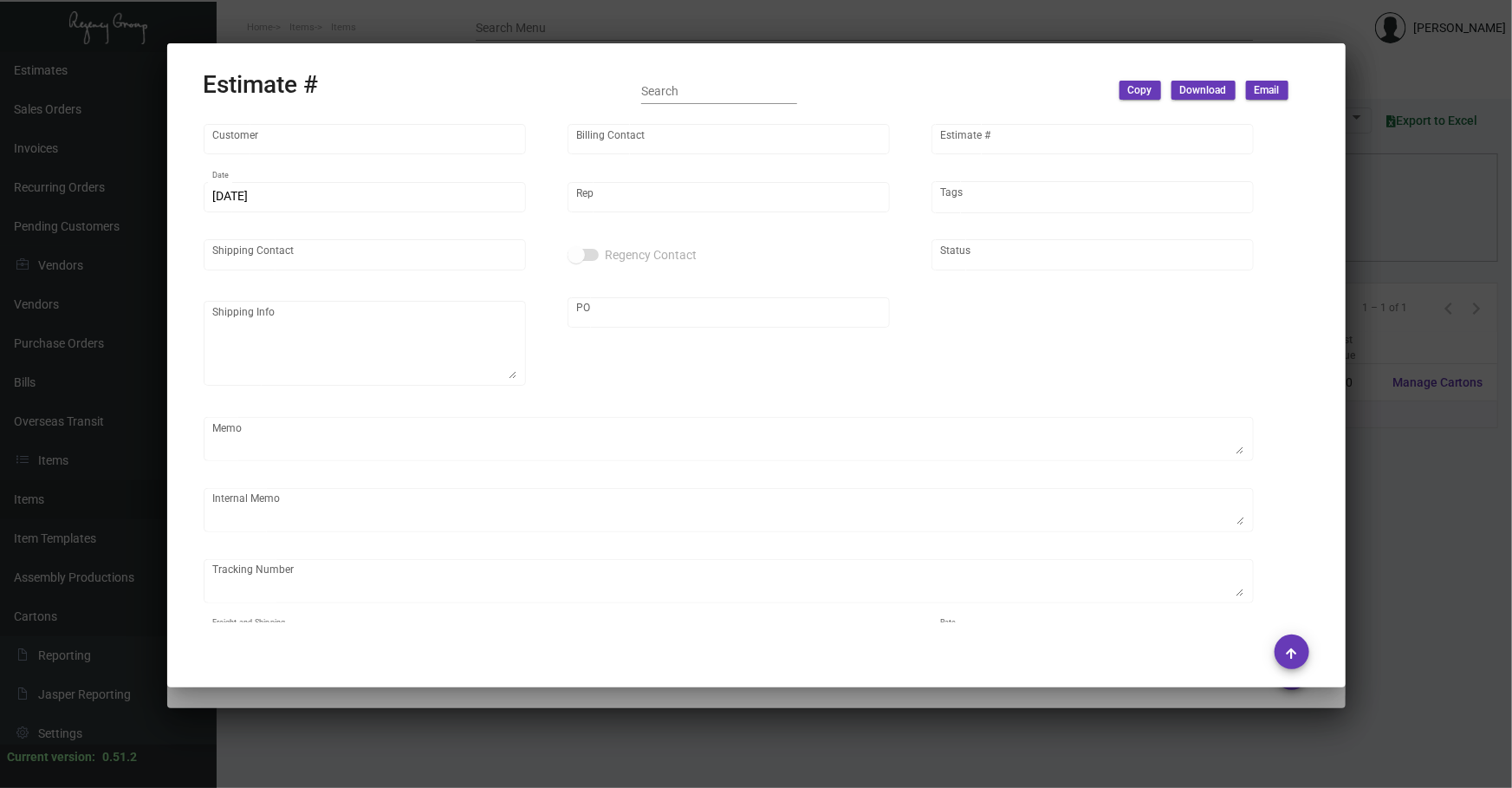
type input "AJ Capital Partners -Graduate Corp."
type input "[PERSON_NAME]"
type input "10151"
type input "[DATE]"
type input "[PERSON_NAME]"
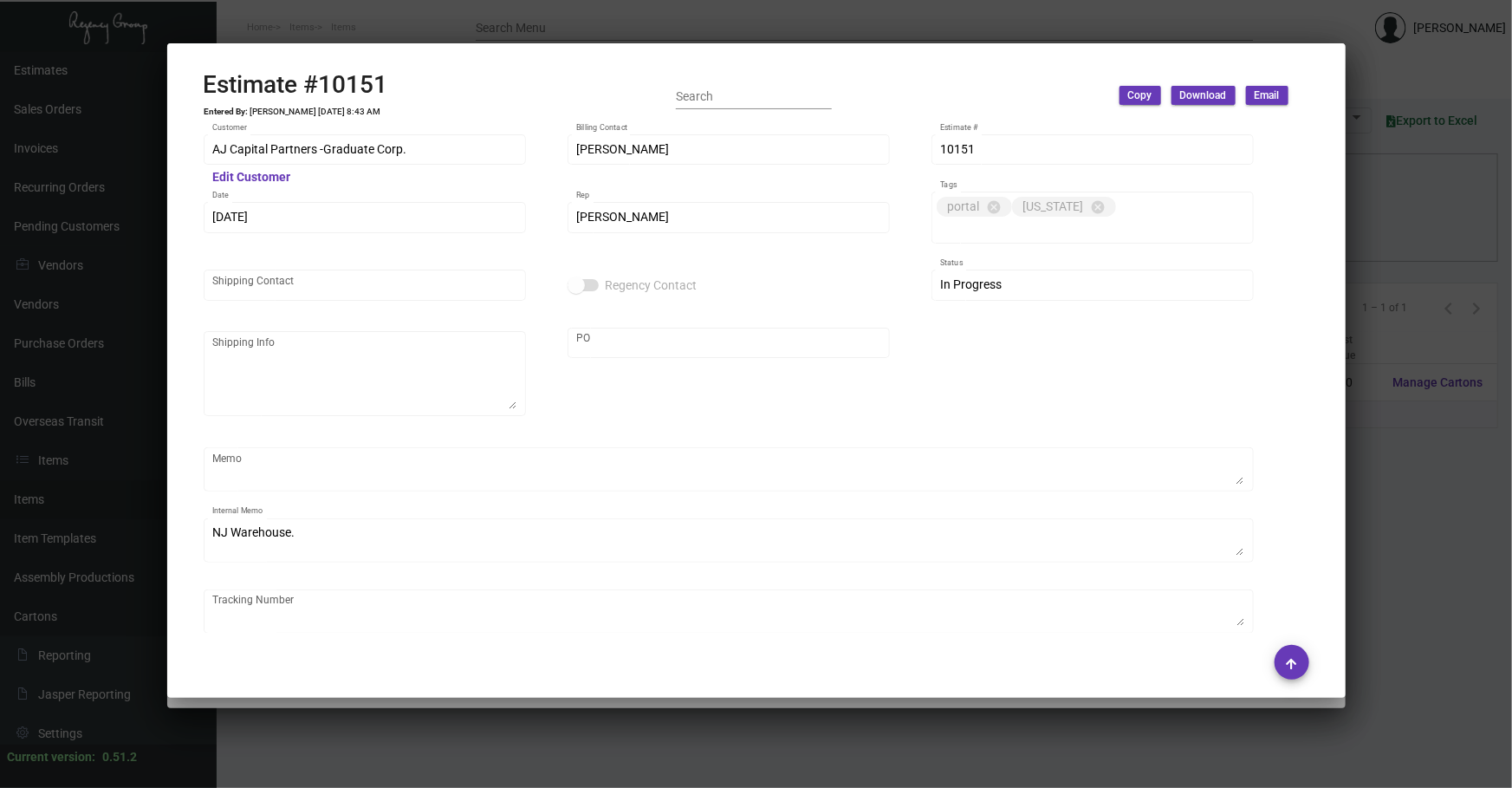
click at [449, 747] on div at bounding box center [756, 394] width 1512 height 788
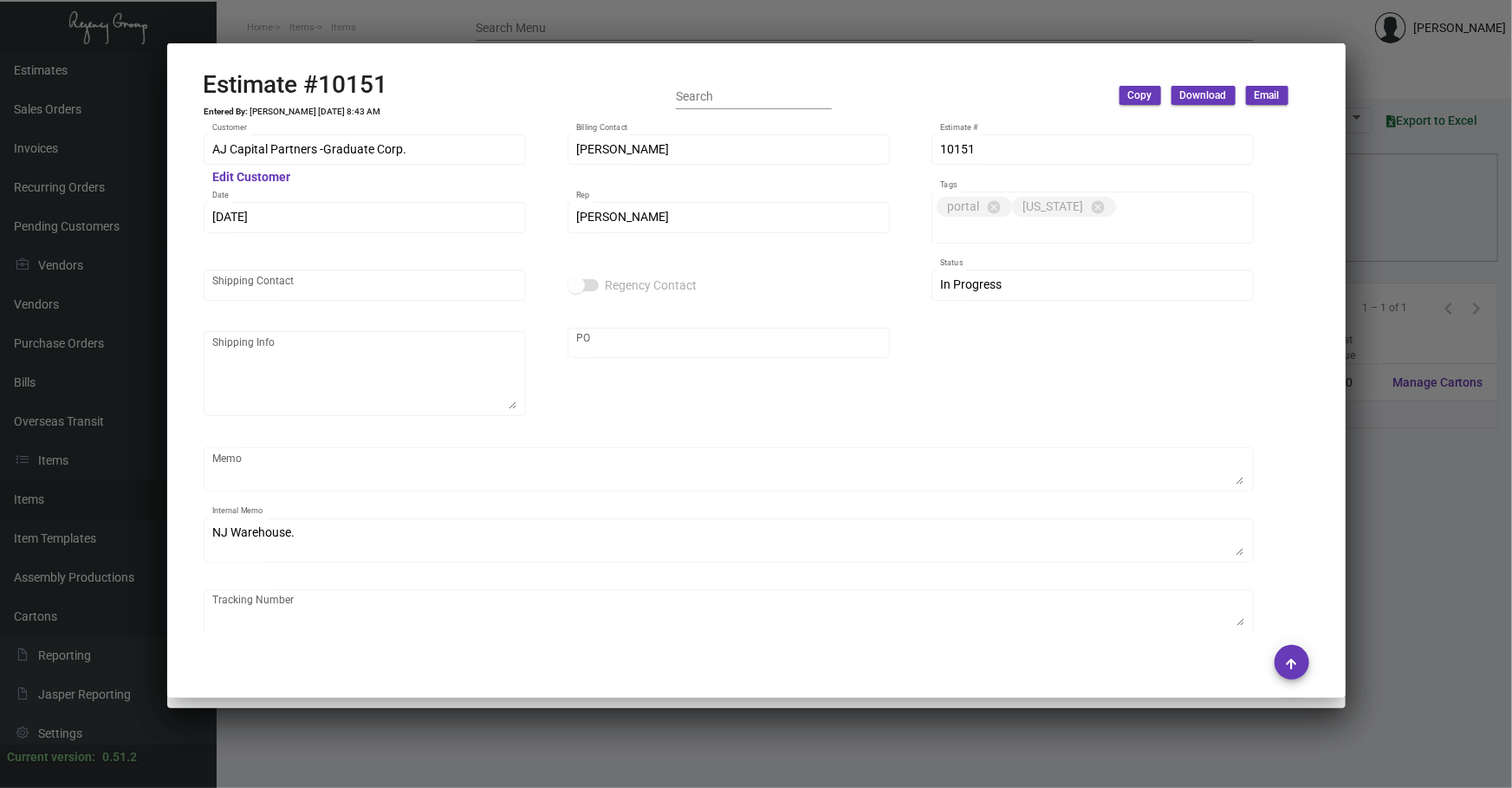
click at [449, 747] on div at bounding box center [756, 394] width 1512 height 788
click at [450, 747] on div at bounding box center [756, 394] width 1512 height 788
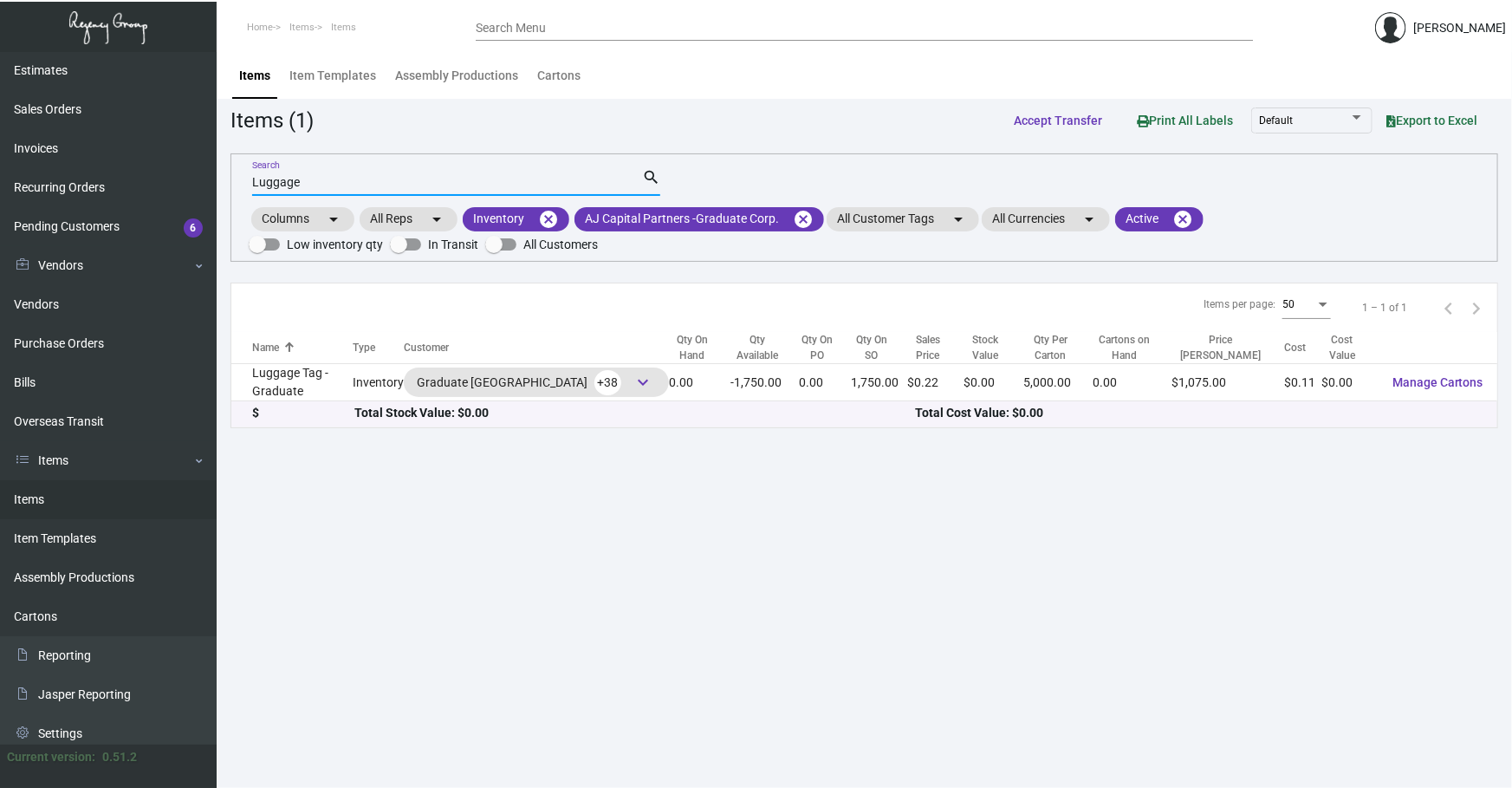
drag, startPoint x: 428, startPoint y: 183, endPoint x: 0, endPoint y: 31, distance: 454.2
click at [0, 31] on app-dashboard "Home Items Items Search Menu [PERSON_NAME] Dashboard Dashboard Tasks Customers …" at bounding box center [756, 394] width 1512 height 788
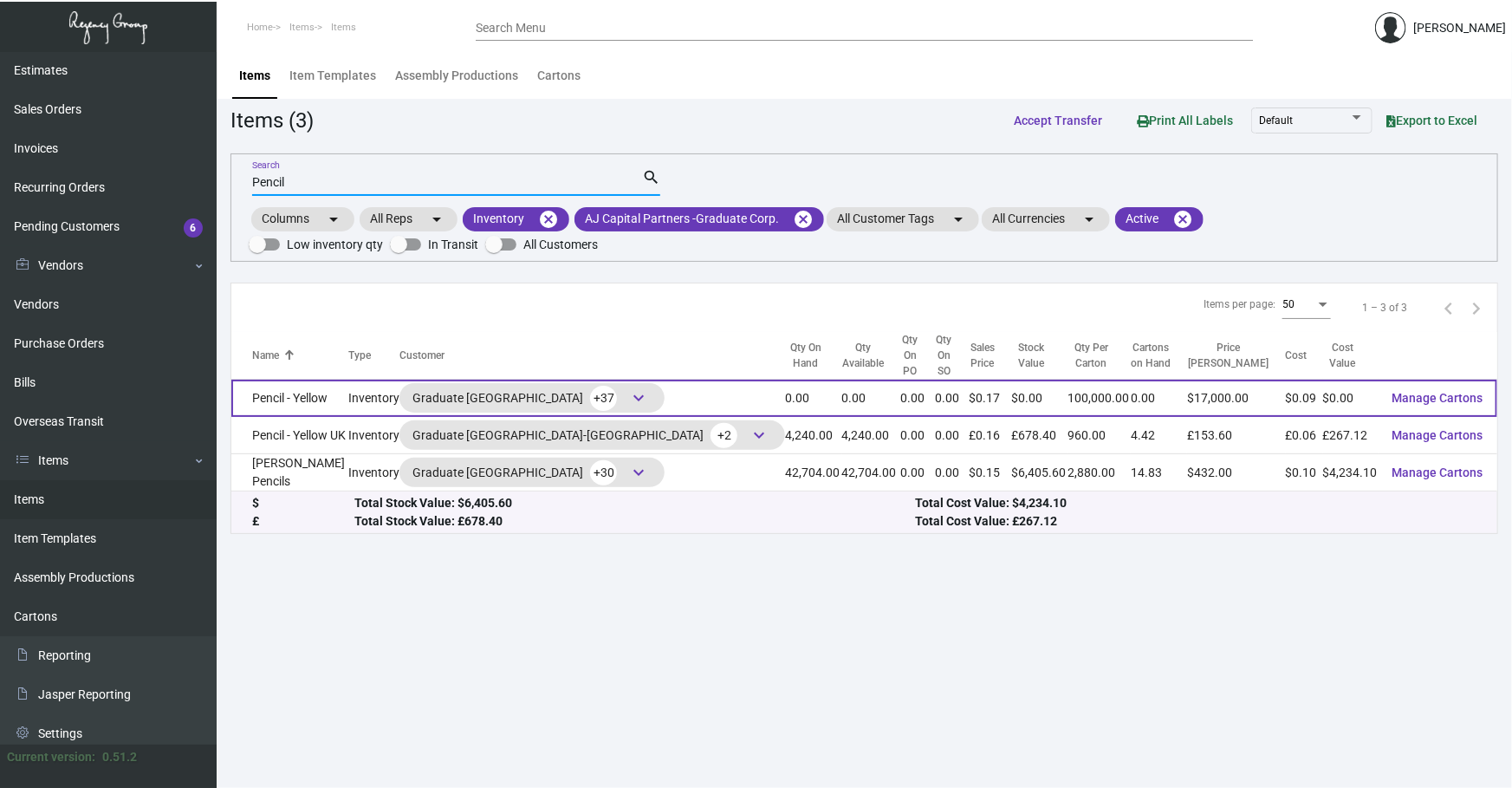
click at [318, 382] on td "Pencil - Yellow" at bounding box center [290, 398] width 117 height 38
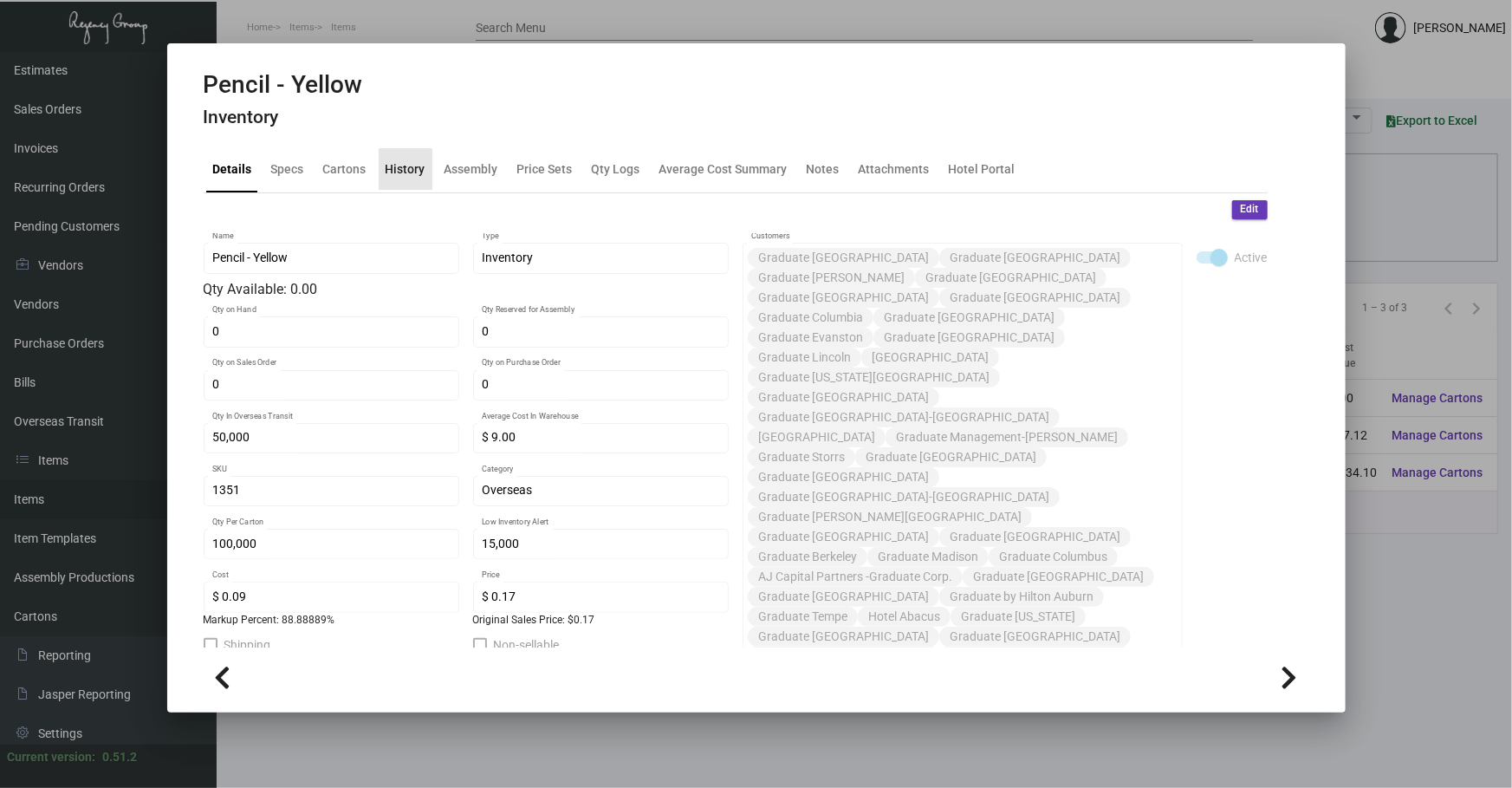
click at [398, 179] on div "History" at bounding box center [405, 169] width 54 height 42
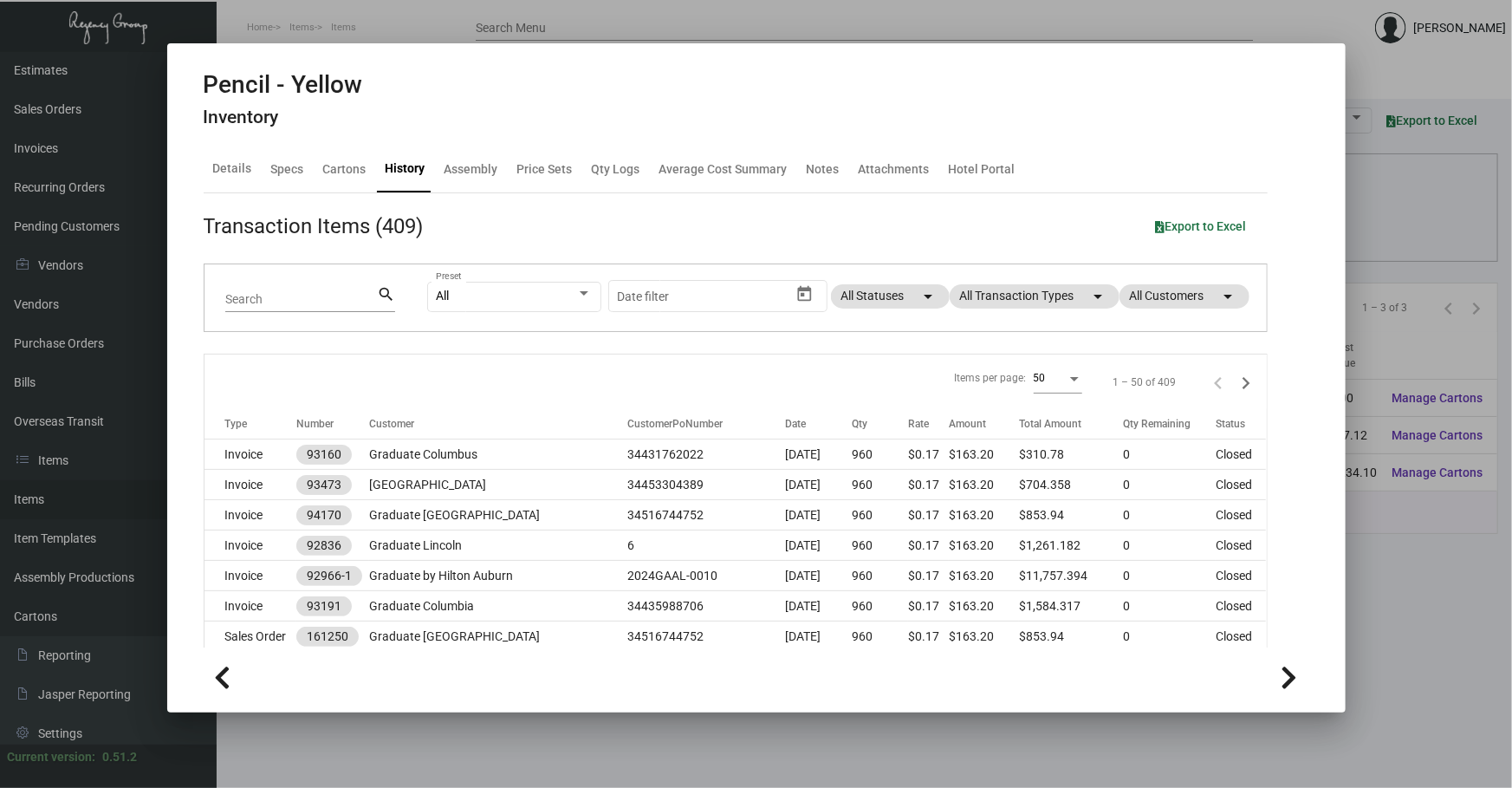
click at [1048, 312] on div "All Preset Start date – Date filter All Statuses arrow_drop_down All Transactio…" at bounding box center [837, 299] width 819 height 68
click at [1000, 278] on div "All Preset Start date – Date filter All Statuses arrow_drop_down All Transactio…" at bounding box center [837, 299] width 819 height 68
click at [1018, 297] on mat-chip "All Transaction Types arrow_drop_down" at bounding box center [1035, 296] width 170 height 24
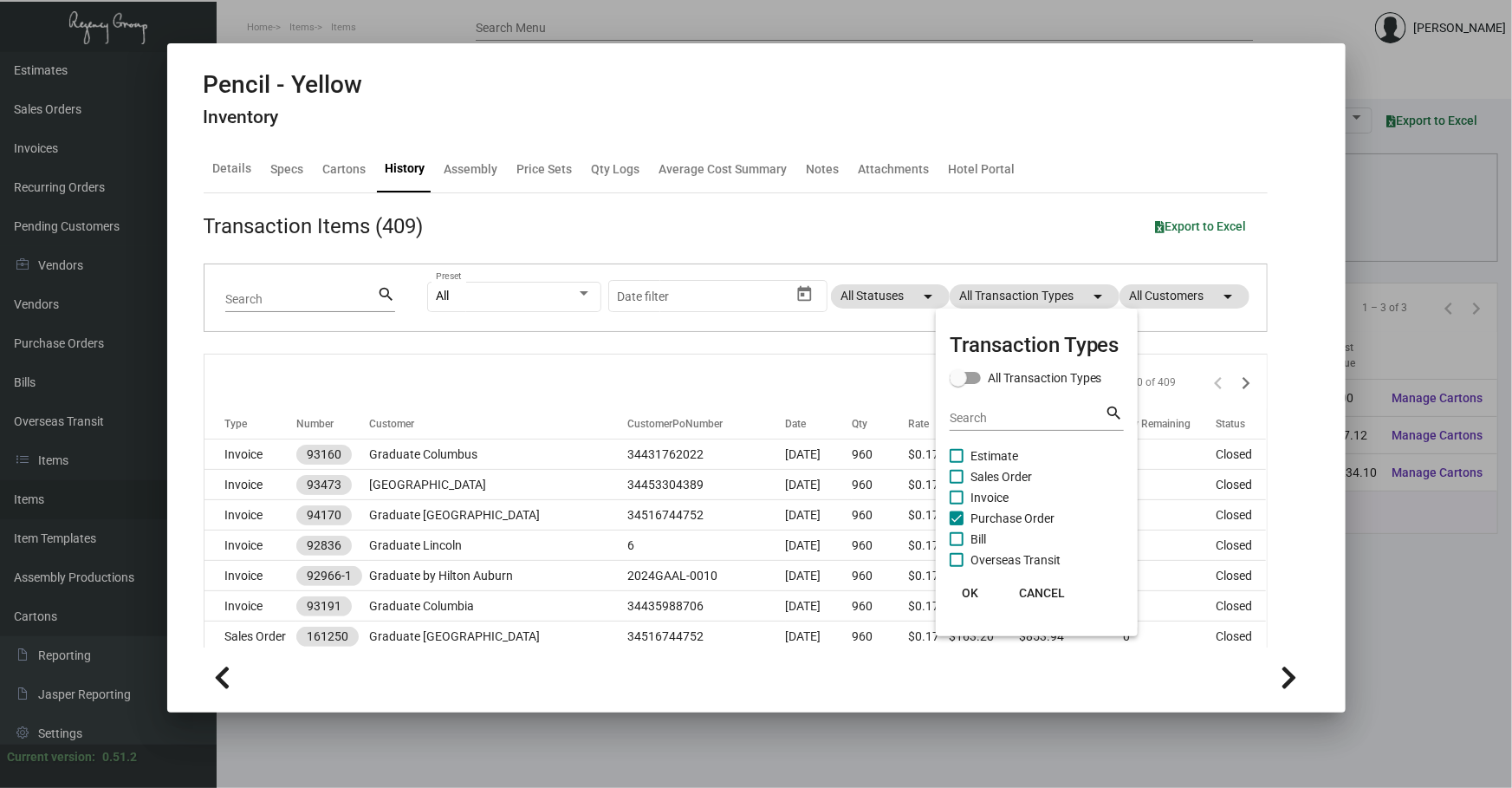
click at [1007, 516] on span "Purchase Order" at bounding box center [1012, 518] width 84 height 21
click at [957, 525] on input "Purchase Order" at bounding box center [956, 525] width 1 height 1
click at [1007, 516] on span "Purchase Order" at bounding box center [1012, 518] width 84 height 21
click at [957, 525] on input "Purchase Order" at bounding box center [956, 525] width 1 height 1
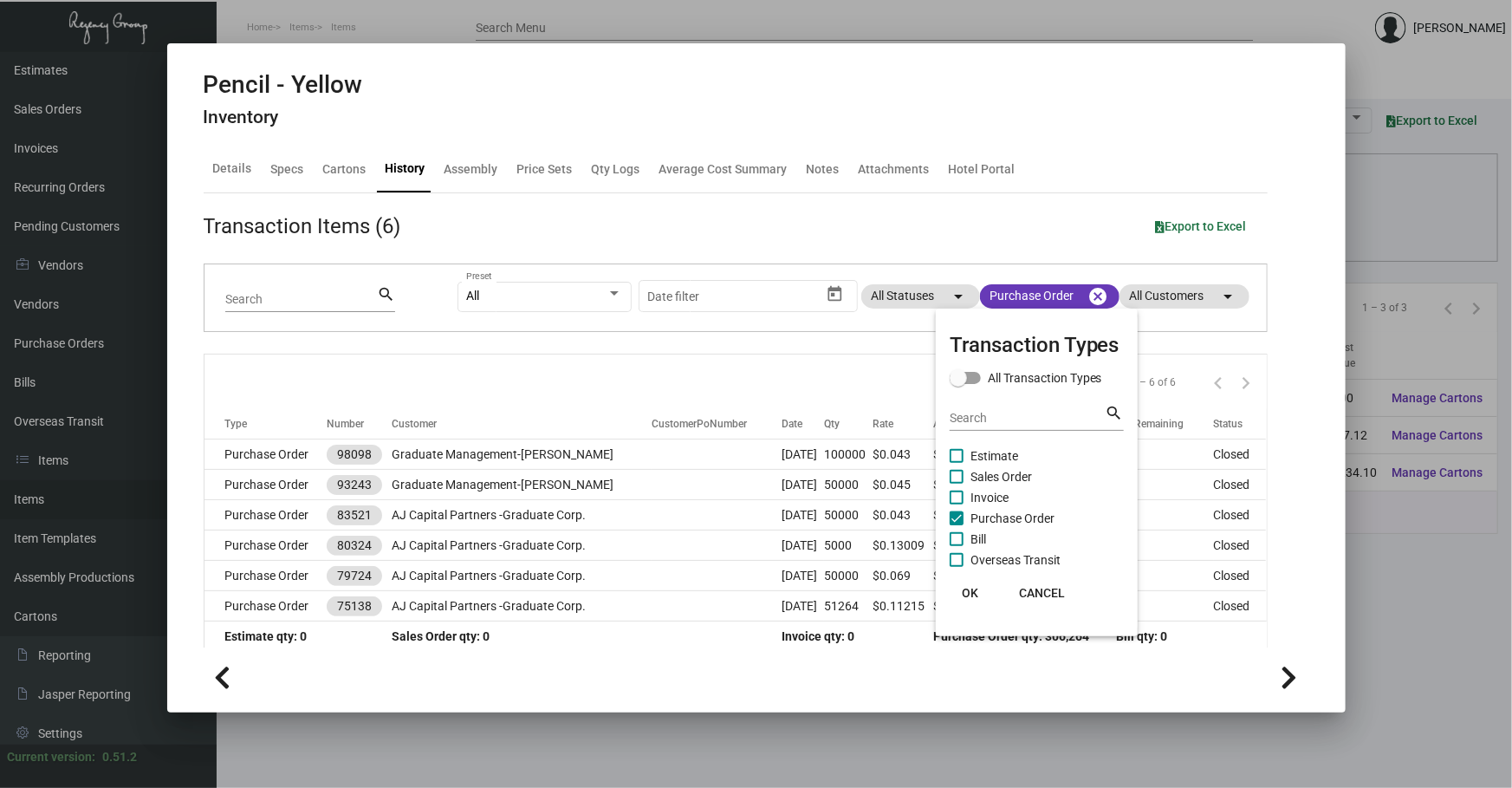
click at [797, 398] on div at bounding box center [756, 394] width 1512 height 788
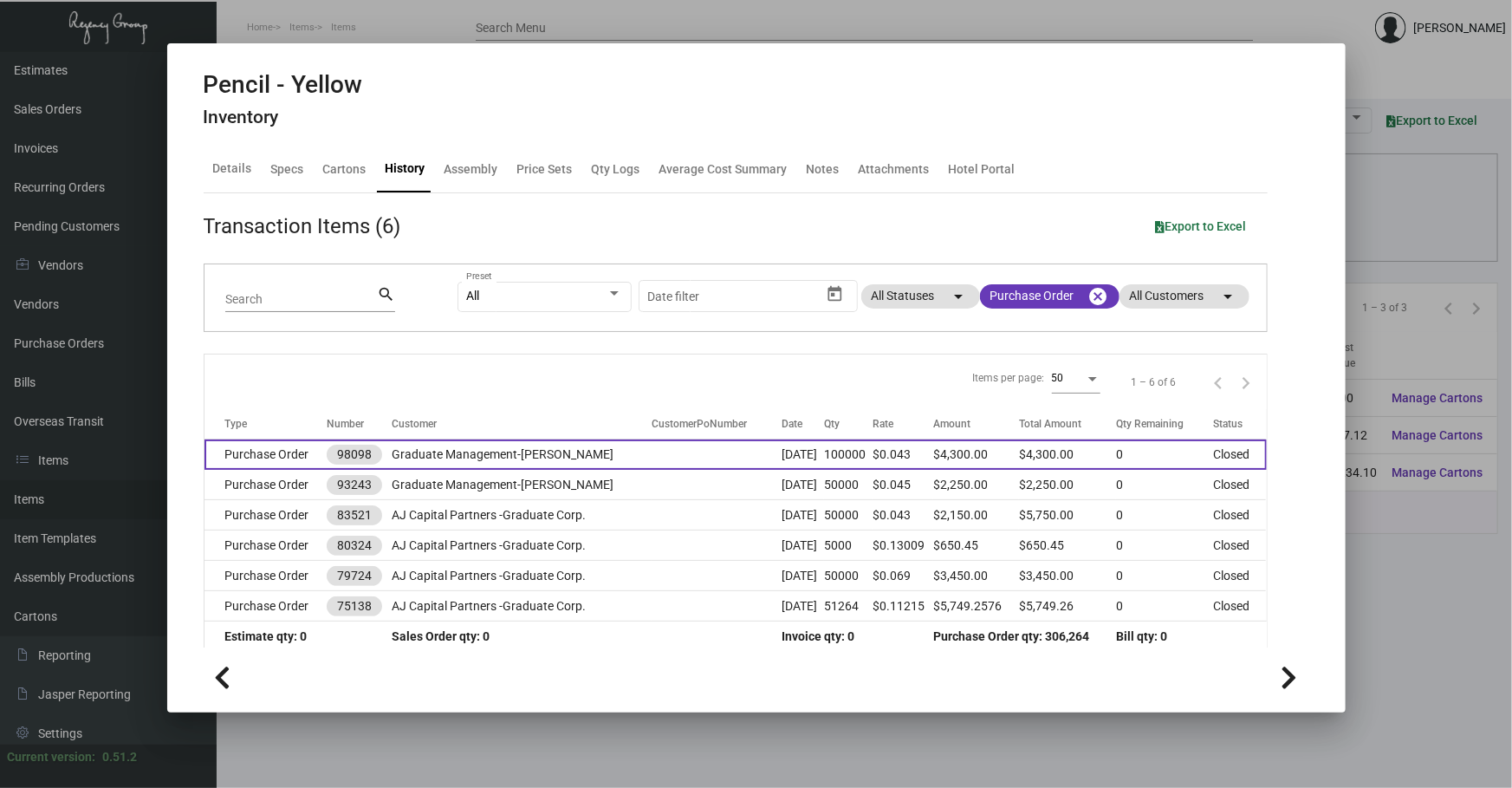
click at [781, 453] on td "[DATE]" at bounding box center [802, 454] width 42 height 30
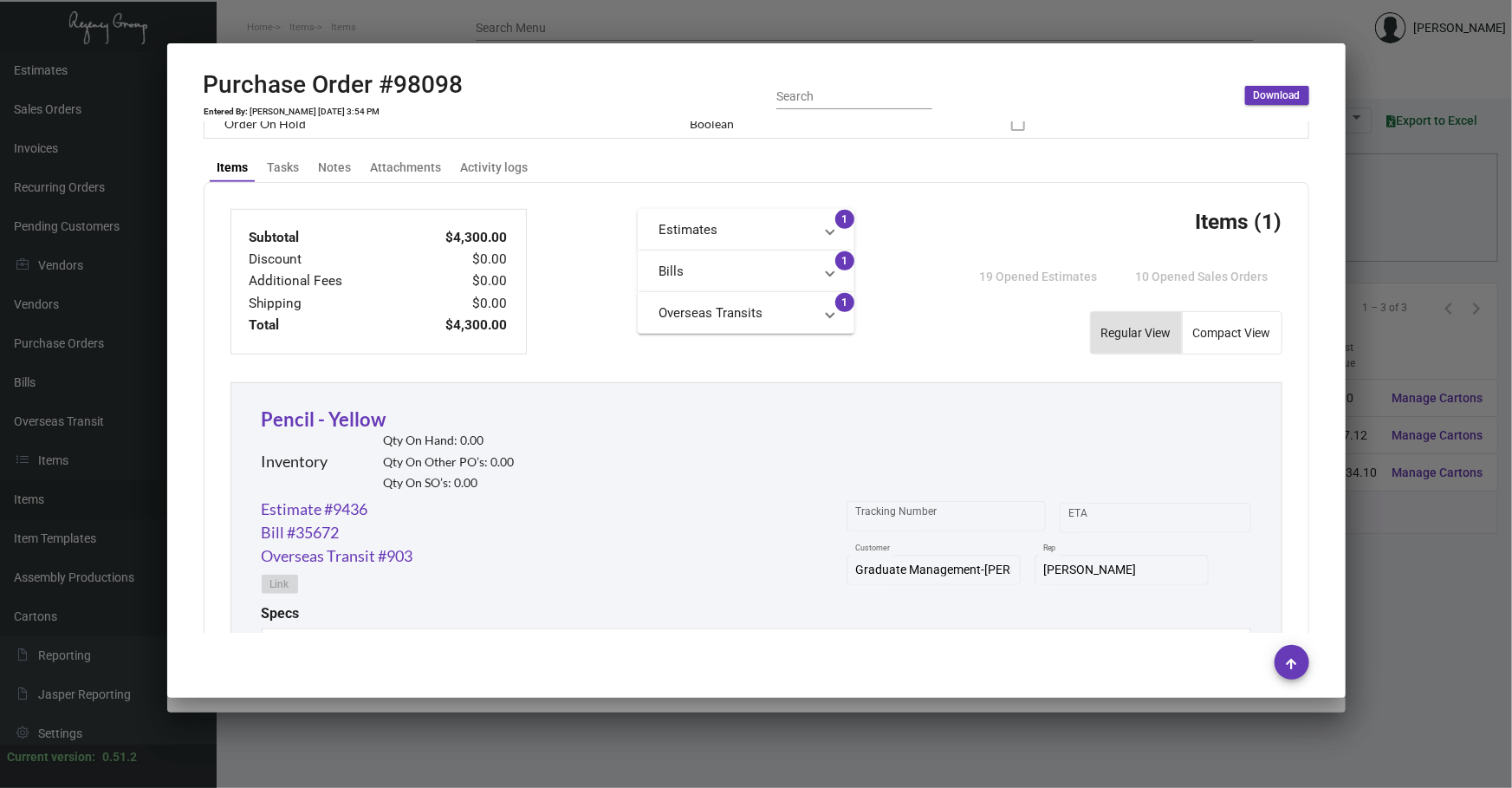
scroll to position [551, 0]
click at [347, 508] on link "Estimate #9436" at bounding box center [315, 506] width 106 height 23
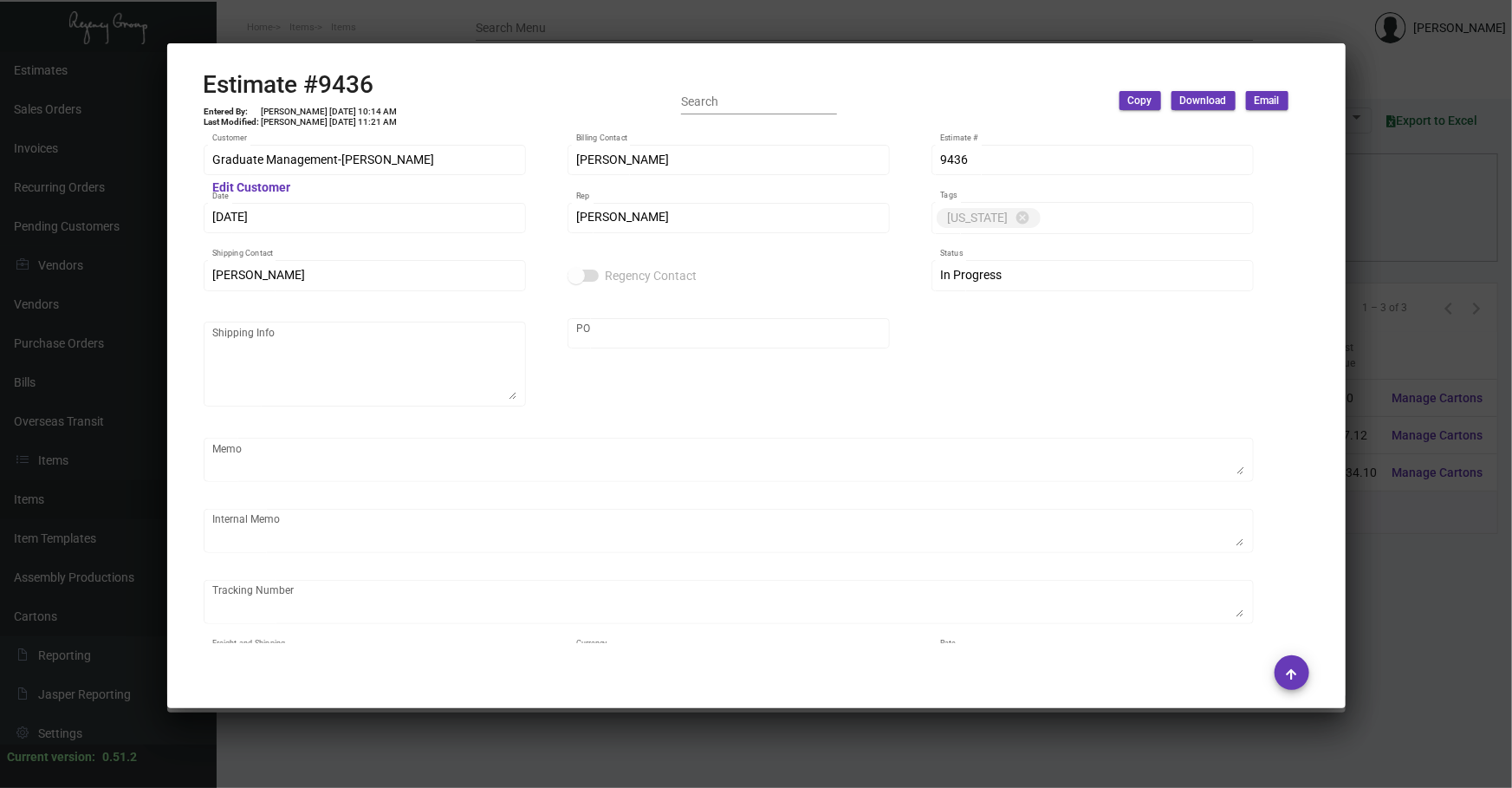
click at [551, 774] on div at bounding box center [756, 394] width 1512 height 788
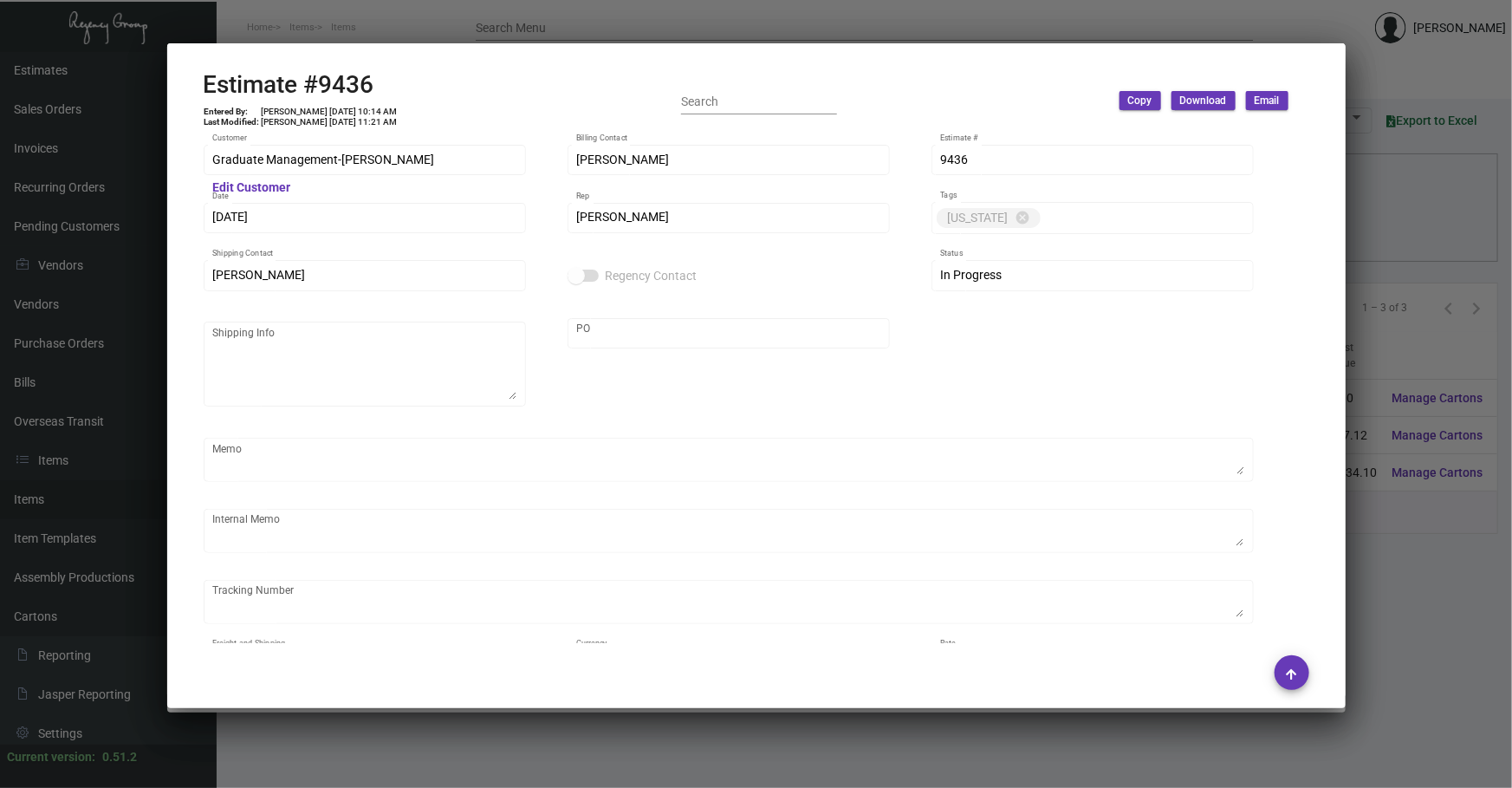
click at [551, 774] on div at bounding box center [756, 394] width 1512 height 788
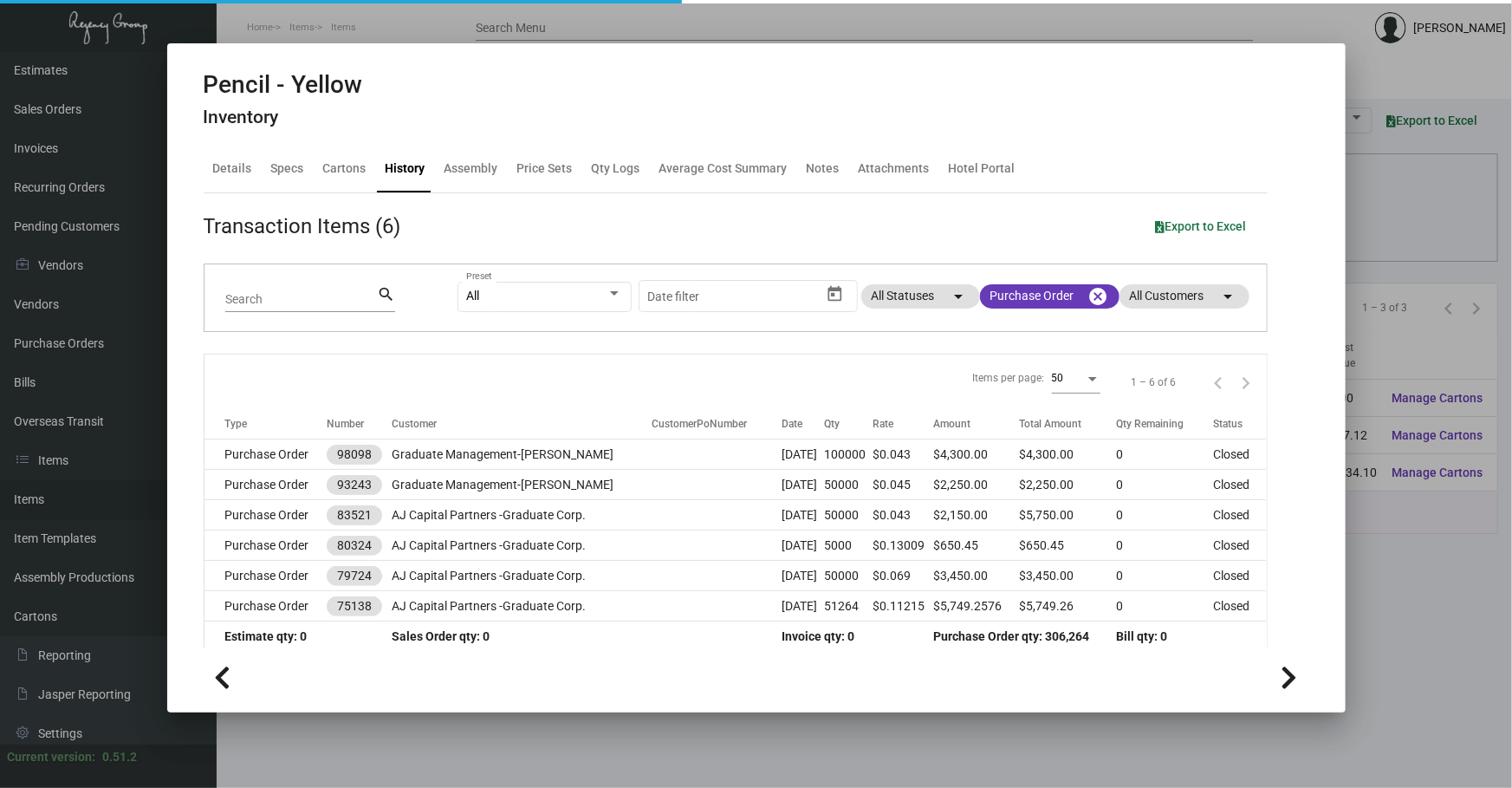
click at [551, 774] on div at bounding box center [756, 394] width 1512 height 788
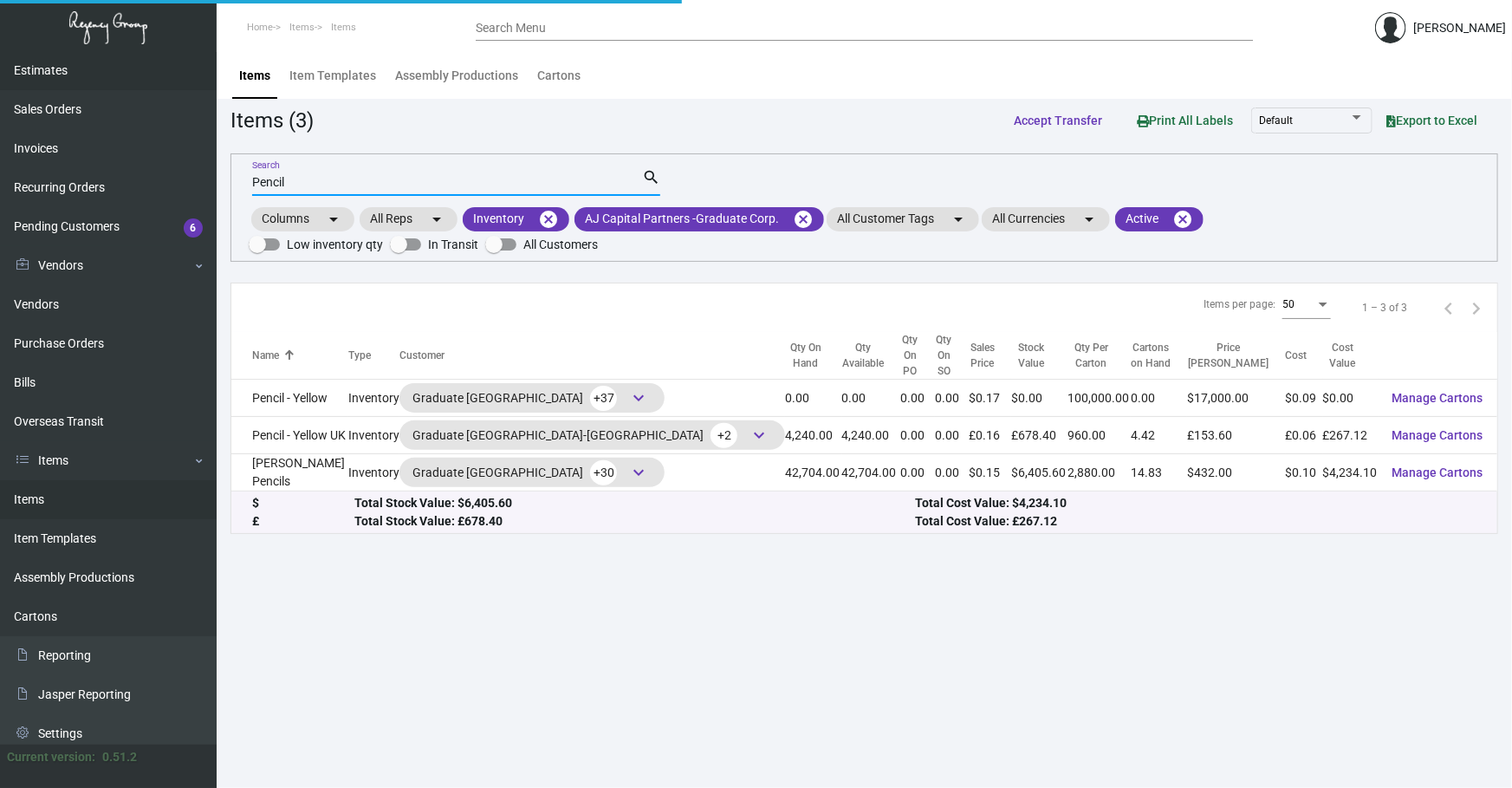
drag, startPoint x: 325, startPoint y: 165, endPoint x: 0, endPoint y: 80, distance: 335.9
click at [79, 123] on div "Dashboard Dashboard Tasks Customers Customers Estimates Sales Orders Invoices R…" at bounding box center [756, 419] width 1512 height 736
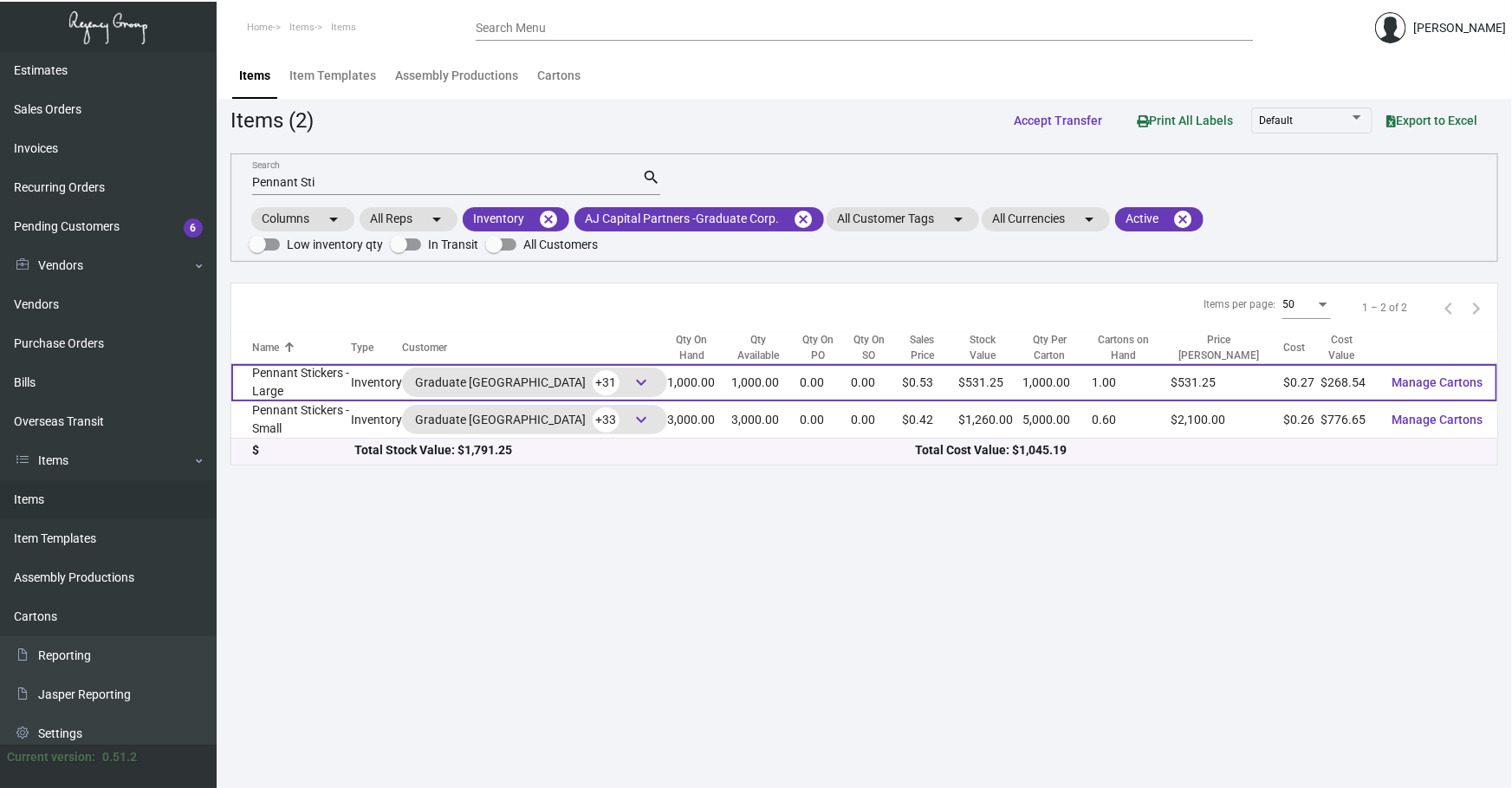
click at [242, 372] on td "Pennant Stickers - Large" at bounding box center [291, 383] width 120 height 38
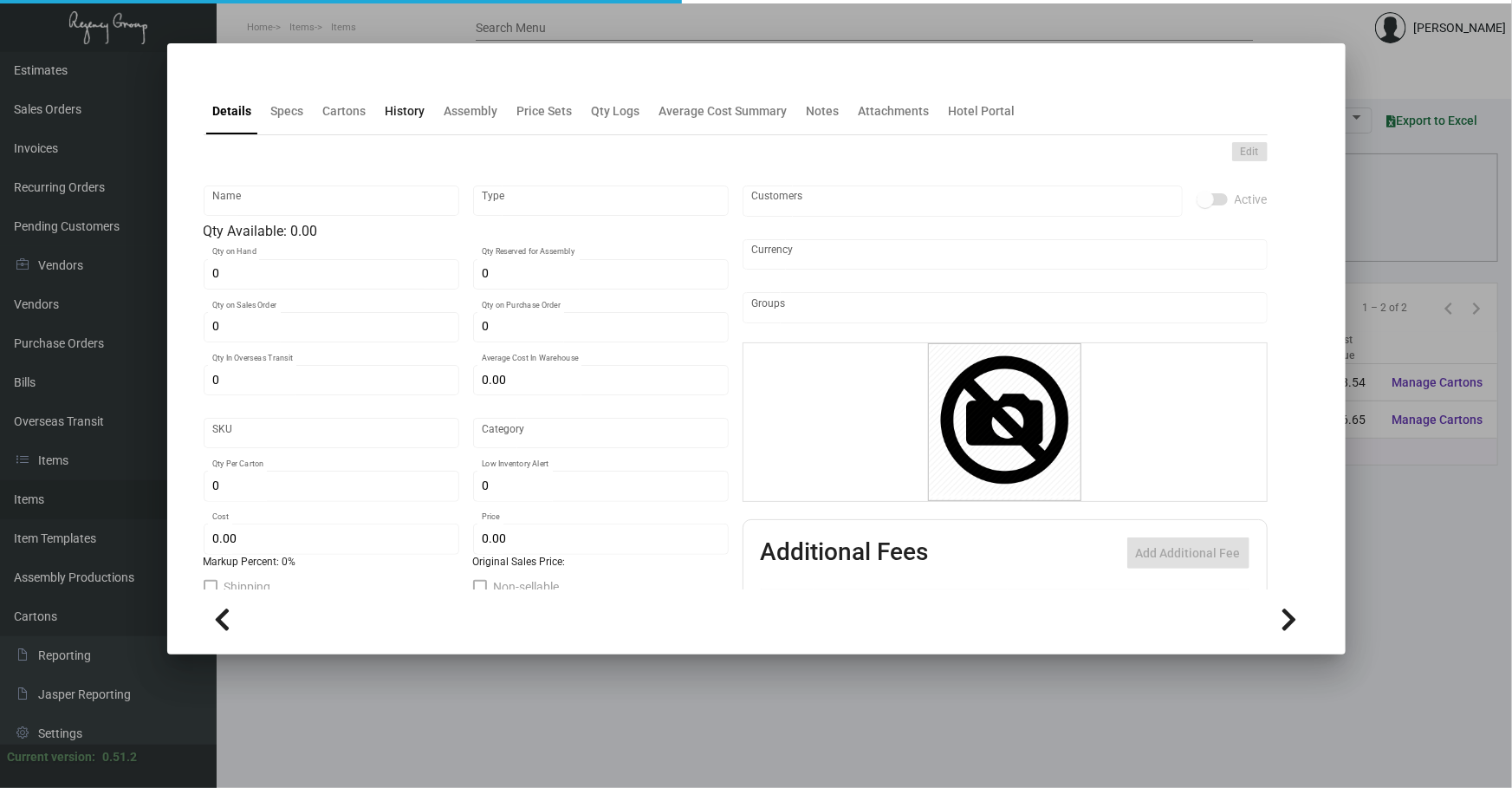
click at [415, 123] on div "History" at bounding box center [405, 111] width 54 height 42
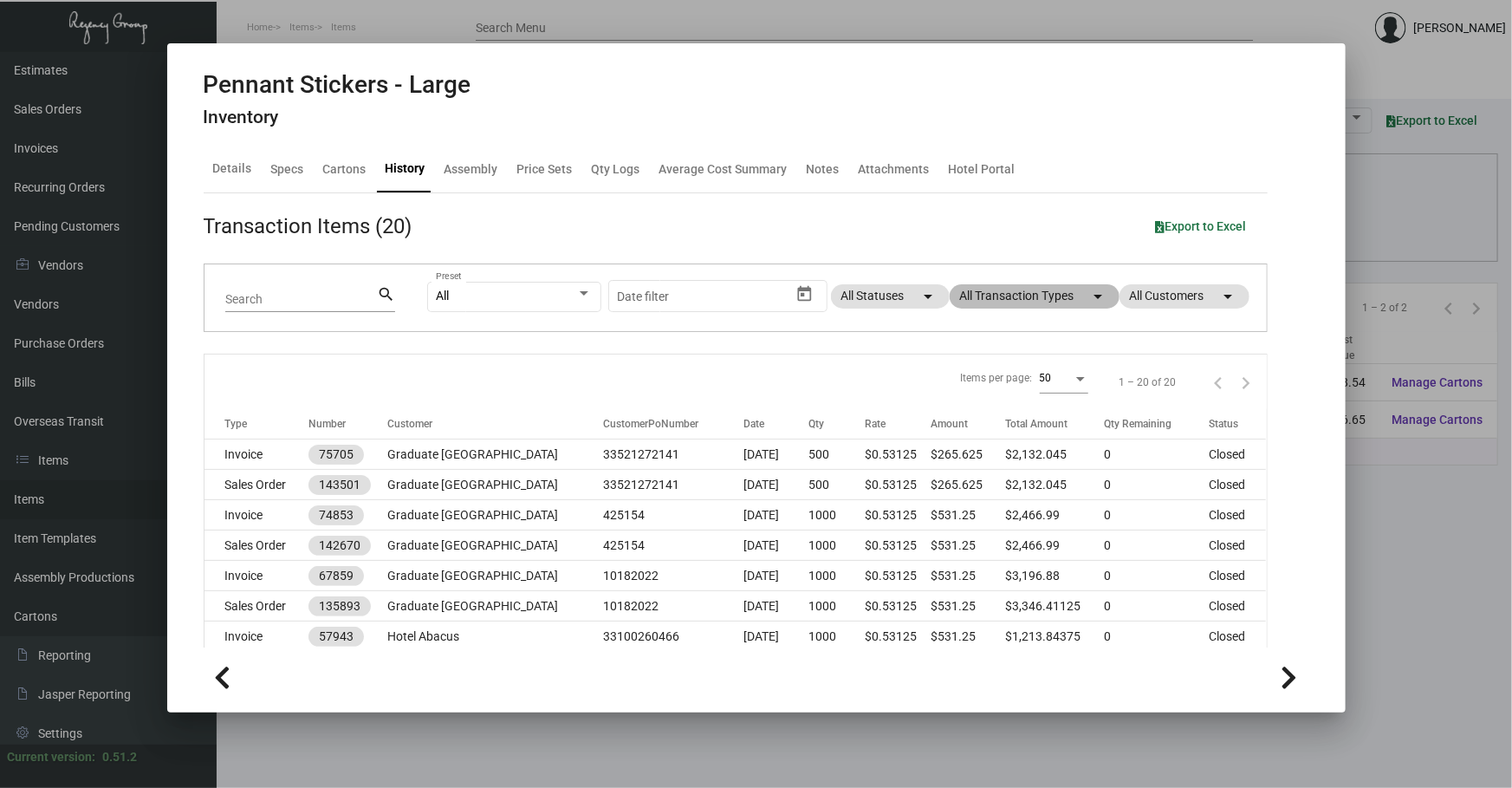
click at [1014, 298] on mat-chip "All Transaction Types arrow_drop_down" at bounding box center [1035, 296] width 170 height 24
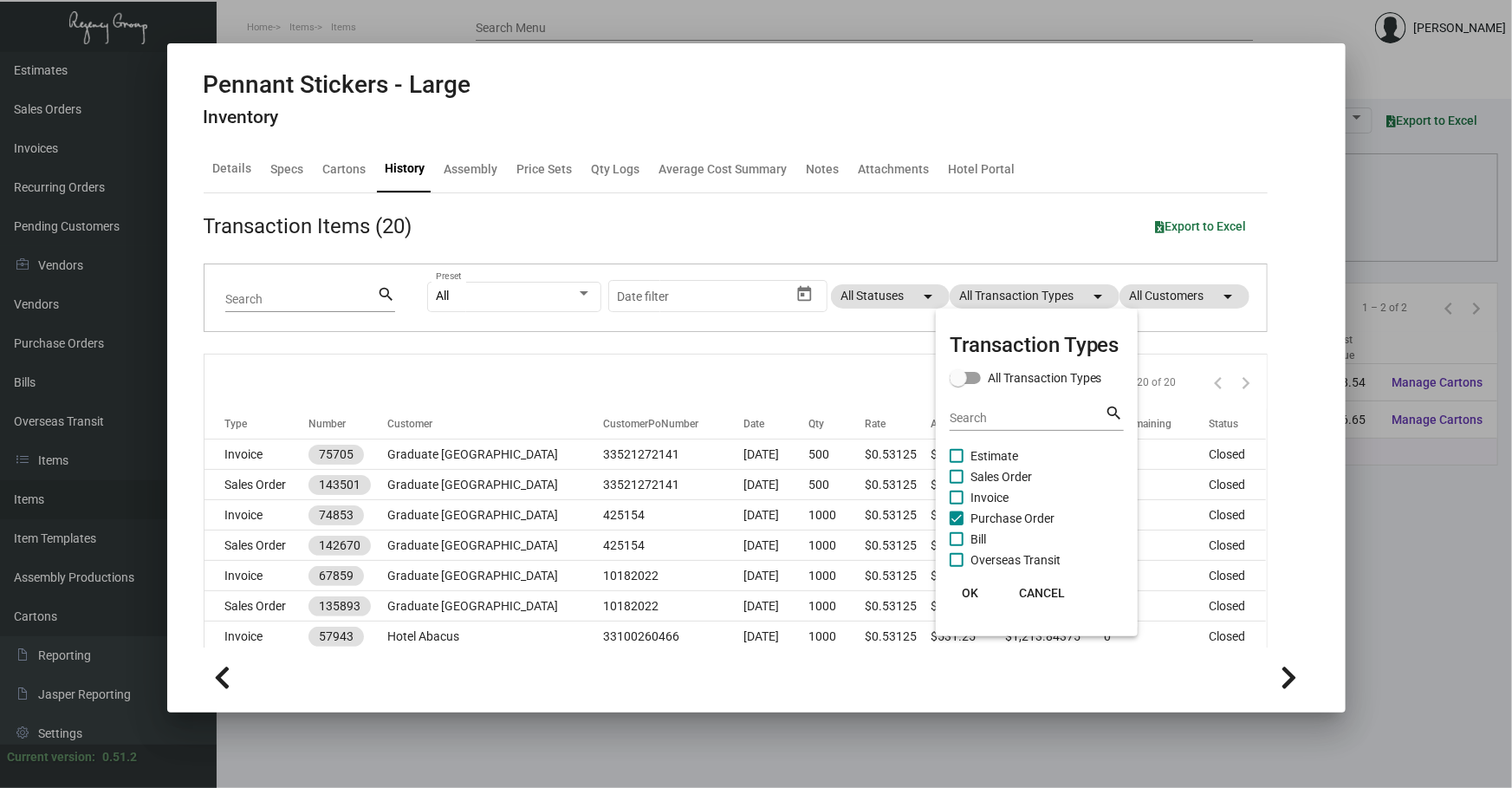
click at [1017, 515] on span "Purchase Order" at bounding box center [1012, 518] width 84 height 21
click at [957, 525] on input "Purchase Order" at bounding box center [956, 525] width 1 height 1
click at [1017, 515] on span "Purchase Order" at bounding box center [1012, 518] width 84 height 21
click at [957, 525] on input "Purchase Order" at bounding box center [956, 525] width 1 height 1
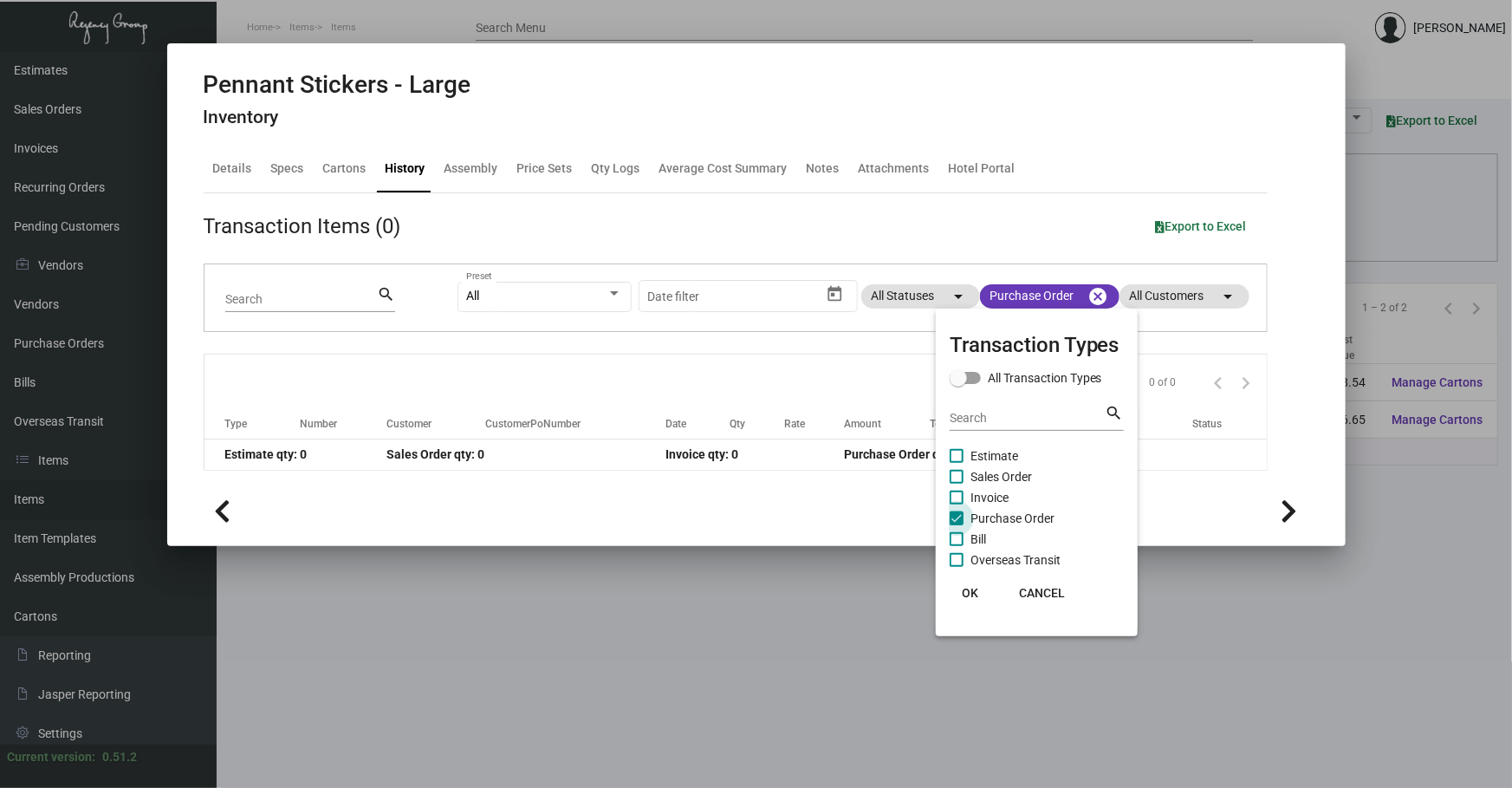
click at [1005, 520] on span "Purchase Order" at bounding box center [1012, 518] width 84 height 21
click at [957, 525] on input "Purchase Order" at bounding box center [956, 525] width 1 height 1
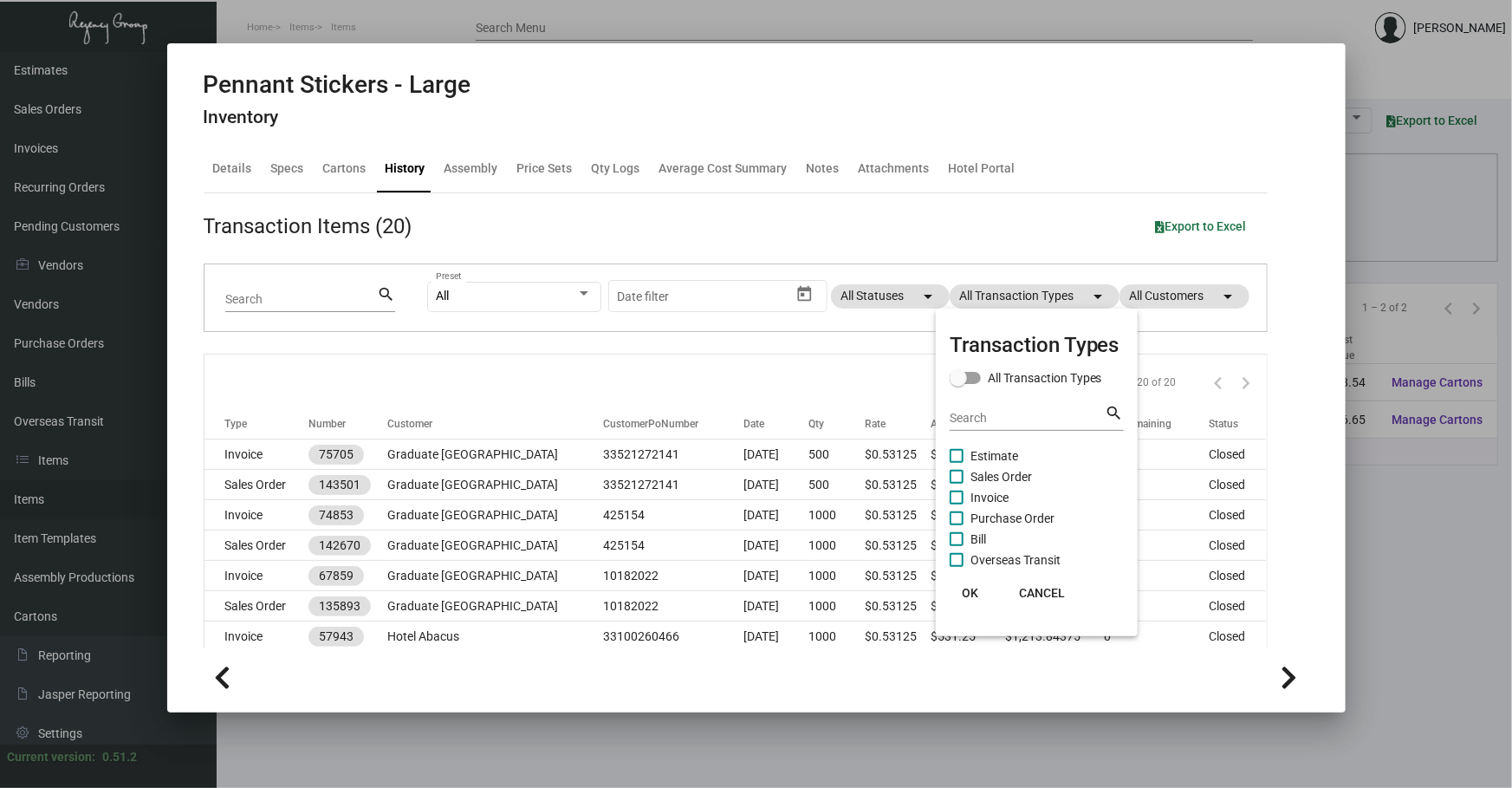
click at [516, 721] on div at bounding box center [756, 394] width 1512 height 788
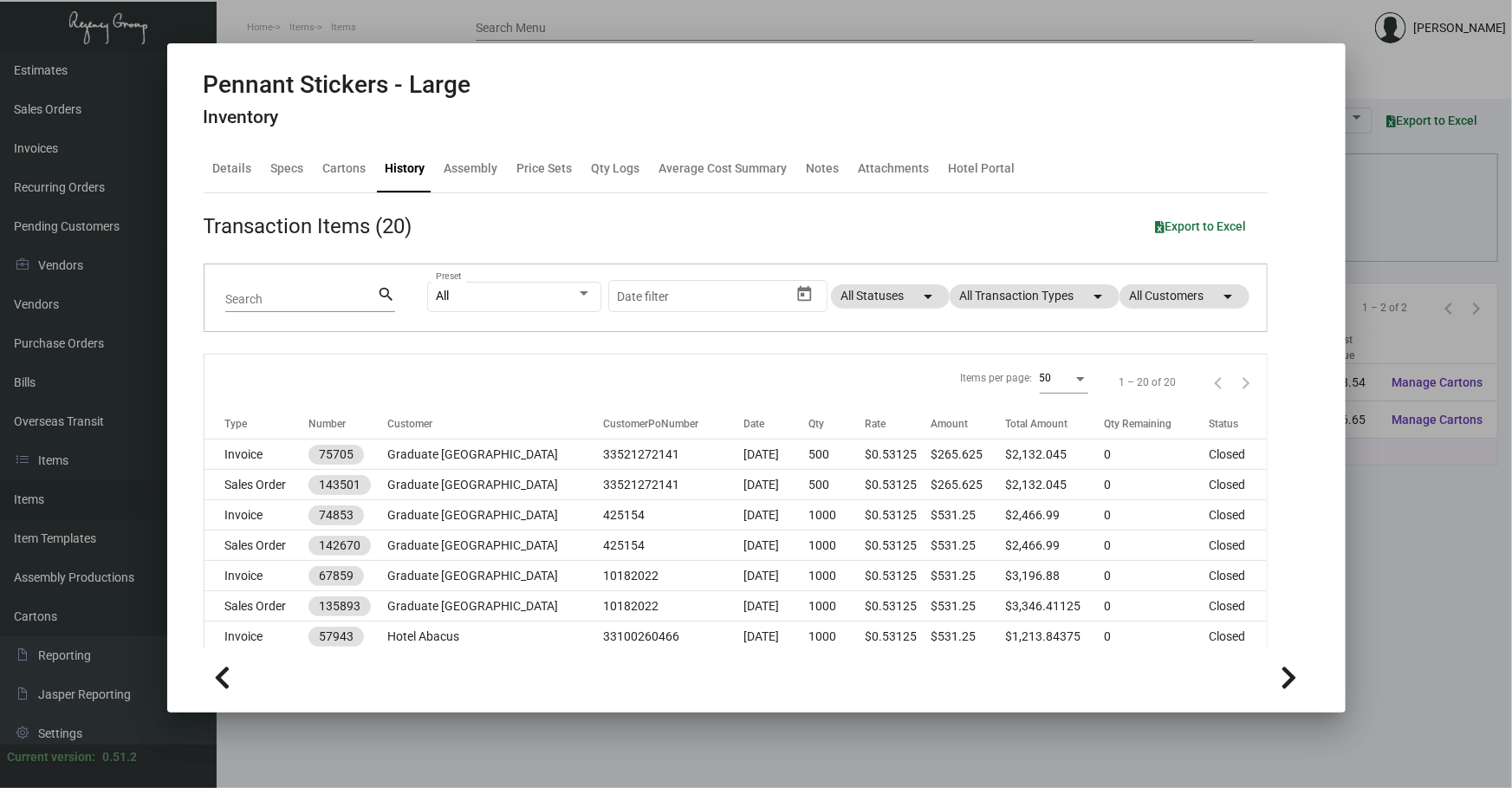
click at [313, 761] on div at bounding box center [756, 394] width 1512 height 788
click at [313, 761] on main "Items Item Templates Assembly Productions Cartons Items (2) Accept Transfer Pri…" at bounding box center [864, 419] width 1296 height 736
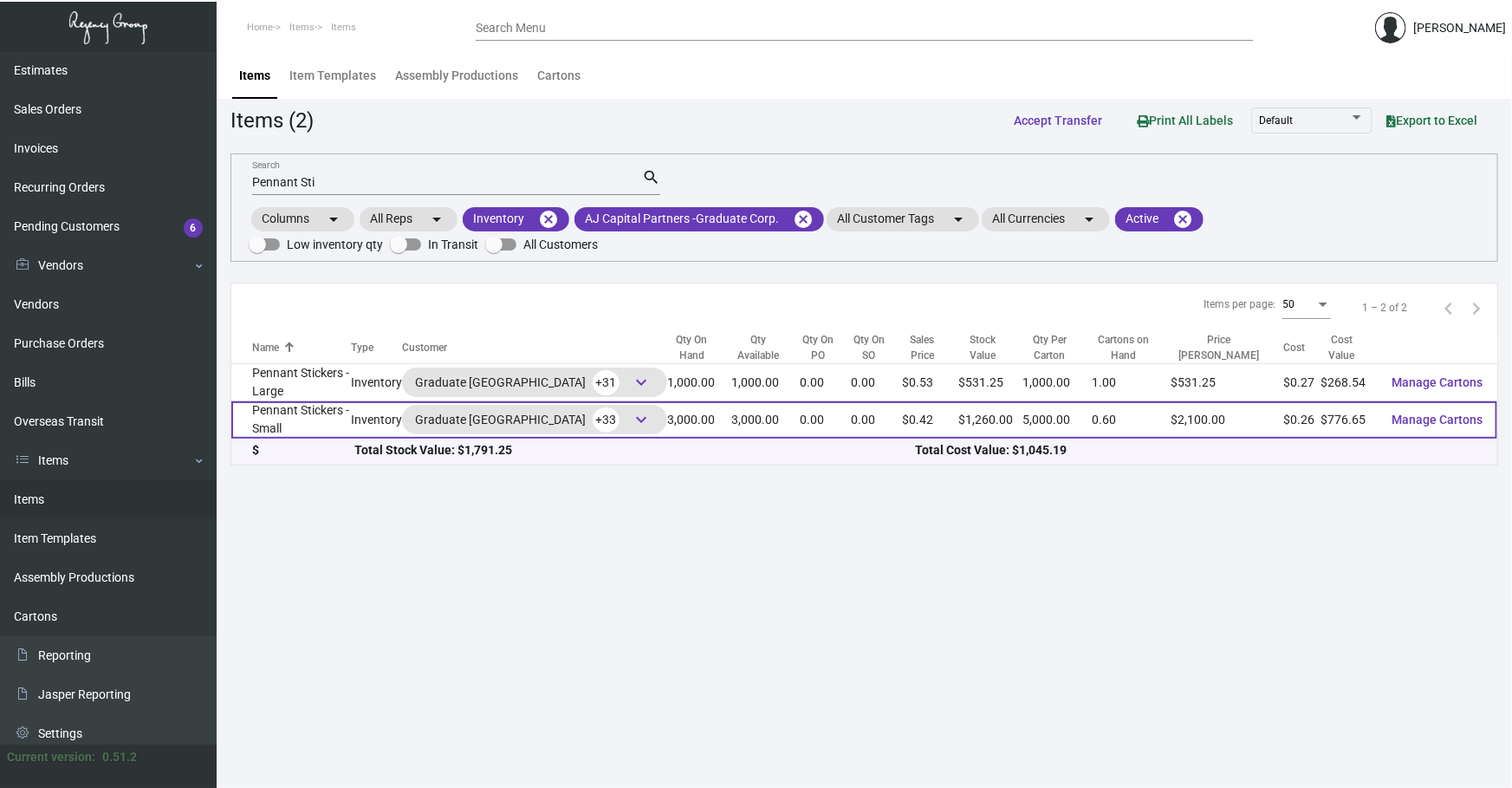
click at [302, 413] on td "Pennant Stickers - Small" at bounding box center [291, 420] width 120 height 38
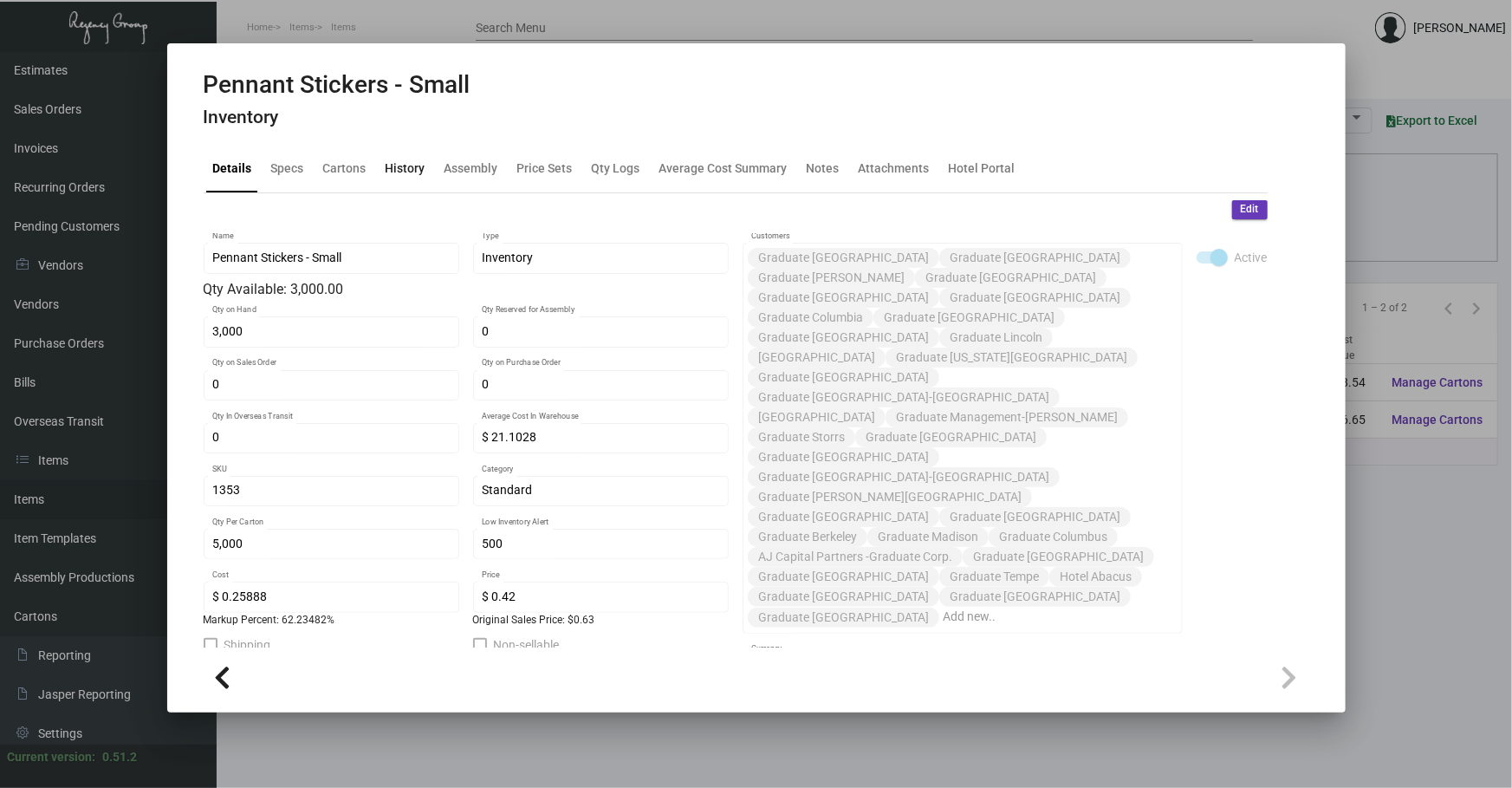
click at [410, 169] on div "History" at bounding box center [405, 168] width 40 height 18
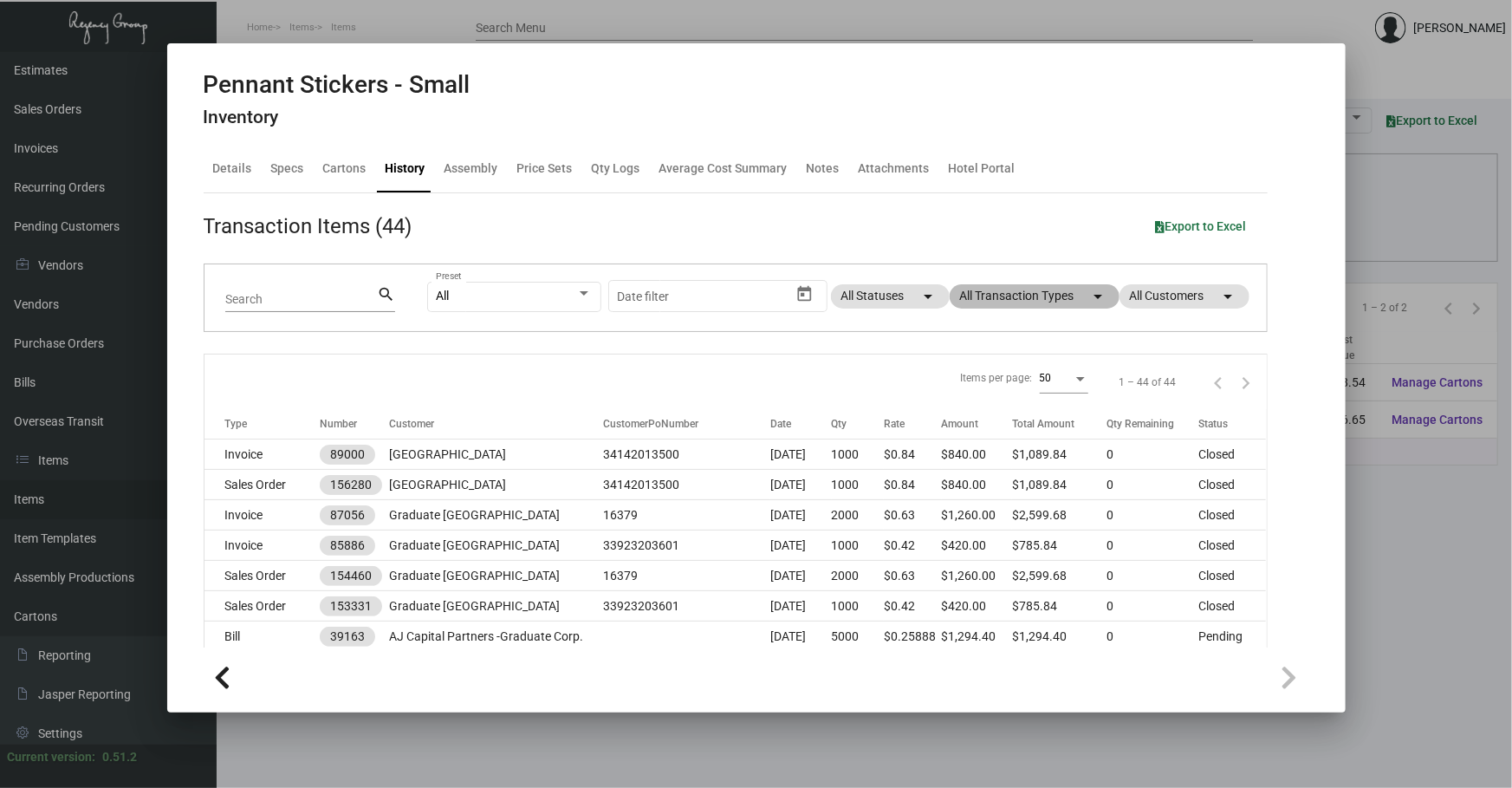
click at [1003, 296] on mat-chip "All Transaction Types arrow_drop_down" at bounding box center [1035, 296] width 170 height 24
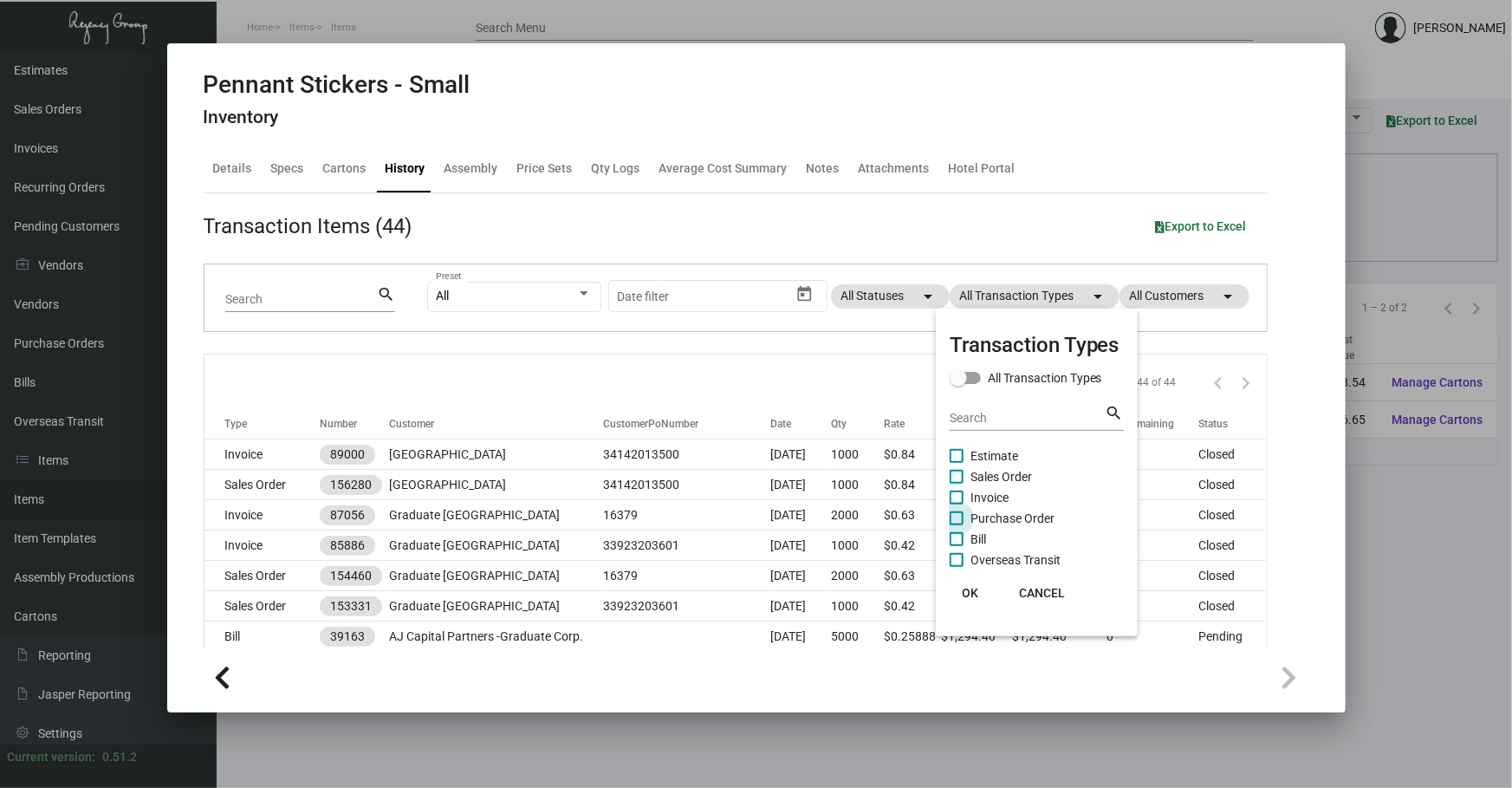
click at [1048, 523] on span "Purchase Order" at bounding box center [1012, 518] width 84 height 21
click at [957, 525] on input "Purchase Order" at bounding box center [956, 525] width 1 height 1
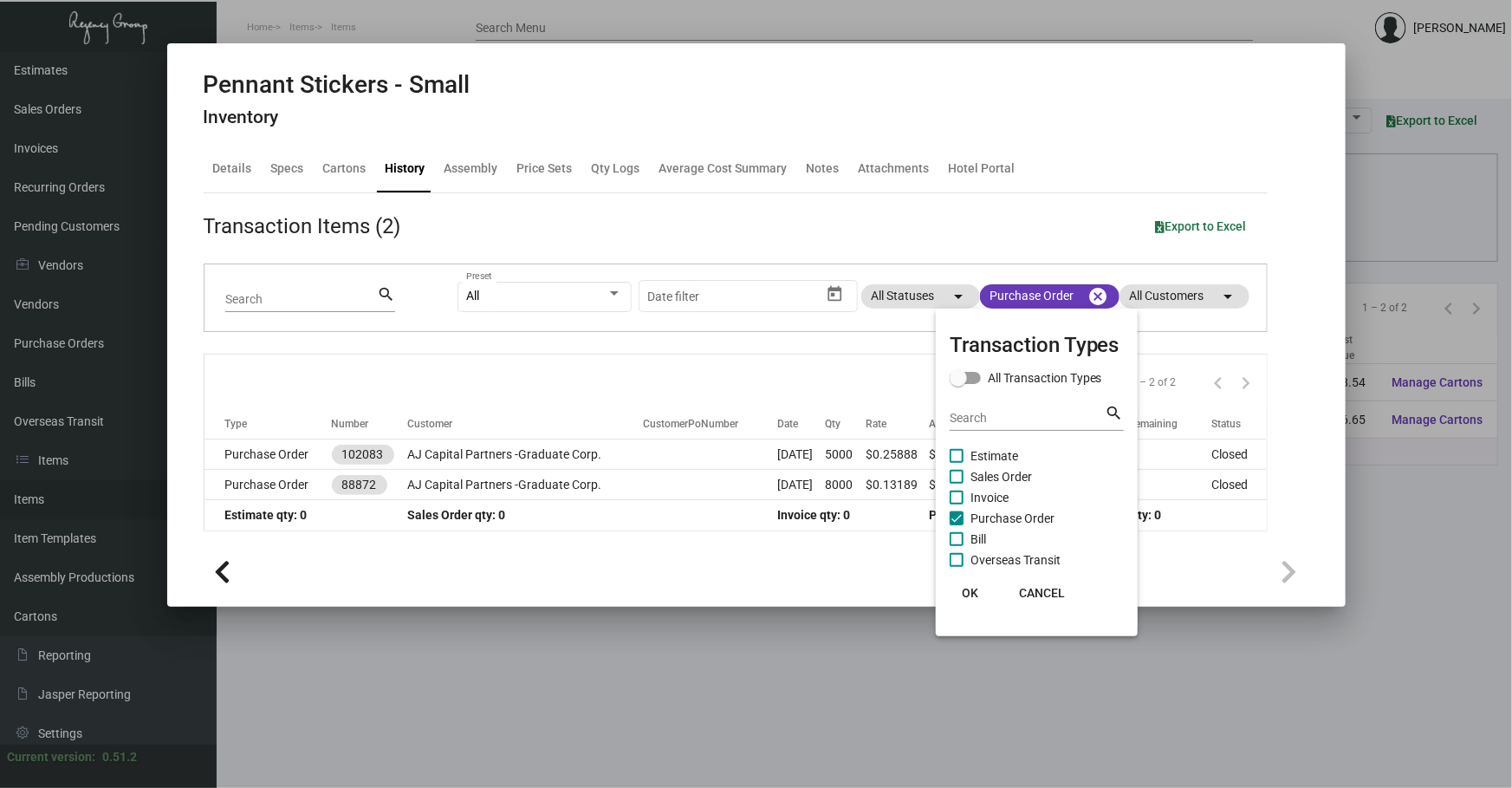
click at [664, 352] on div at bounding box center [756, 394] width 1512 height 788
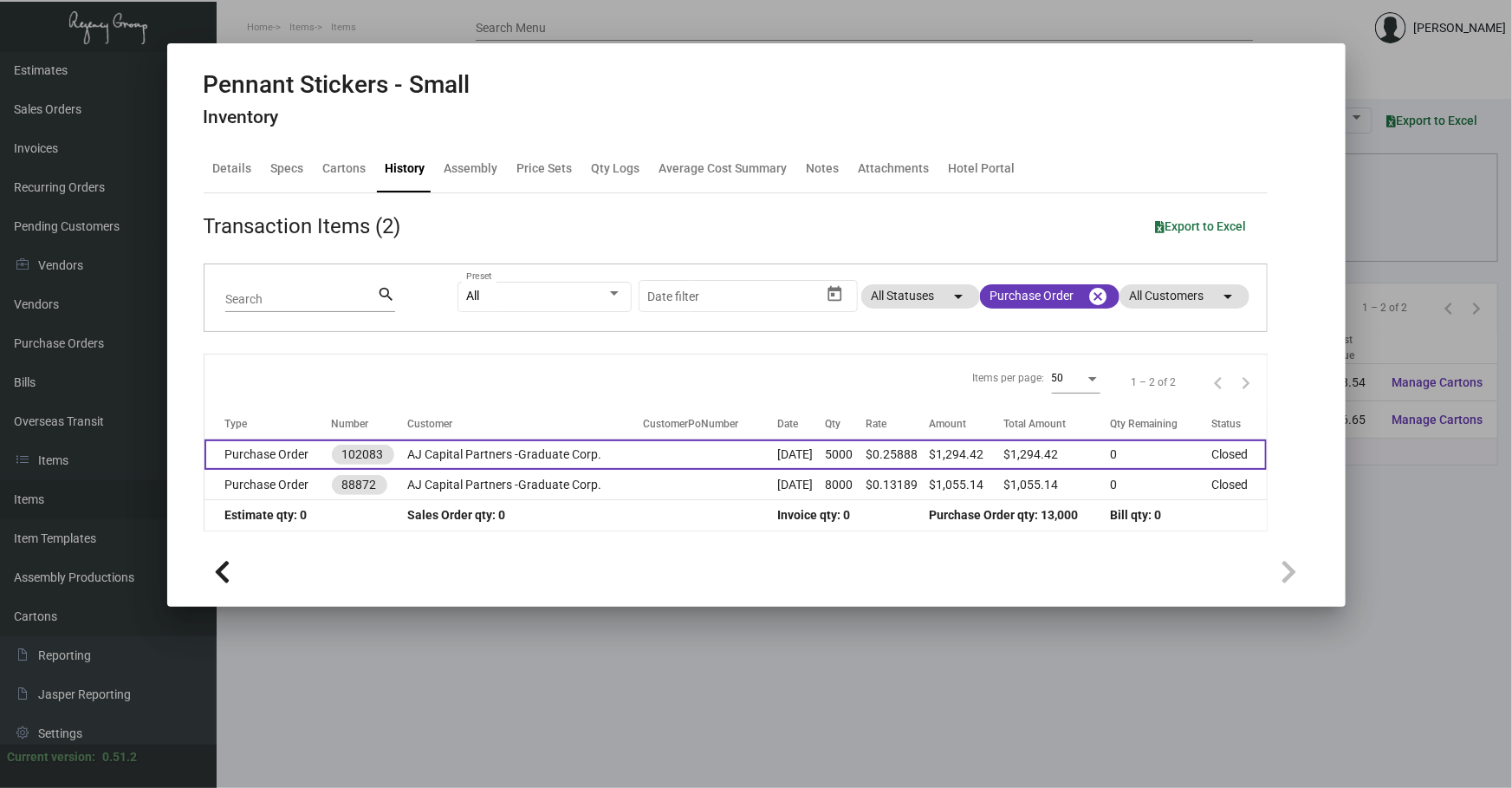
click at [675, 458] on td at bounding box center [710, 454] width 135 height 30
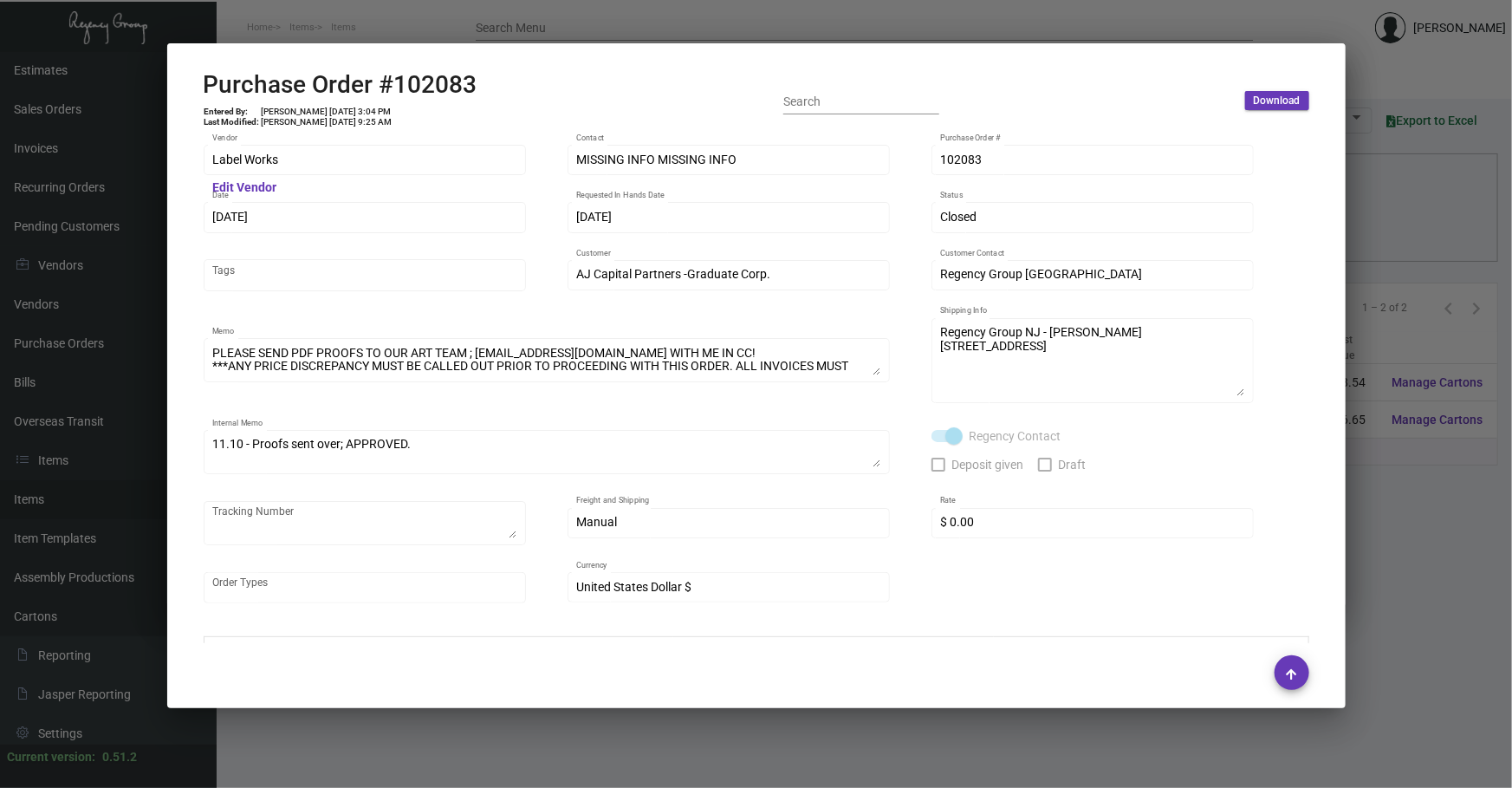
click at [606, 736] on div at bounding box center [756, 394] width 1512 height 788
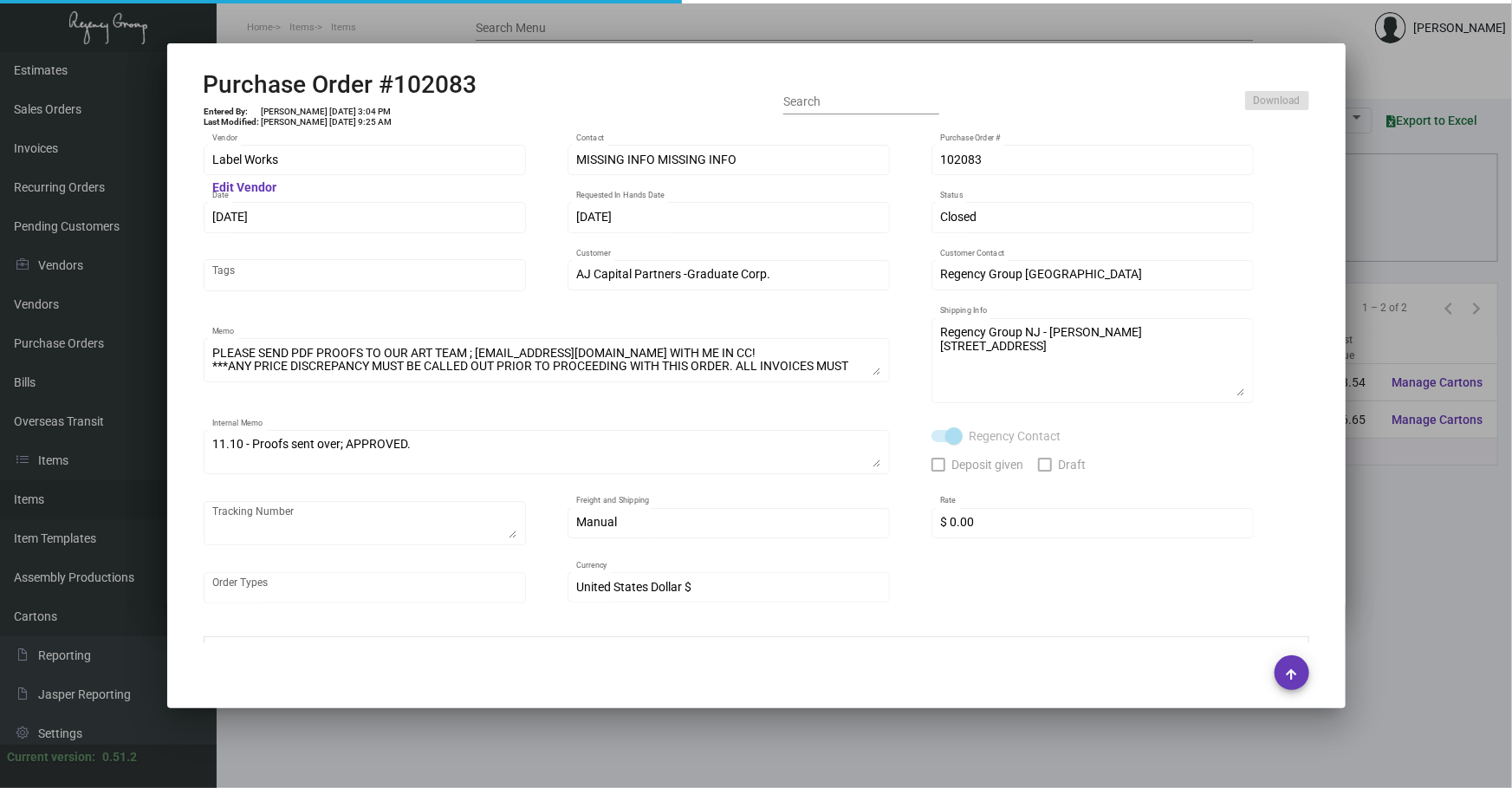
click at [606, 736] on div at bounding box center [756, 394] width 1512 height 788
click at [606, 736] on main "Items Item Templates Assembly Productions Cartons Items (2) Accept Transfer Pri…" at bounding box center [864, 419] width 1296 height 736
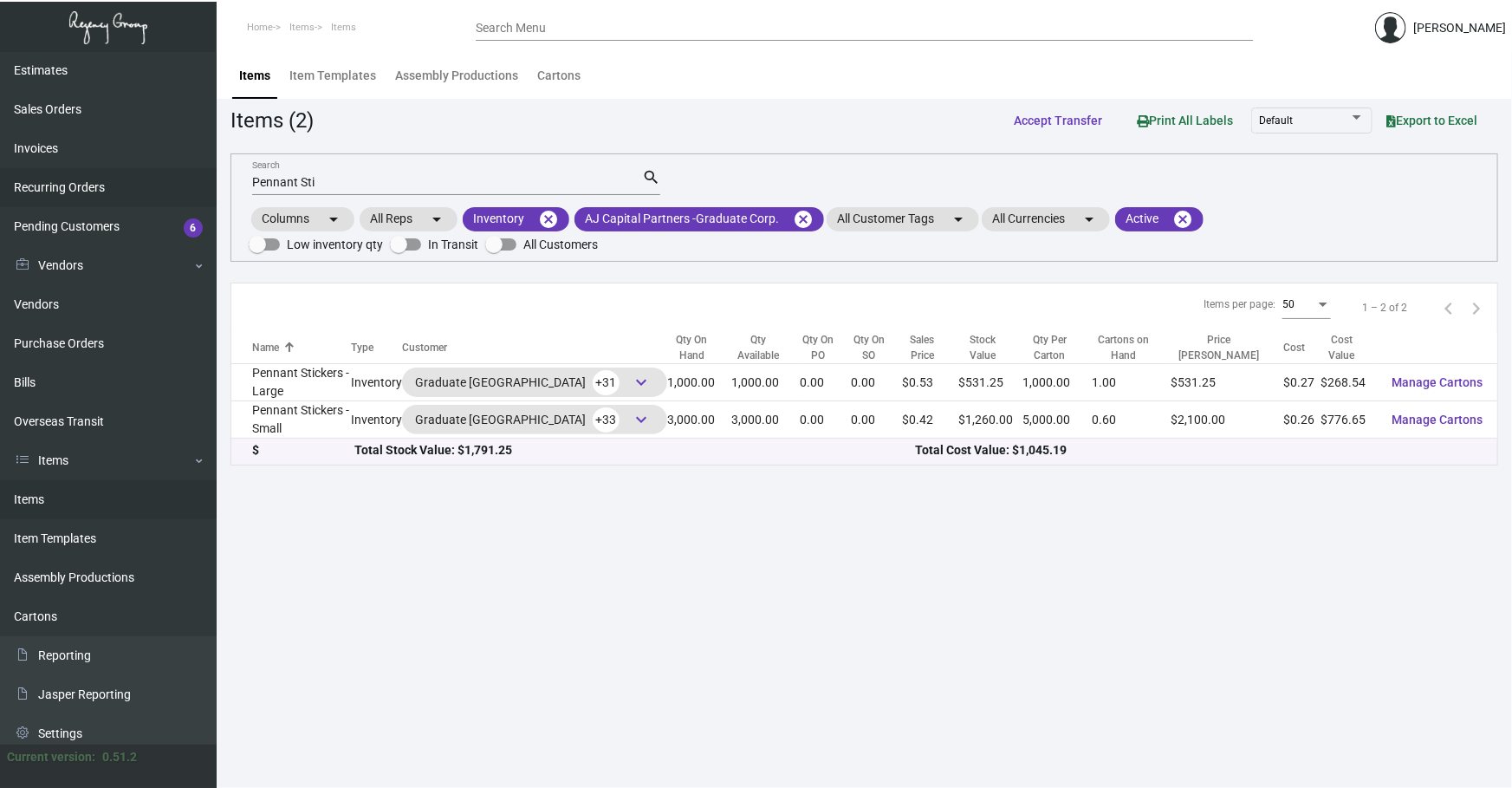
drag, startPoint x: 344, startPoint y: 182, endPoint x: 0, endPoint y: 178, distance: 344.0
click at [122, 208] on div "Dashboard Dashboard Tasks Customers Customers Estimates Sales Orders Invoices R…" at bounding box center [756, 419] width 1512 height 736
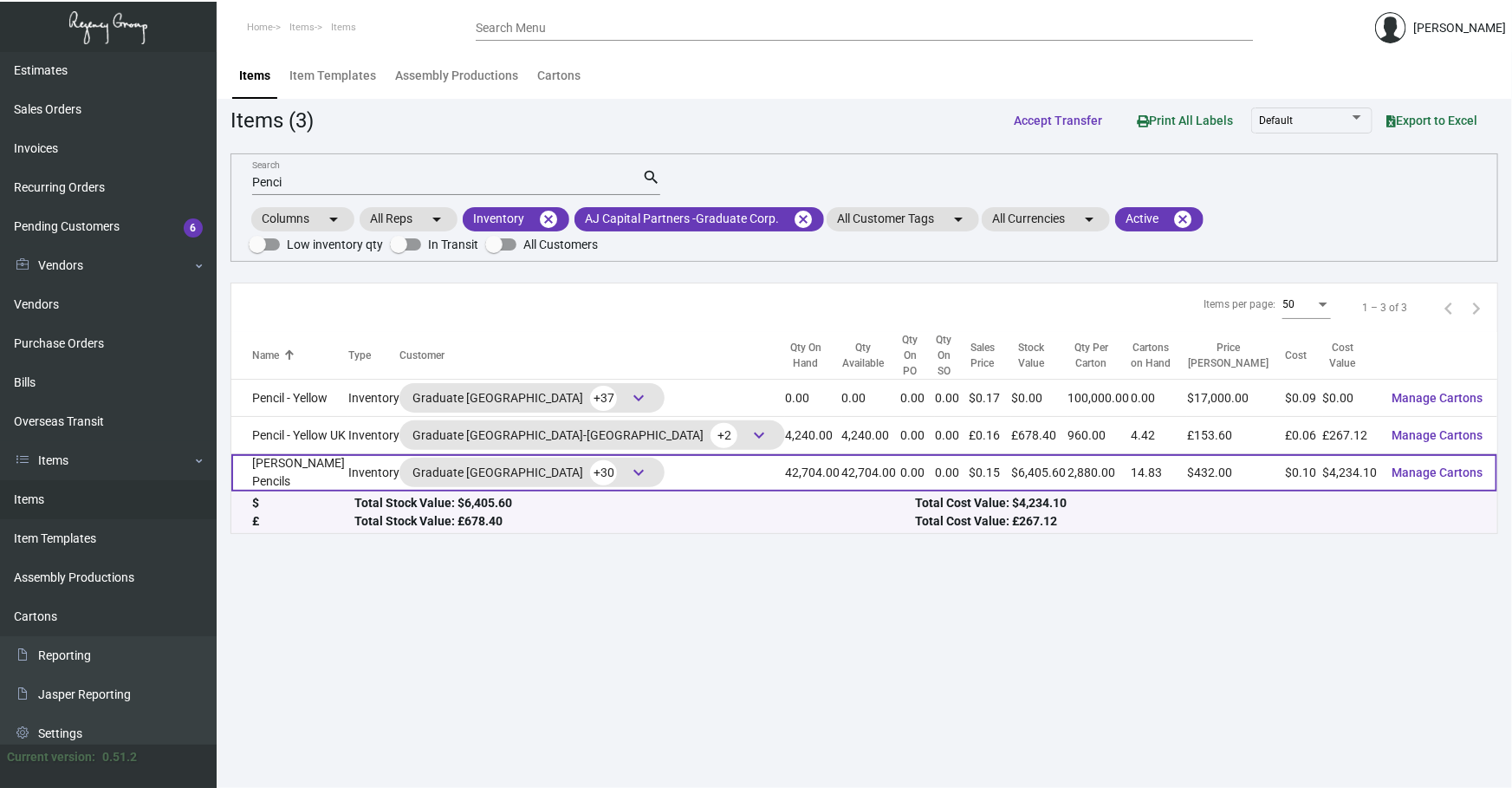
click at [304, 454] on td "[PERSON_NAME] Pencils" at bounding box center [290, 473] width 117 height 38
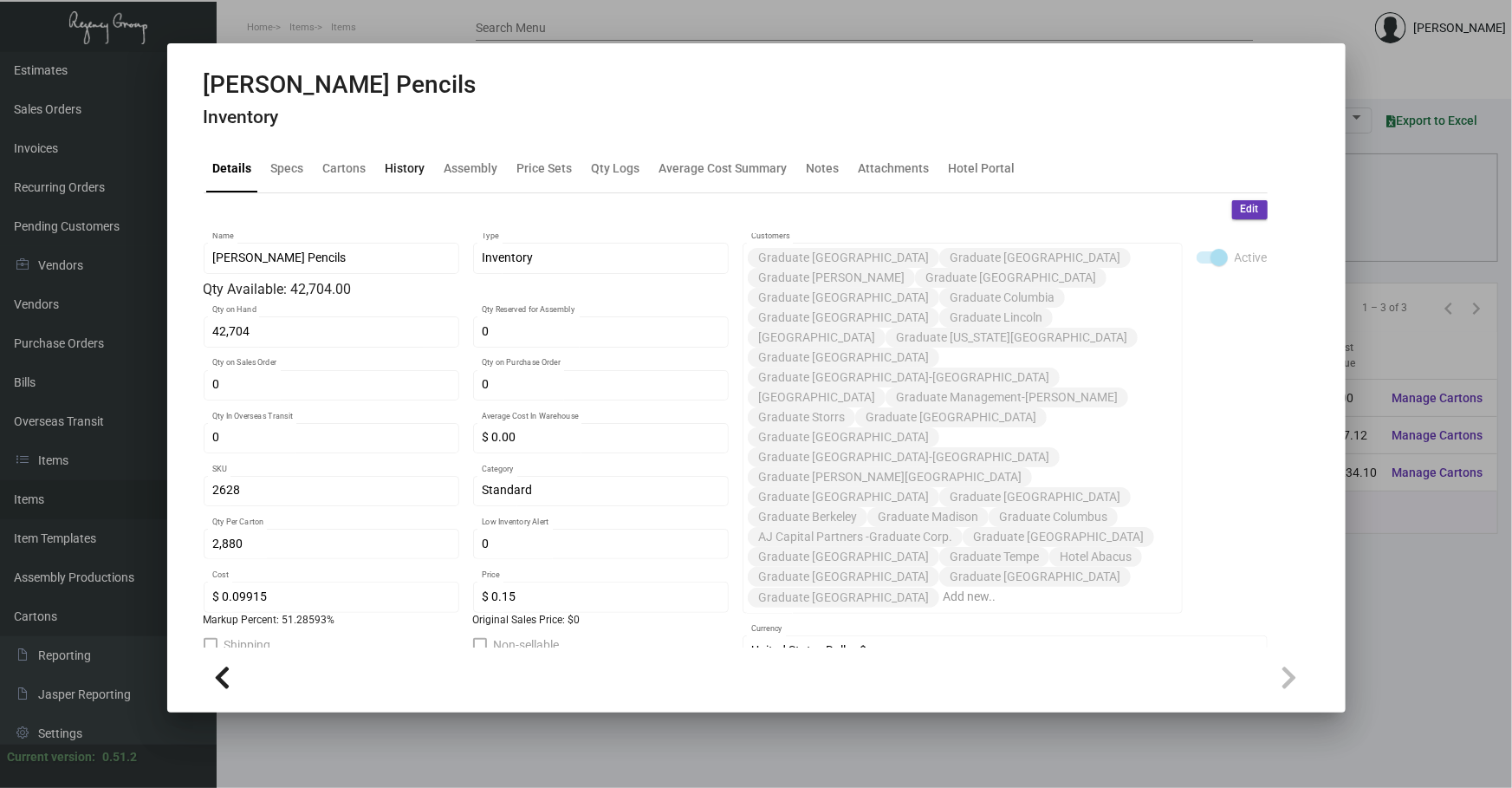
click at [401, 151] on div "History" at bounding box center [405, 169] width 54 height 42
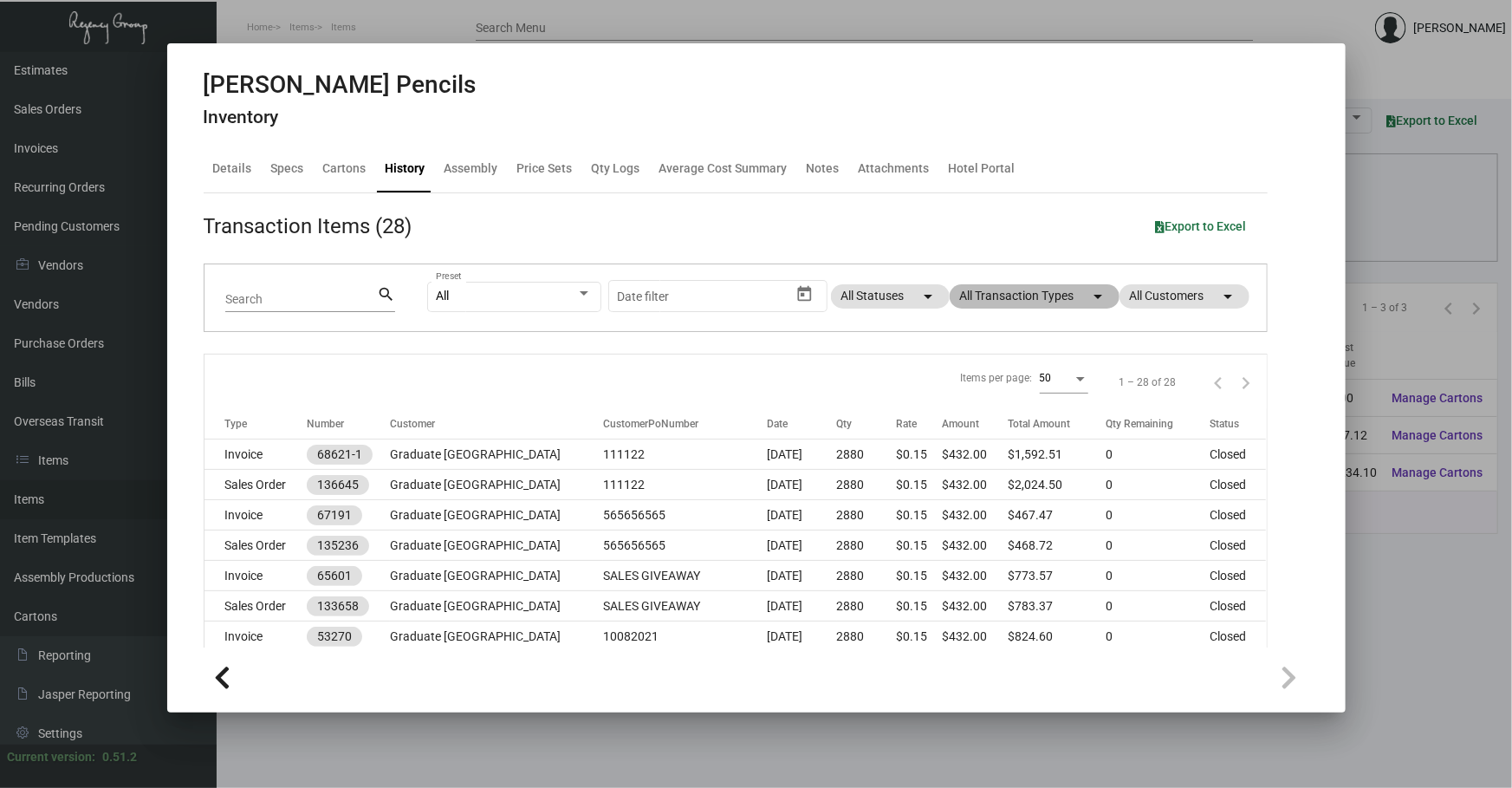
click at [1065, 294] on mat-chip "All Transaction Types arrow_drop_down" at bounding box center [1035, 296] width 170 height 24
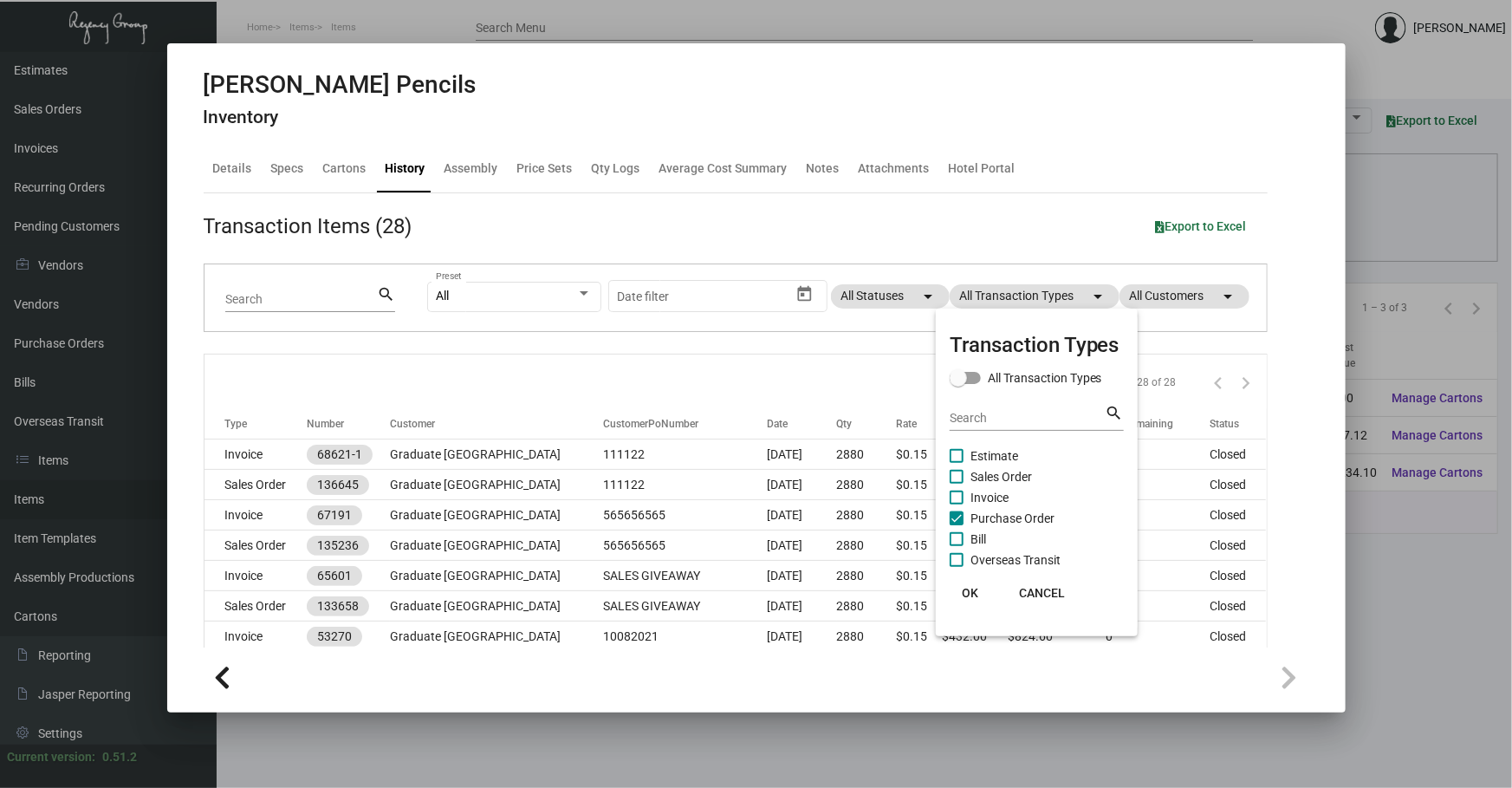
click at [997, 510] on span "Purchase Order" at bounding box center [1012, 518] width 84 height 21
click at [957, 525] on input "Purchase Order" at bounding box center [956, 525] width 1 height 1
click at [997, 510] on span "Purchase Order" at bounding box center [1012, 518] width 84 height 21
click at [957, 525] on input "Purchase Order" at bounding box center [956, 525] width 1 height 1
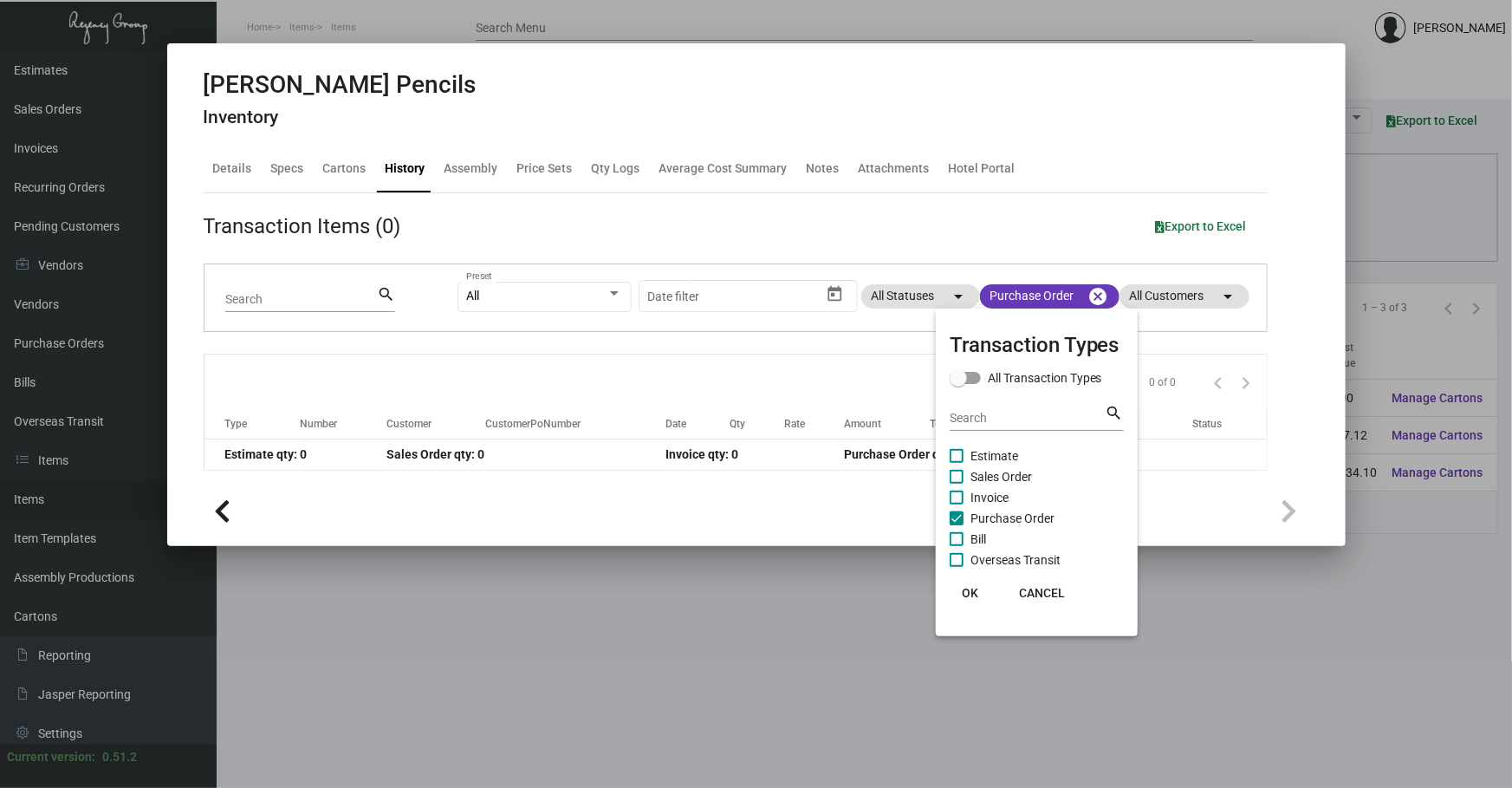
click at [562, 331] on div at bounding box center [756, 394] width 1512 height 788
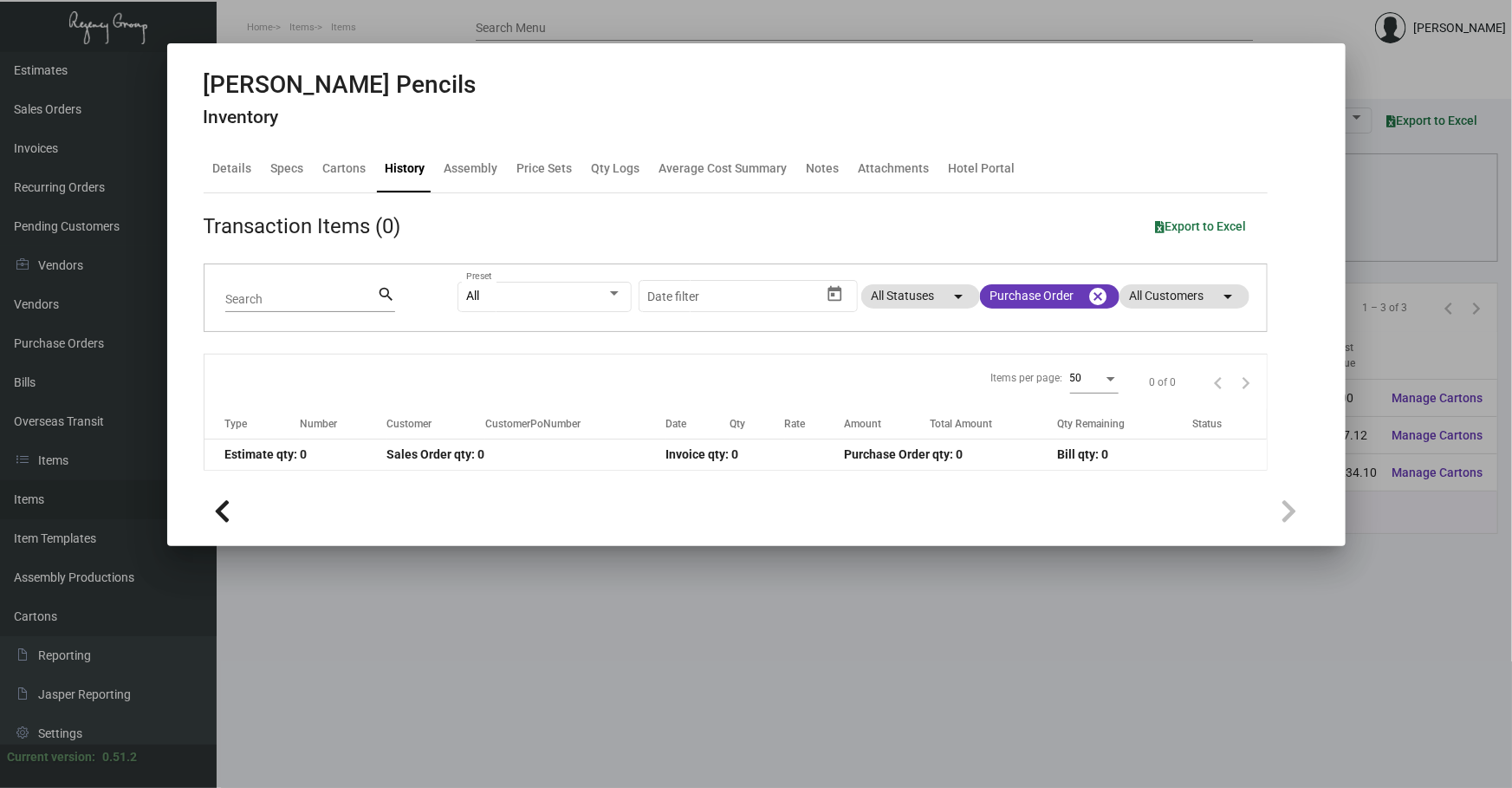
click at [991, 657] on div at bounding box center [756, 394] width 1512 height 788
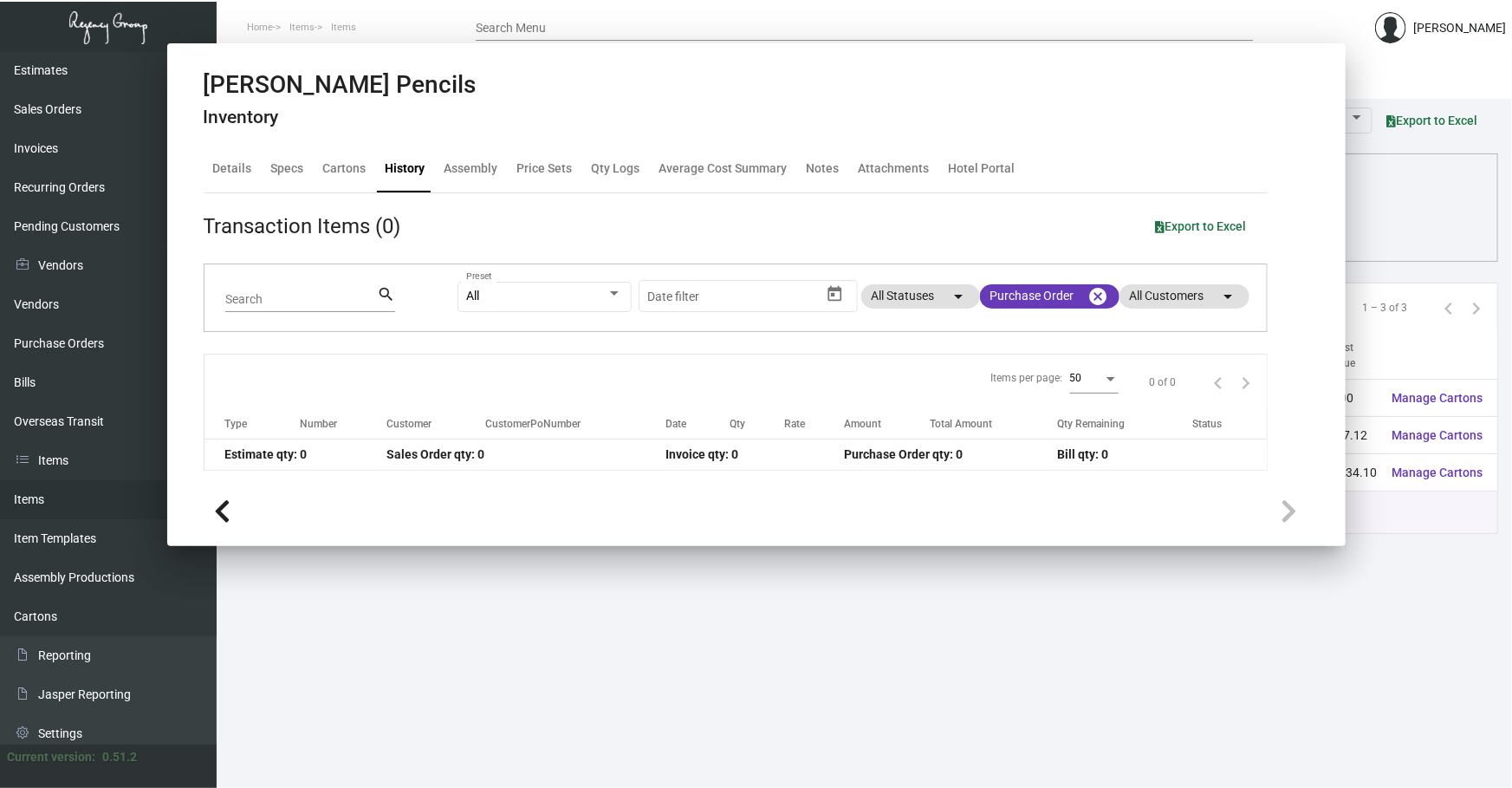
click at [991, 656] on main "Items Item Templates Assembly Productions Cartons Items (3) Accept Transfer Pri…" at bounding box center [864, 419] width 1296 height 736
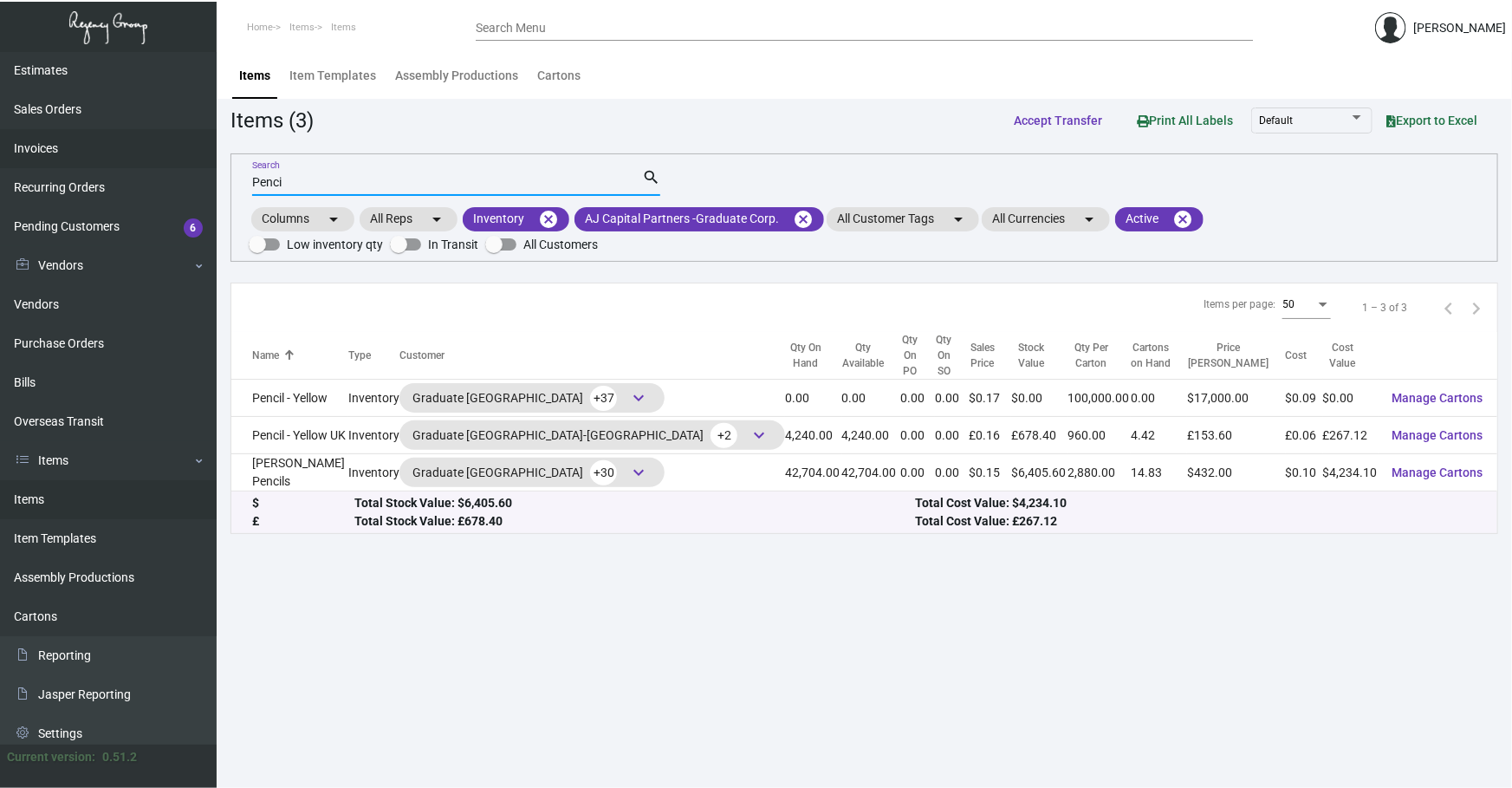
drag, startPoint x: 418, startPoint y: 185, endPoint x: 0, endPoint y: 133, distance: 421.2
click at [0, 171] on div "Dashboard Dashboard Tasks Customers Customers Estimates Sales Orders Invoices R…" at bounding box center [756, 419] width 1512 height 736
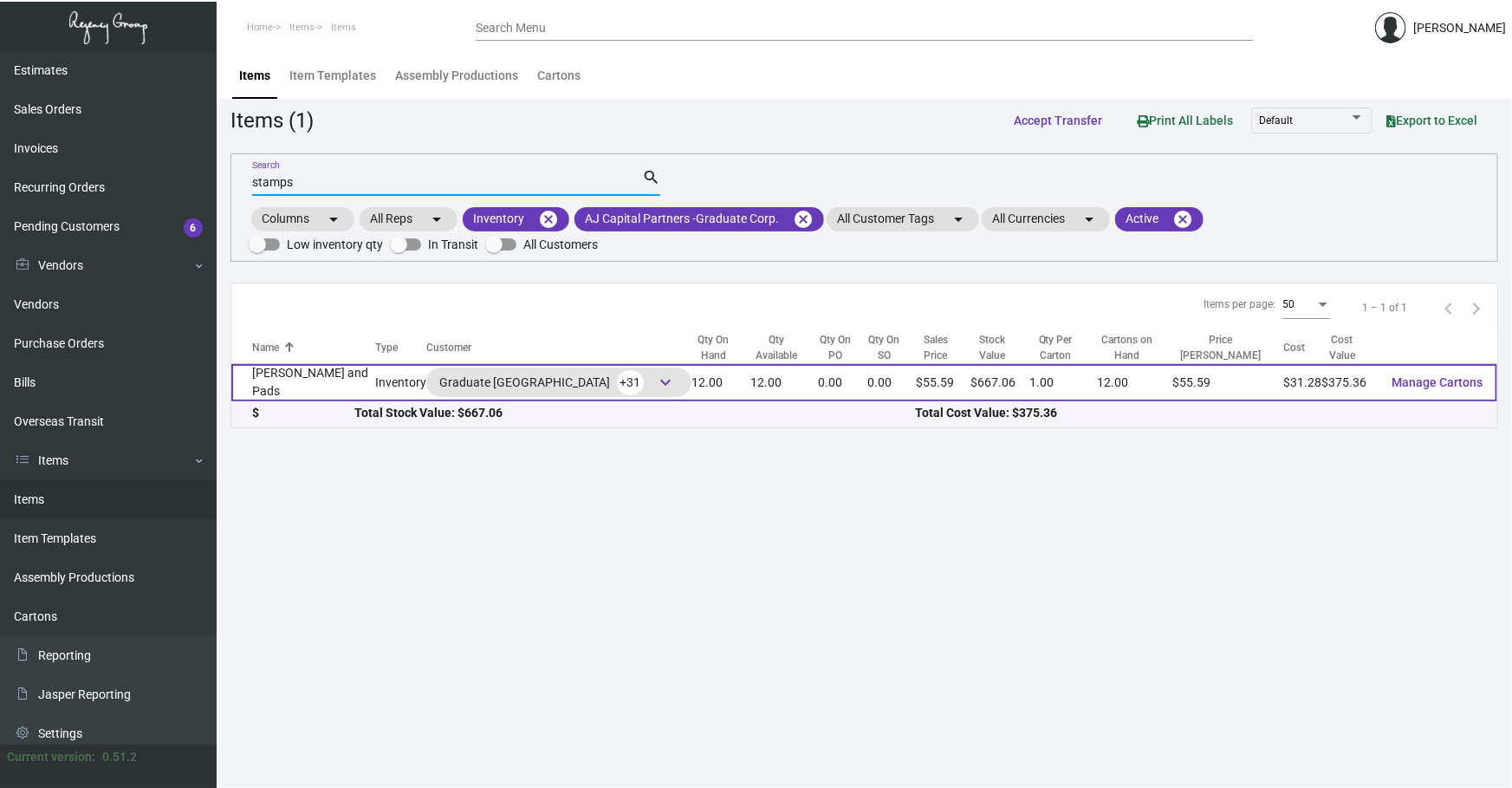
click at [339, 380] on td "[PERSON_NAME] and Pads" at bounding box center [303, 383] width 144 height 38
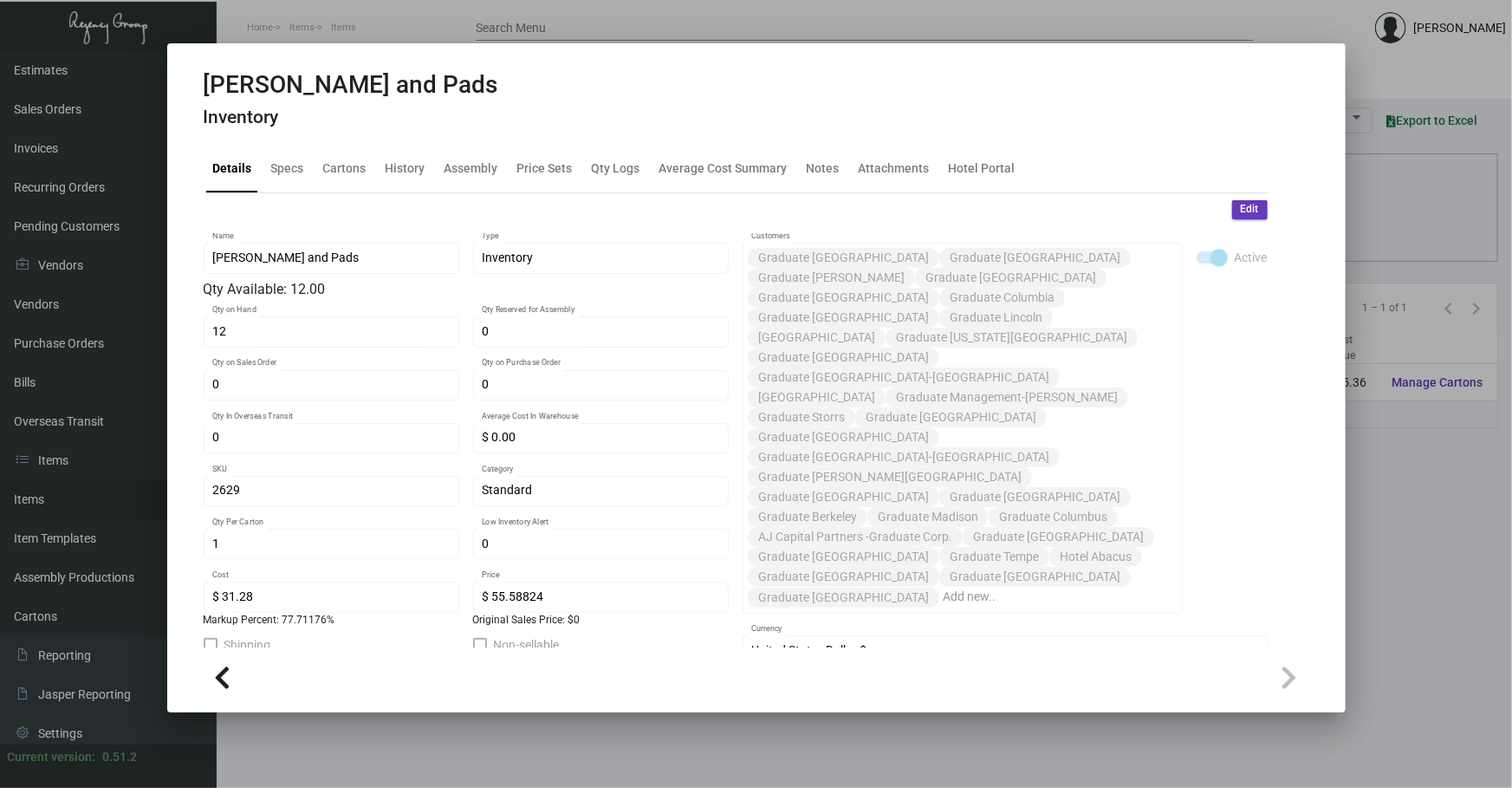
click at [399, 130] on div "[PERSON_NAME] and Pads Inventory" at bounding box center [351, 102] width 294 height 65
click at [415, 168] on div "History" at bounding box center [405, 168] width 40 height 18
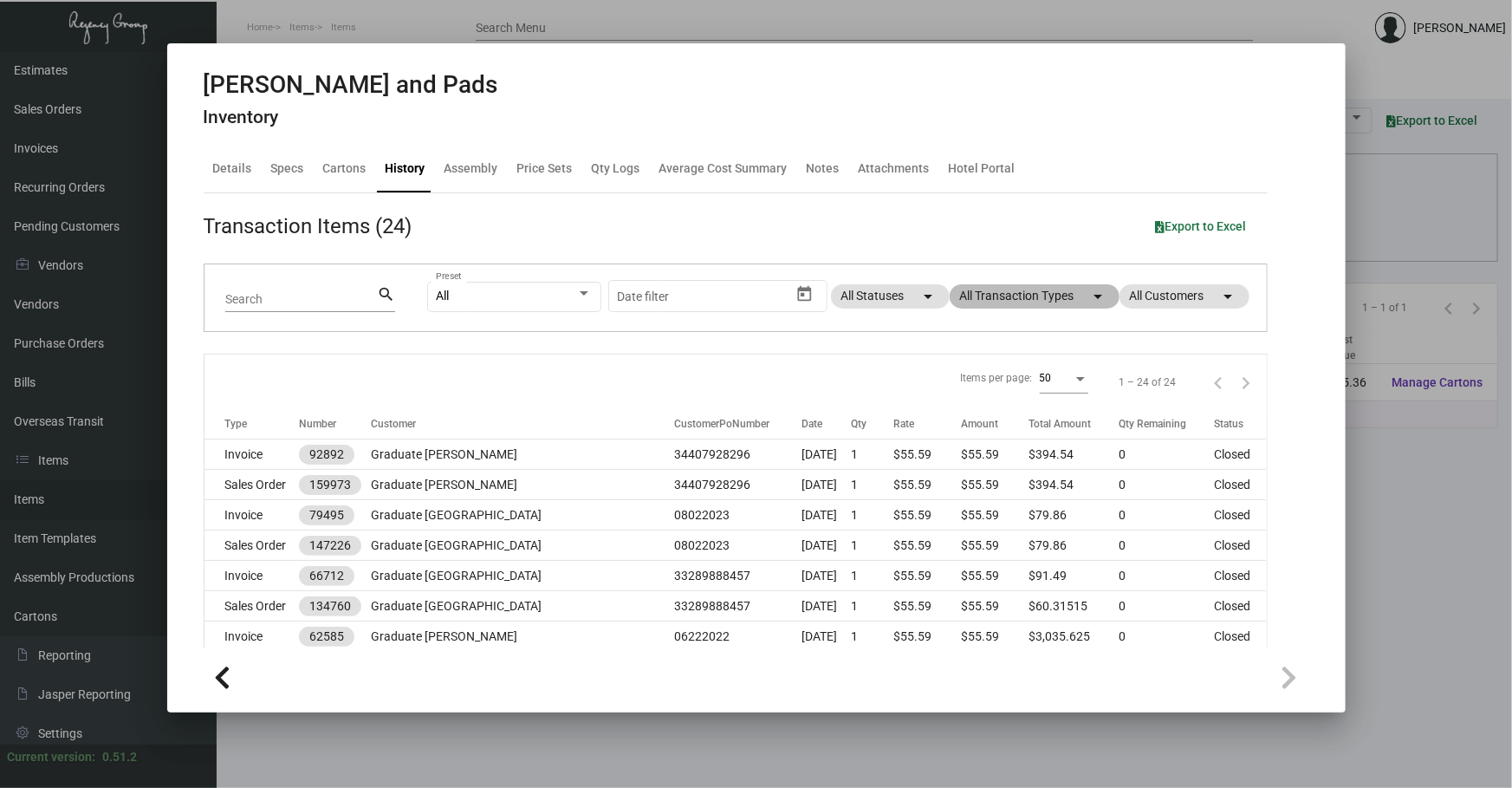
click at [1013, 305] on mat-chip "All Transaction Types arrow_drop_down" at bounding box center [1035, 296] width 170 height 24
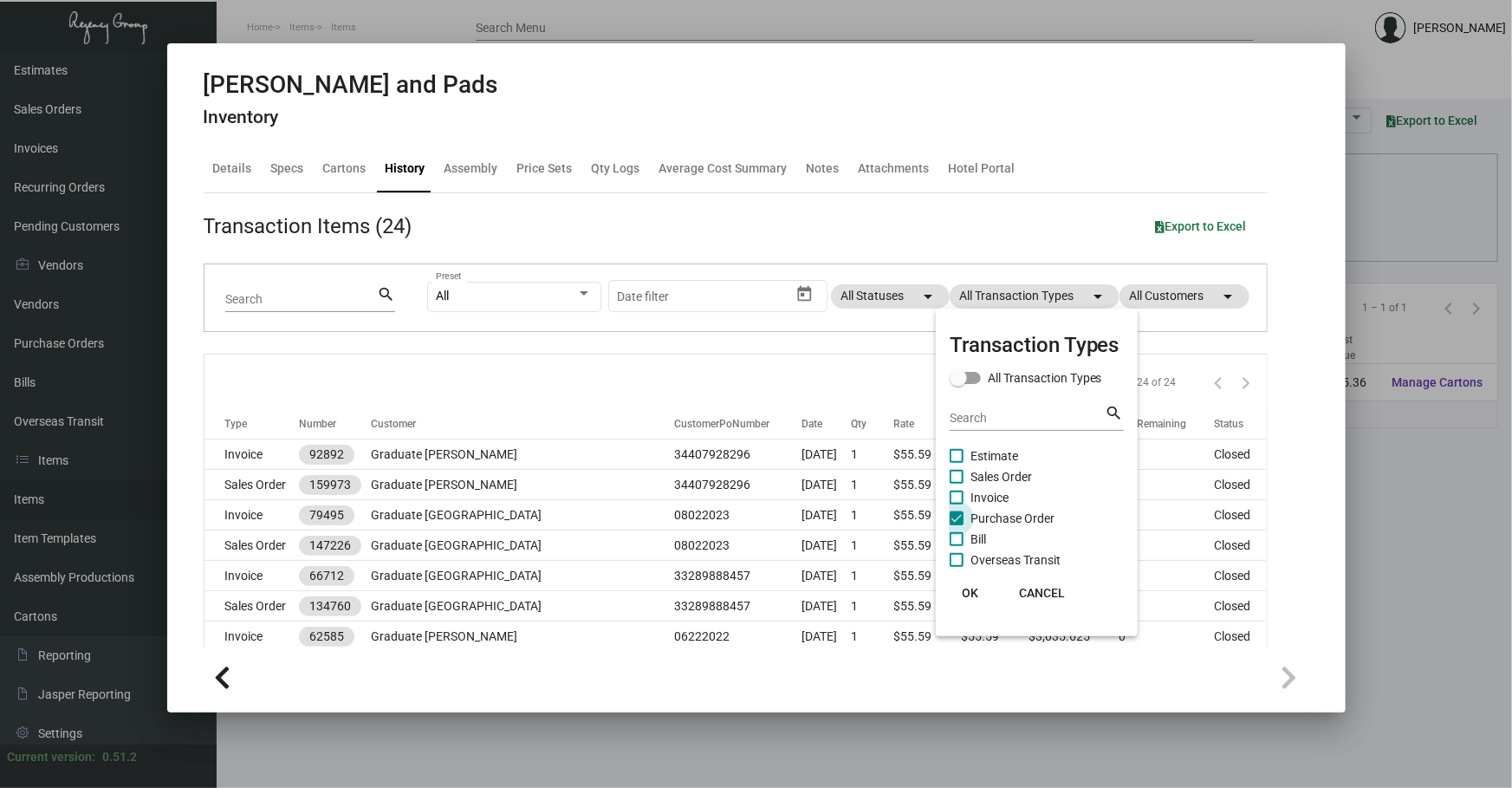
click at [1006, 513] on span "Purchase Order" at bounding box center [1012, 518] width 84 height 21
click at [957, 525] on input "Purchase Order" at bounding box center [956, 525] width 1 height 1
click at [1006, 513] on span "Purchase Order" at bounding box center [1012, 518] width 84 height 21
click at [957, 525] on input "Purchase Order" at bounding box center [956, 525] width 1 height 1
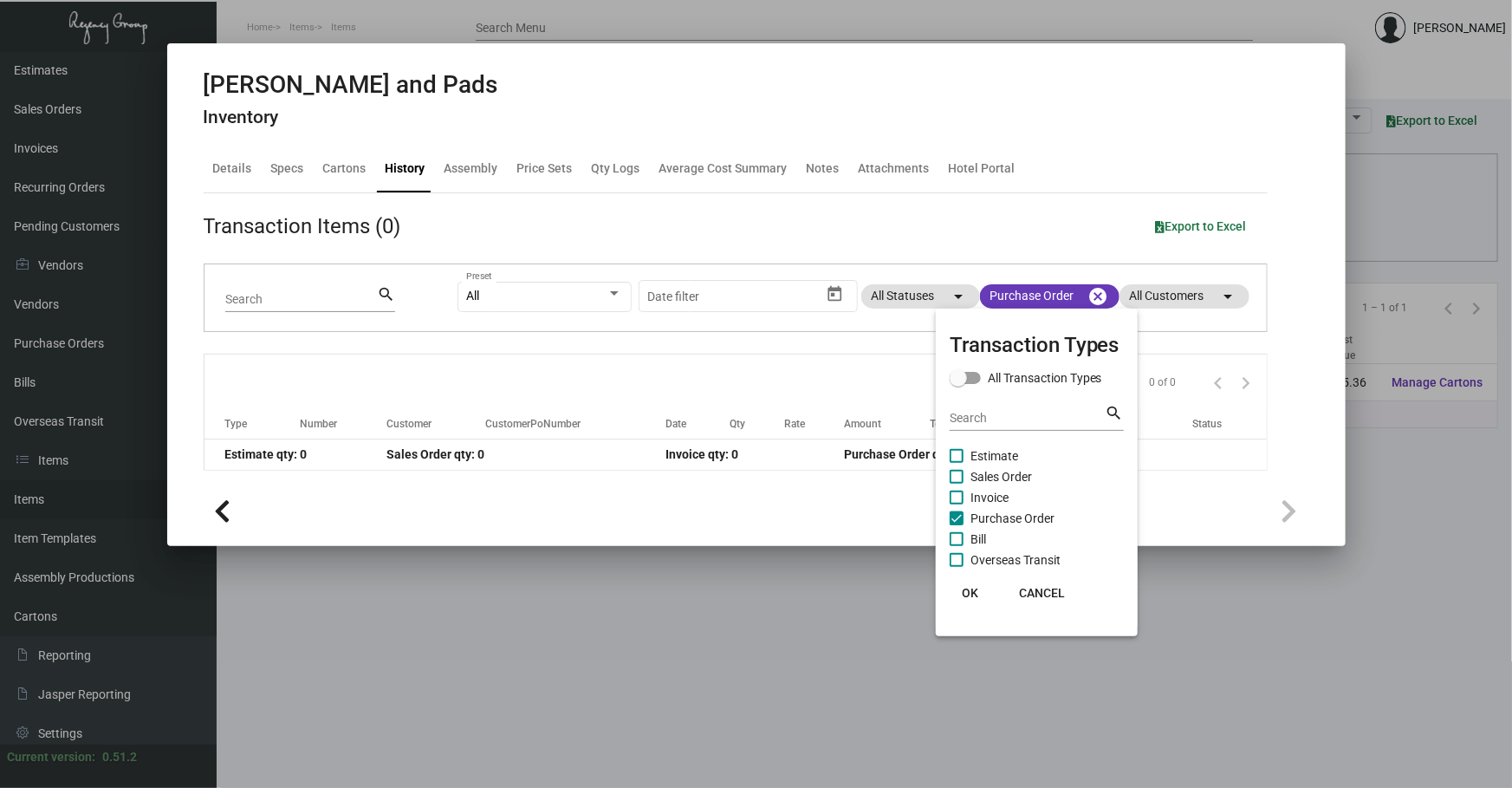
click at [825, 367] on div at bounding box center [756, 394] width 1512 height 788
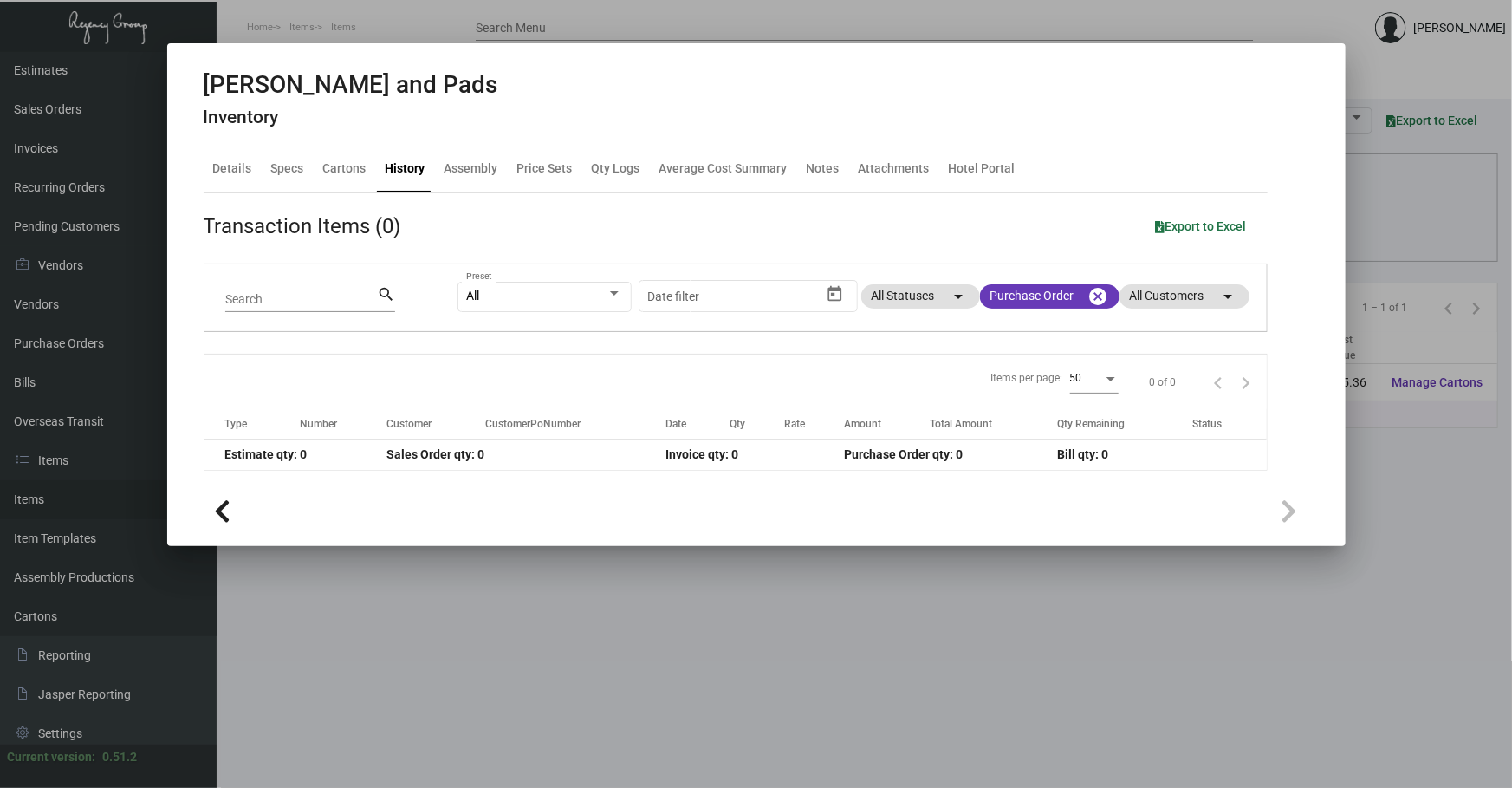
click at [769, 622] on div at bounding box center [756, 394] width 1512 height 788
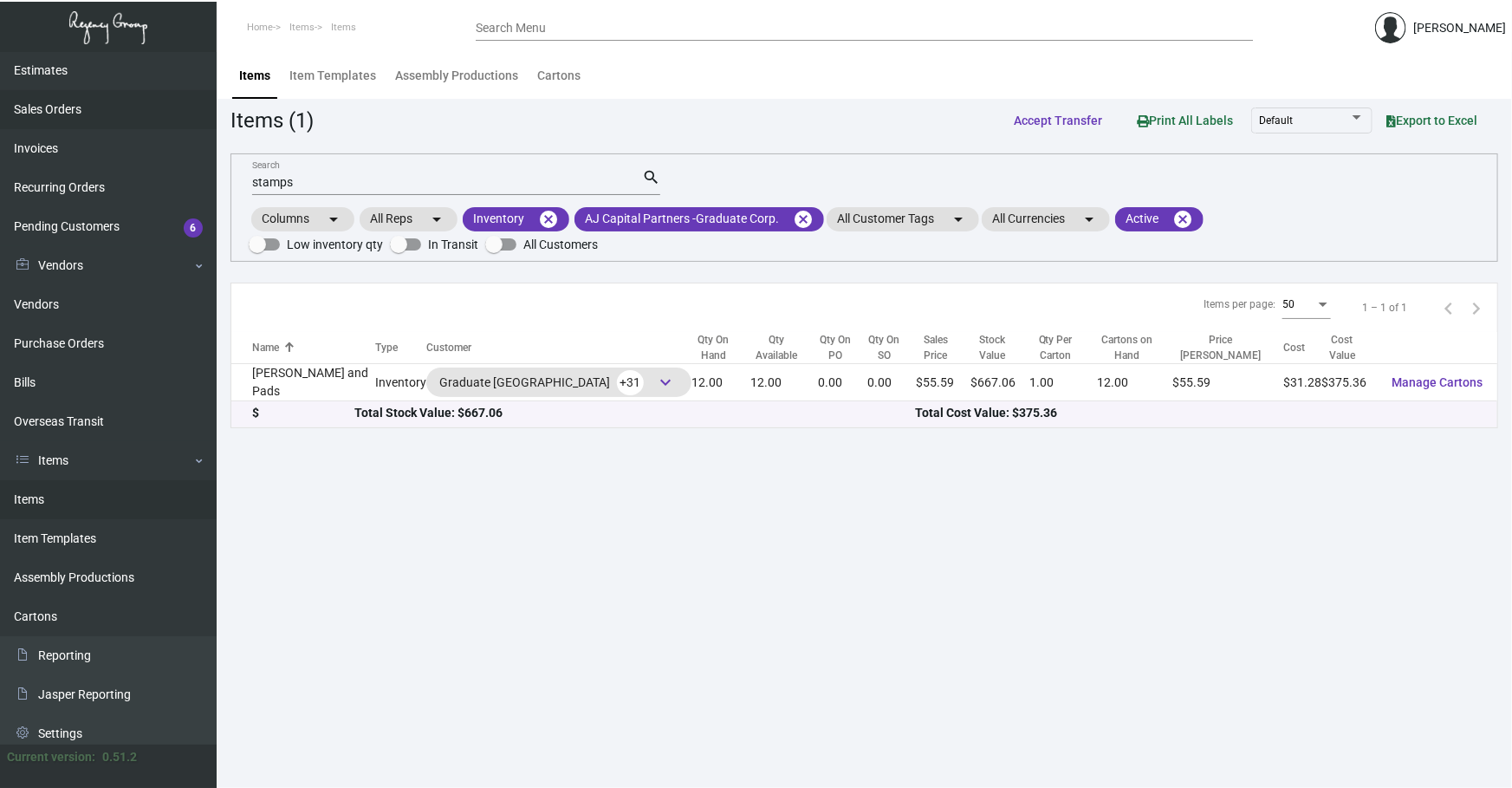
drag, startPoint x: 415, startPoint y: 182, endPoint x: 0, endPoint y: 116, distance: 420.2
click at [0, 130] on div "Dashboard Dashboard Tasks Customers Customers Estimates Sales Orders Invoices R…" at bounding box center [756, 419] width 1512 height 736
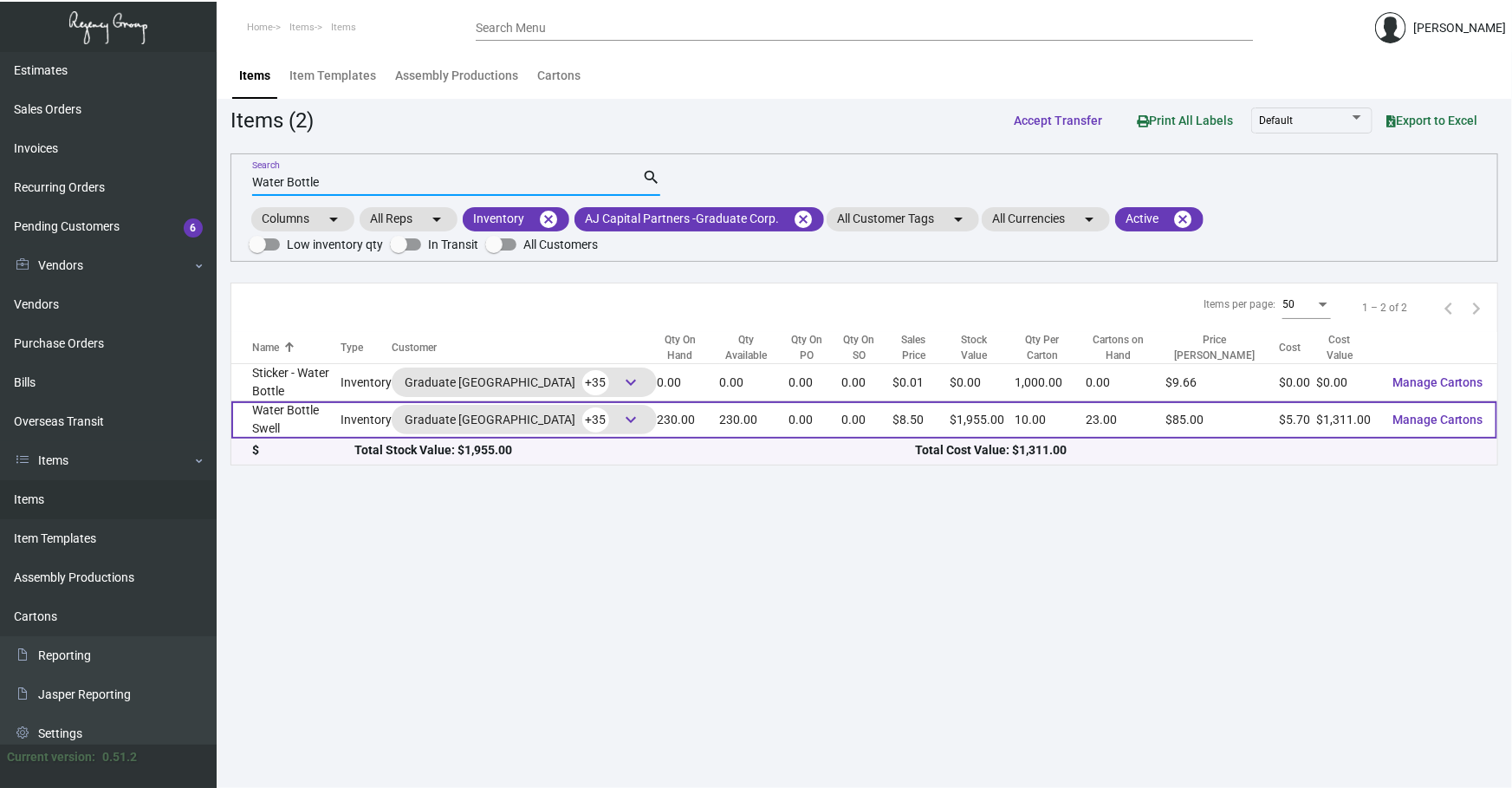
click at [282, 422] on td "Water Bottle Swell" at bounding box center [286, 420] width 109 height 38
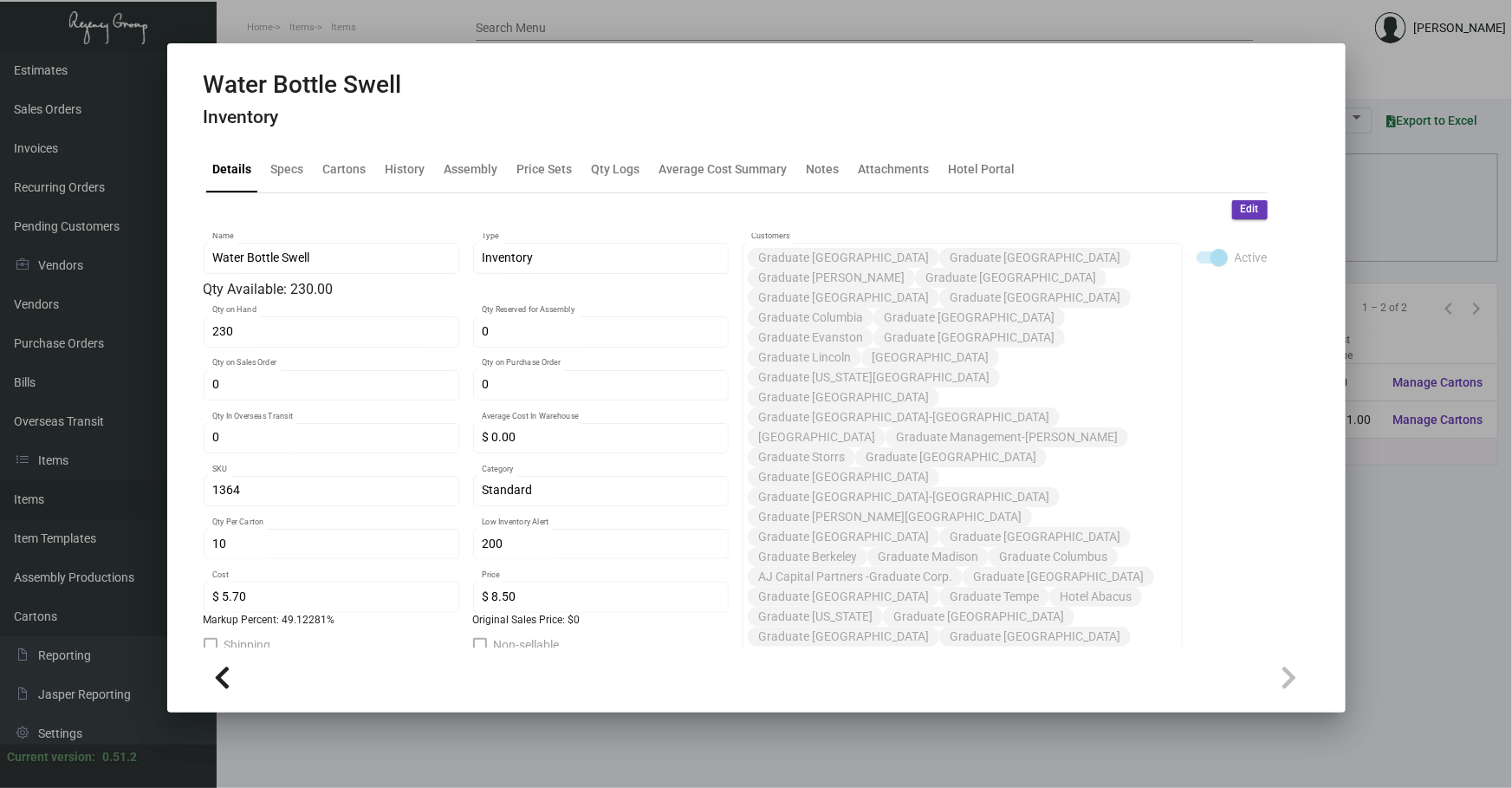
click at [283, 111] on h4 "Inventory" at bounding box center [303, 117] width 199 height 21
click at [387, 161] on div "History" at bounding box center [405, 168] width 40 height 18
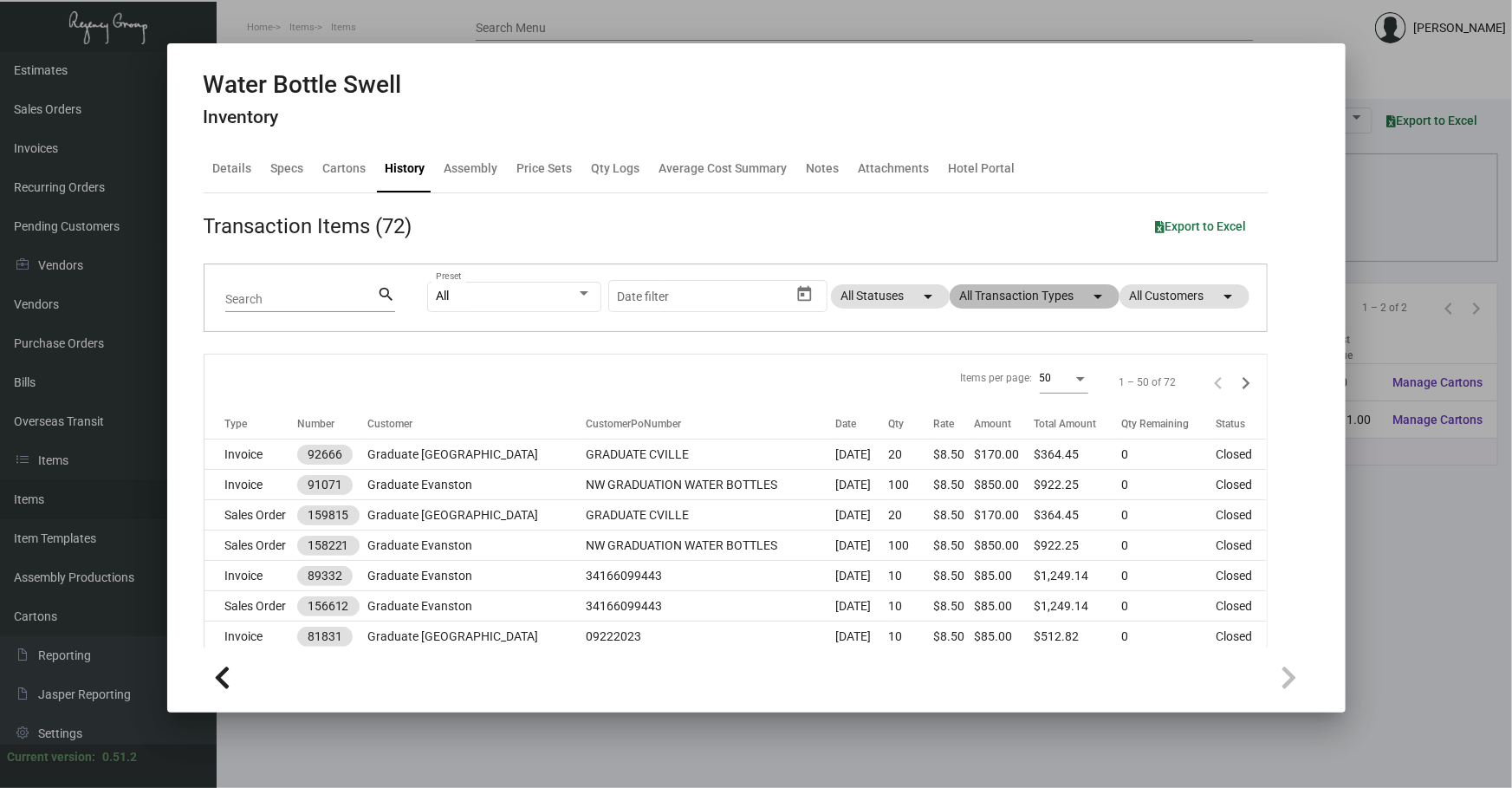
click at [1103, 294] on mat-chip "All Transaction Types arrow_drop_down" at bounding box center [1035, 296] width 170 height 24
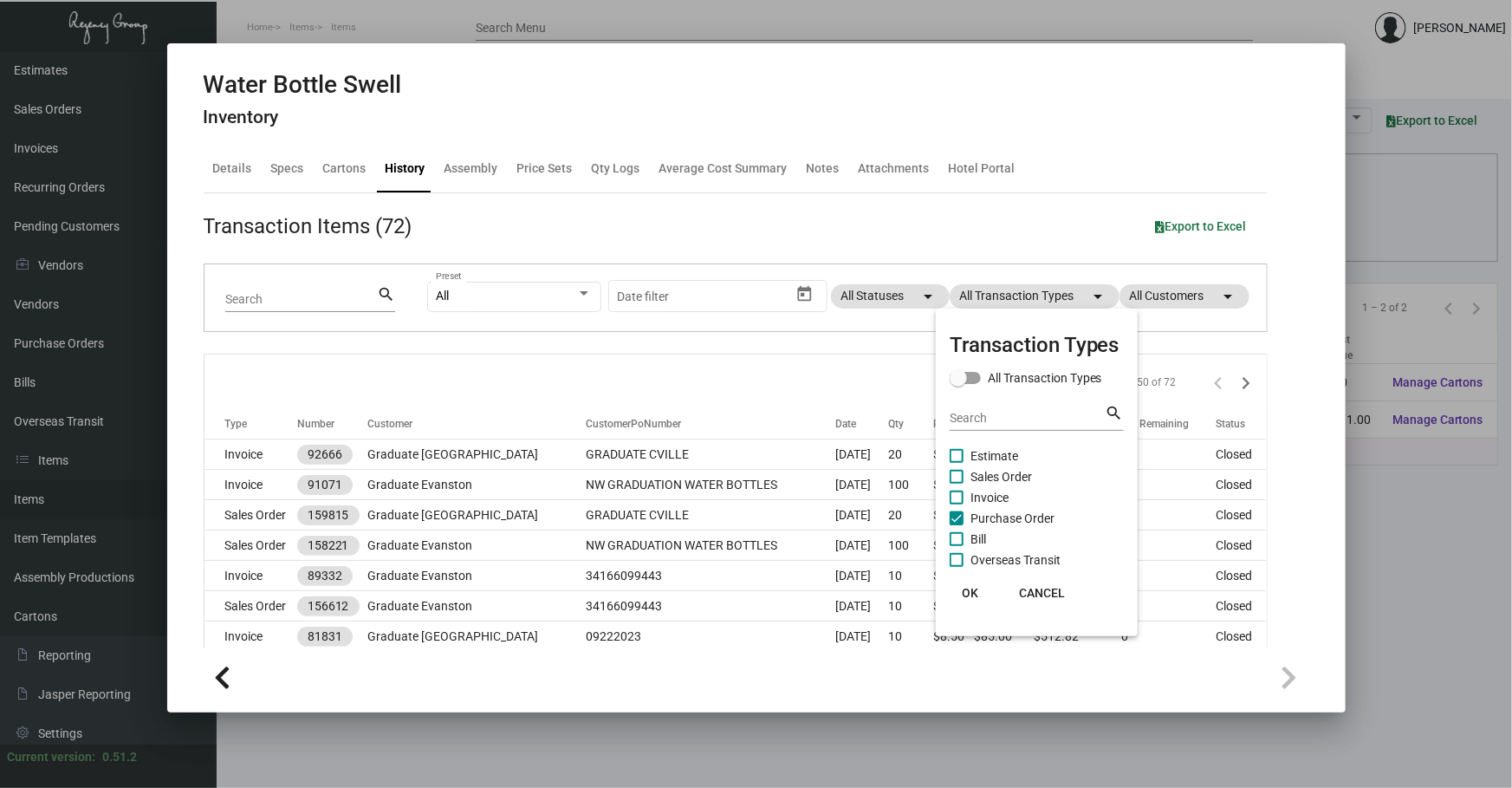
click at [996, 526] on span "Purchase Order" at bounding box center [1012, 518] width 84 height 21
click at [957, 526] on input "Purchase Order" at bounding box center [956, 525] width 1 height 1
click at [996, 519] on span "Purchase Order" at bounding box center [1012, 518] width 84 height 21
click at [957, 525] on input "Purchase Order" at bounding box center [956, 525] width 1 height 1
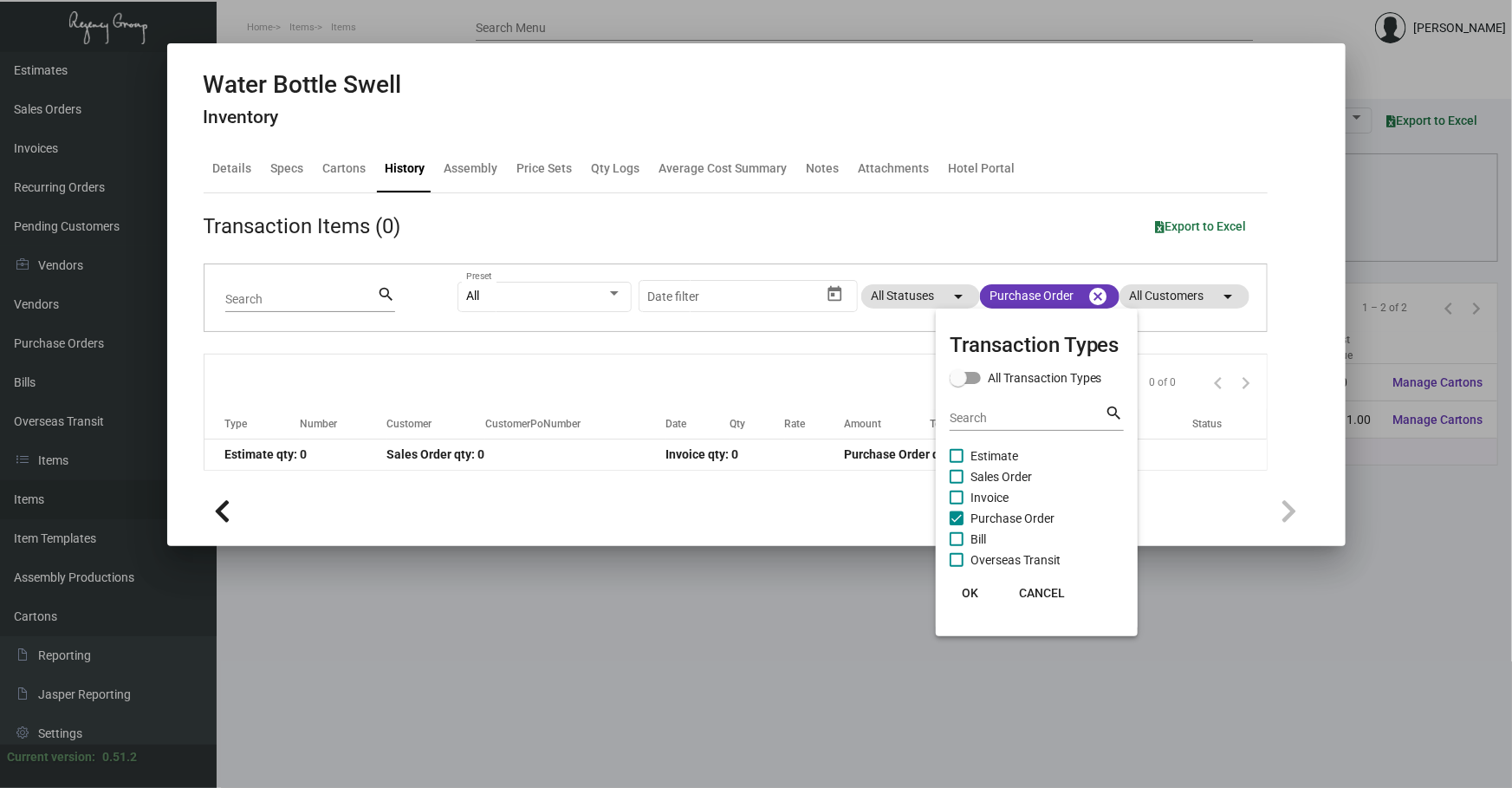
click at [707, 393] on div at bounding box center [756, 394] width 1512 height 788
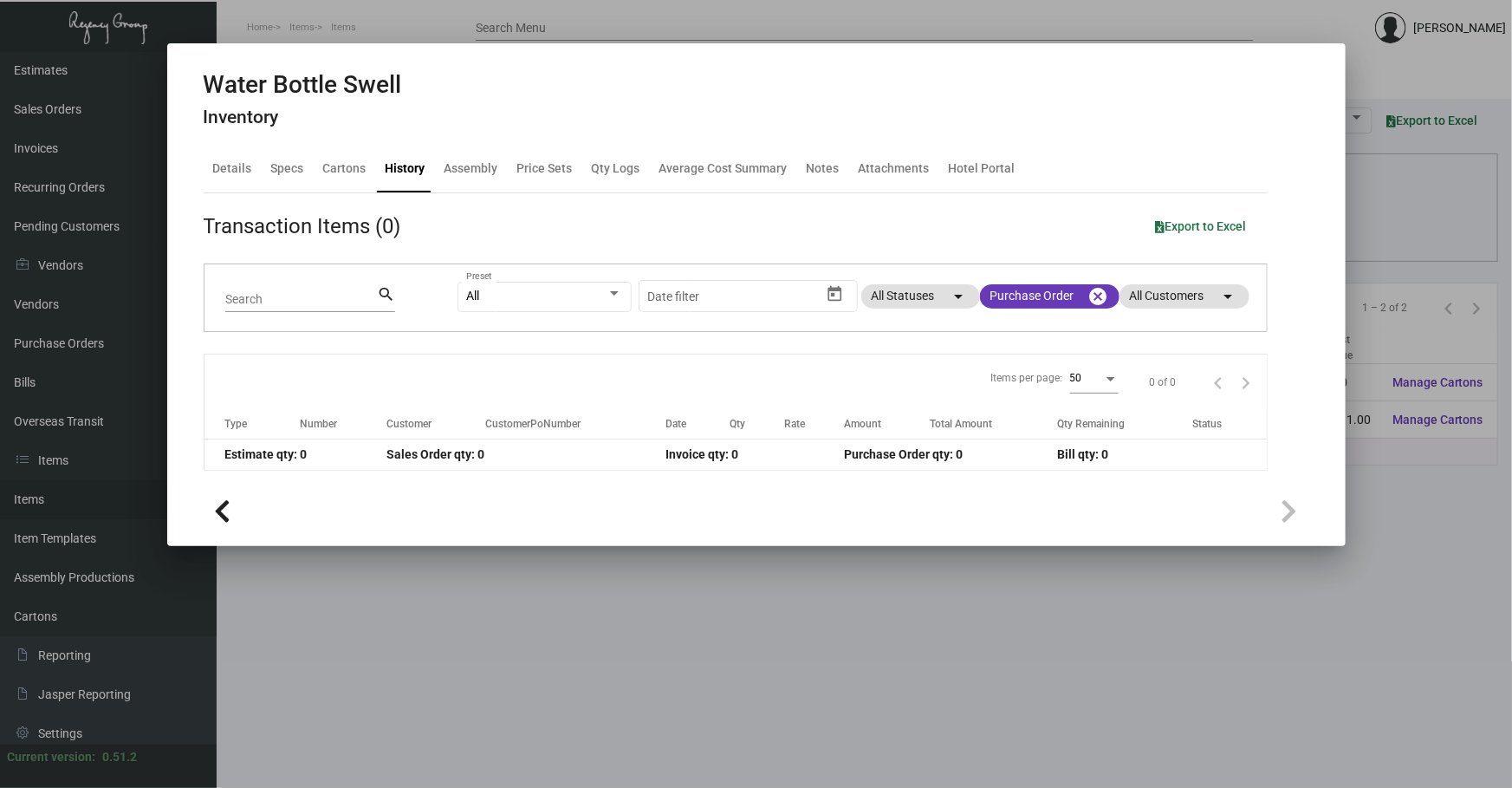
click at [487, 681] on div at bounding box center [756, 394] width 1512 height 788
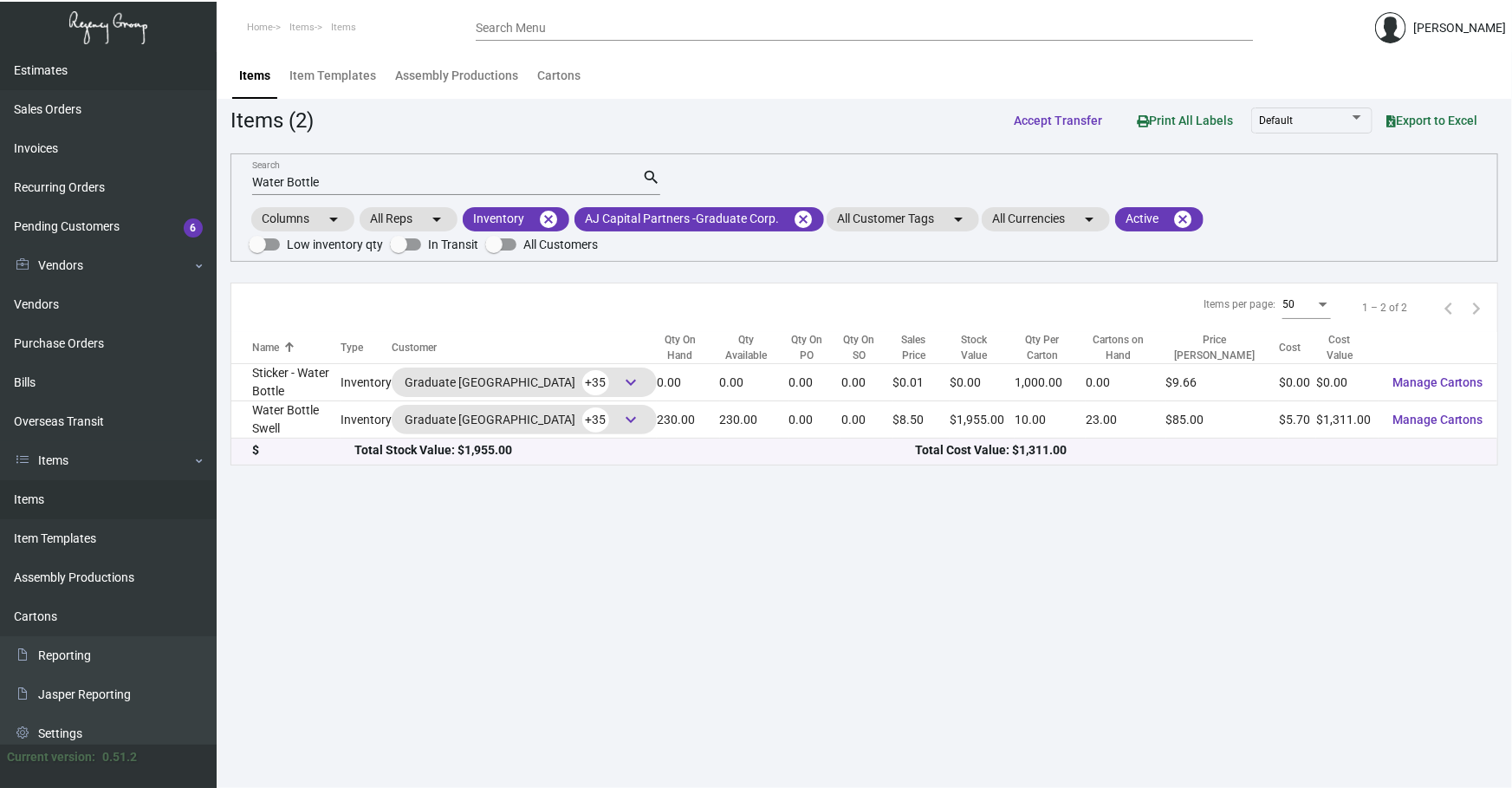
drag, startPoint x: 359, startPoint y: 185, endPoint x: 0, endPoint y: 80, distance: 374.0
click at [0, 142] on div "Dashboard Dashboard Tasks Customers Customers Estimates Sales Orders Invoices R…" at bounding box center [756, 419] width 1512 height 736
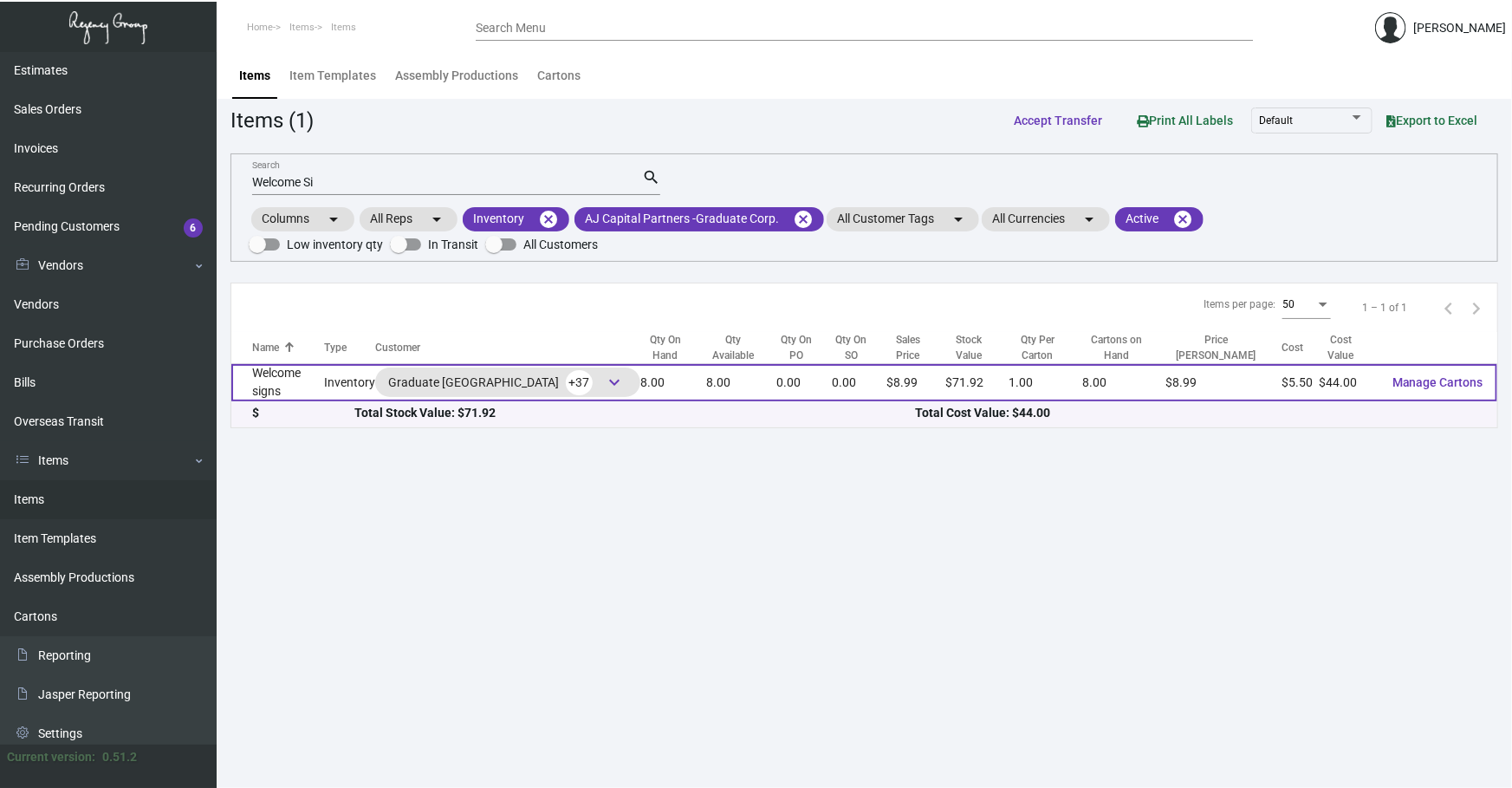
click at [309, 370] on td "Welcome signs" at bounding box center [278, 383] width 93 height 38
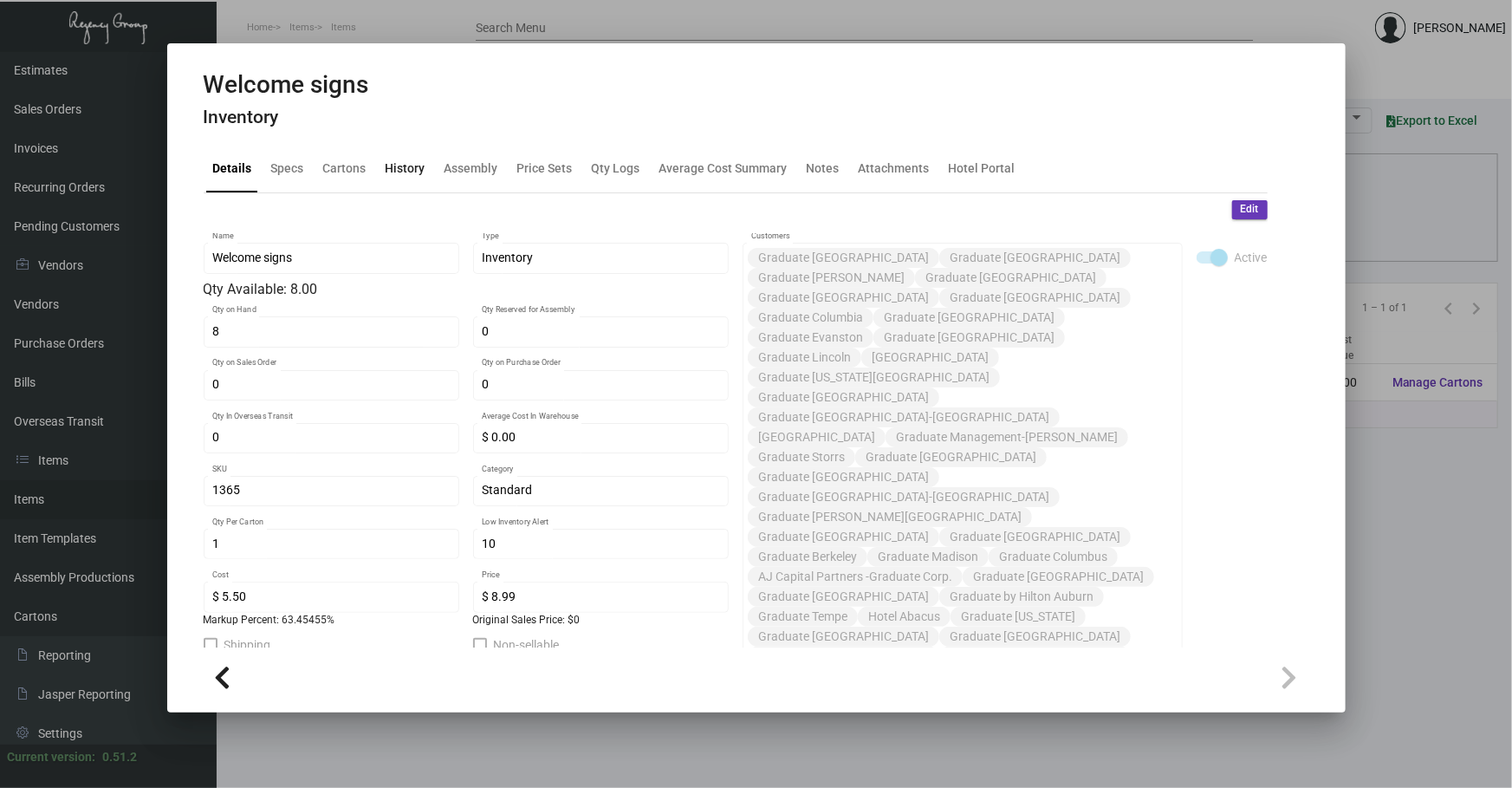
click at [414, 177] on div "History" at bounding box center [405, 168] width 40 height 18
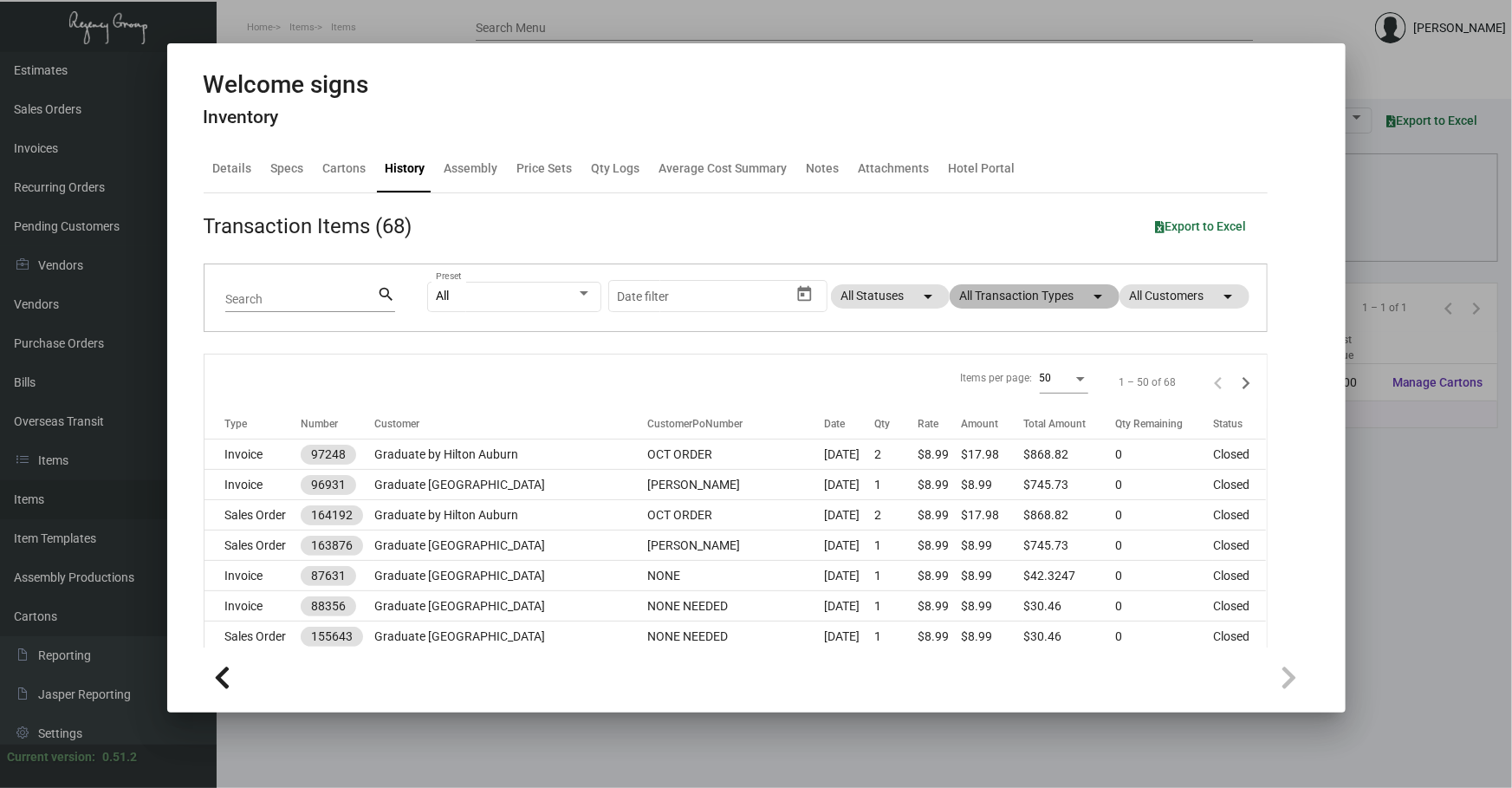
click at [1048, 295] on mat-chip "All Transaction Types arrow_drop_down" at bounding box center [1035, 296] width 170 height 24
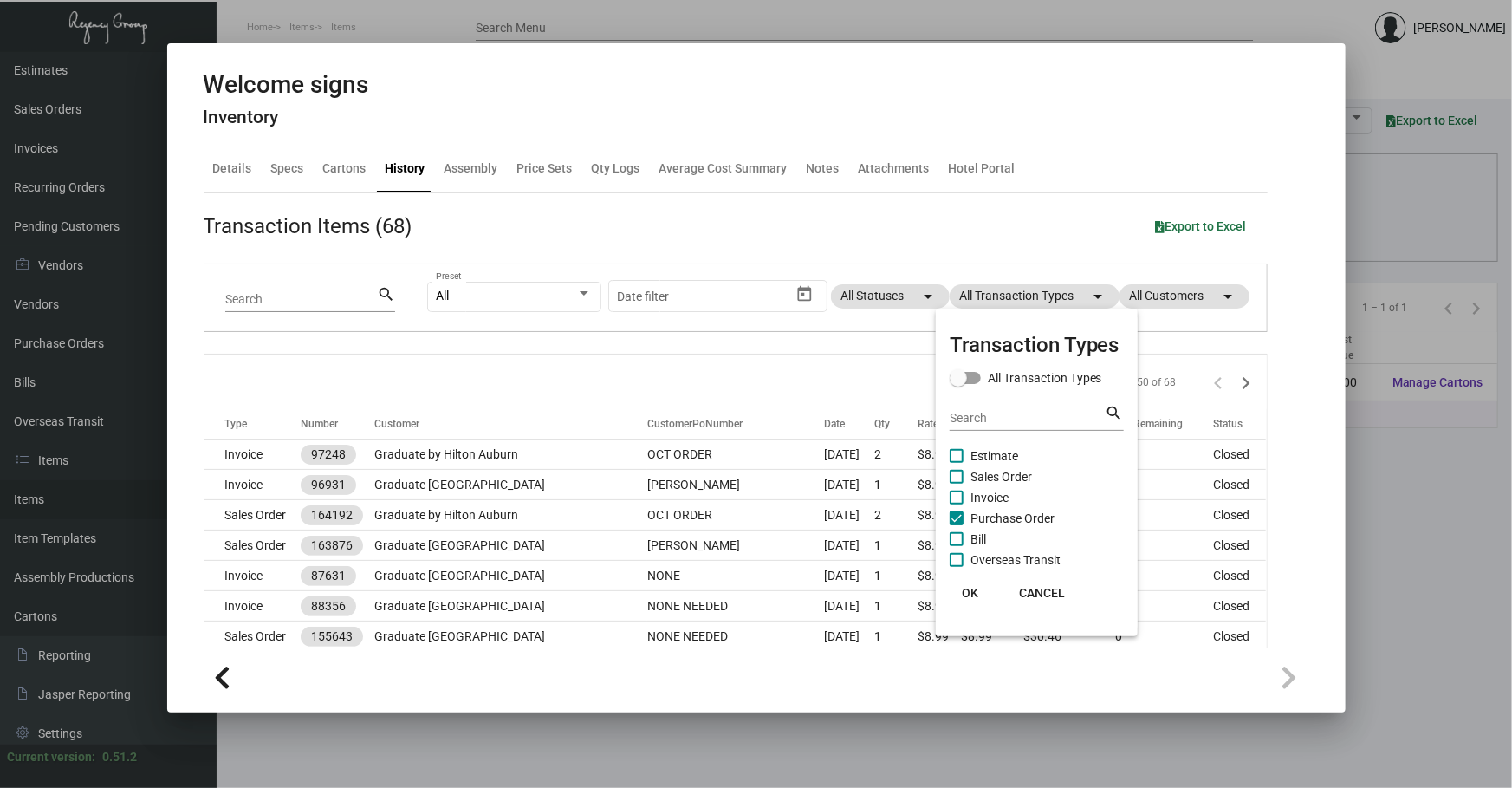
click at [1016, 518] on span "Purchase Order" at bounding box center [1012, 518] width 84 height 21
click at [957, 525] on input "Purchase Order" at bounding box center [956, 525] width 1 height 1
click at [1016, 518] on span "Purchase Order" at bounding box center [1012, 518] width 84 height 21
click at [957, 525] on input "Purchase Order" at bounding box center [956, 525] width 1 height 1
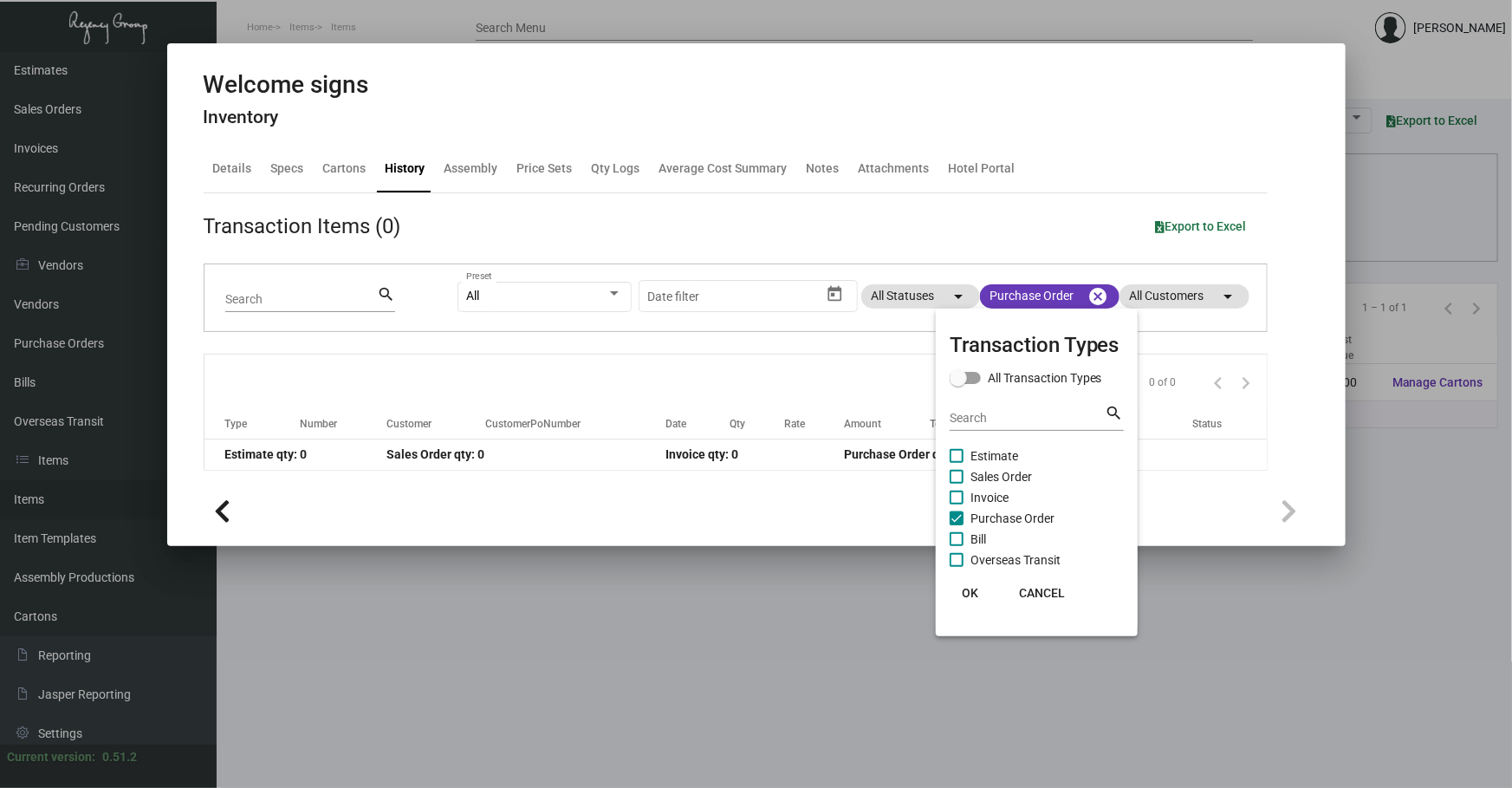
click at [779, 350] on div at bounding box center [756, 394] width 1512 height 788
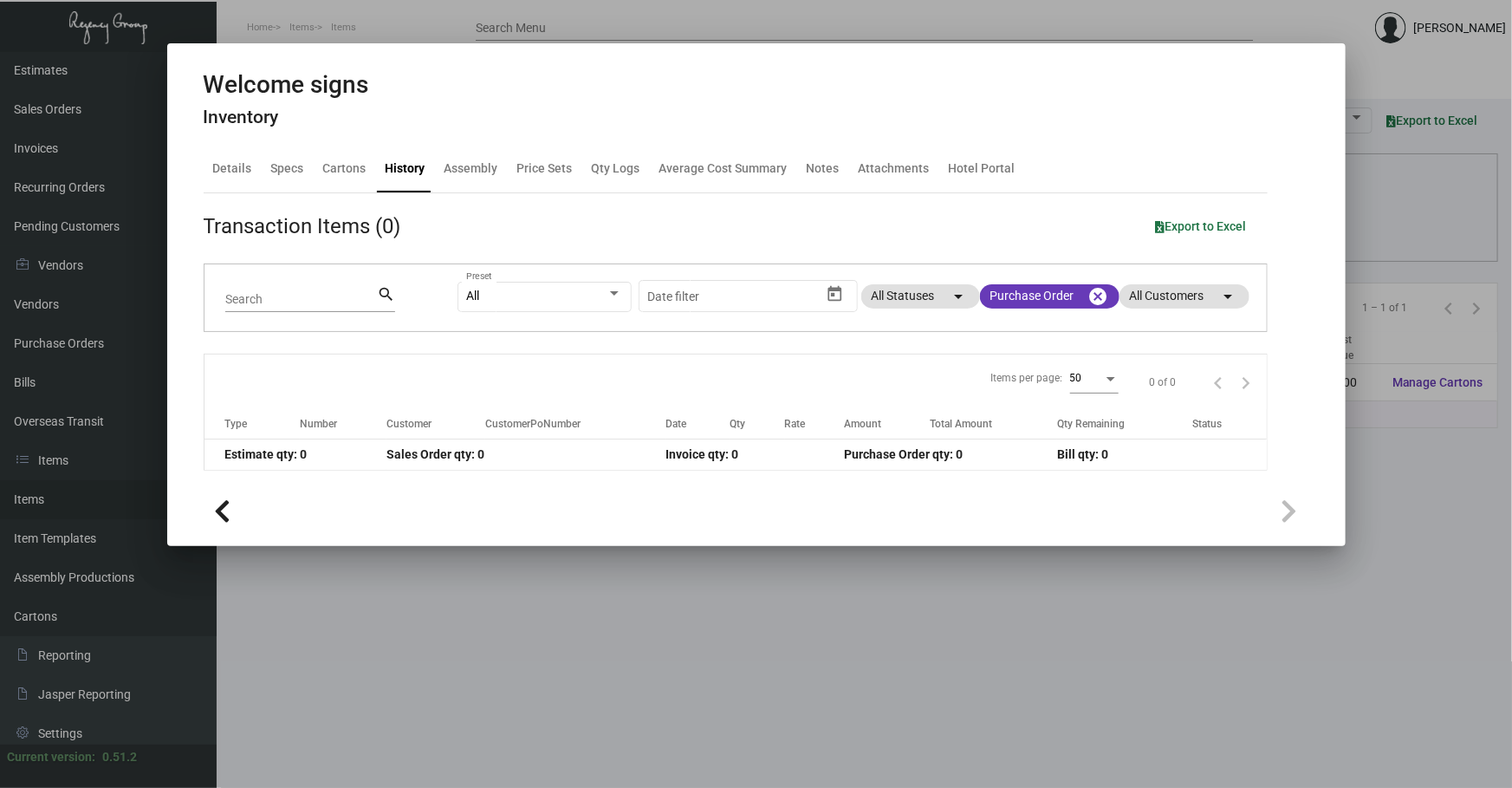
click at [503, 658] on div at bounding box center [756, 394] width 1512 height 788
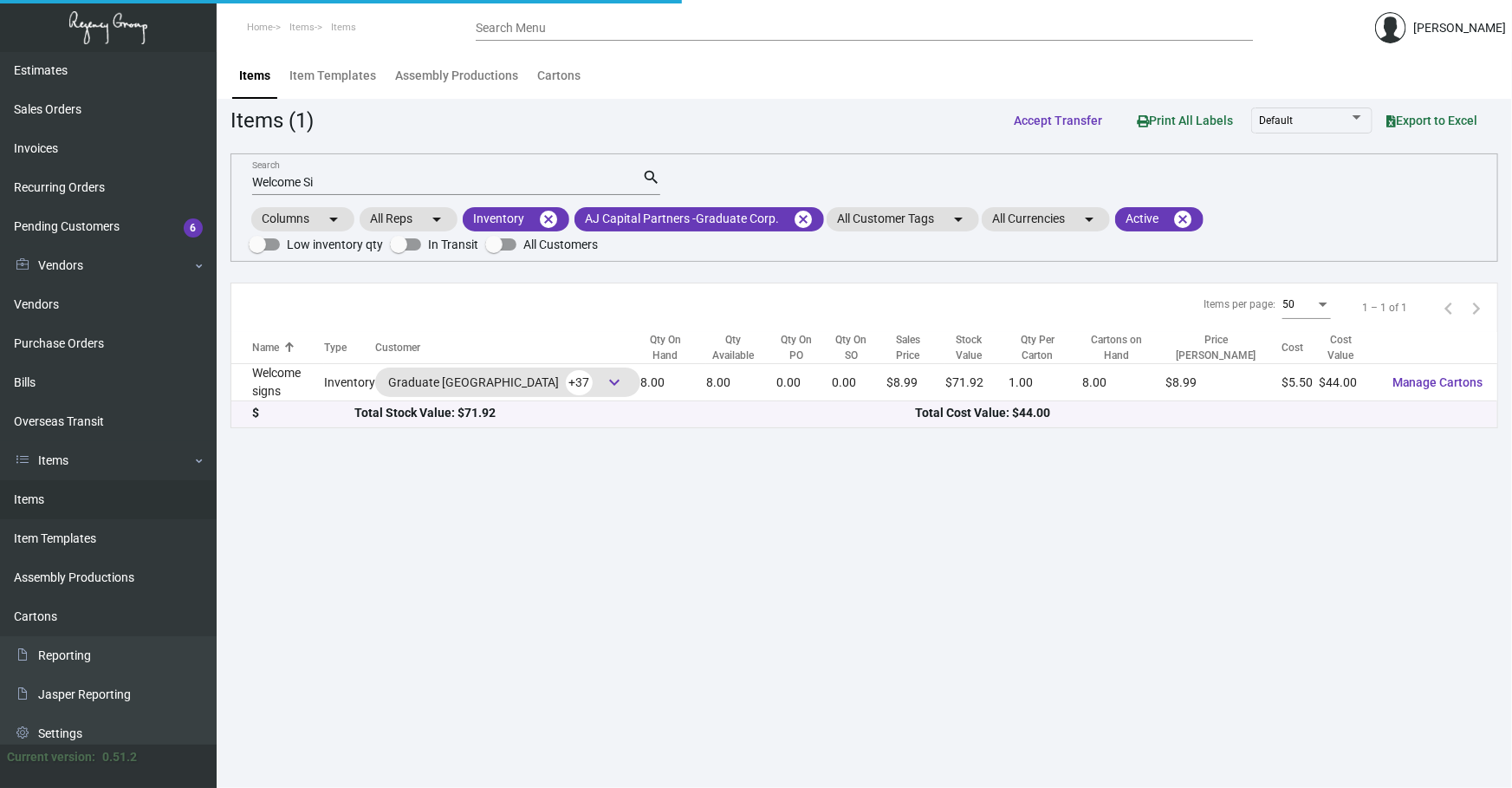
click at [503, 658] on main "Items Item Templates Assembly Productions Cartons Items (1) Accept Transfer Pri…" at bounding box center [864, 419] width 1296 height 736
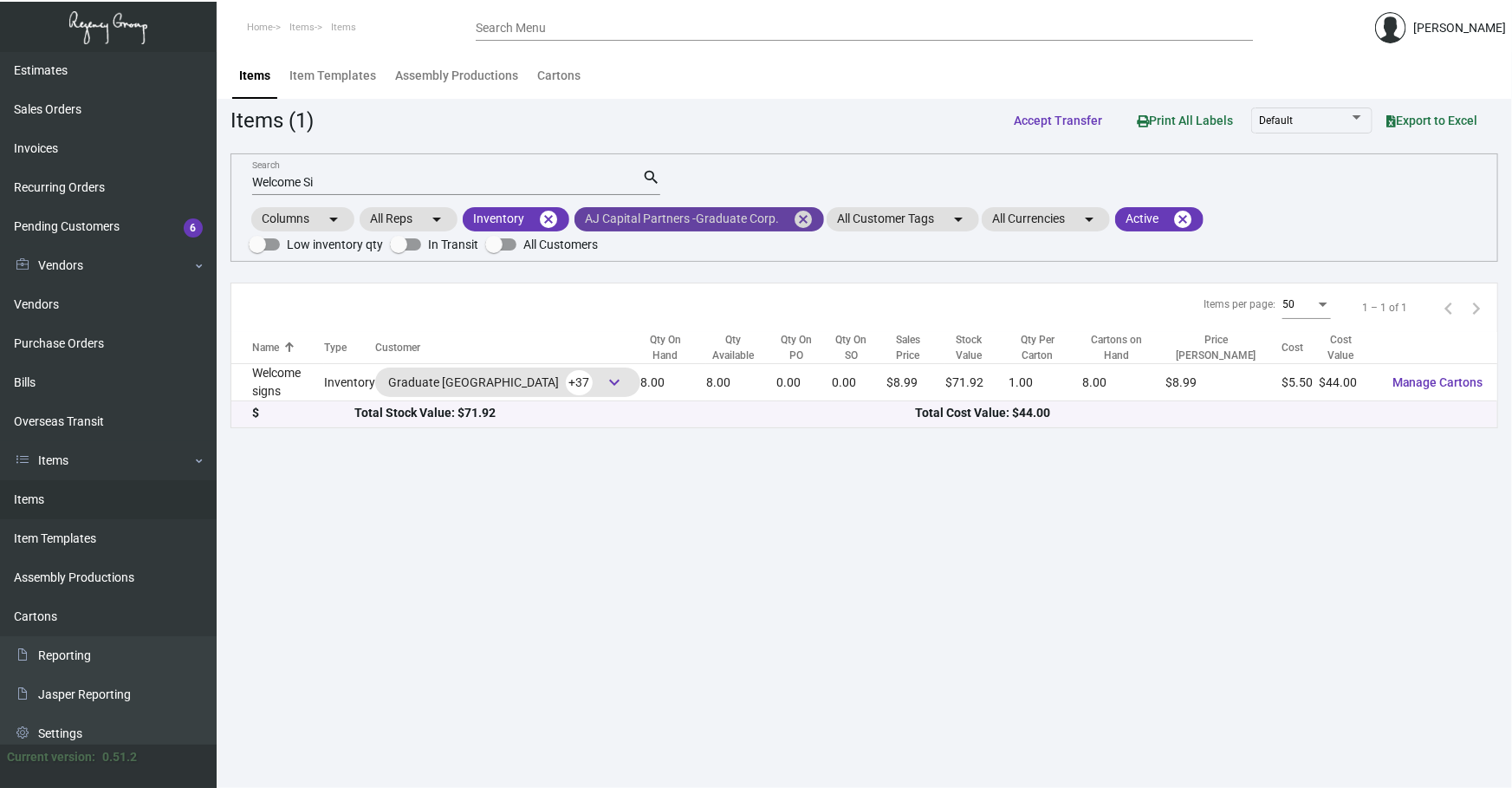
click at [797, 216] on mat-icon "cancel" at bounding box center [803, 219] width 21 height 21
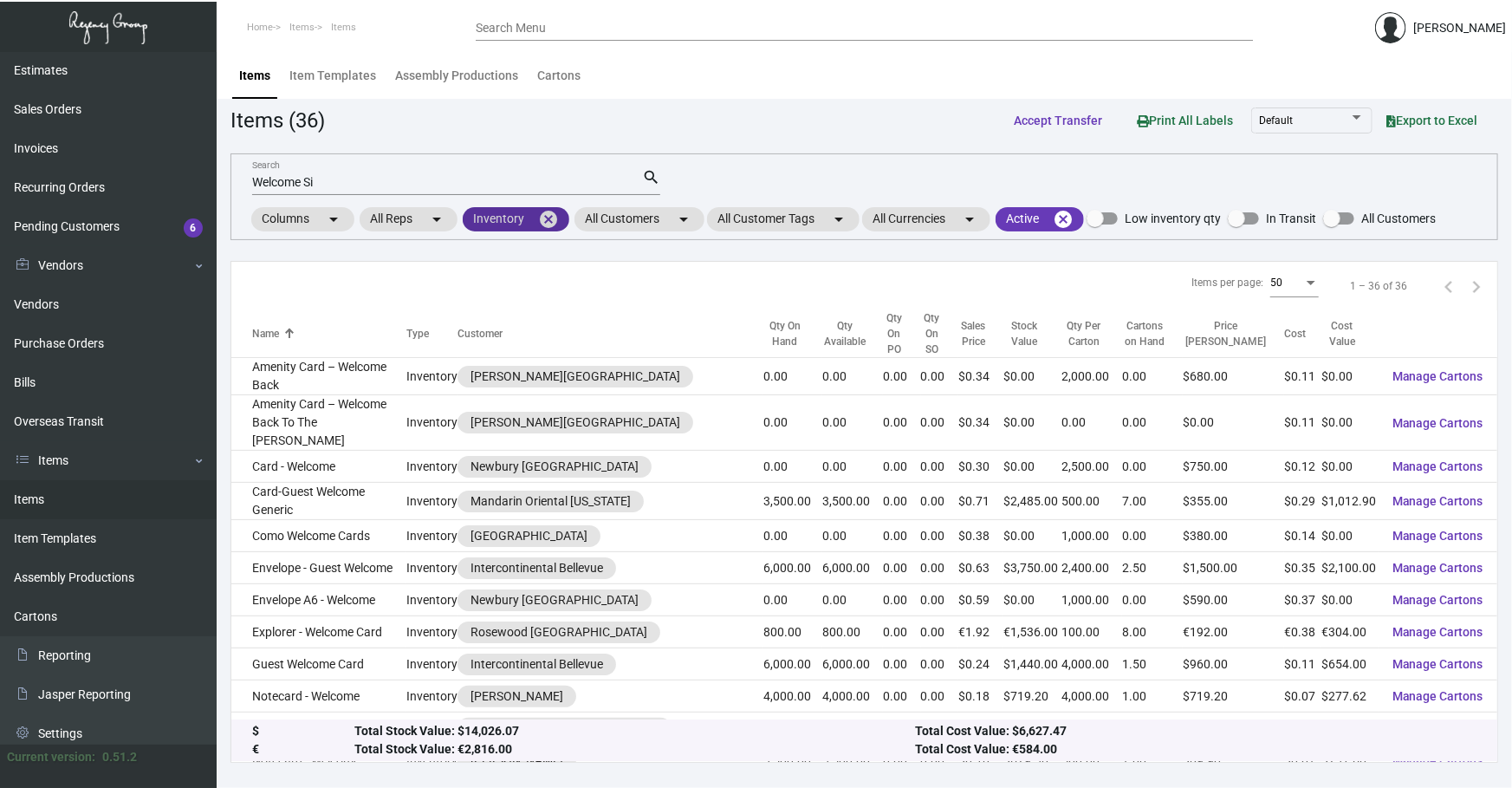
click at [556, 221] on mat-icon "cancel" at bounding box center [548, 219] width 21 height 21
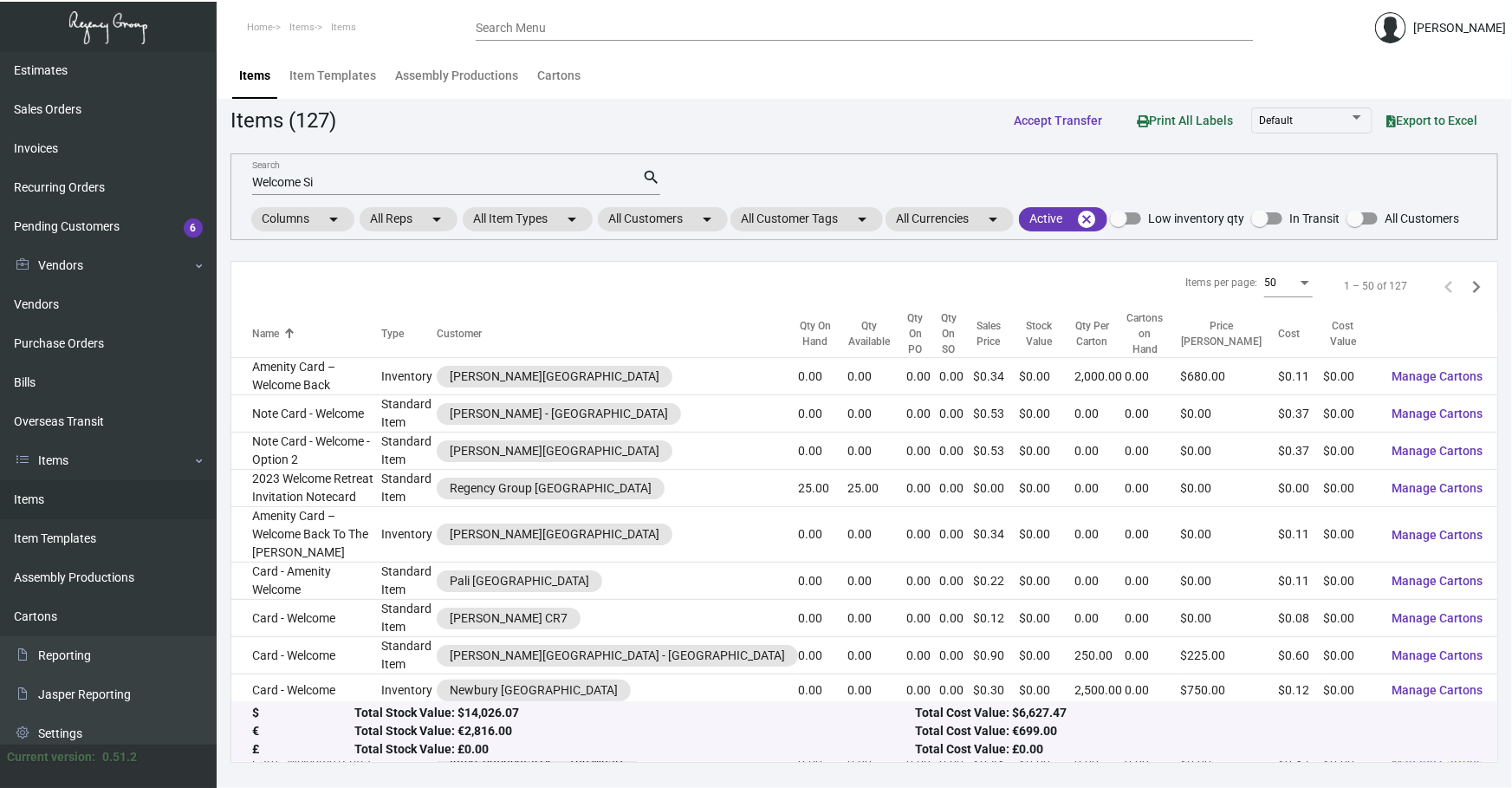
drag, startPoint x: 525, startPoint y: 189, endPoint x: 260, endPoint y: 163, distance: 266.3
click at [260, 163] on mat-form-field "Welcome Si Search search" at bounding box center [456, 181] width 408 height 54
click at [943, 88] on div "Items Item Templates Assembly Productions Cartons" at bounding box center [865, 75] width 1270 height 47
drag, startPoint x: 360, startPoint y: 183, endPoint x: 0, endPoint y: 217, distance: 361.6
click at [10, 217] on div "Dashboard Dashboard Tasks Customers Customers Estimates Sales Orders Invoices R…" at bounding box center [756, 419] width 1512 height 736
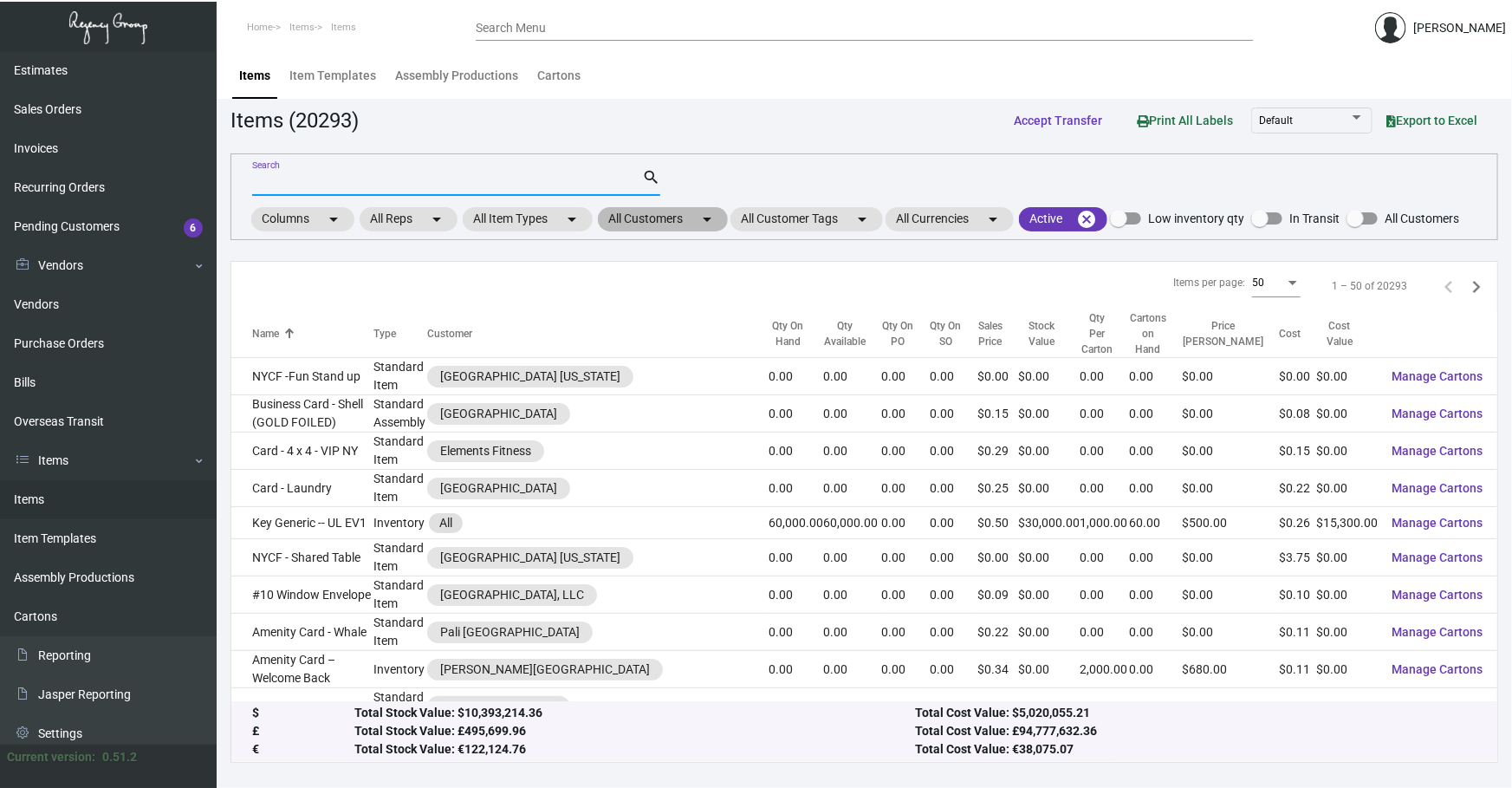
click at [709, 225] on mat-icon "arrow_drop_down" at bounding box center [706, 219] width 21 height 21
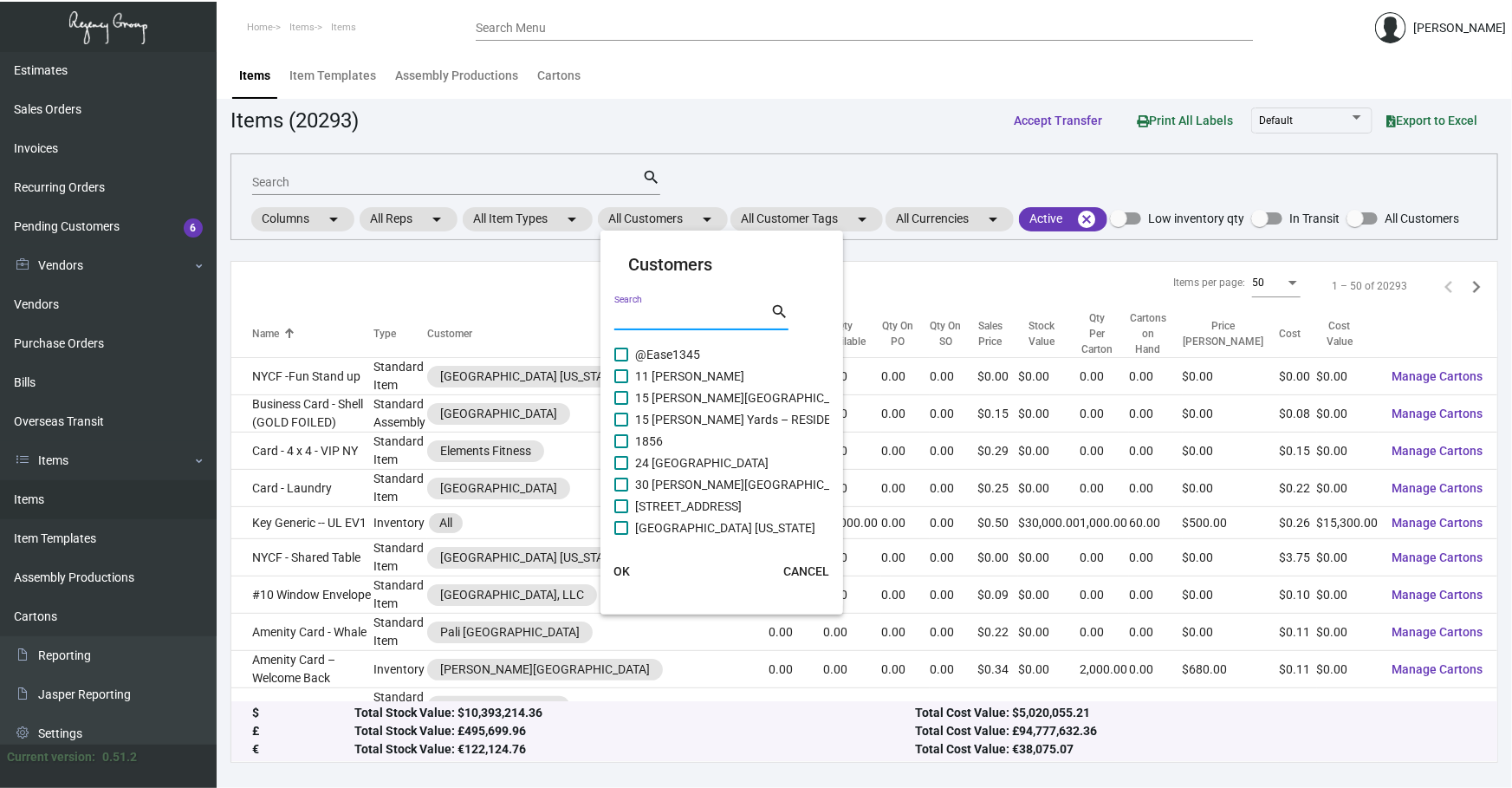
click at [715, 319] on input "Search" at bounding box center [692, 318] width 156 height 14
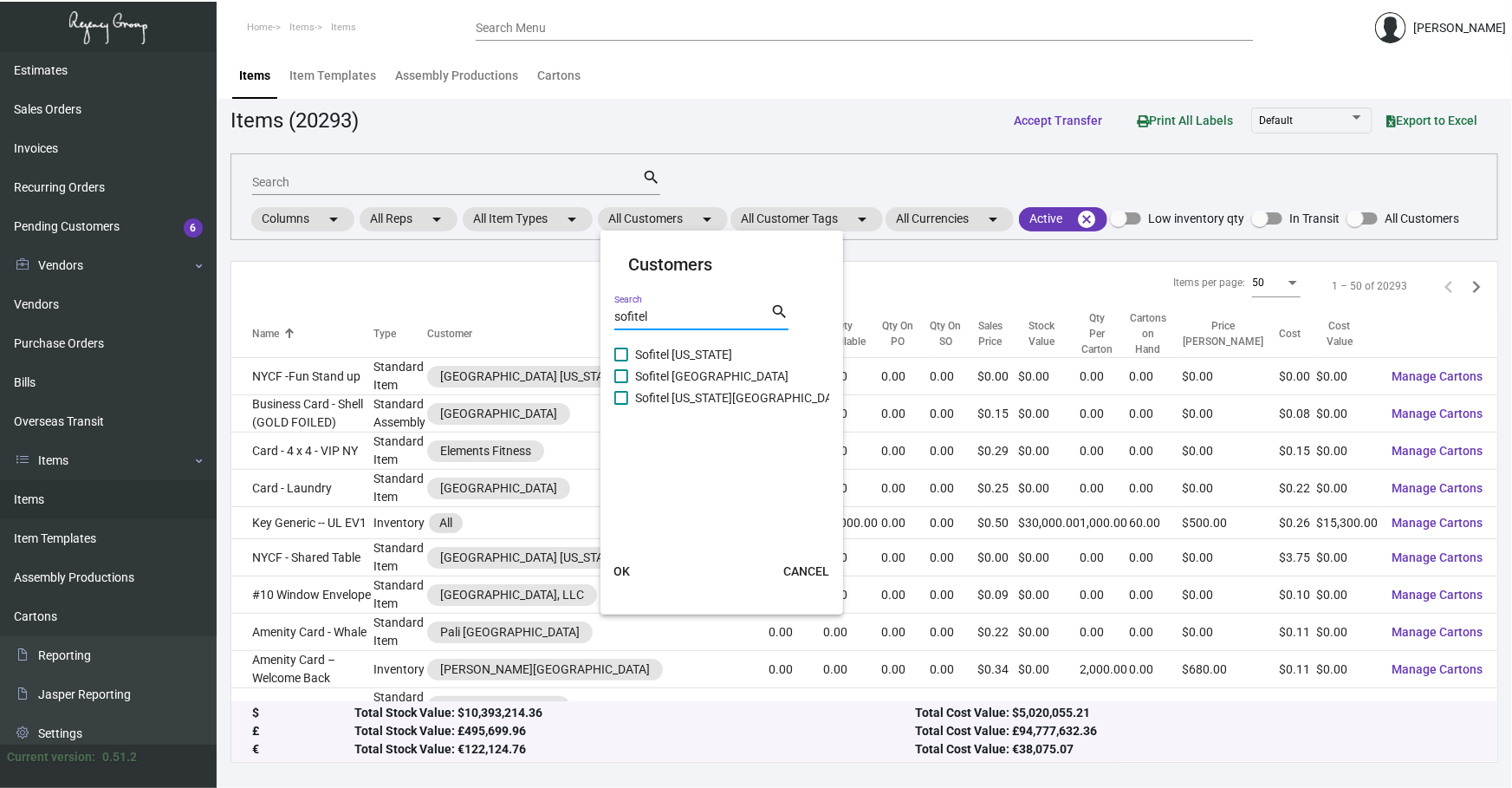
click at [710, 357] on span "Sofitel [US_STATE]" at bounding box center [683, 354] width 97 height 21
click at [621, 361] on input "Sofitel [US_STATE]" at bounding box center [621, 361] width 1 height 1
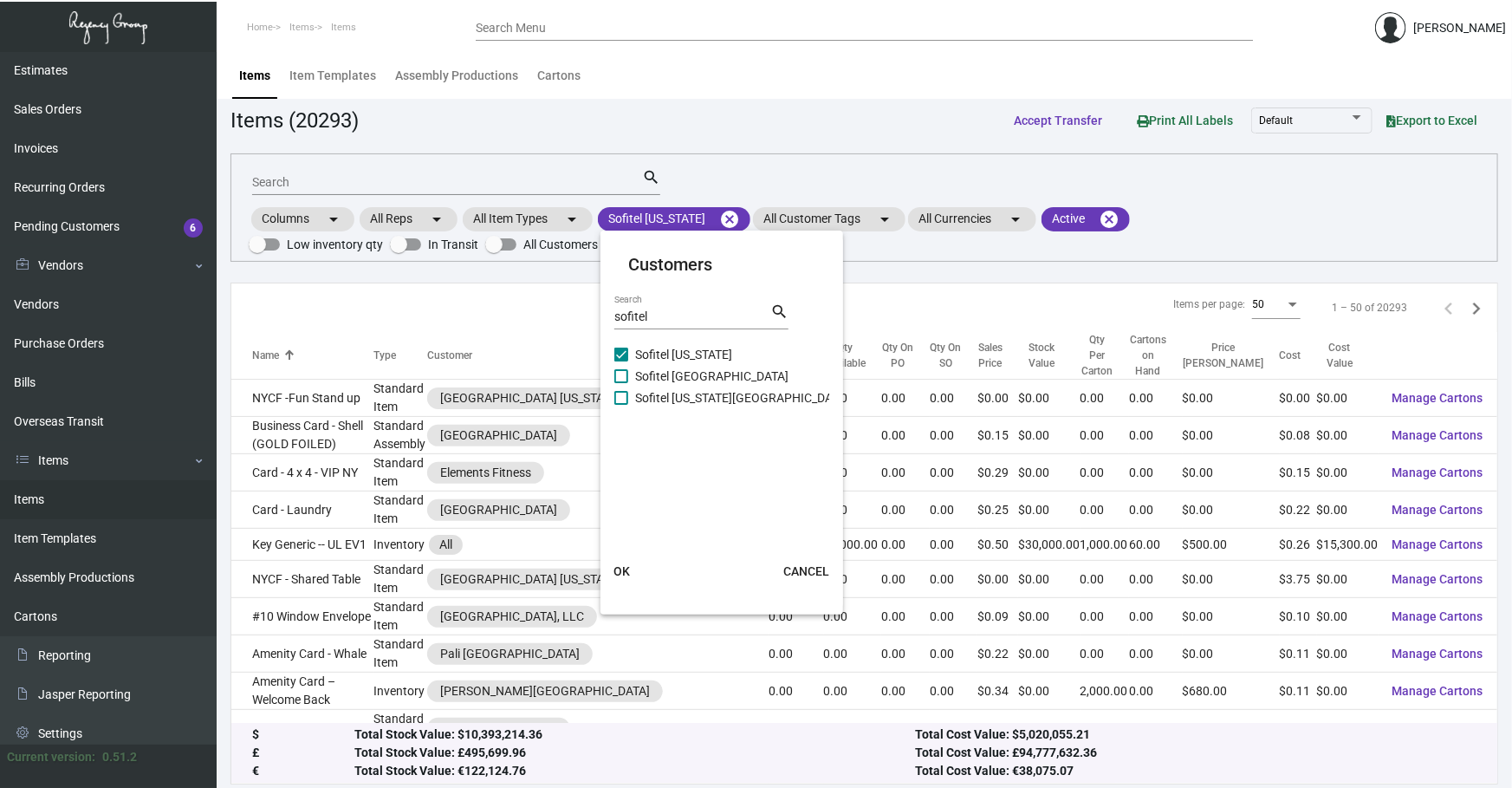
click at [642, 567] on button "OK" at bounding box center [621, 571] width 55 height 31
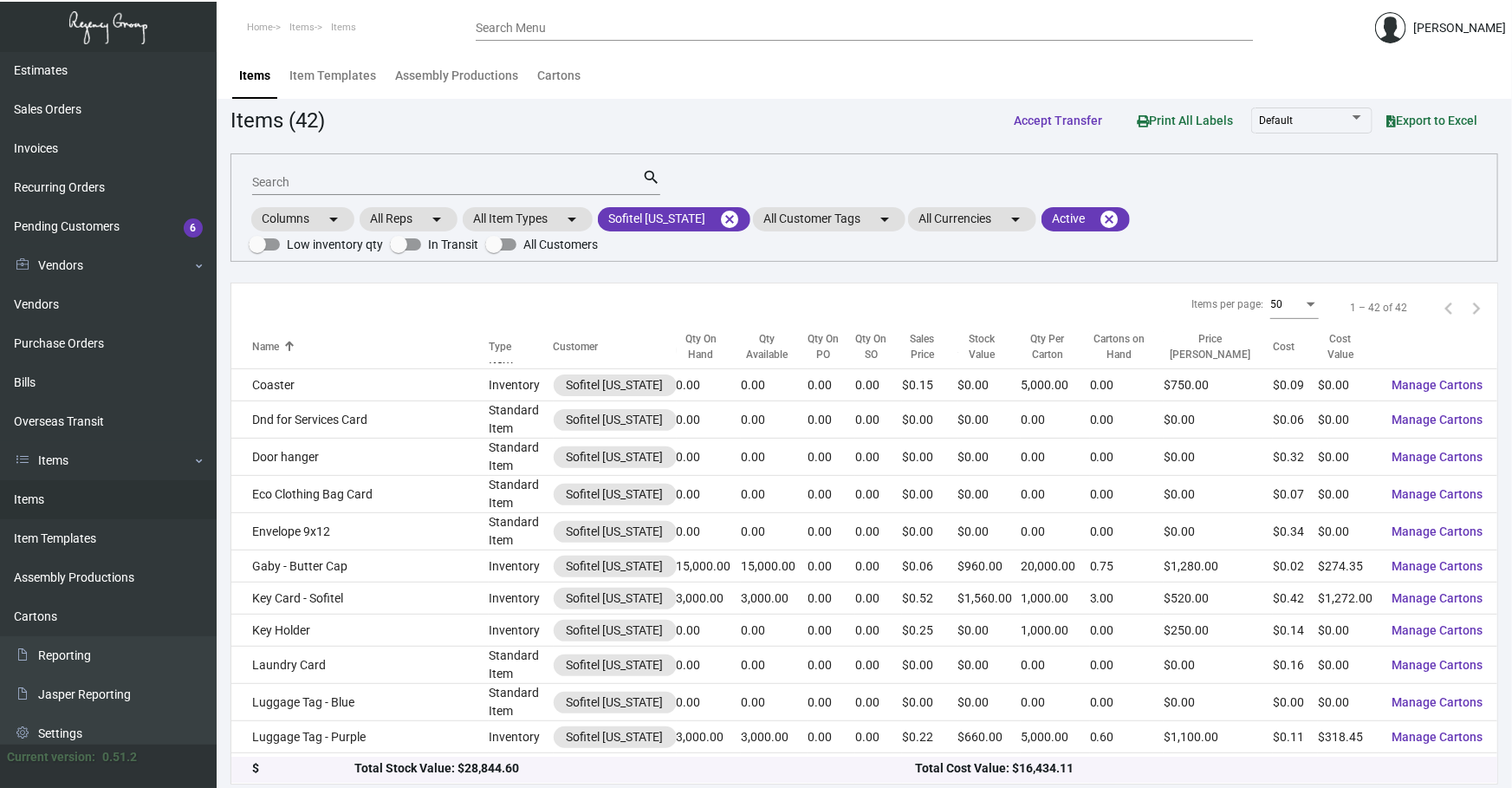
scroll to position [498, 0]
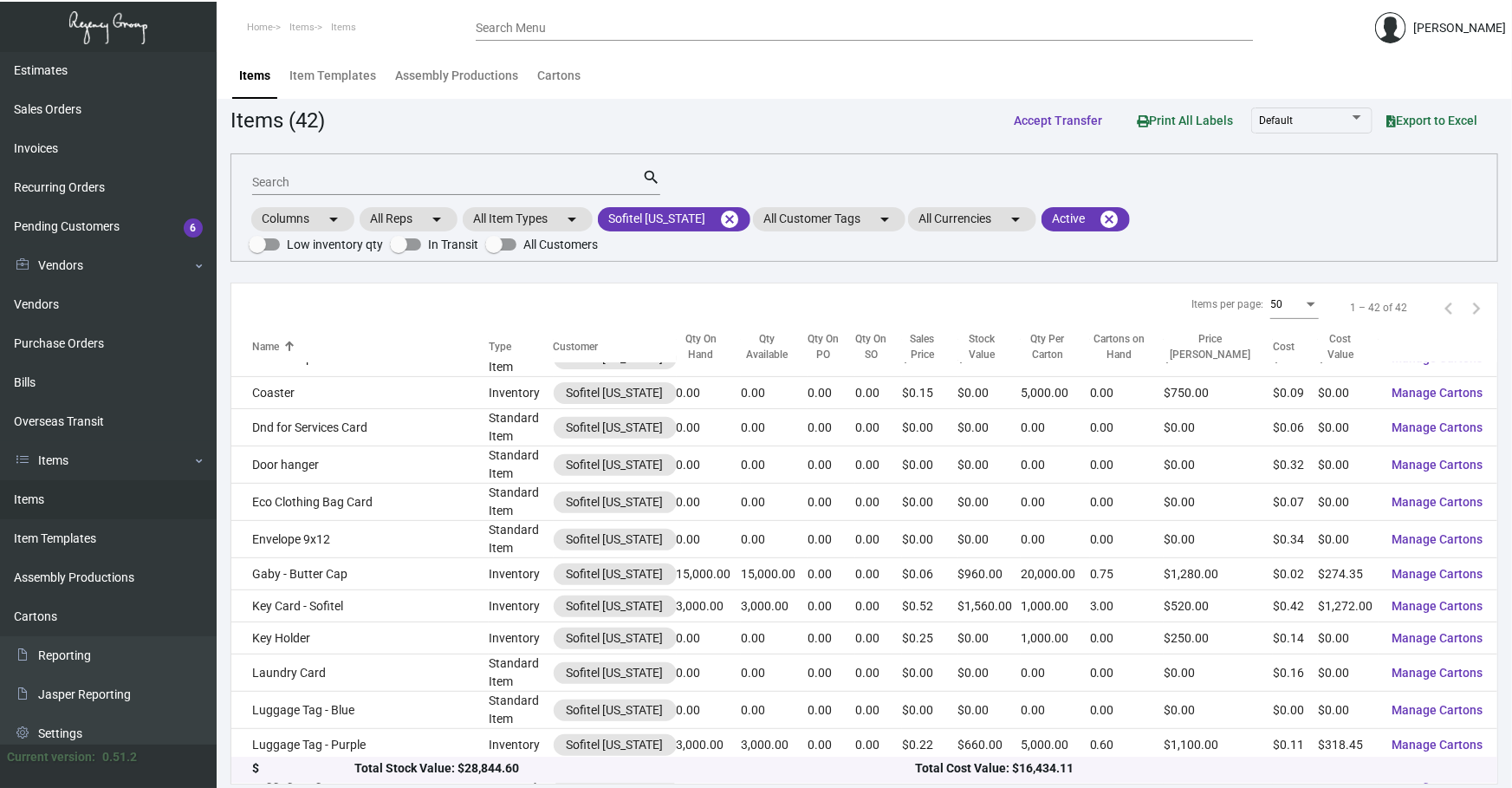
click at [795, 765] on main "Items Item Templates Assembly Productions Cartons Items (42) Accept Transfer Pr…" at bounding box center [864, 422] width 1296 height 741
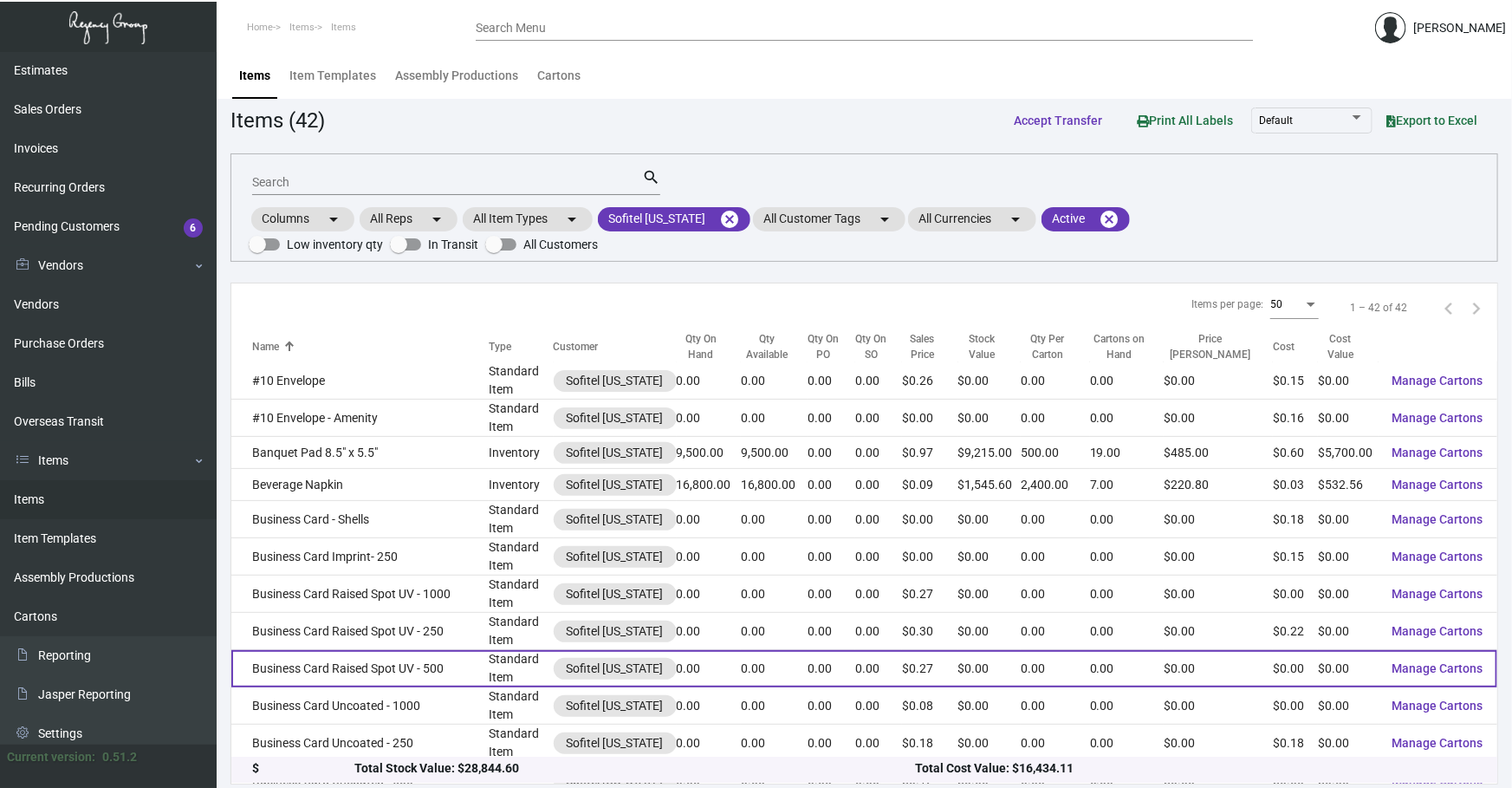
scroll to position [0, 0]
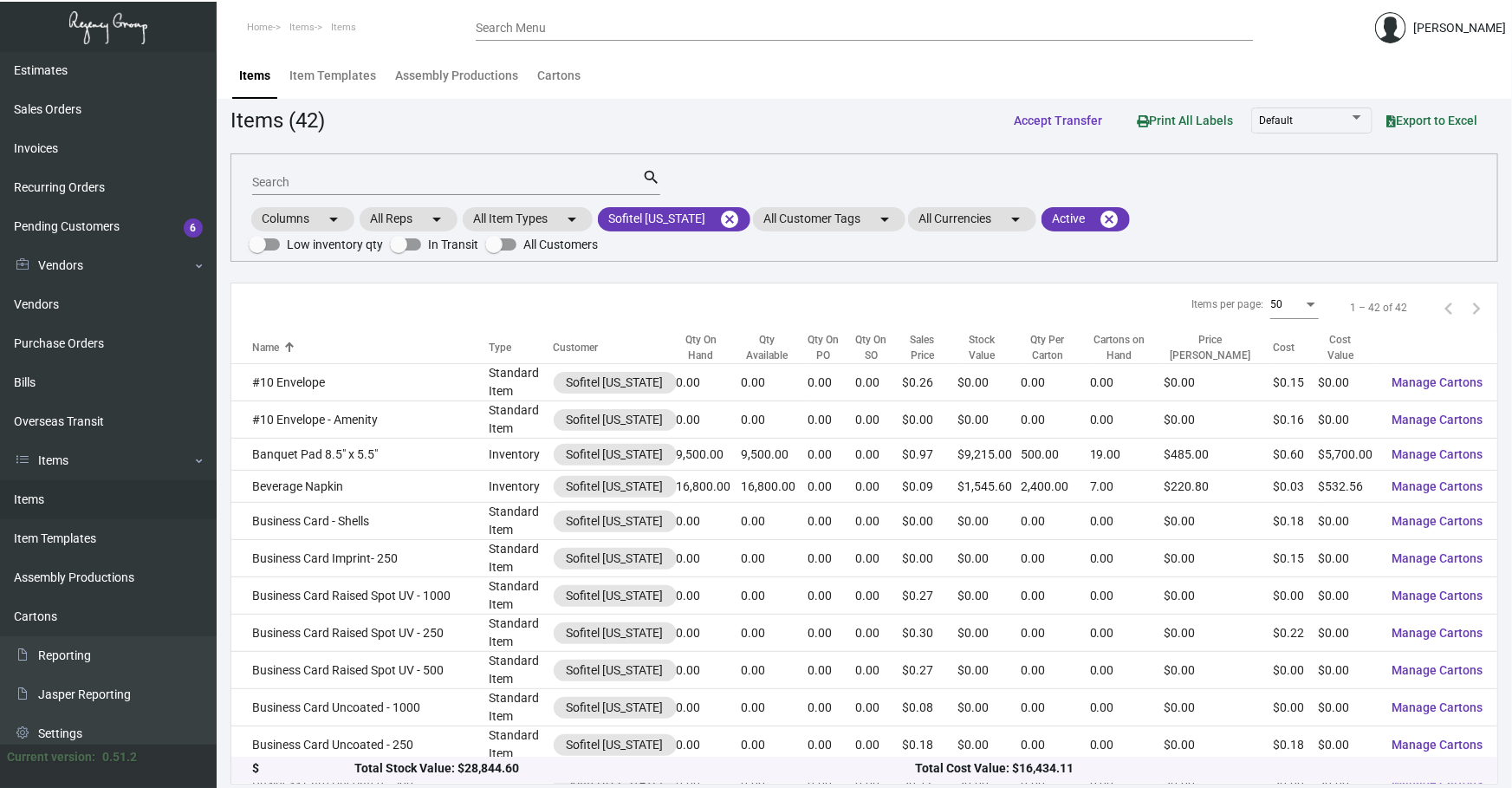
click at [358, 182] on input "Search" at bounding box center [447, 183] width 390 height 14
